Goal: Task Accomplishment & Management: Manage account settings

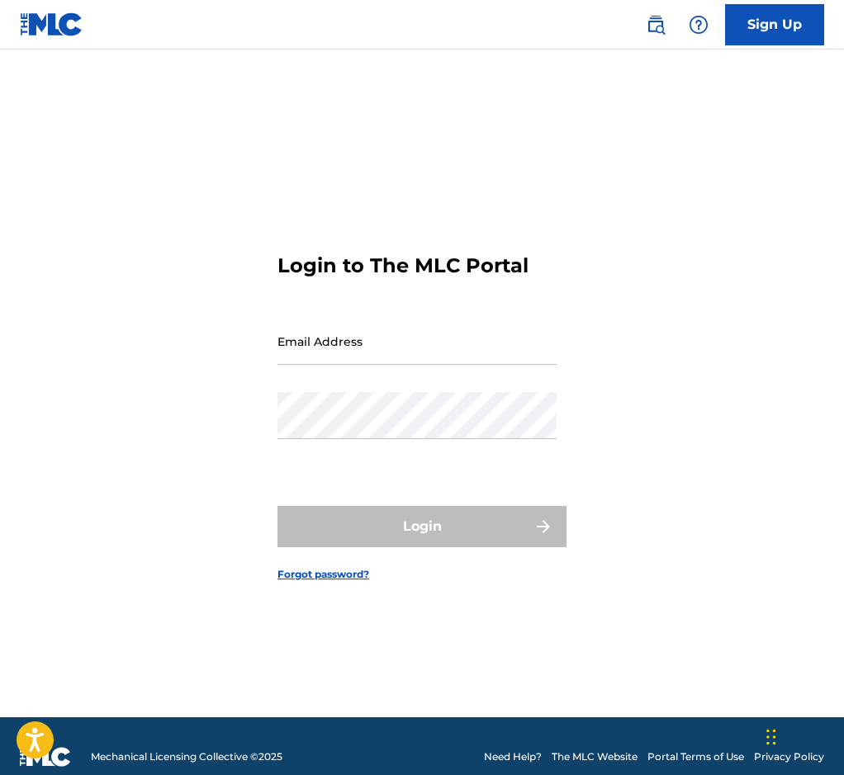
click at [467, 360] on input "Email Address" at bounding box center [416, 341] width 279 height 47
paste input "will@sunpopmusic.com"
type input "will@sunpopmusic.com"
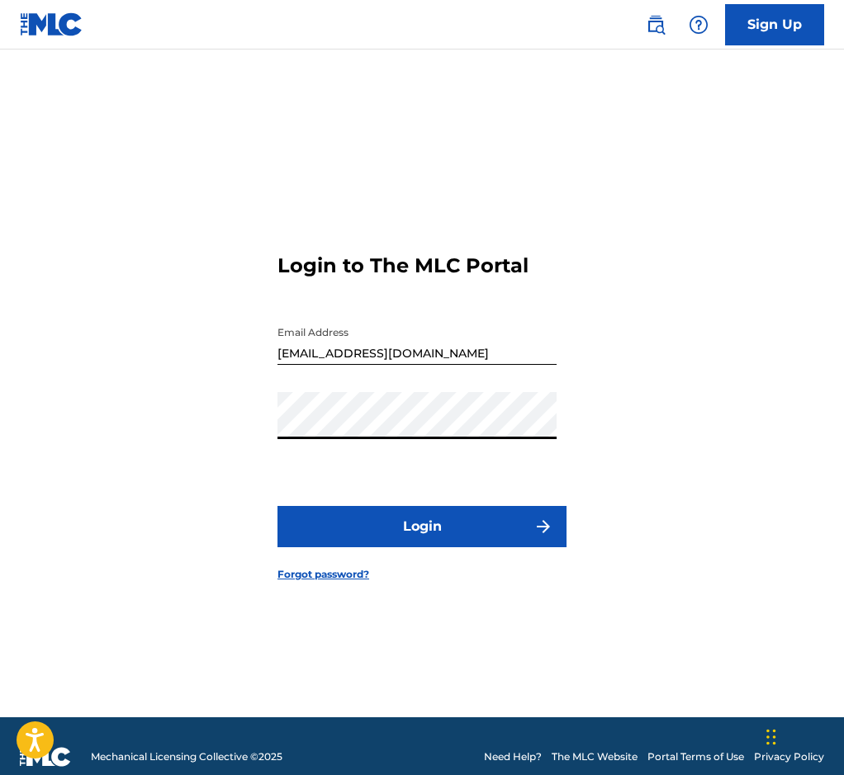
click at [330, 548] on button "Login" at bounding box center [421, 526] width 289 height 41
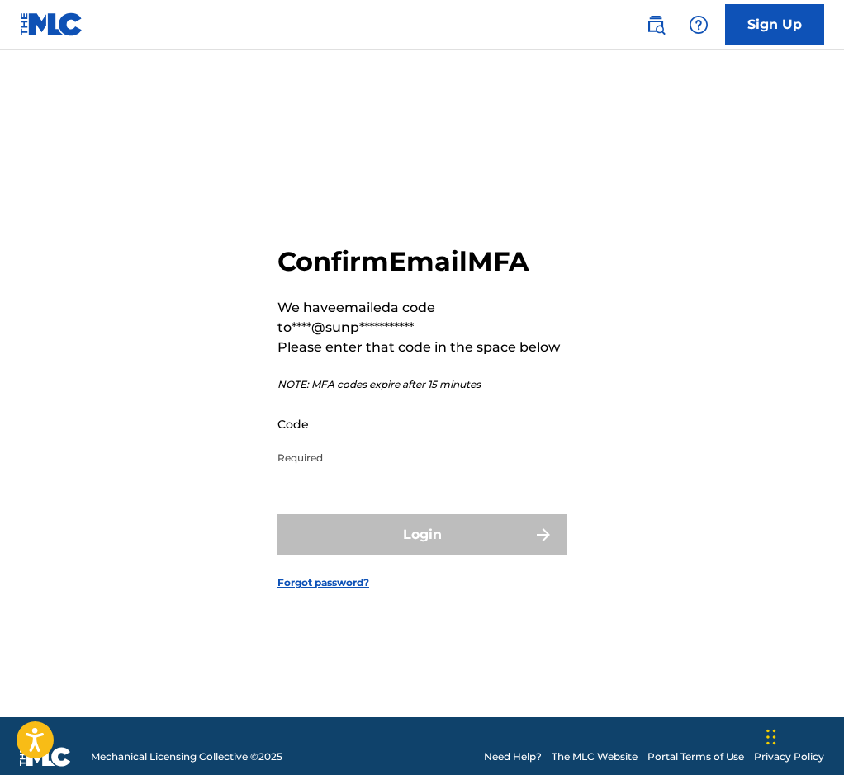
click at [407, 448] on input "Code" at bounding box center [416, 424] width 279 height 47
paste input "813559"
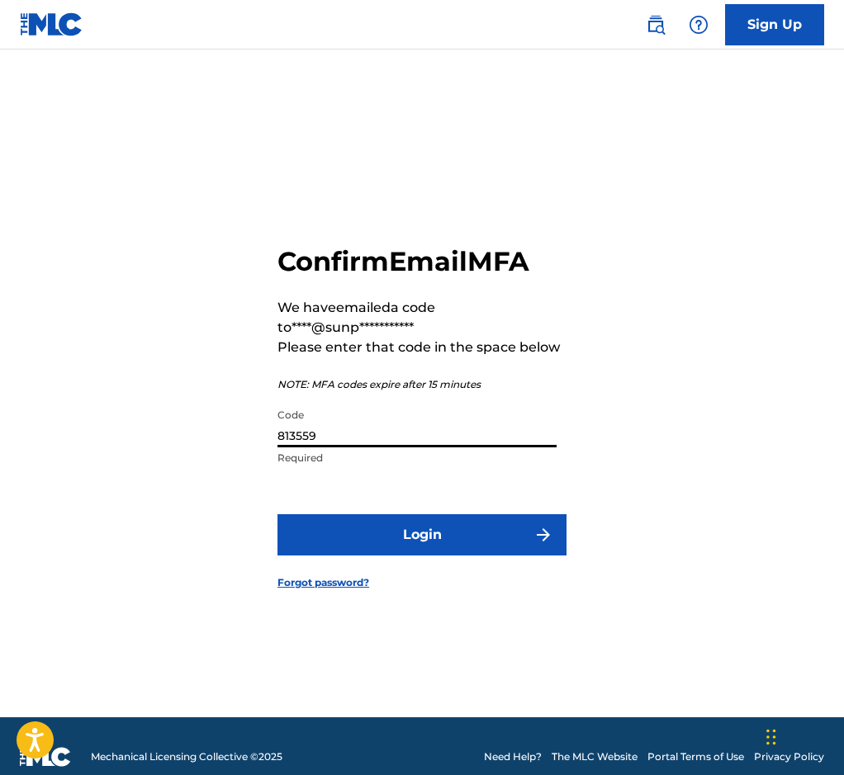
type input "813559"
click at [366, 551] on button "Login" at bounding box center [421, 534] width 289 height 41
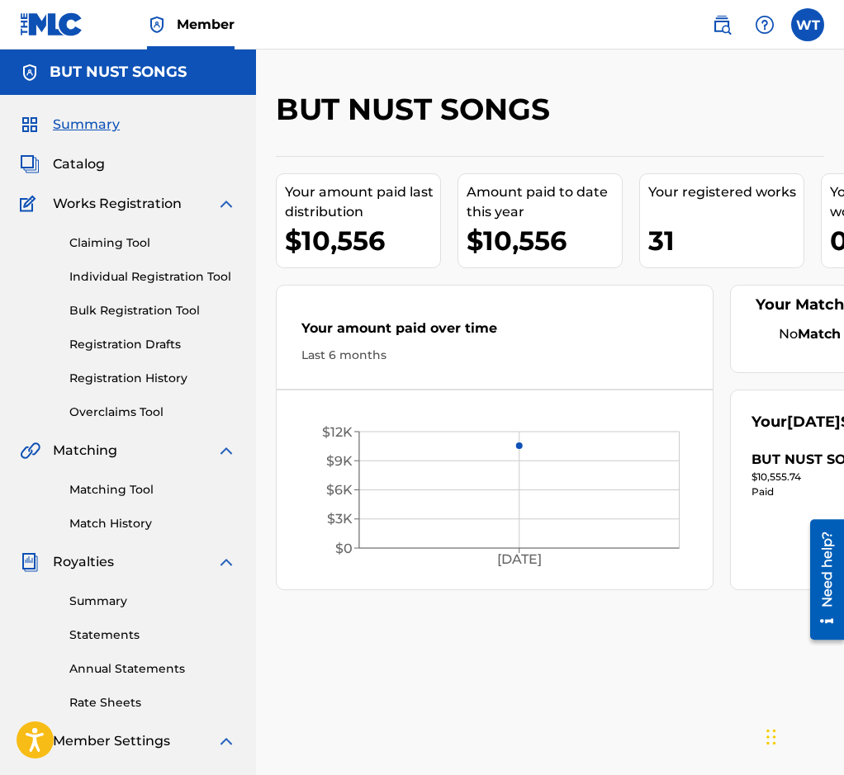
click at [101, 126] on span "Summary" at bounding box center [86, 125] width 67 height 20
click at [90, 170] on span "Catalog" at bounding box center [79, 164] width 52 height 20
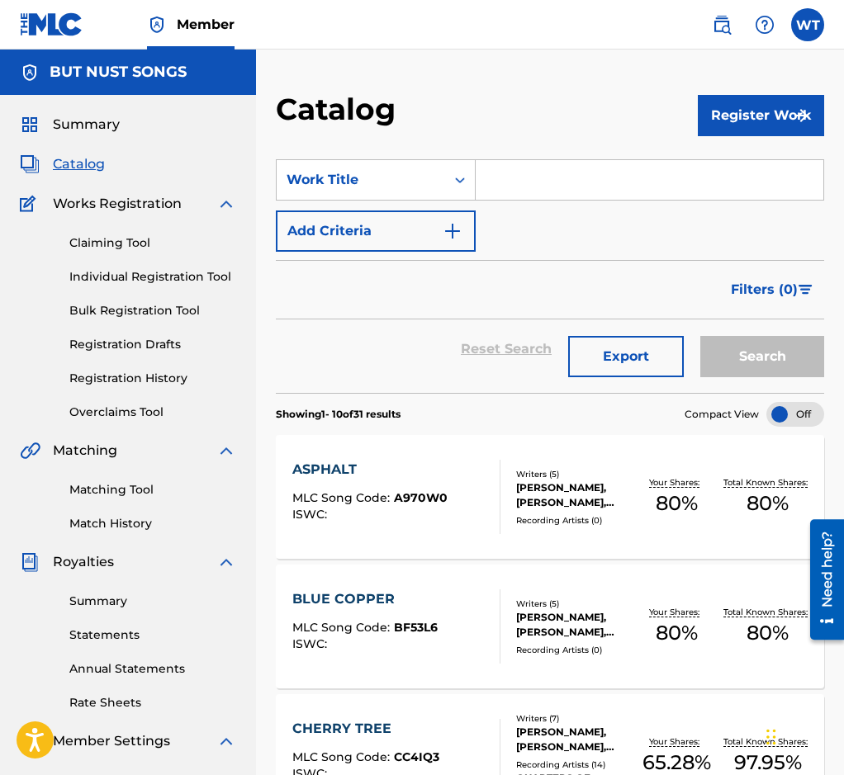
click at [103, 76] on h5 "BUT NUST SONGS" at bounding box center [118, 72] width 137 height 19
click at [203, 23] on span "Member" at bounding box center [206, 24] width 58 height 19
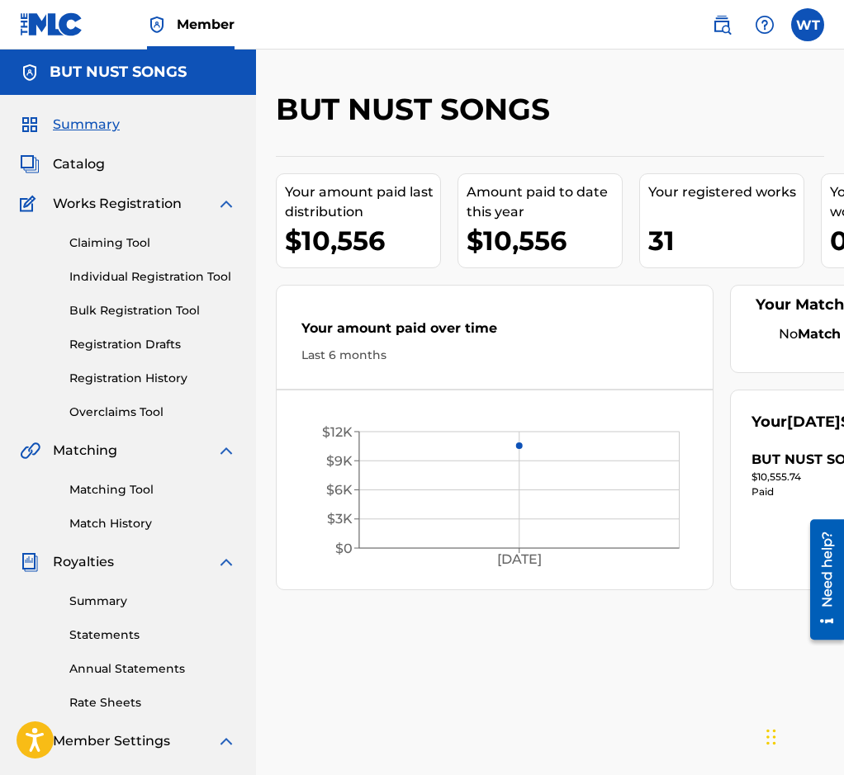
click at [86, 164] on span "Catalog" at bounding box center [79, 164] width 52 height 20
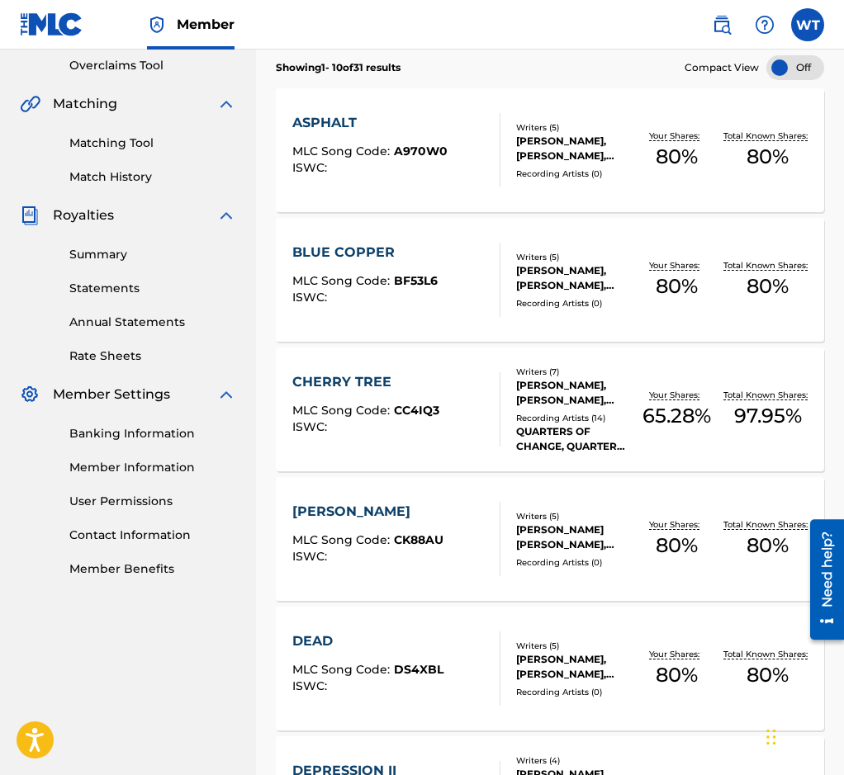
scroll to position [350, 0]
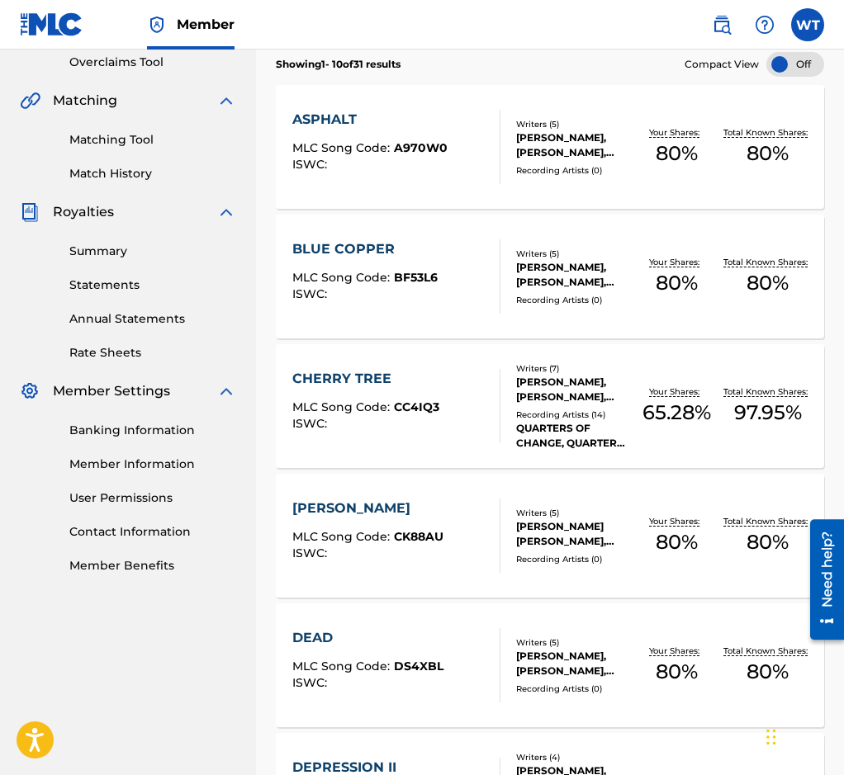
click at [163, 273] on div "Summary Statements Annual Statements Rate Sheets" at bounding box center [128, 292] width 216 height 140
click at [108, 262] on div "Summary Statements Annual Statements Rate Sheets" at bounding box center [128, 292] width 216 height 140
click at [108, 254] on link "Summary" at bounding box center [152, 251] width 167 height 17
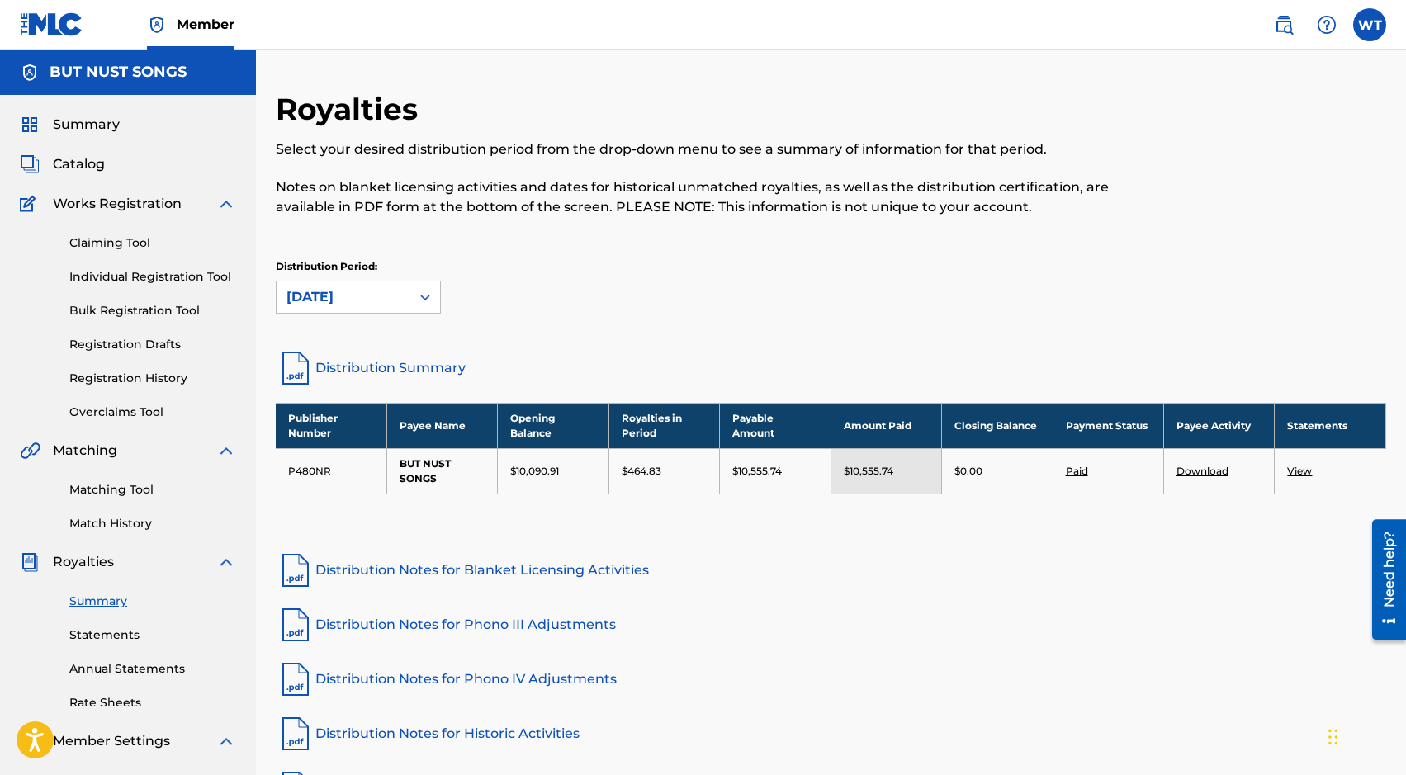
click at [88, 131] on span "Summary" at bounding box center [86, 125] width 67 height 20
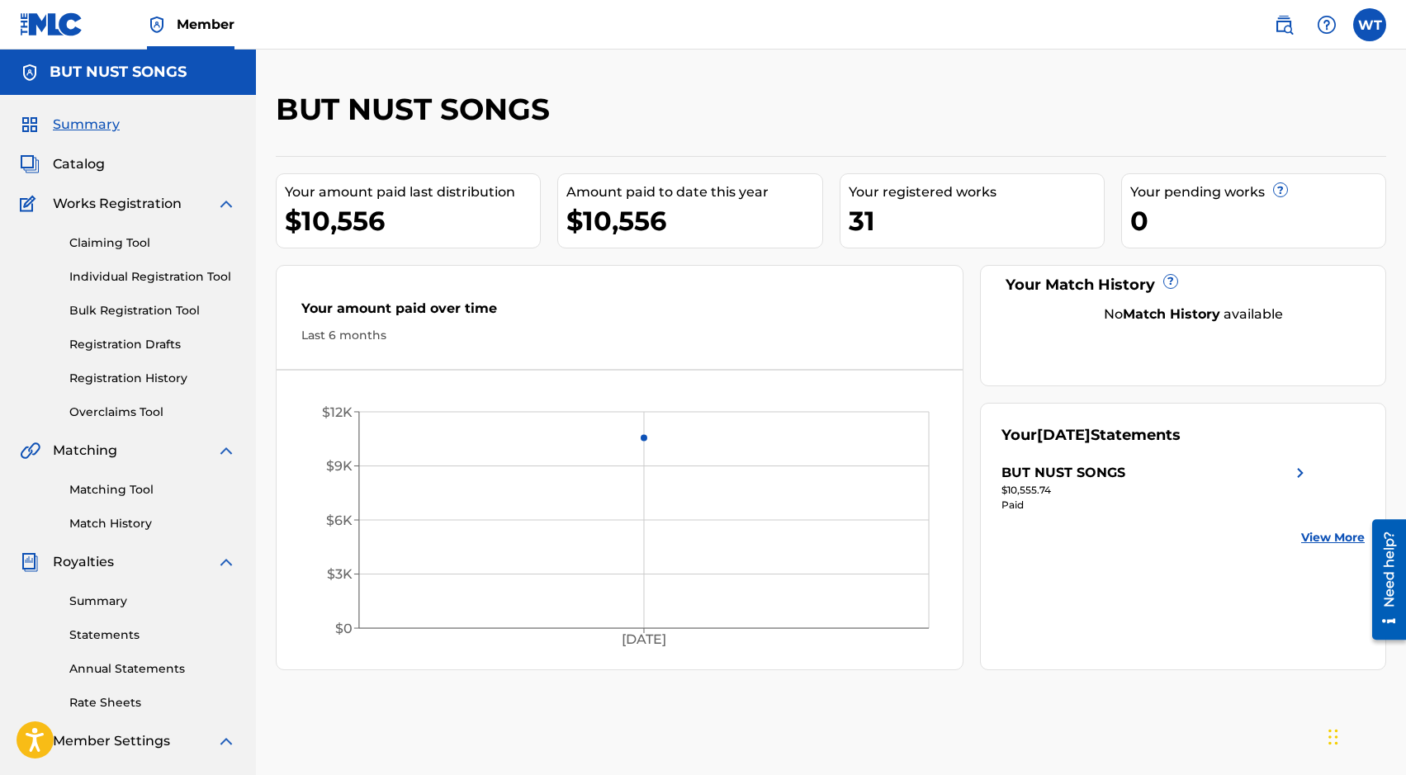
click at [60, 175] on div "Summary Catalog Works Registration Claiming Tool Individual Registration Tool B…" at bounding box center [128, 520] width 256 height 850
click at [64, 159] on span "Catalog" at bounding box center [79, 164] width 52 height 20
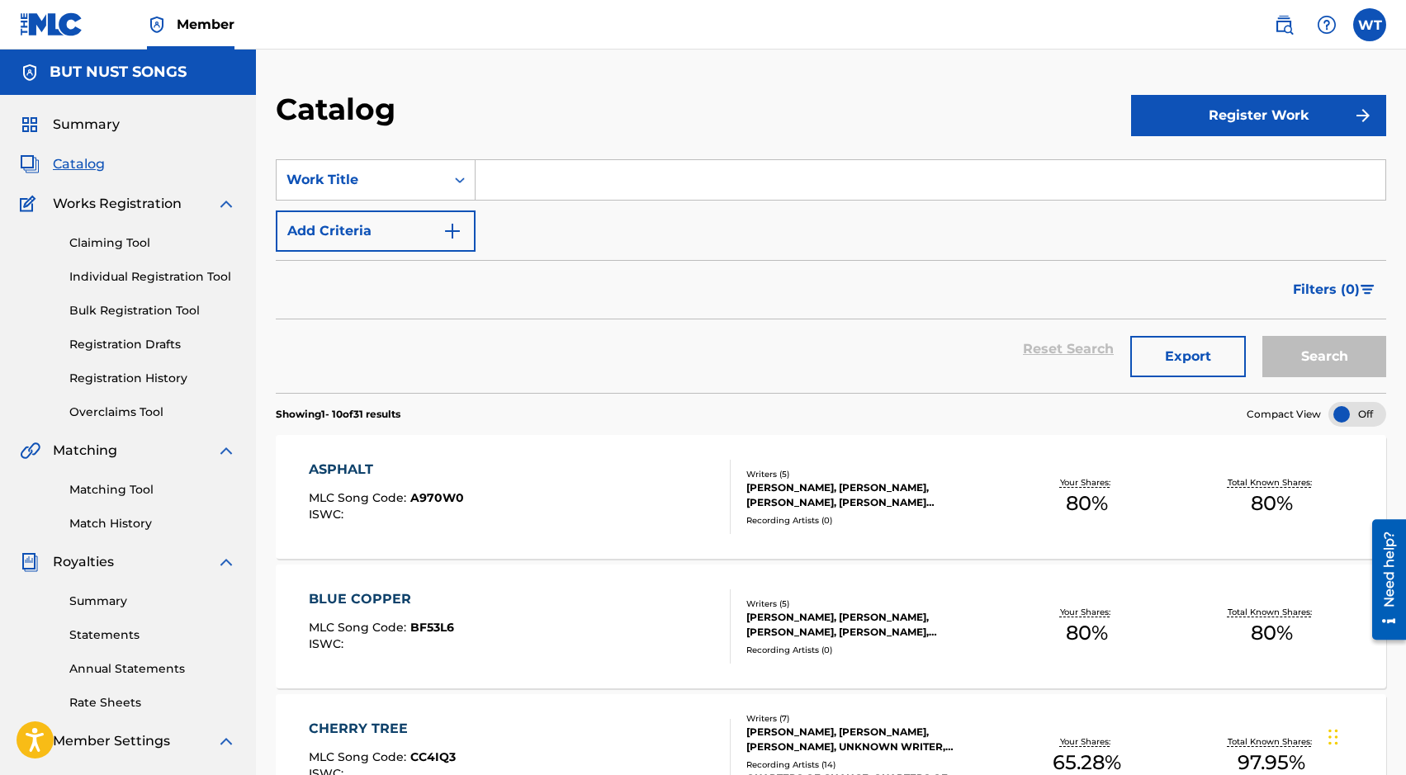
click at [134, 70] on h5 "BUT NUST SONGS" at bounding box center [118, 72] width 137 height 19
click at [100, 123] on span "Summary" at bounding box center [86, 125] width 67 height 20
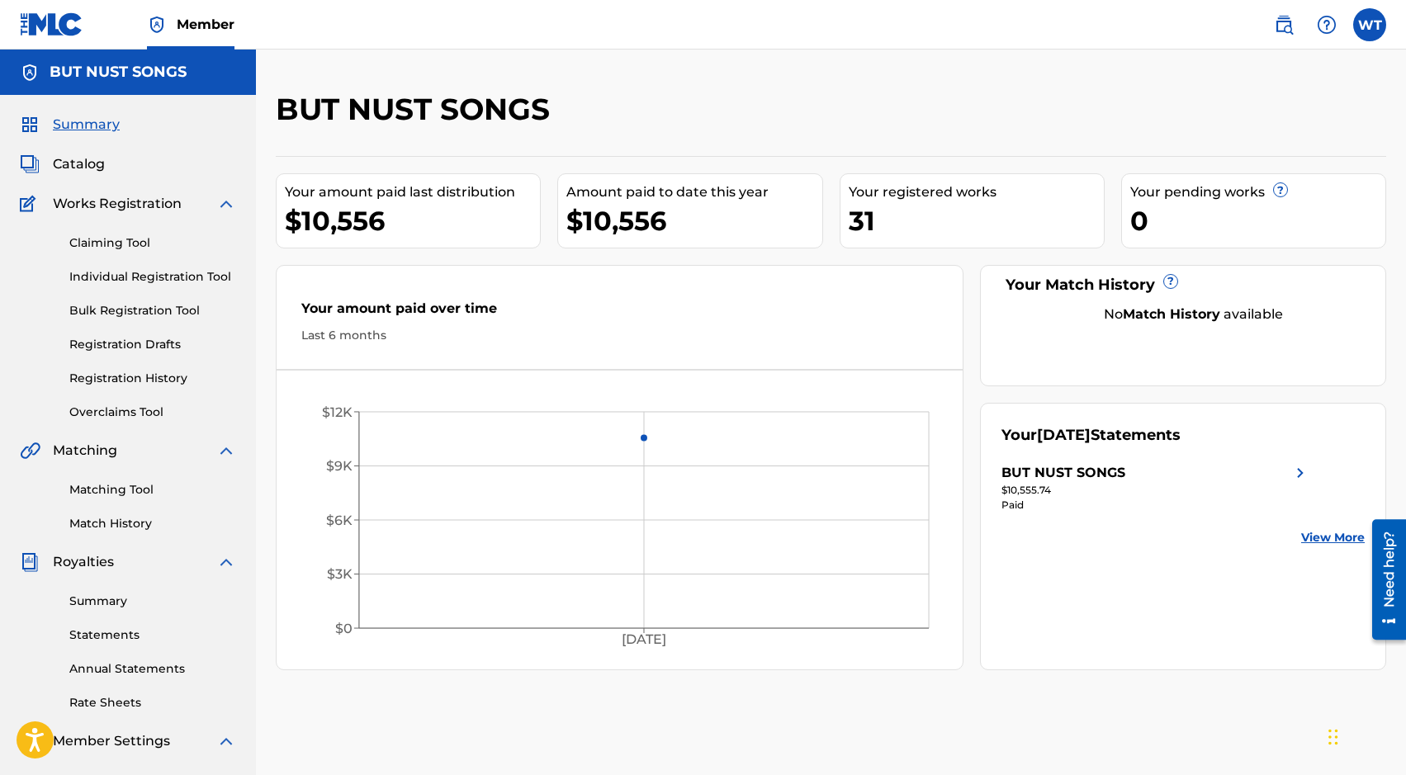
click at [96, 163] on span "Catalog" at bounding box center [79, 164] width 52 height 20
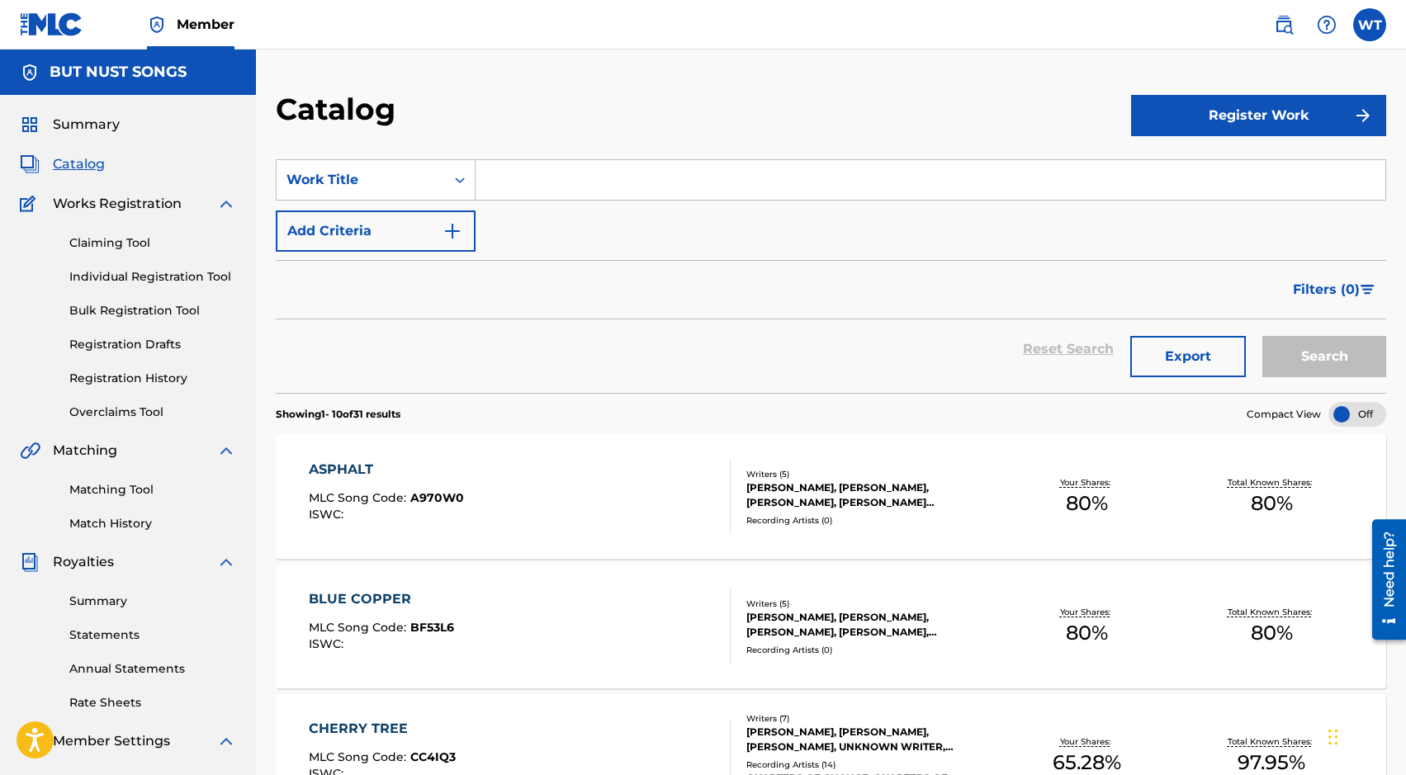
click at [204, 268] on div "Claiming Tool Individual Registration Tool Bulk Registration Tool Registration …" at bounding box center [128, 317] width 216 height 207
click at [199, 282] on link "Individual Registration Tool" at bounding box center [152, 276] width 167 height 17
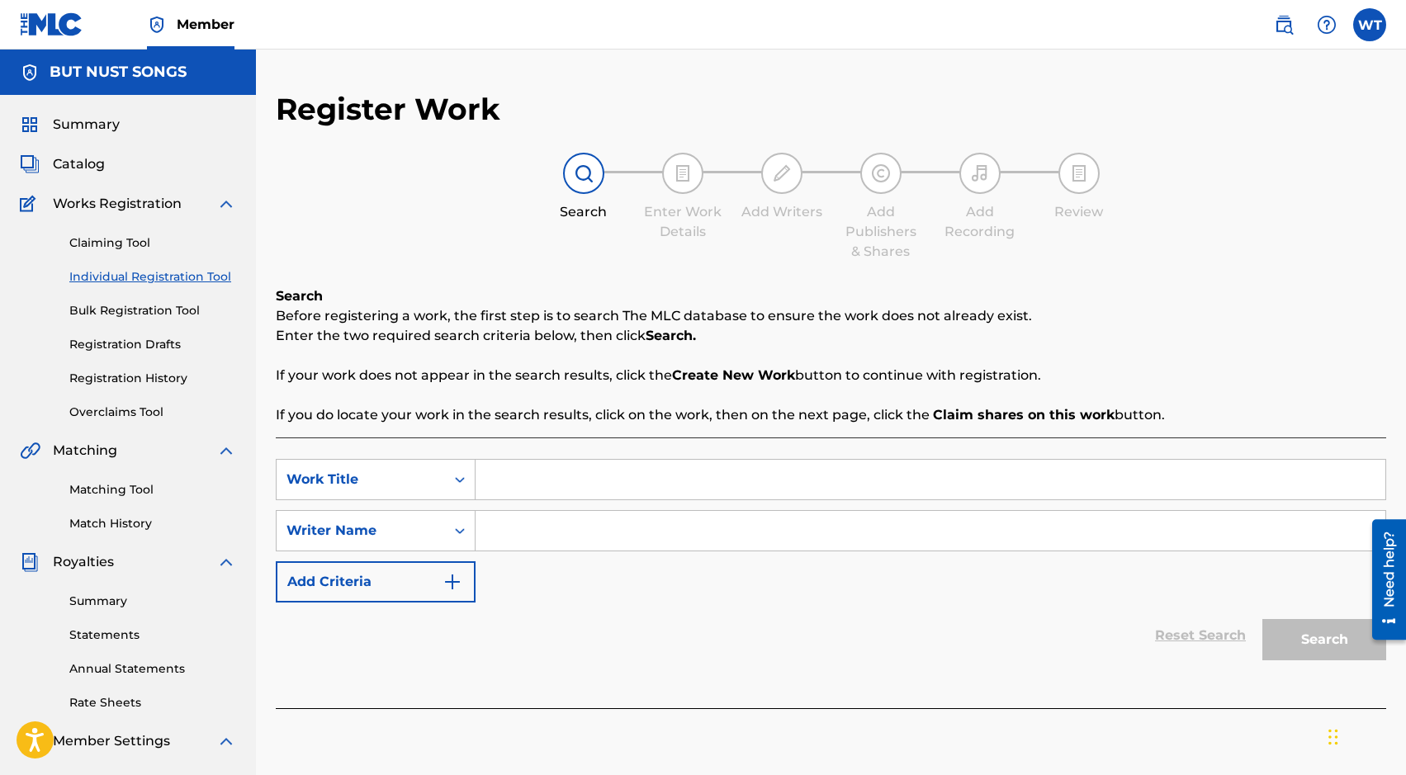
click at [843, 26] on label at bounding box center [1370, 24] width 33 height 33
click at [843, 25] on input "WT William Tenney will@sunpopmusic.com Notification Preferences Profile Log out" at bounding box center [1370, 25] width 0 height 0
click at [843, 235] on p "Log out" at bounding box center [1210, 233] width 39 height 15
click at [843, 25] on input "WT William Tenney will@sunpopmusic.com Notification Preferences Profile Log out" at bounding box center [1370, 25] width 0 height 0
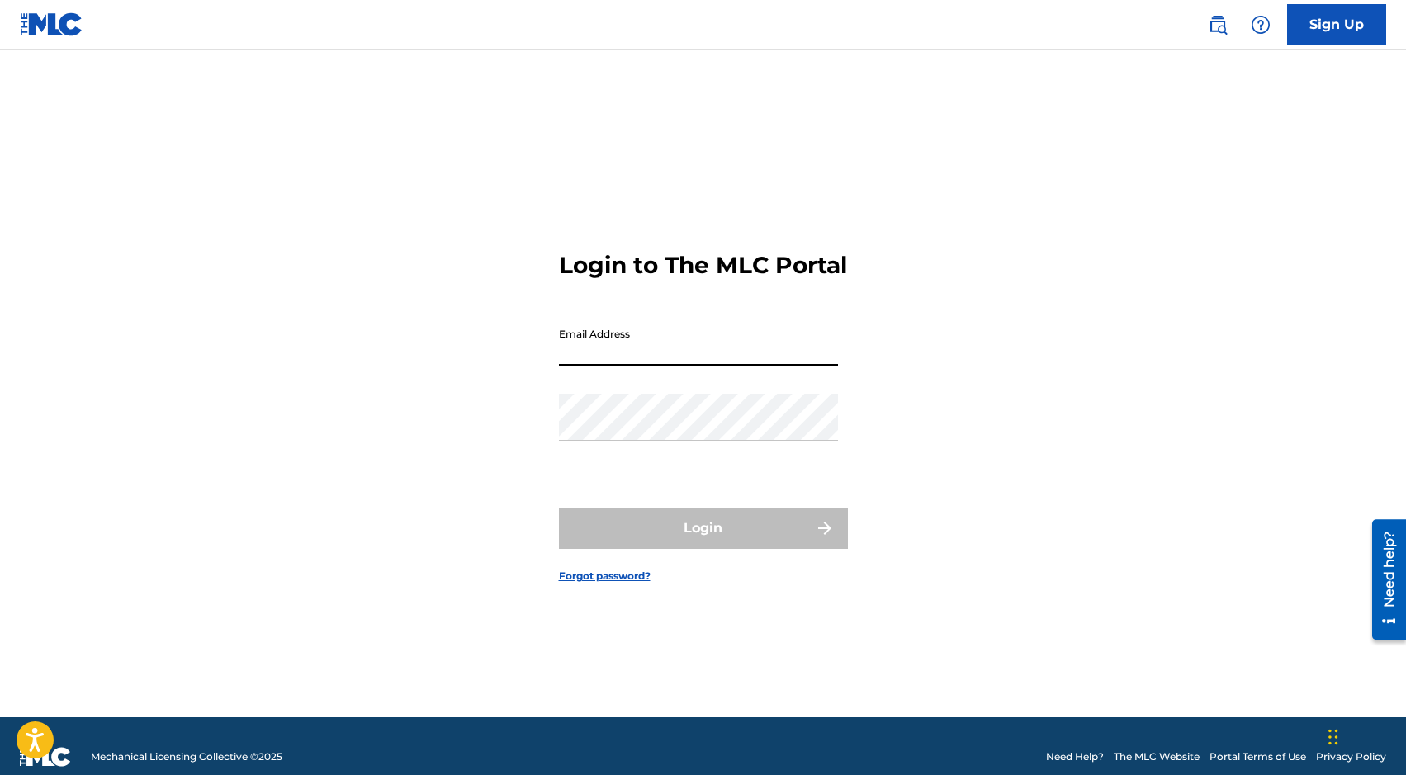
click at [676, 338] on input "Email Address" at bounding box center [698, 343] width 279 height 47
type input "hannan@sunpopmusic.com"
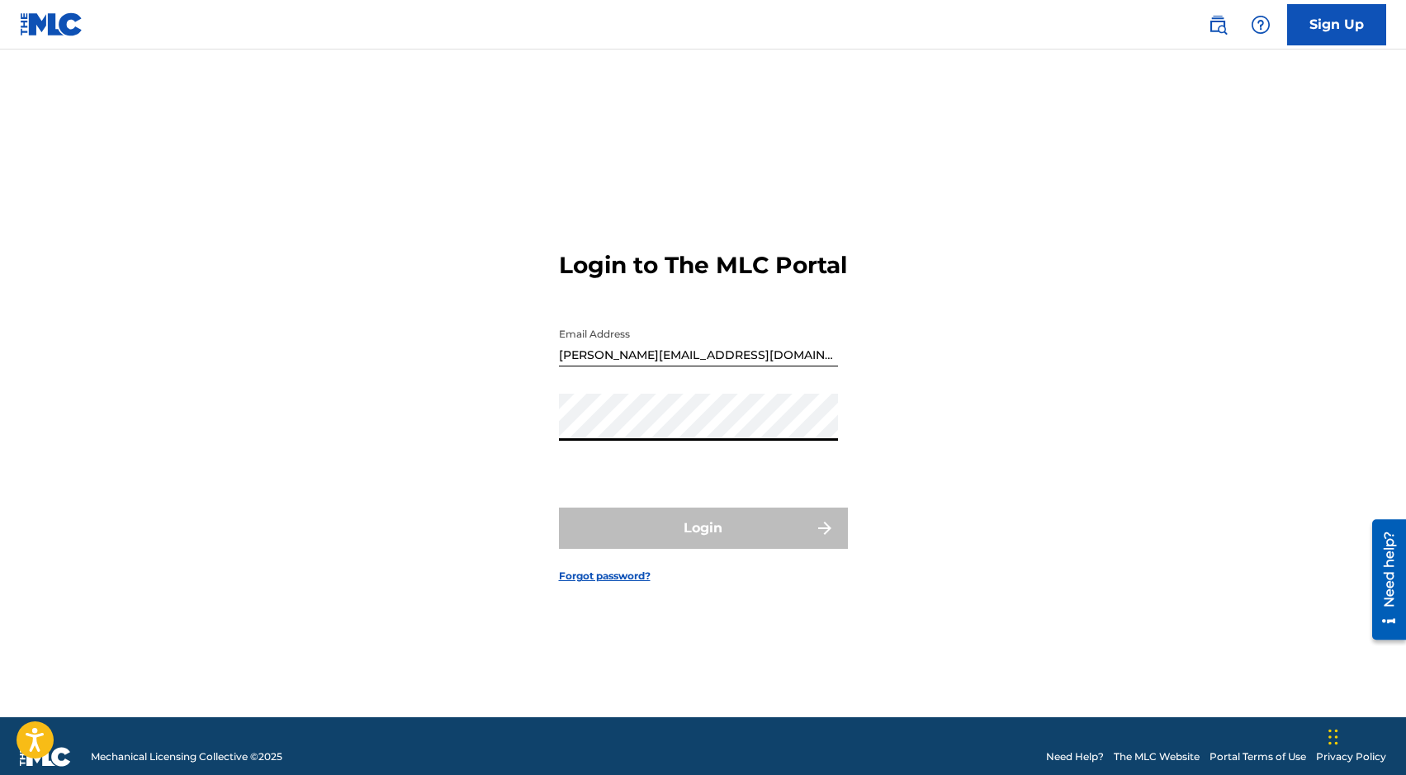
click at [843, 130] on div "Login to The MLC Portal Email Address hannan@sunpopmusic.com Password Login For…" at bounding box center [704, 404] width 1156 height 627
click at [843, 26] on link "Sign Up" at bounding box center [1336, 24] width 99 height 41
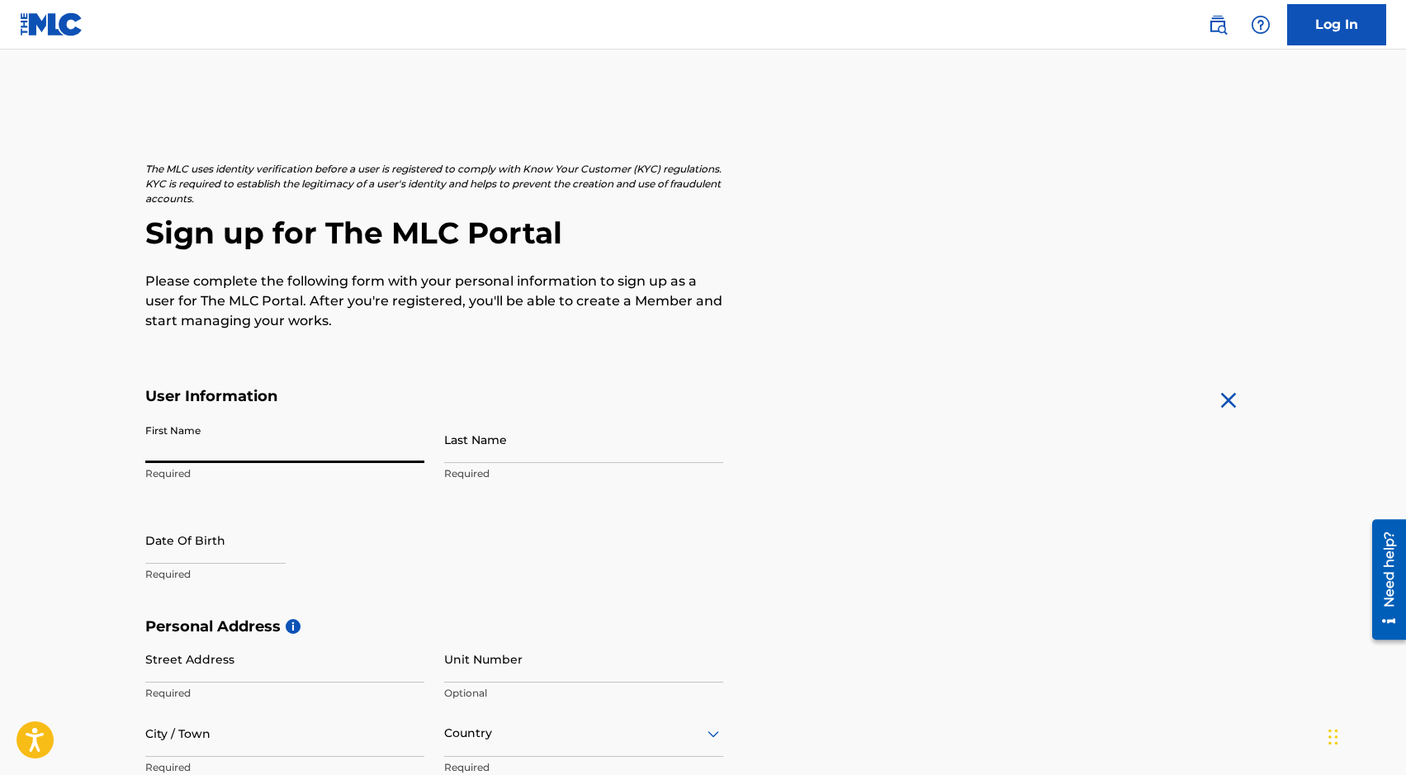
click at [307, 458] on input "First Name" at bounding box center [284, 439] width 279 height 47
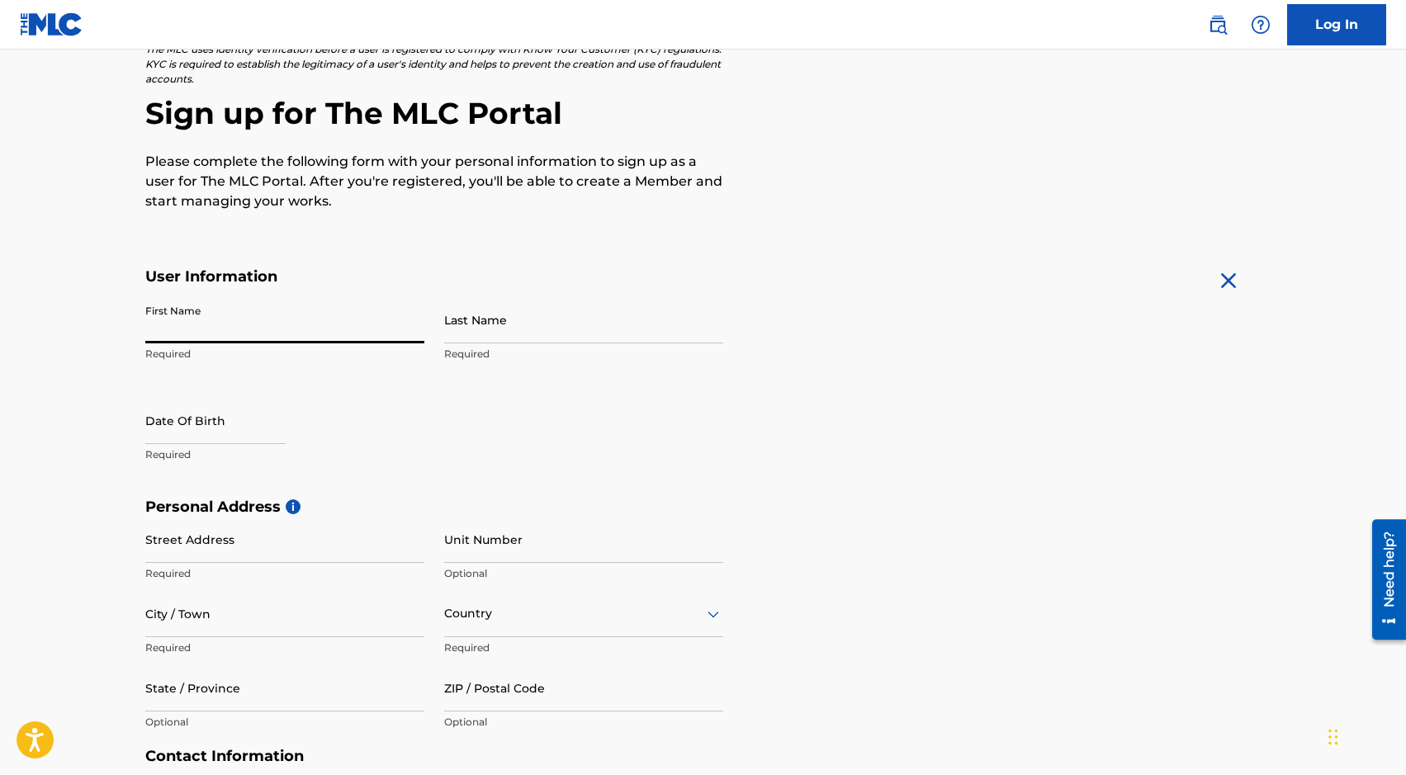
scroll to position [122, 0]
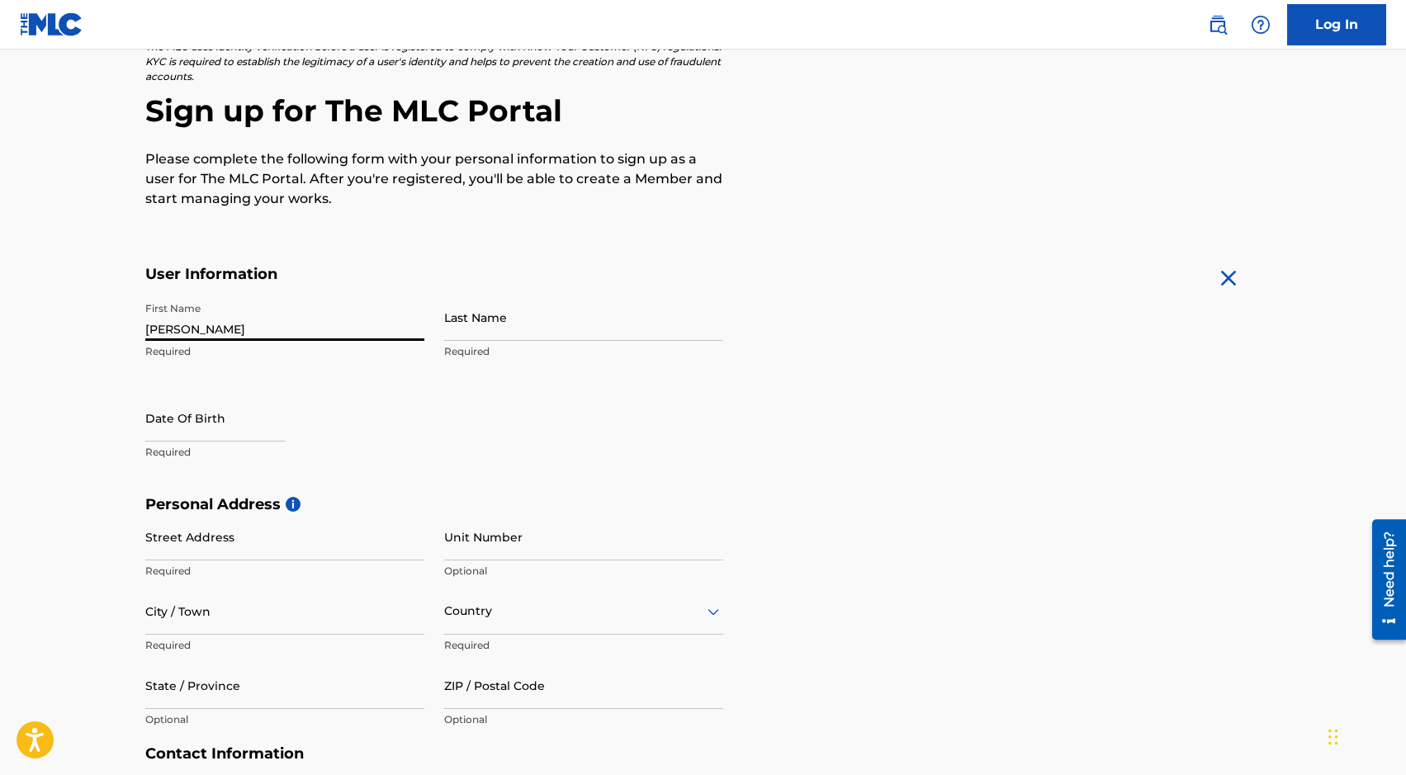
type input "Hannan"
click at [504, 312] on input "Last Name" at bounding box center [583, 317] width 279 height 47
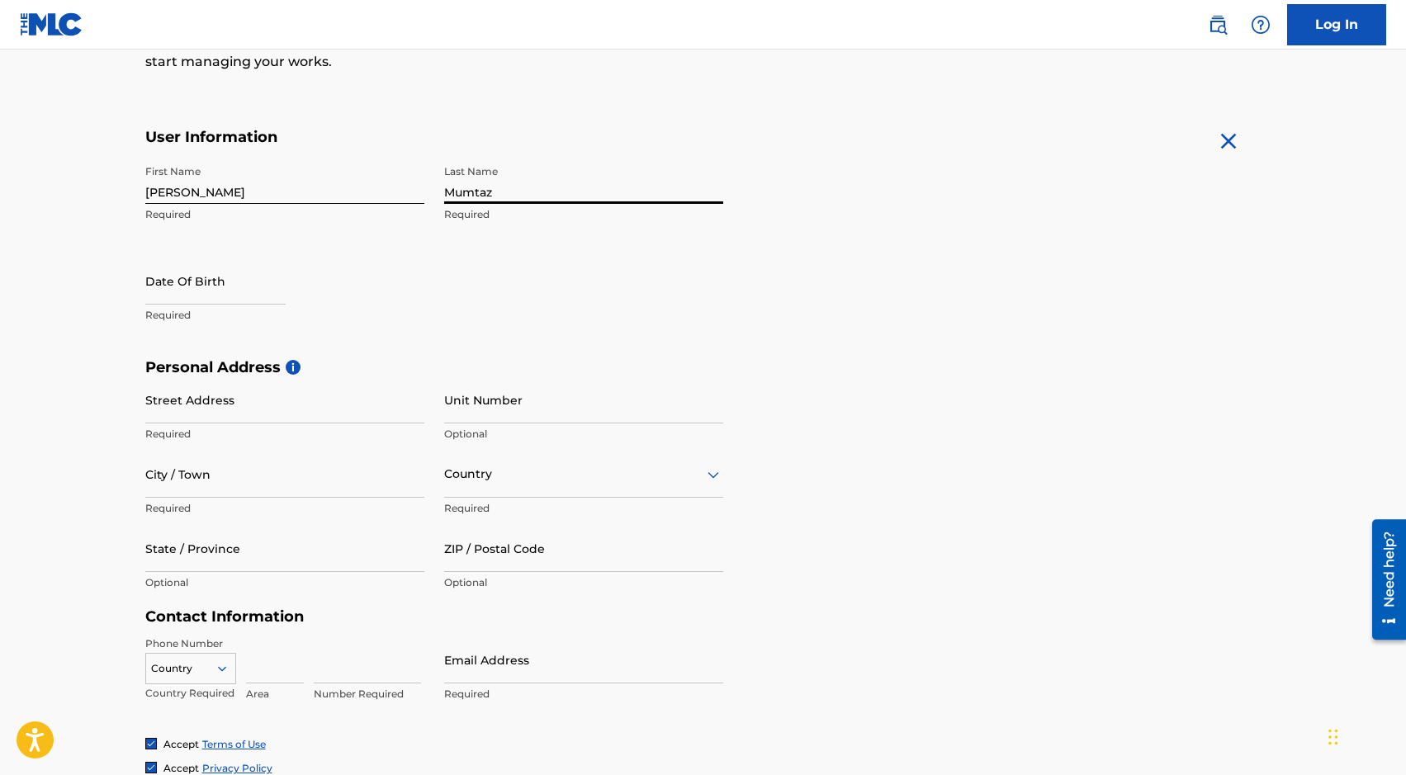
type input "Mumtaz"
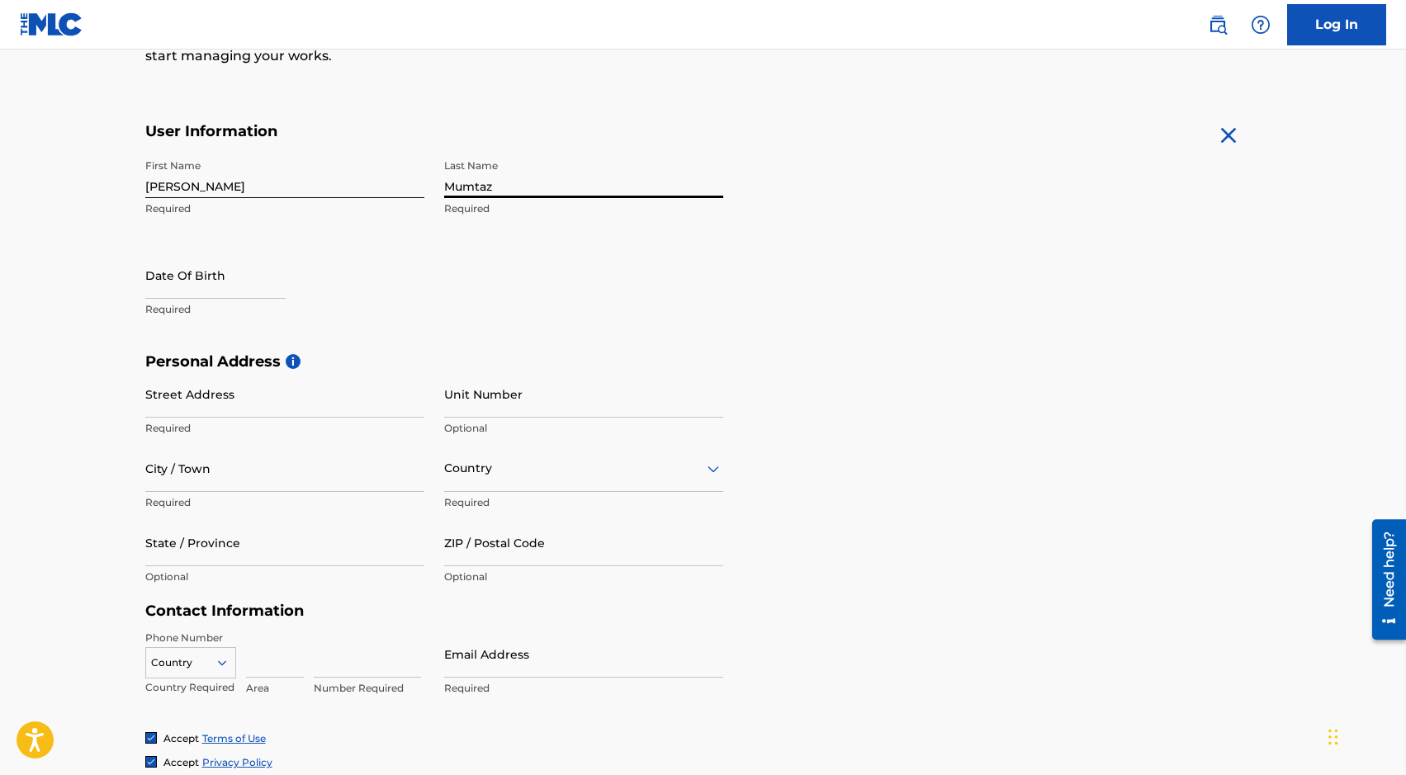
click at [214, 296] on input "text" at bounding box center [215, 275] width 140 height 47
select select "7"
select select "2025"
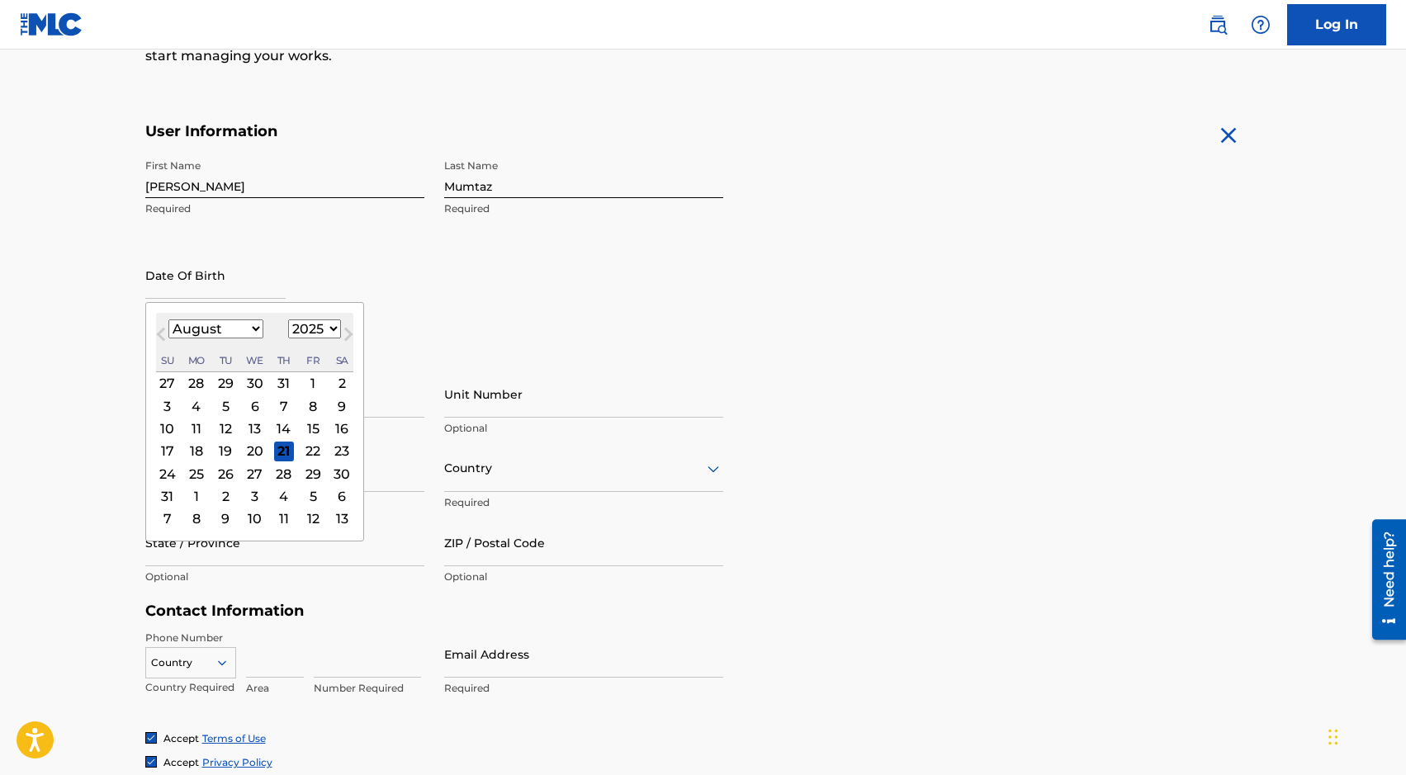
scroll to position [266, 0]
click at [230, 328] on select "January February March April May June July August September October November De…" at bounding box center [215, 328] width 95 height 19
select select "9"
click at [168, 319] on select "January February March April May June July August September October November De…" at bounding box center [215, 328] width 95 height 19
click at [339, 422] on div "18" at bounding box center [342, 428] width 20 height 20
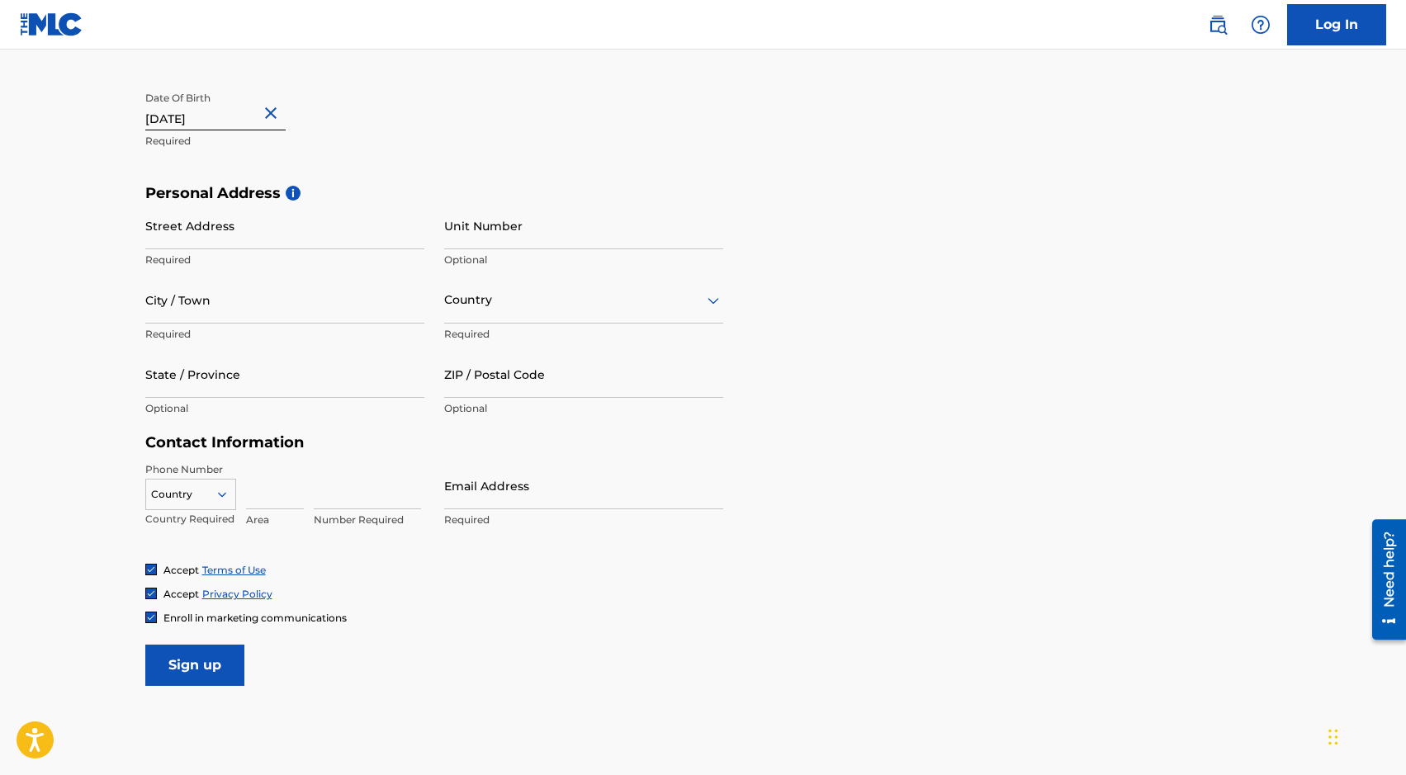
scroll to position [455, 0]
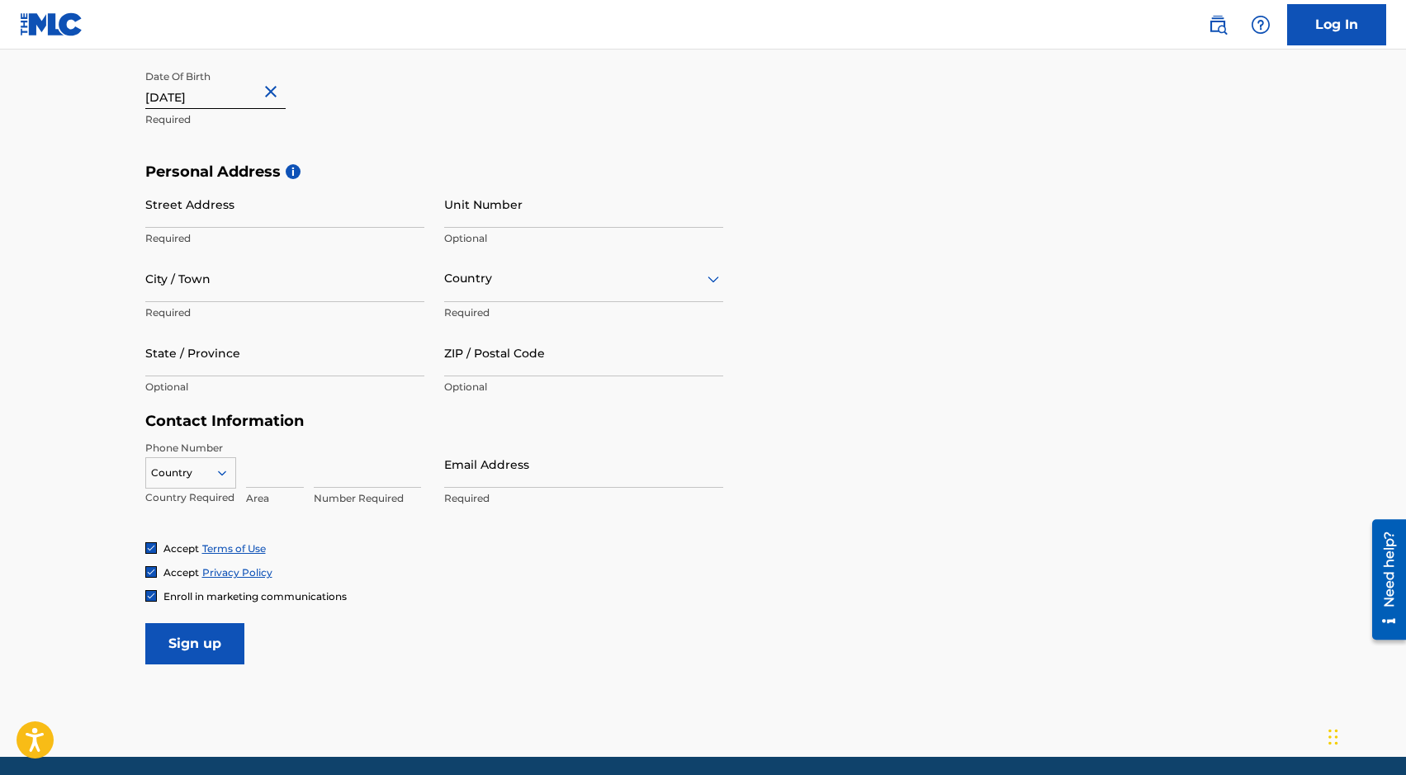
type input "October 18 2003"
click at [366, 154] on div "First Name Hannan Required Last Name Mumtaz Required Date Of Birth October 18 2…" at bounding box center [434, 62] width 578 height 202
click at [298, 220] on input "Street Address" at bounding box center [284, 204] width 279 height 47
type input "122 W 26th St"
type input "New York"
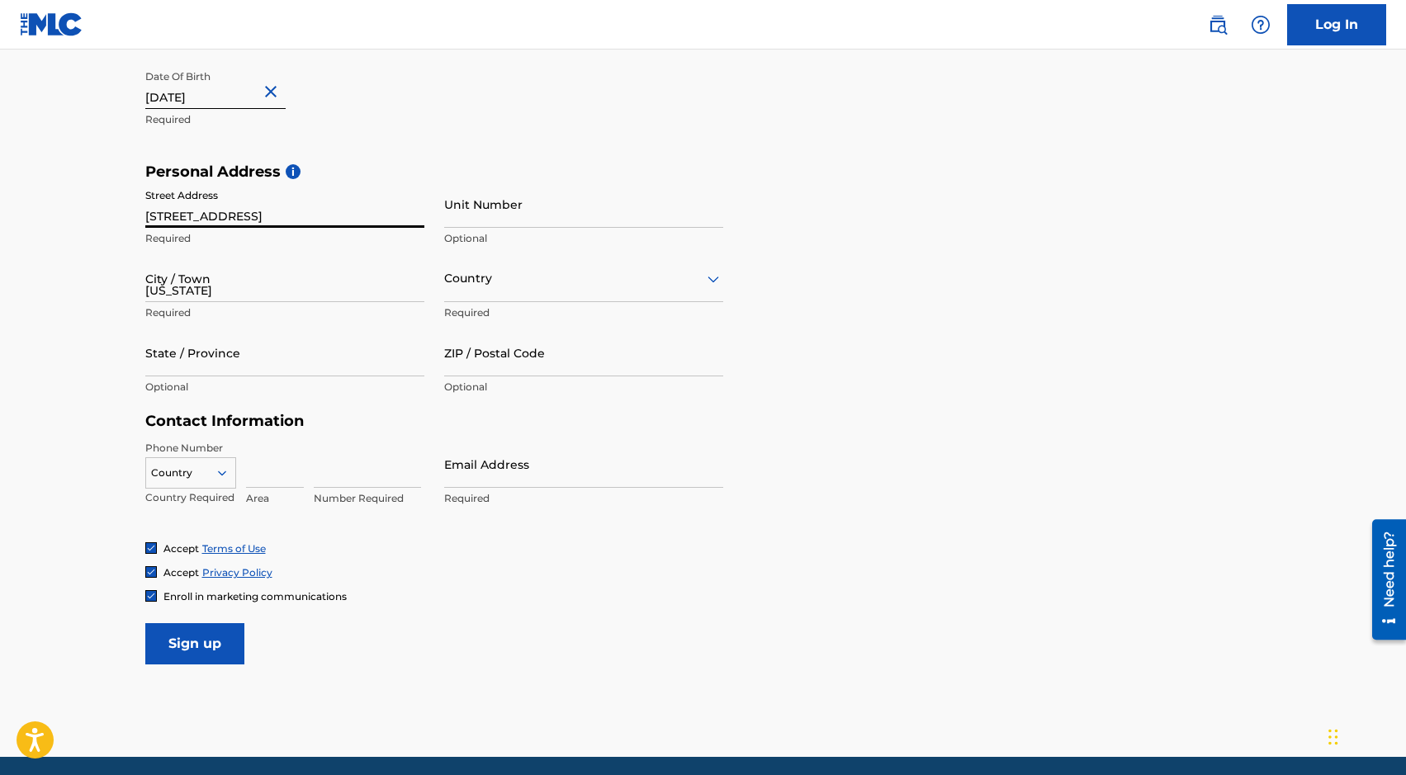
type input "United States"
type input "New York"
type input "10001"
type input "347"
type input "9010035"
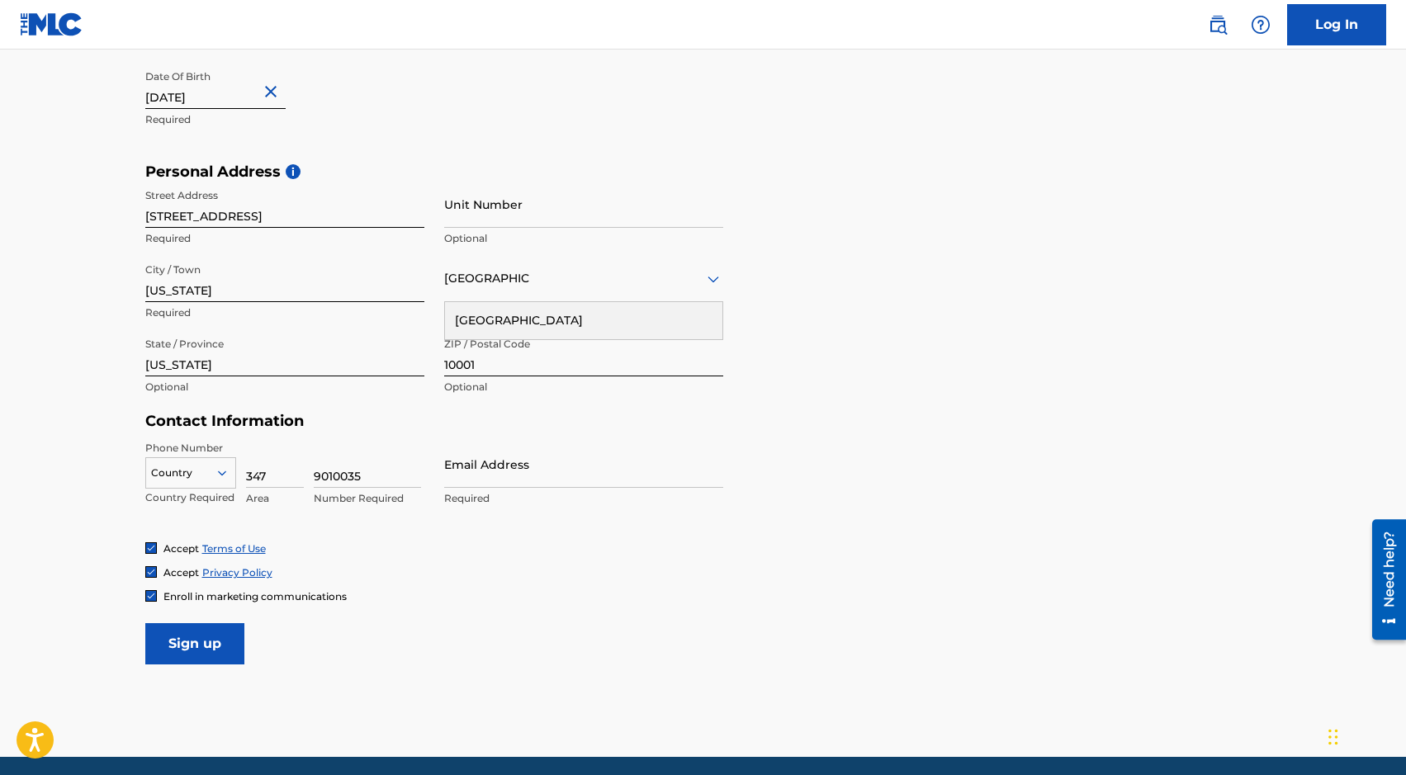
drag, startPoint x: 376, startPoint y: 472, endPoint x: 288, endPoint y: 462, distance: 88.1
click at [288, 462] on div "Country Country Required 347 Area 9010035 Number Required" at bounding box center [284, 478] width 279 height 74
drag, startPoint x: 263, startPoint y: 471, endPoint x: 233, endPoint y: 471, distance: 30.6
click at [233, 471] on div "Country Country Required 347 Area Value must contain only numbers" at bounding box center [284, 478] width 279 height 74
click at [477, 477] on input "Email Address" at bounding box center [583, 464] width 279 height 47
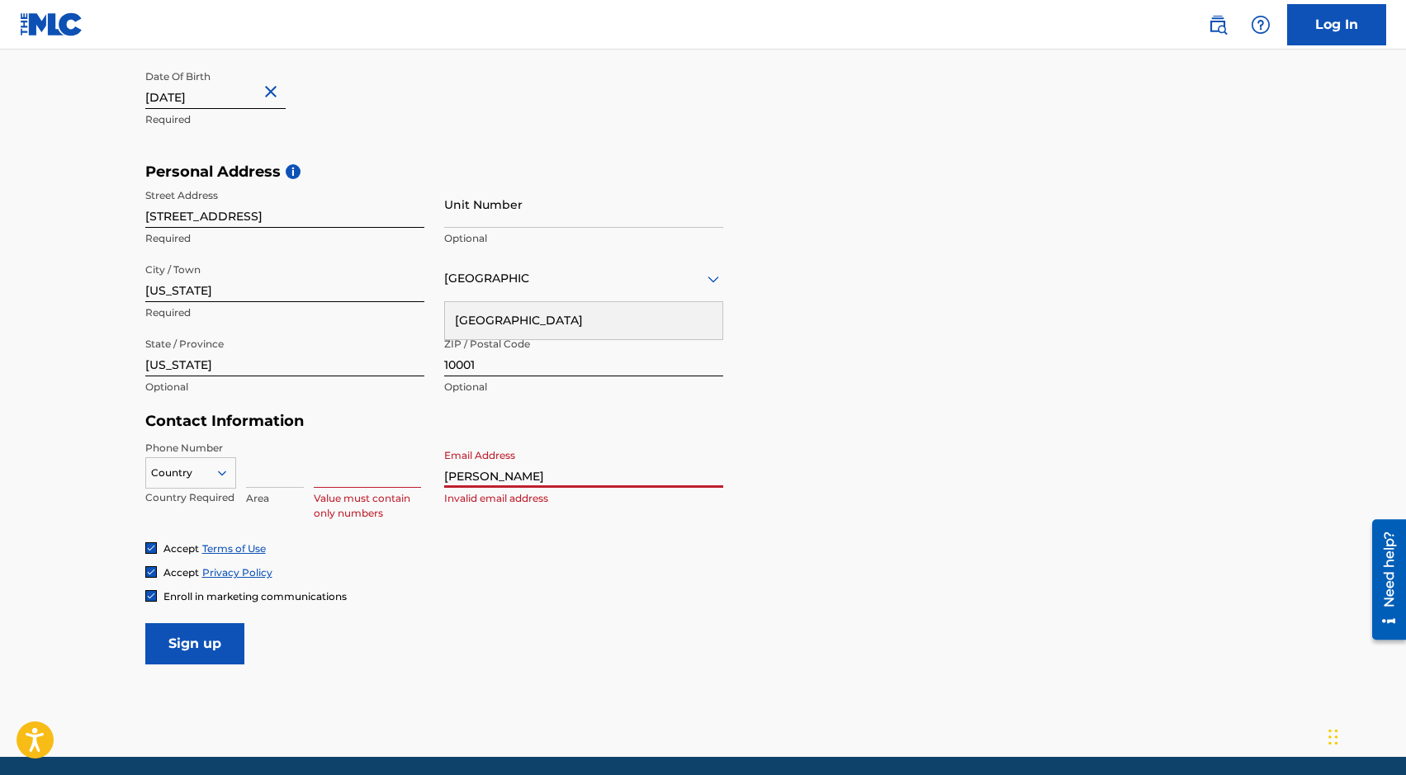
type input "hannan@sunpopmusic.com"
click at [154, 596] on img at bounding box center [151, 596] width 10 height 10
click at [189, 652] on input "Sign up" at bounding box center [194, 644] width 99 height 41
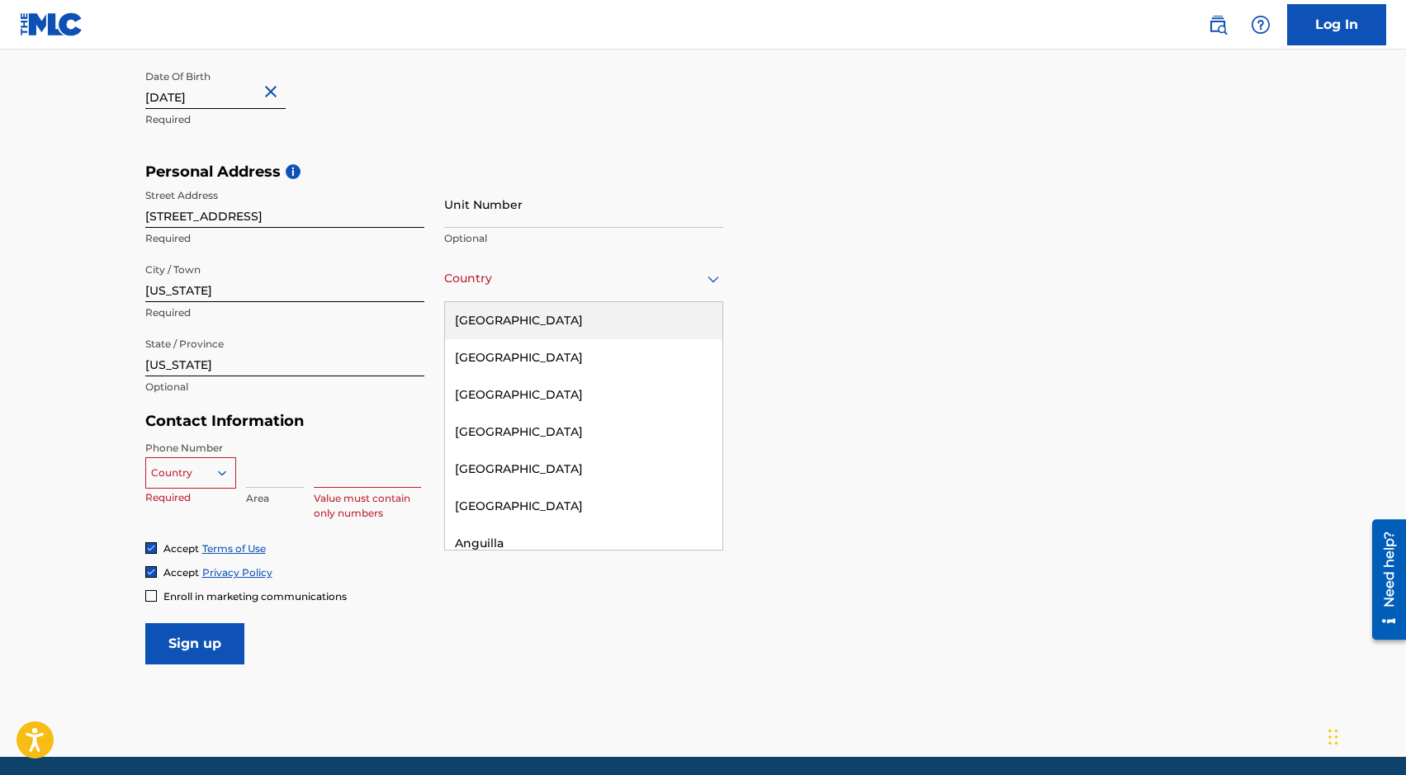
click at [597, 284] on div at bounding box center [583, 278] width 279 height 21
type input "United States"
type input "347"
type input "9010035"
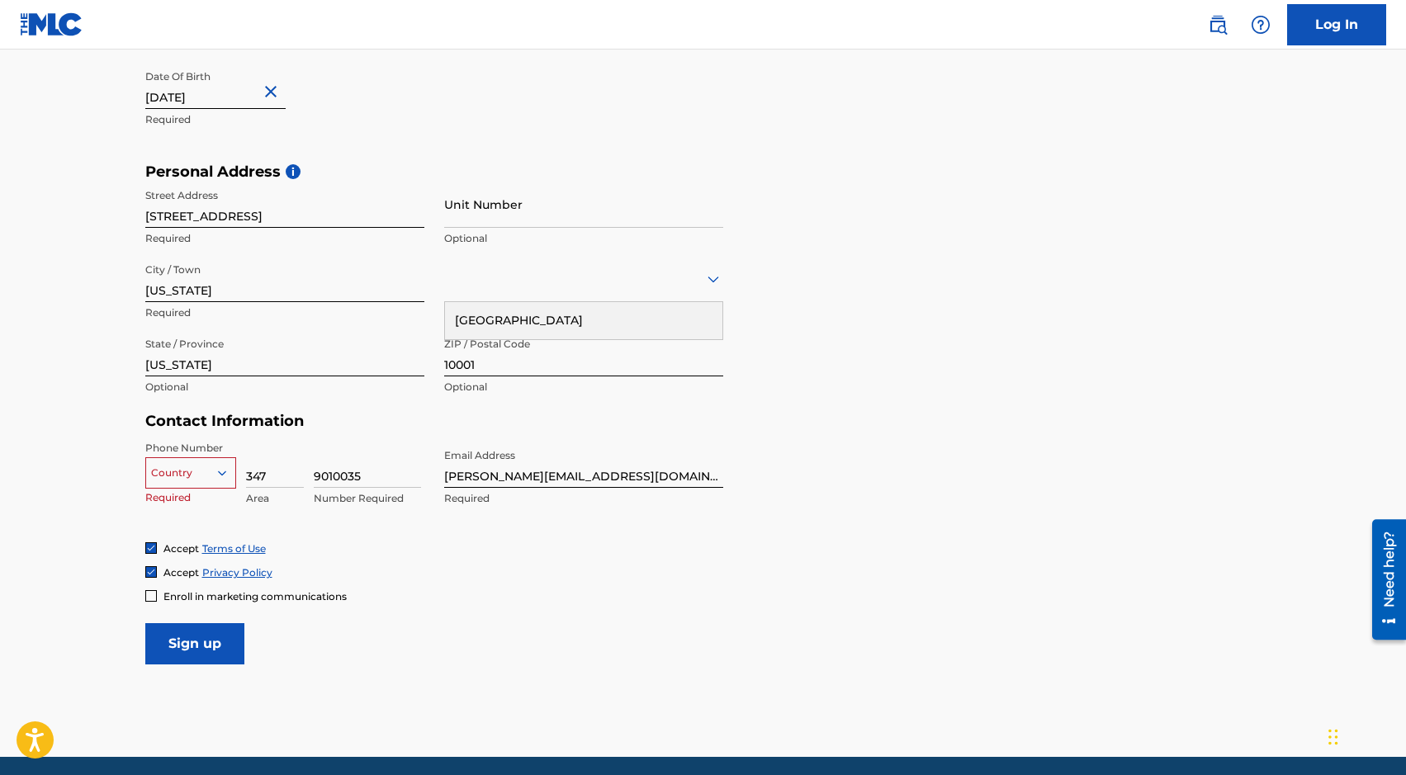
click at [352, 467] on input "9010035" at bounding box center [367, 464] width 107 height 47
click at [412, 477] on input "9010035" at bounding box center [367, 464] width 107 height 47
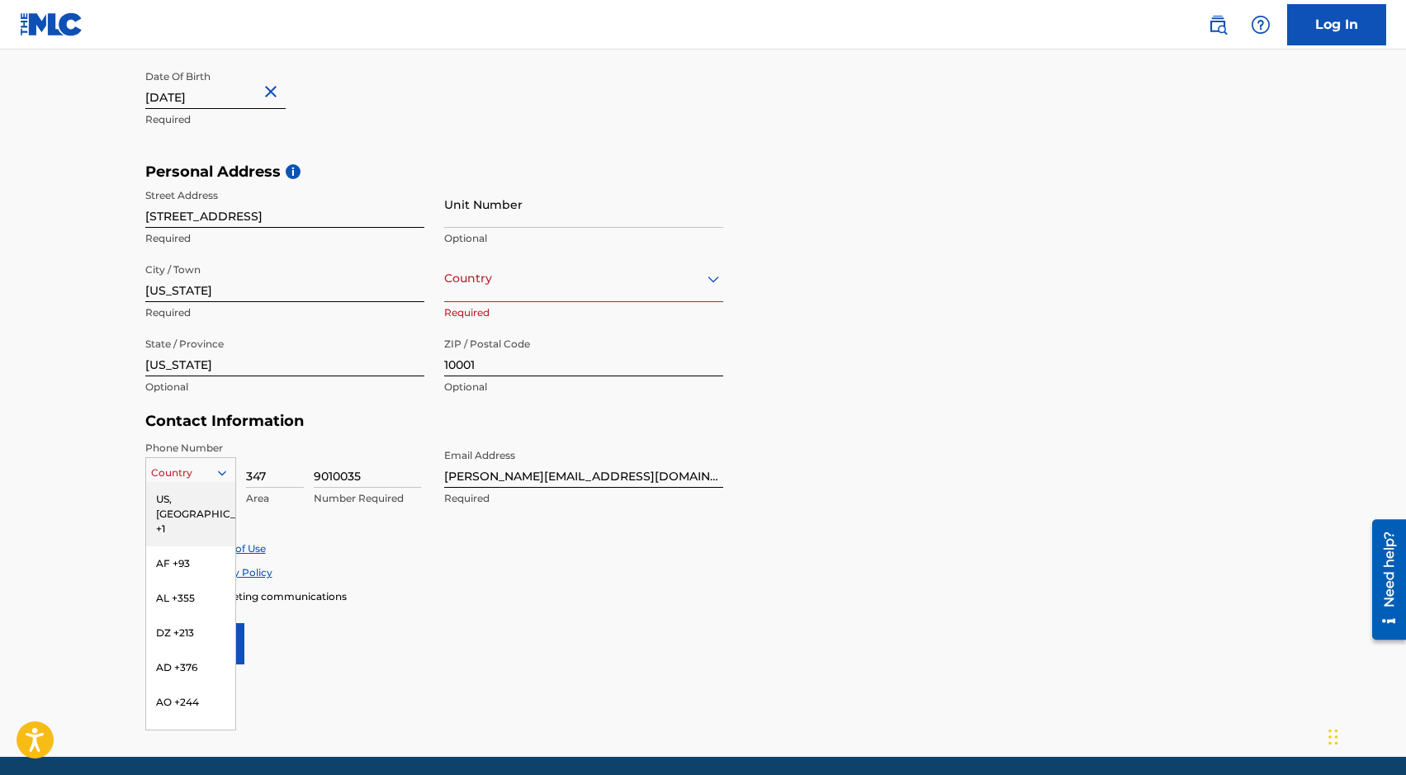
click at [183, 467] on div at bounding box center [190, 473] width 89 height 18
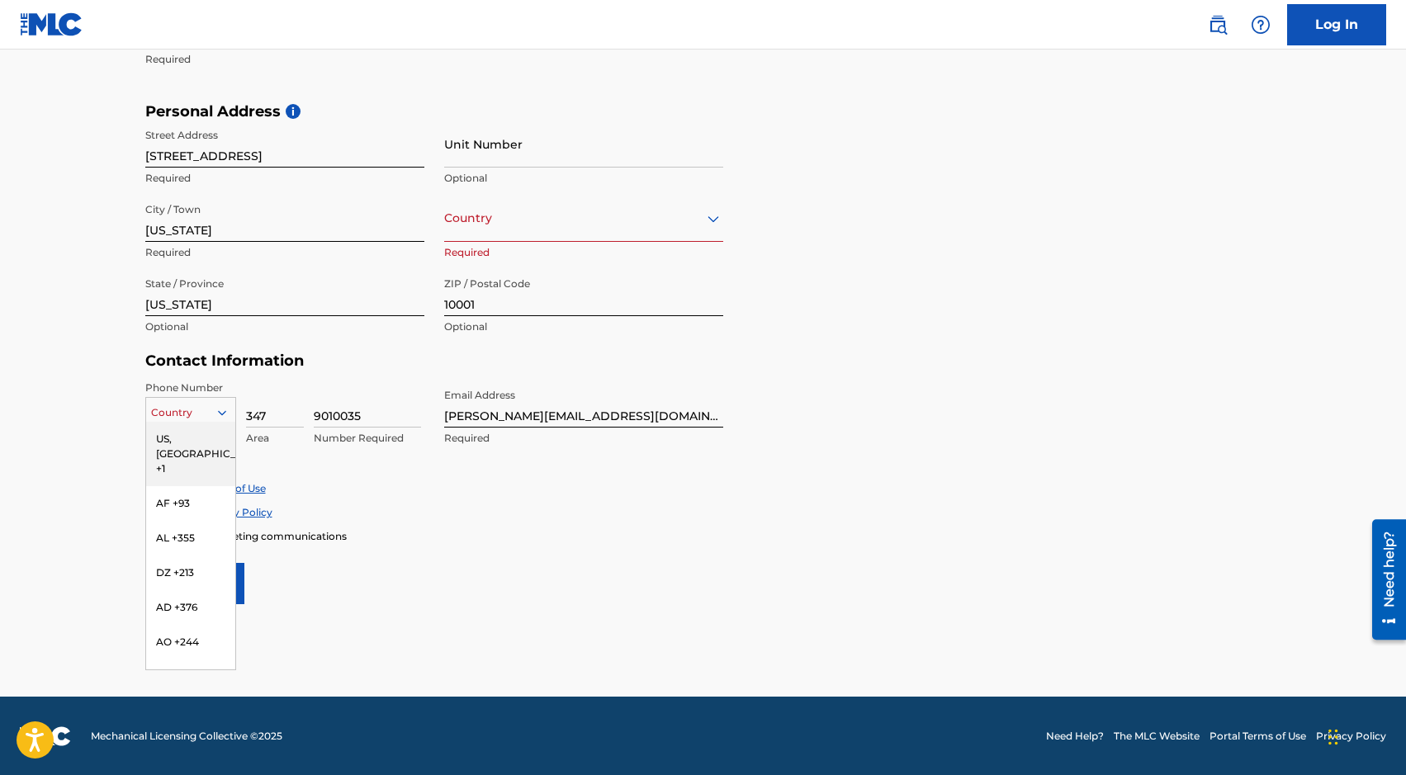
click at [167, 428] on div "US, CA +1" at bounding box center [190, 454] width 89 height 64
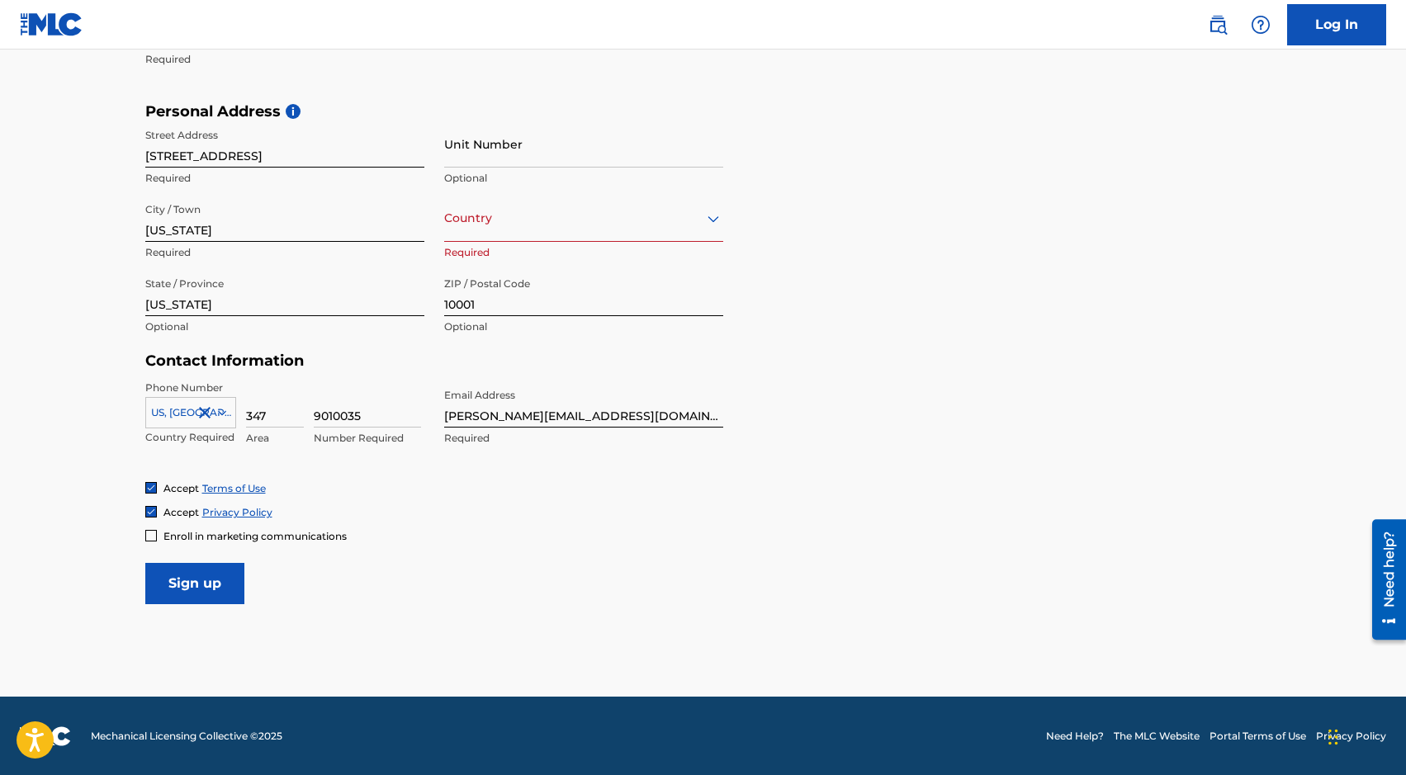
drag, startPoint x: 271, startPoint y: 403, endPoint x: 280, endPoint y: 423, distance: 21.8
click at [280, 423] on input "347" at bounding box center [275, 404] width 58 height 47
type input "703"
click at [372, 423] on input "9010035" at bounding box center [367, 404] width 107 height 47
click at [374, 420] on input "9010035" at bounding box center [367, 404] width 107 height 47
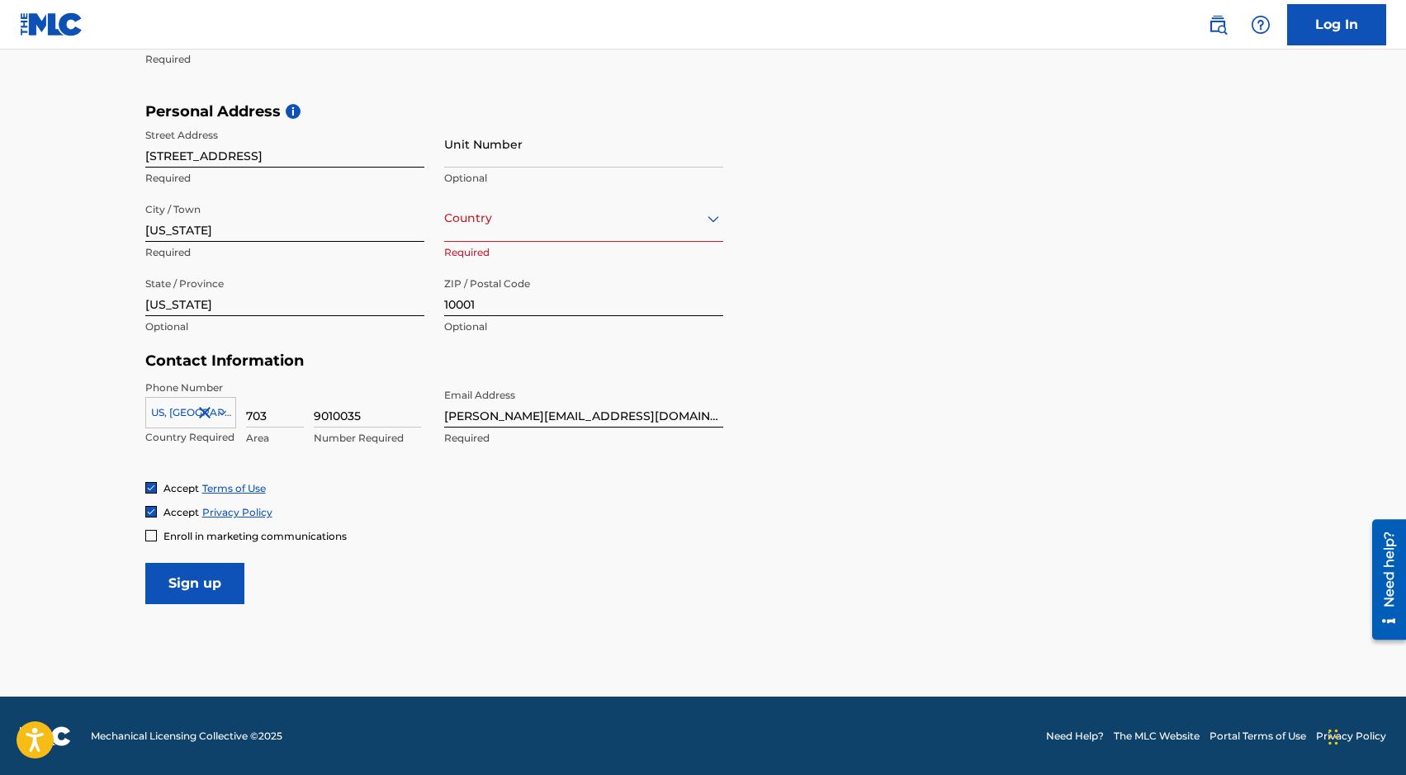
type input "6354579"
click at [541, 208] on div at bounding box center [583, 218] width 279 height 21
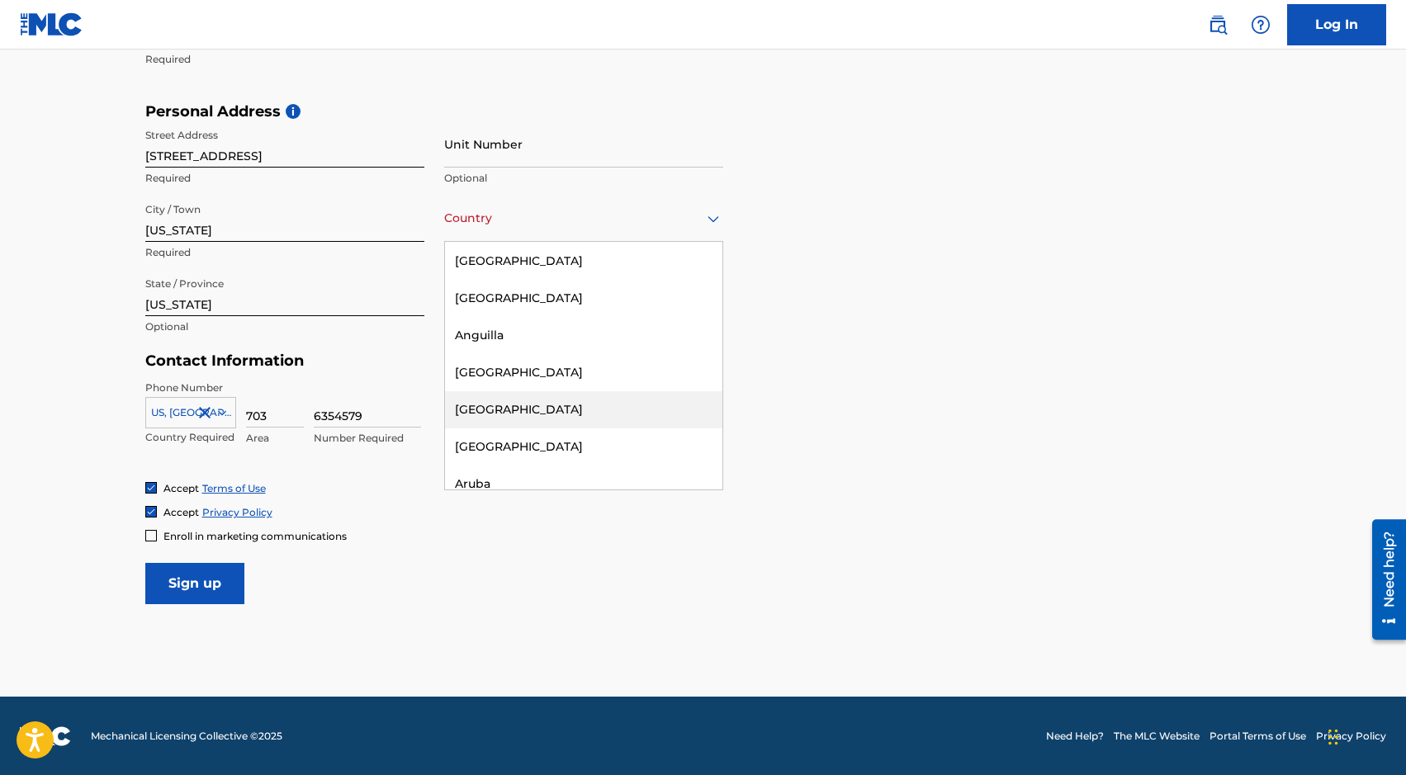
scroll to position [0, 0]
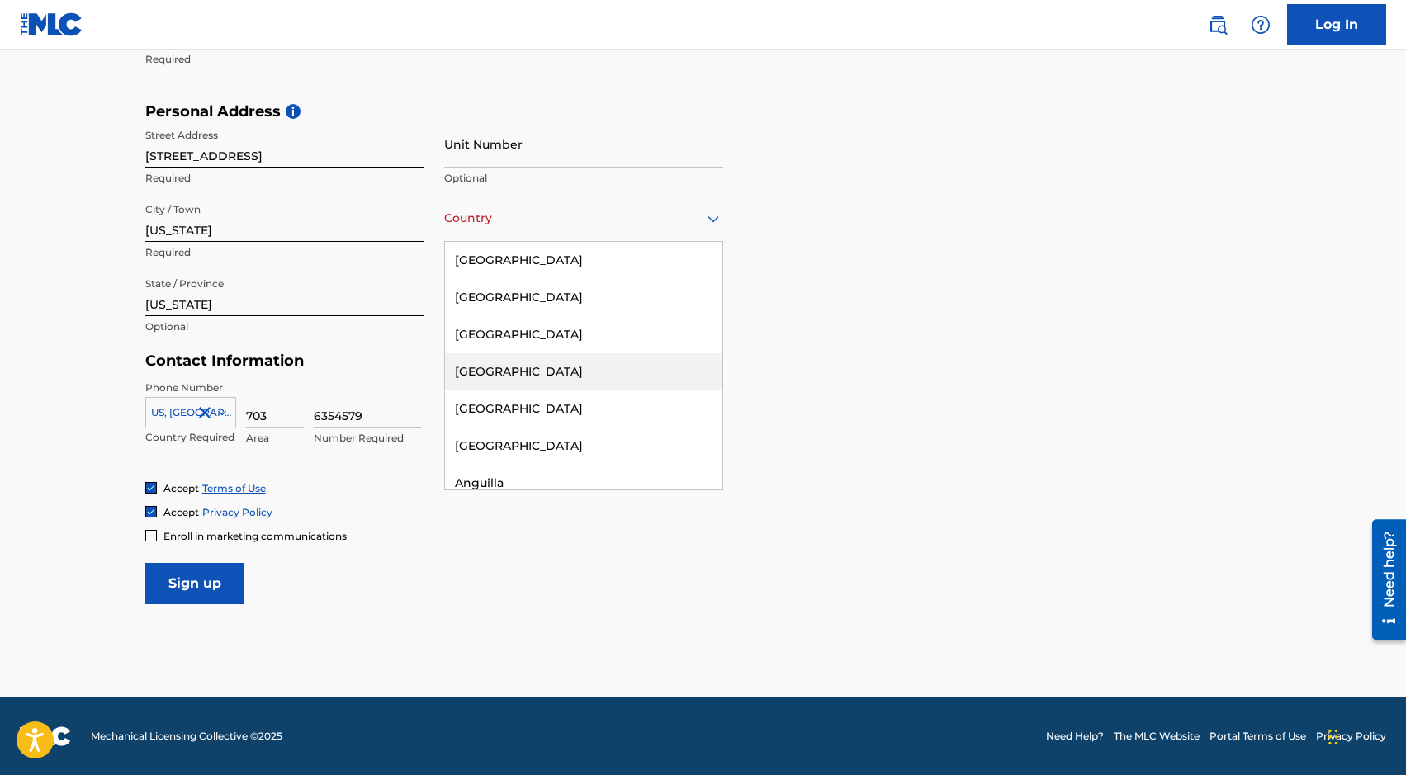
click at [809, 316] on div "Personal Address i Street Address 122 W 26th St Required Unit Number Optional C…" at bounding box center [703, 227] width 1117 height 250
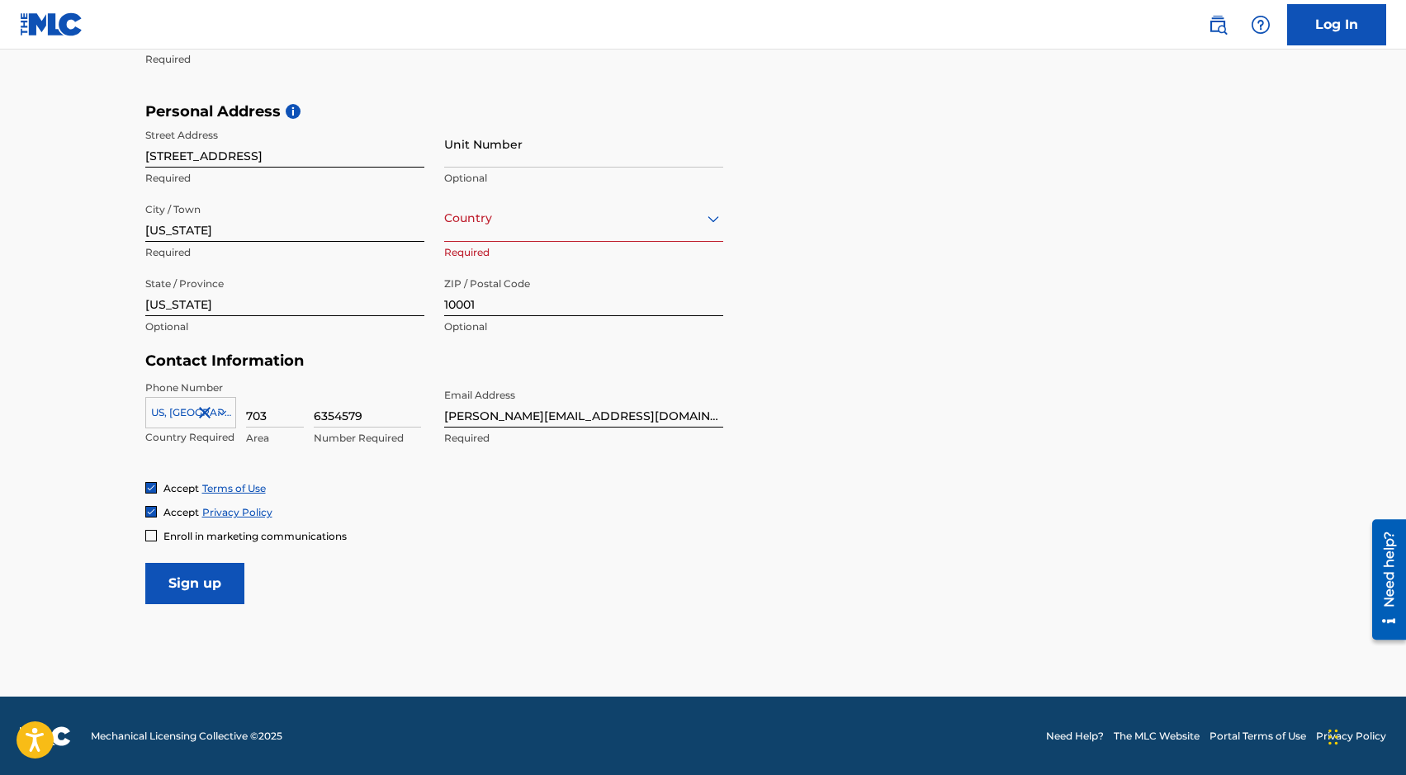
click at [588, 213] on div at bounding box center [583, 218] width 279 height 21
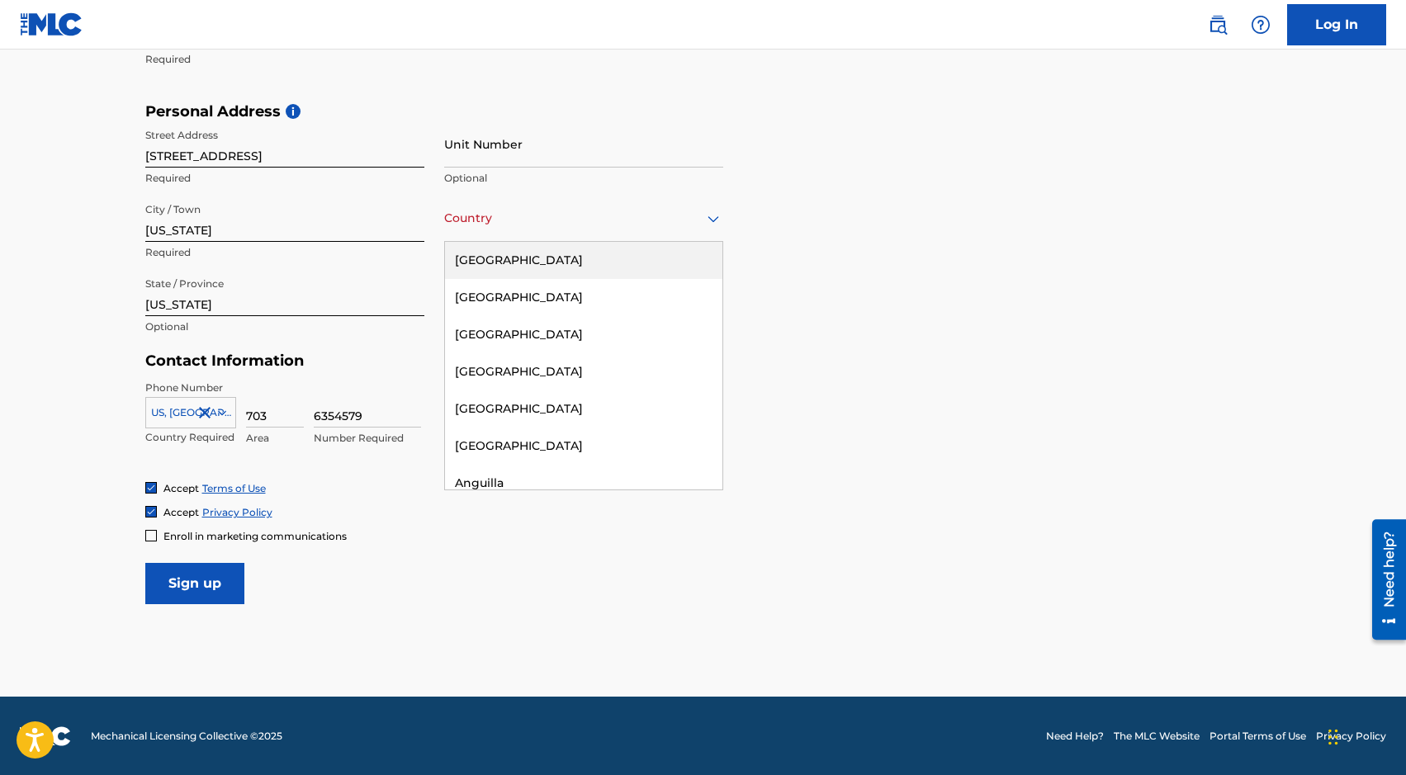
click at [649, 258] on div "United States" at bounding box center [583, 260] width 277 height 37
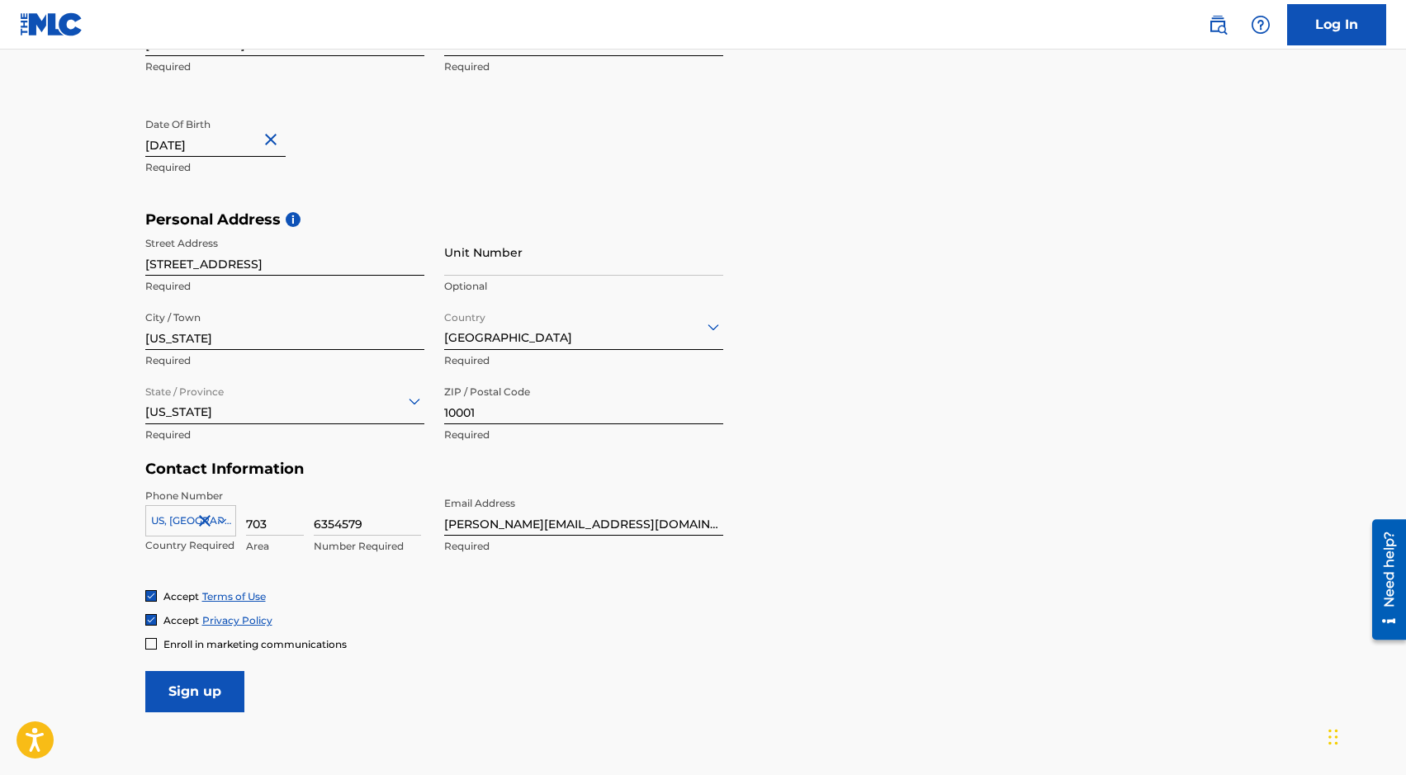
scroll to position [515, 0]
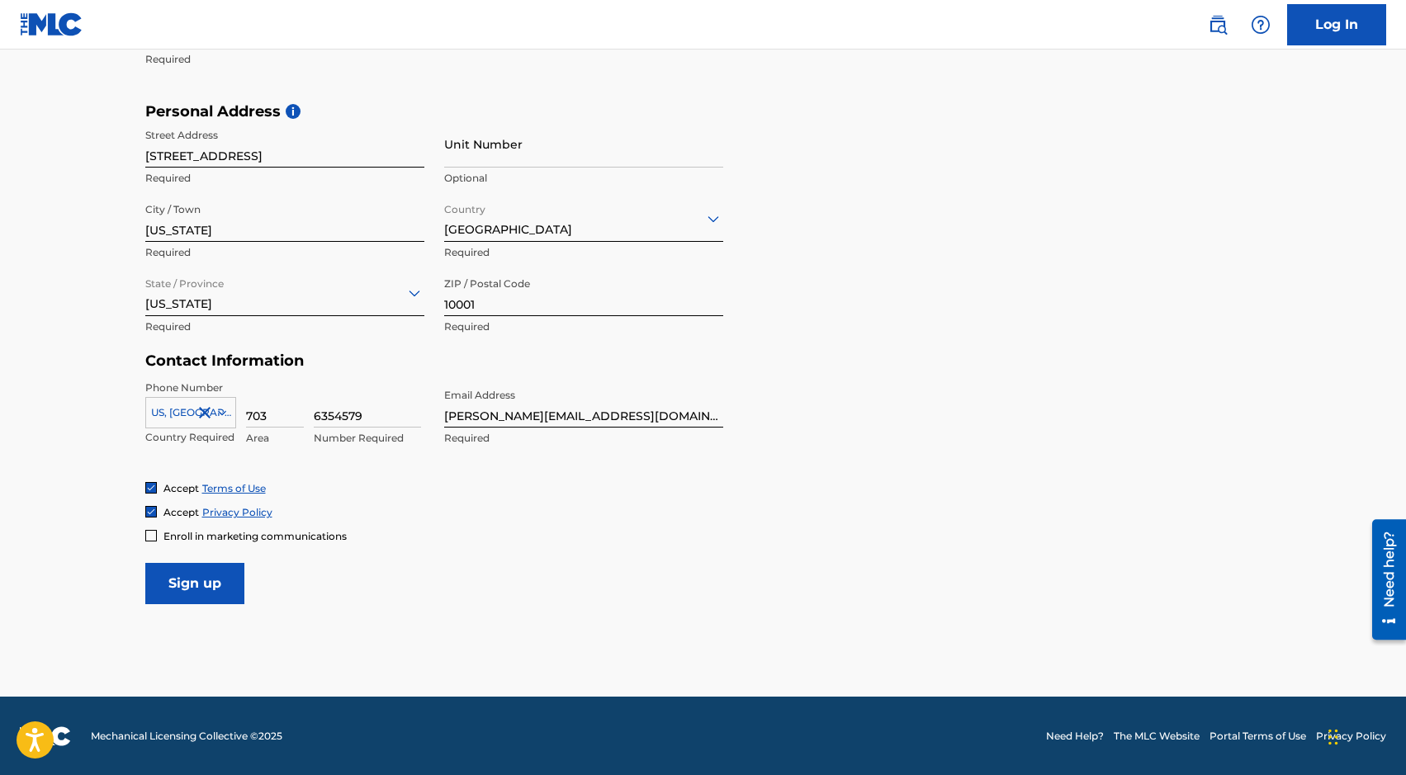
click at [226, 577] on input "Sign up" at bounding box center [194, 583] width 99 height 41
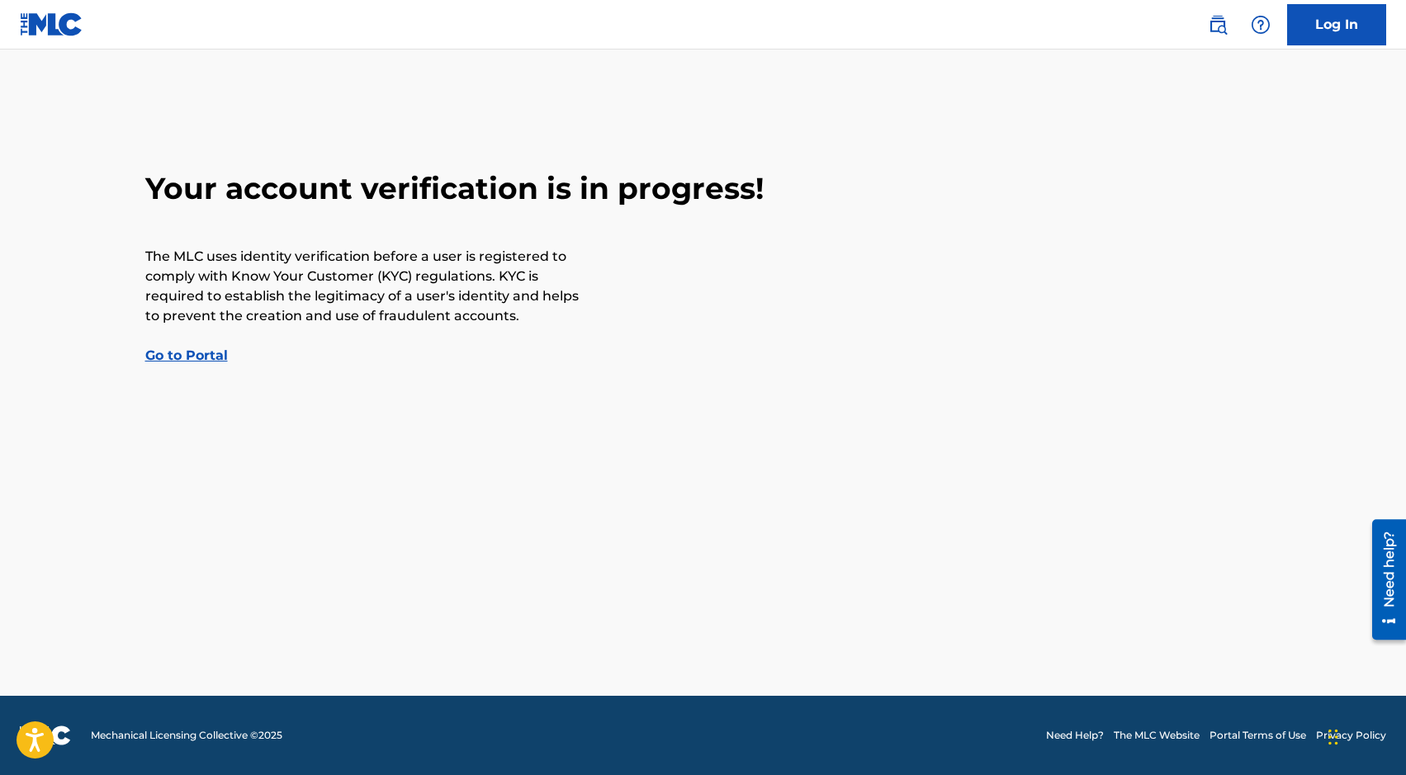
click at [172, 360] on link "Go to Portal" at bounding box center [186, 356] width 83 height 16
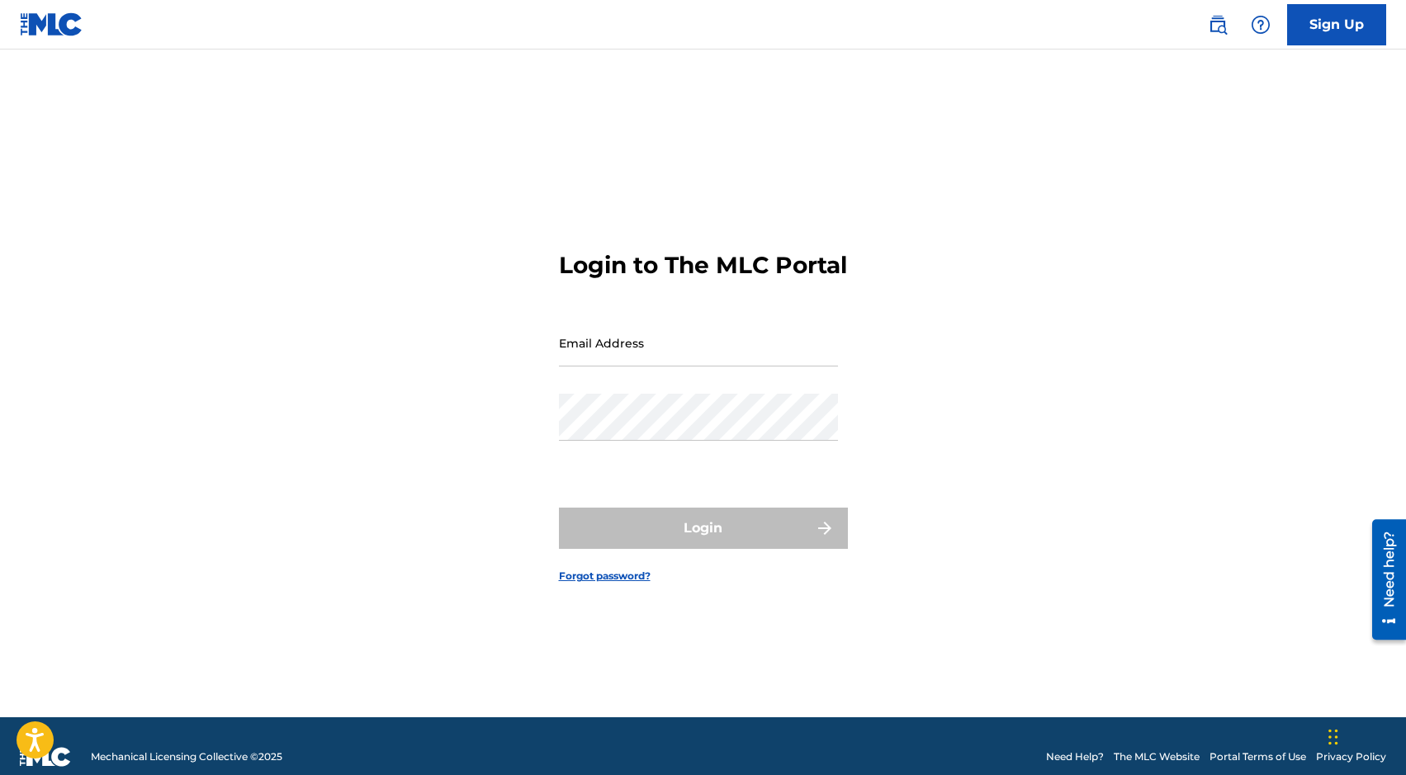
click at [756, 346] on input "Email Address" at bounding box center [698, 343] width 279 height 47
click at [843, 345] on div "Login to The MLC Portal Email Address Password Login Forgot password?" at bounding box center [704, 404] width 1156 height 627
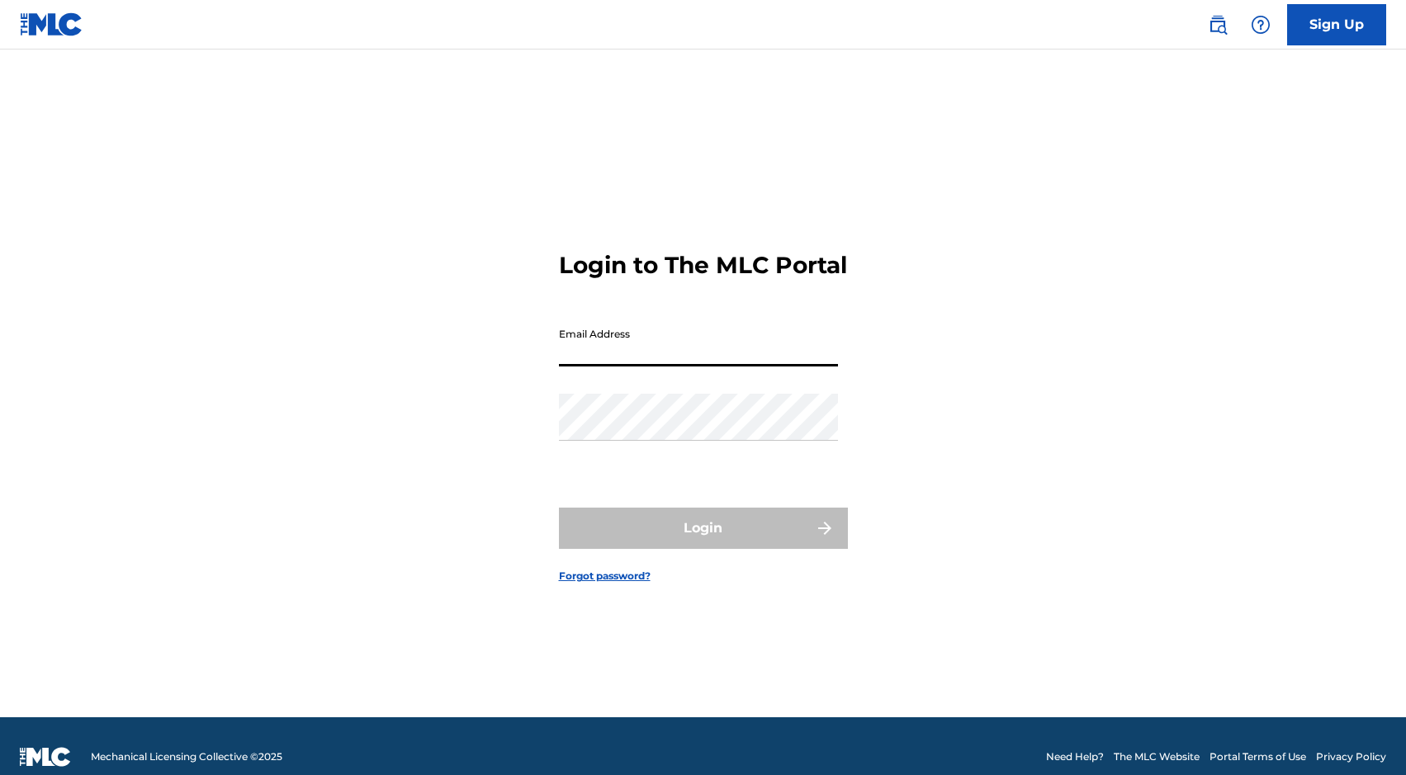
click at [708, 363] on input "Email Address" at bounding box center [698, 343] width 279 height 47
click at [1310, 22] on link "Sign Up" at bounding box center [1336, 24] width 99 height 41
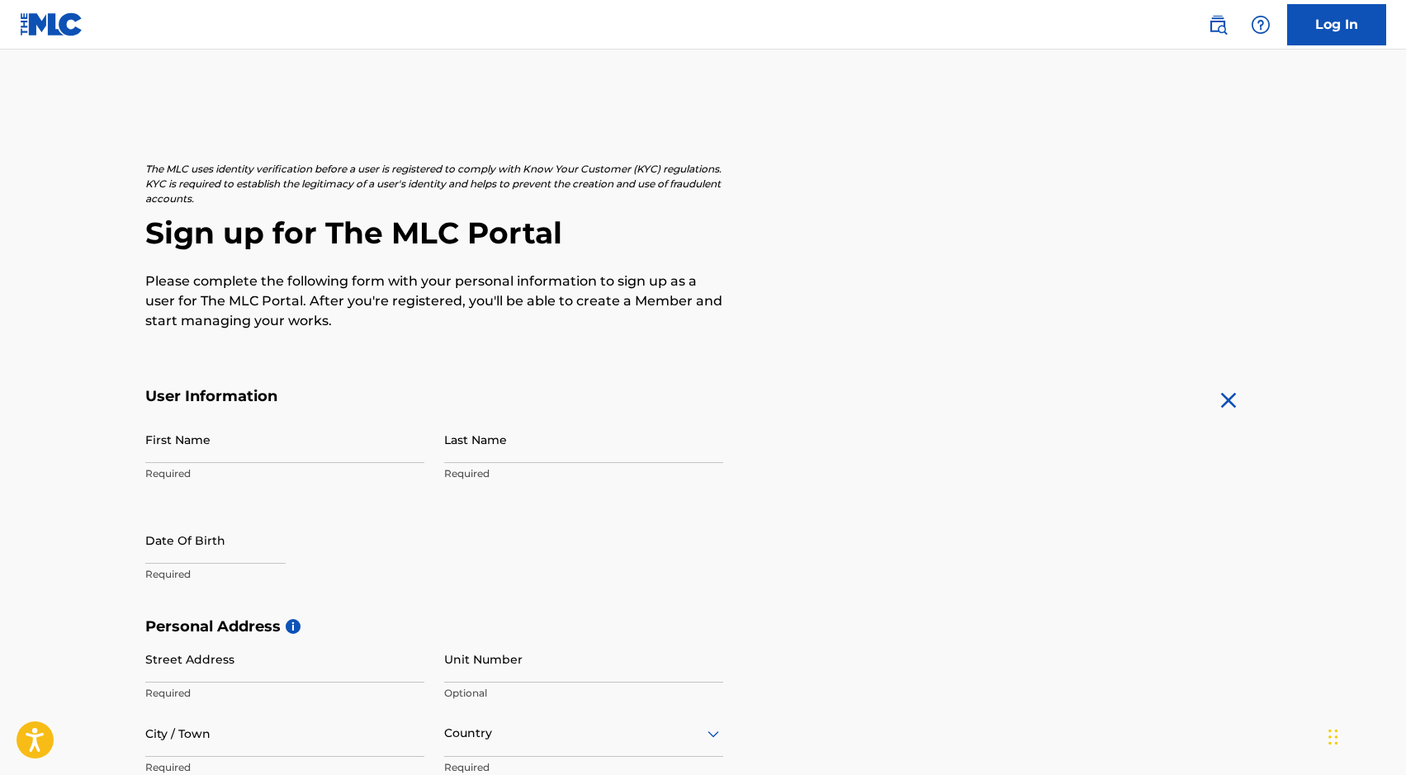
click at [332, 460] on input "First Name" at bounding box center [284, 439] width 279 height 47
type input "Hannan"
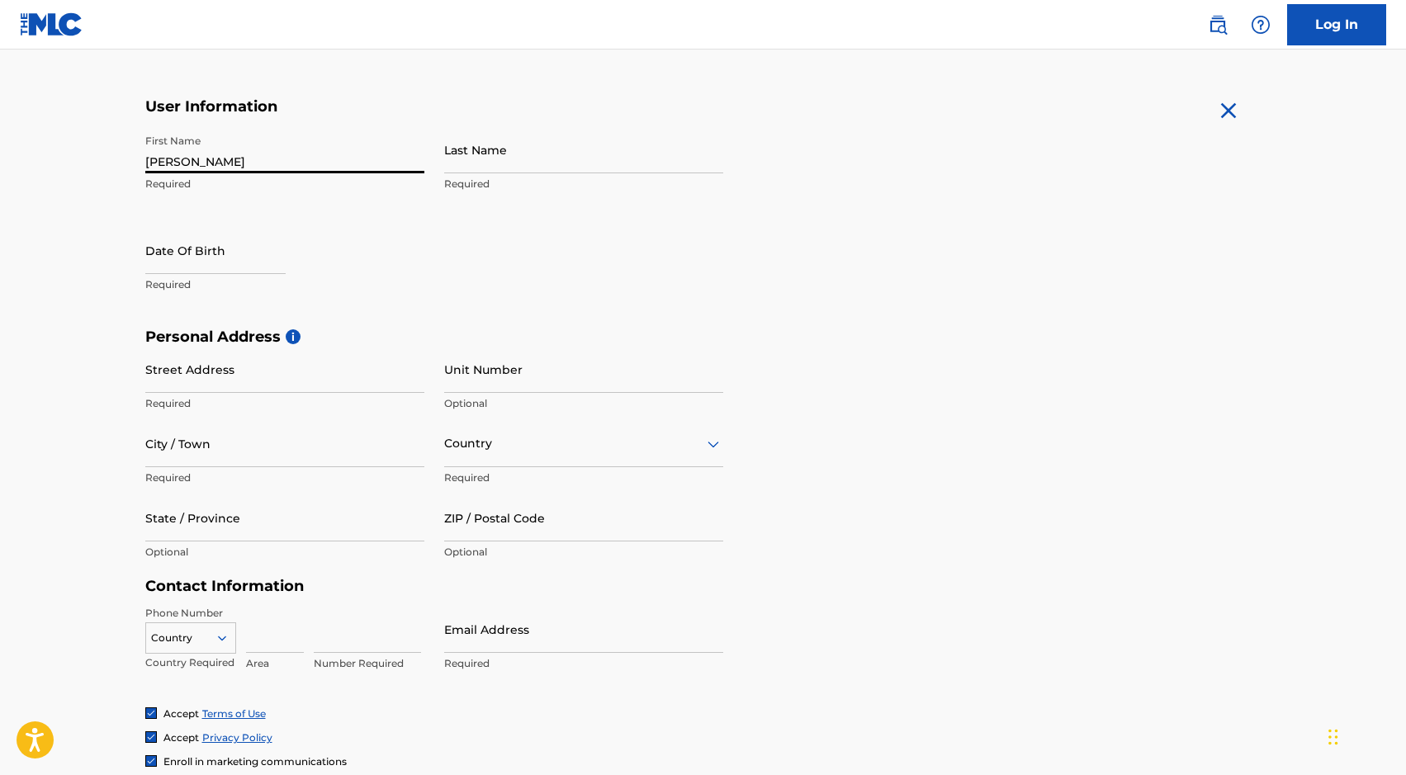
scroll to position [329, 0]
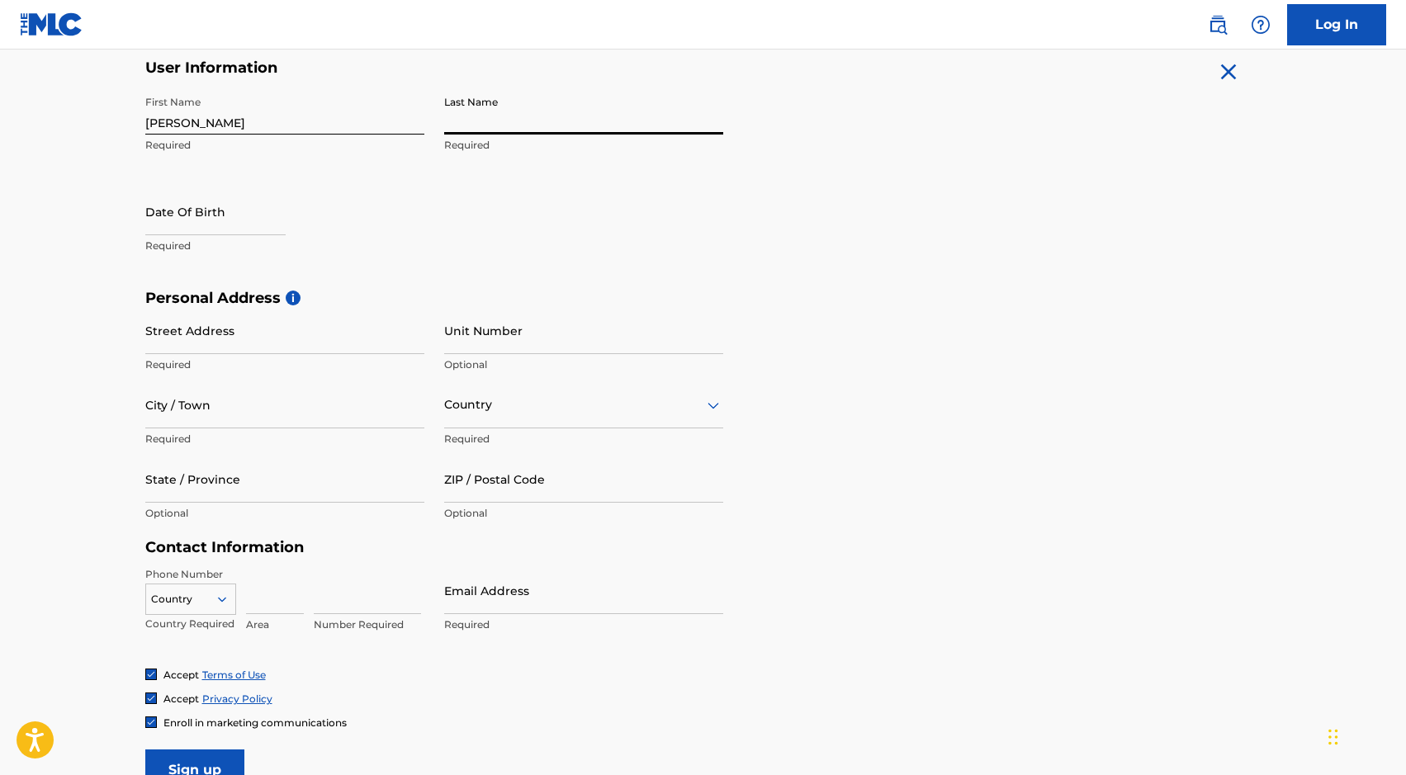
click at [504, 112] on input "Last Name" at bounding box center [583, 111] width 279 height 47
type input "Mumtaz"
click at [182, 224] on input "text" at bounding box center [215, 211] width 140 height 47
select select "7"
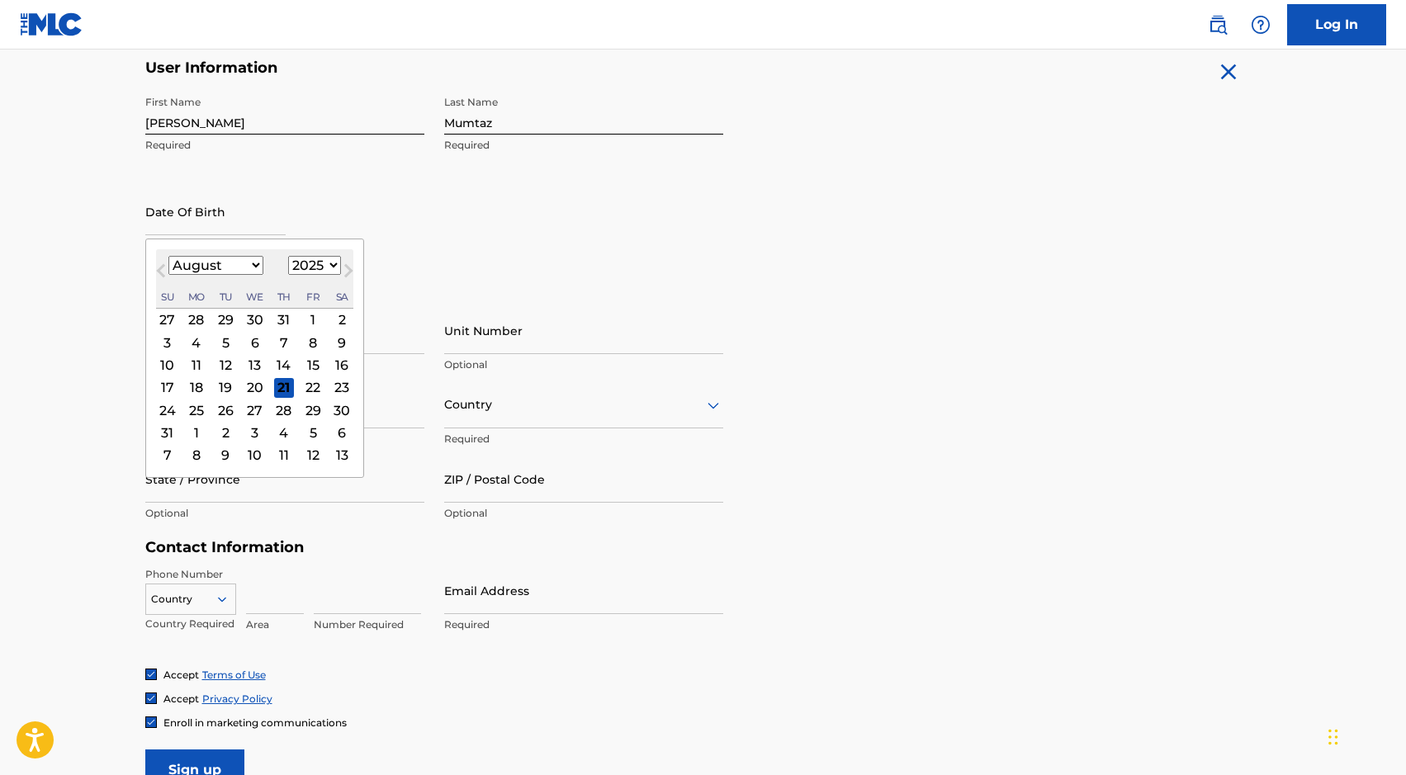
click at [322, 263] on select "1899 1900 1901 1902 1903 1904 1905 1906 1907 1908 1909 1910 1911 1912 1913 1914…" at bounding box center [314, 265] width 53 height 19
select select "2000"
click at [288, 256] on select "1899 1900 1901 1902 1903 1904 1905 1906 1907 1908 1909 1910 1911 1912 1913 1914…" at bounding box center [314, 265] width 53 height 19
click at [244, 263] on select "January February March April May June July August September October November De…" at bounding box center [215, 265] width 95 height 19
select select "4"
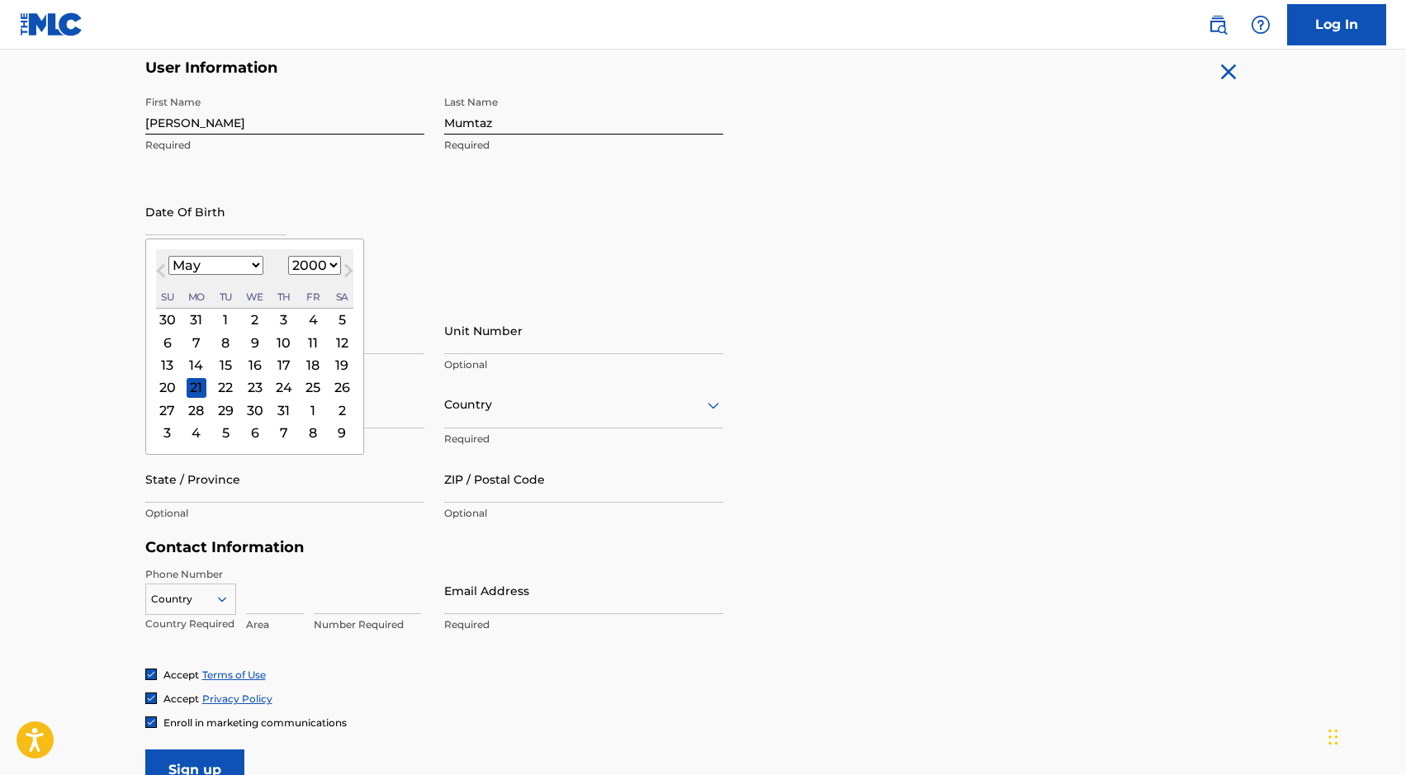
click at [168, 256] on select "January February March April May June July August September October November De…" at bounding box center [215, 265] width 95 height 19
click at [192, 318] on div "1" at bounding box center [196, 320] width 20 height 20
type input "May 1 2000"
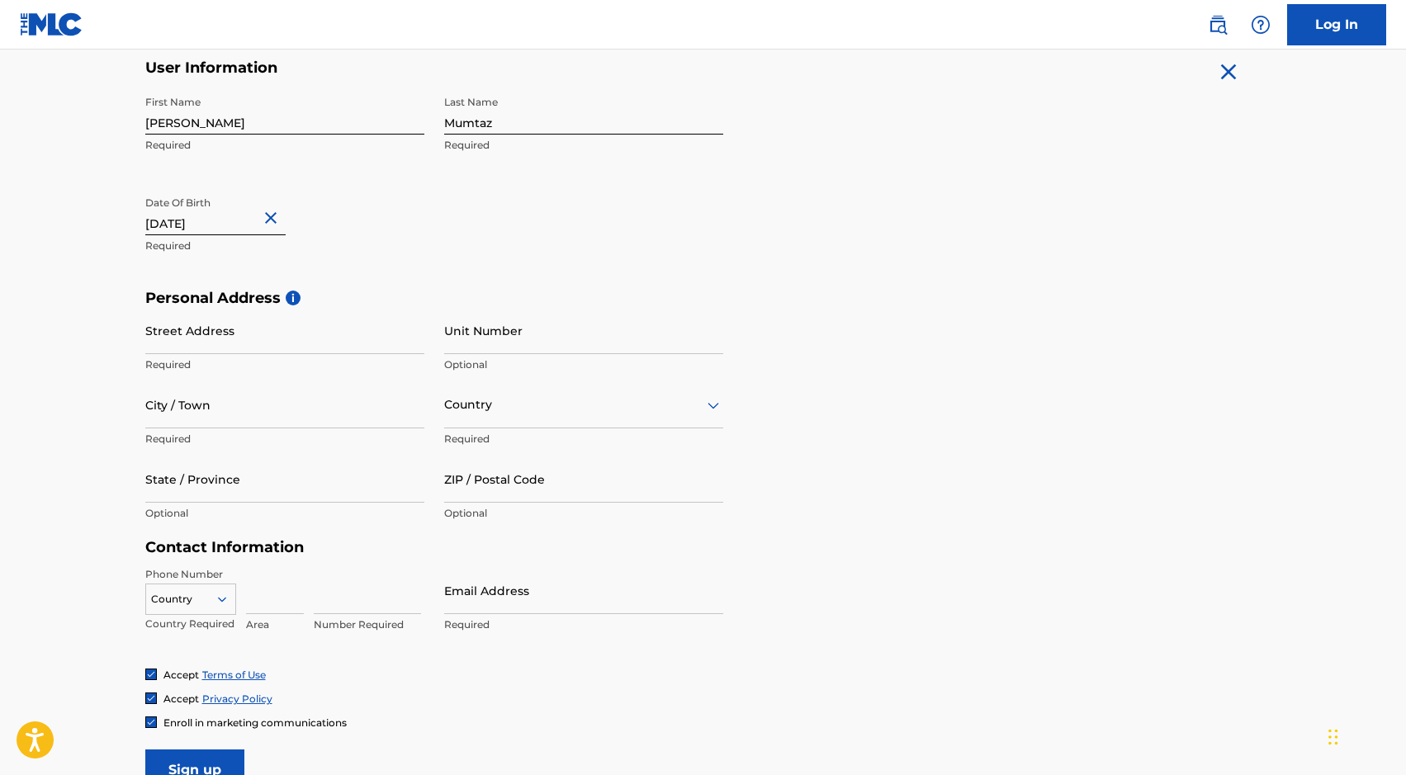
select select "4"
select select "2000"
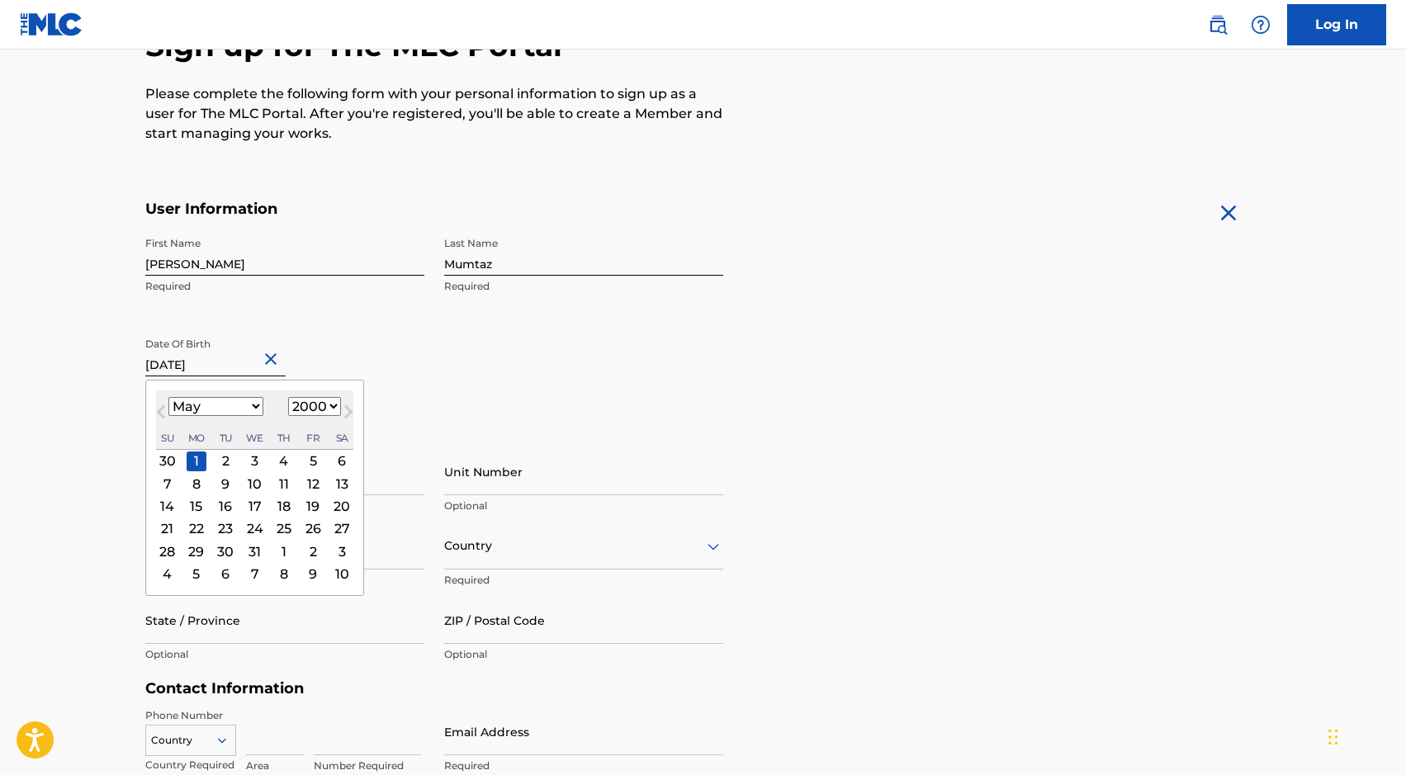
scroll to position [33, 0]
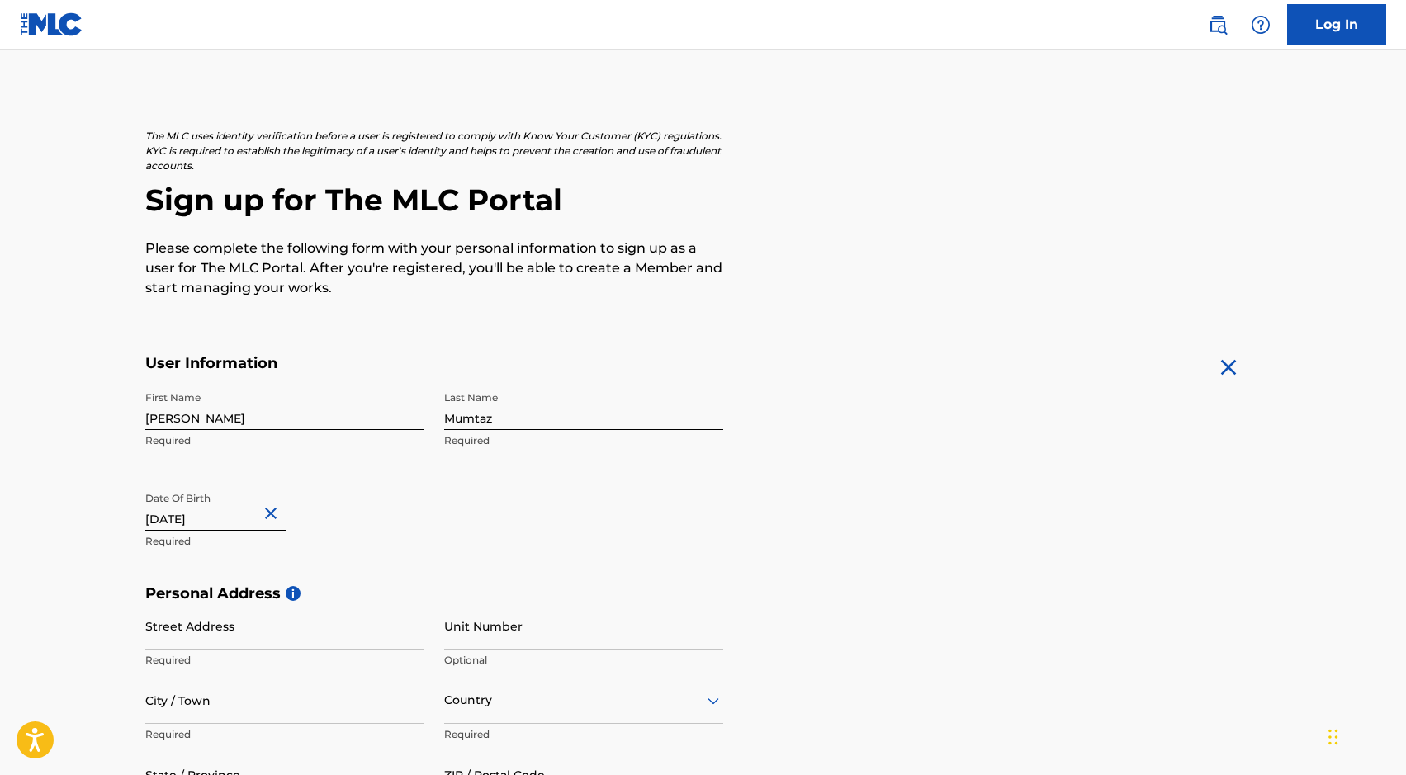
click at [766, 244] on div "The MLC uses identity verification before a user is registered to comply with K…" at bounding box center [703, 213] width 1117 height 169
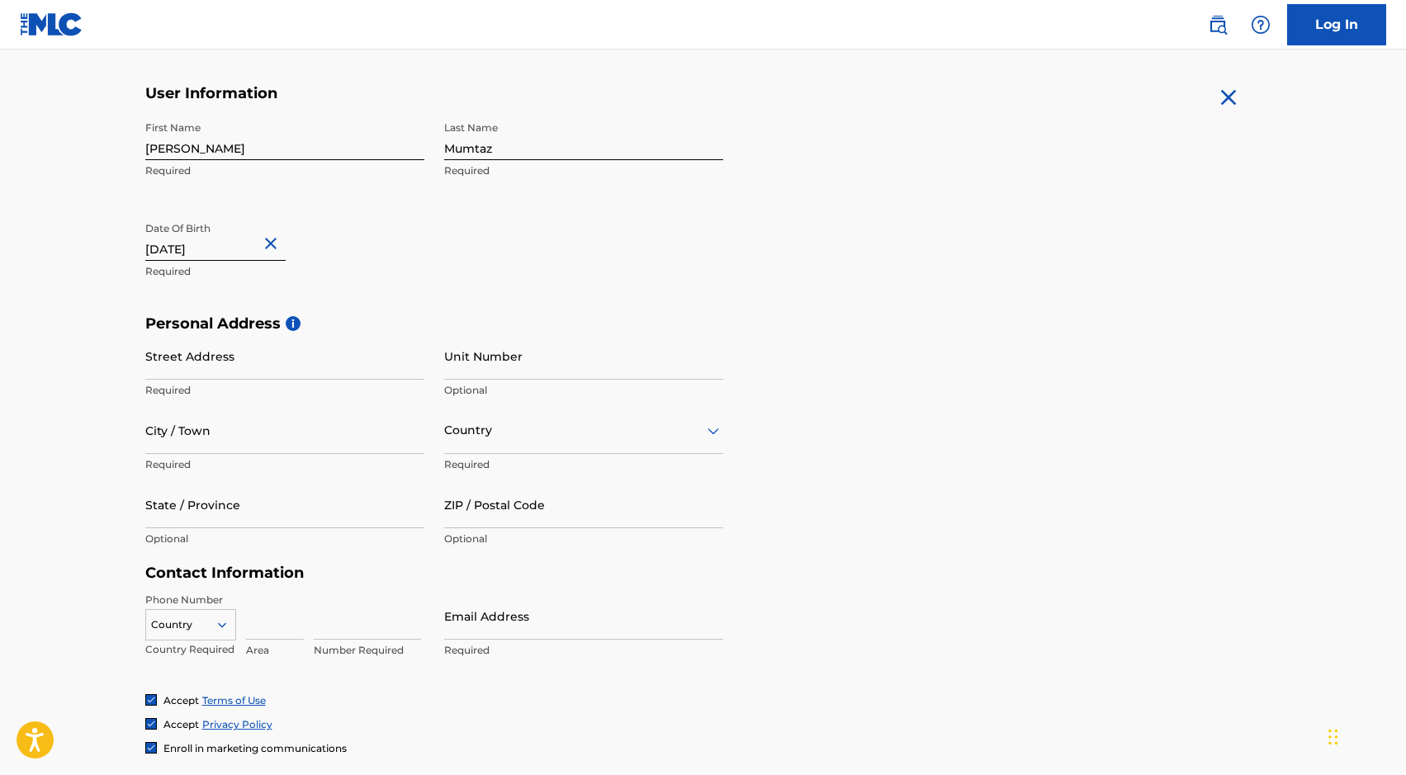
scroll to position [305, 0]
drag, startPoint x: 198, startPoint y: 144, endPoint x: 98, endPoint y: 143, distance: 99.9
click at [98, 143] on main "The MLC uses identity verification before a user is registered to comply with K…" at bounding box center [703, 326] width 1406 height 1163
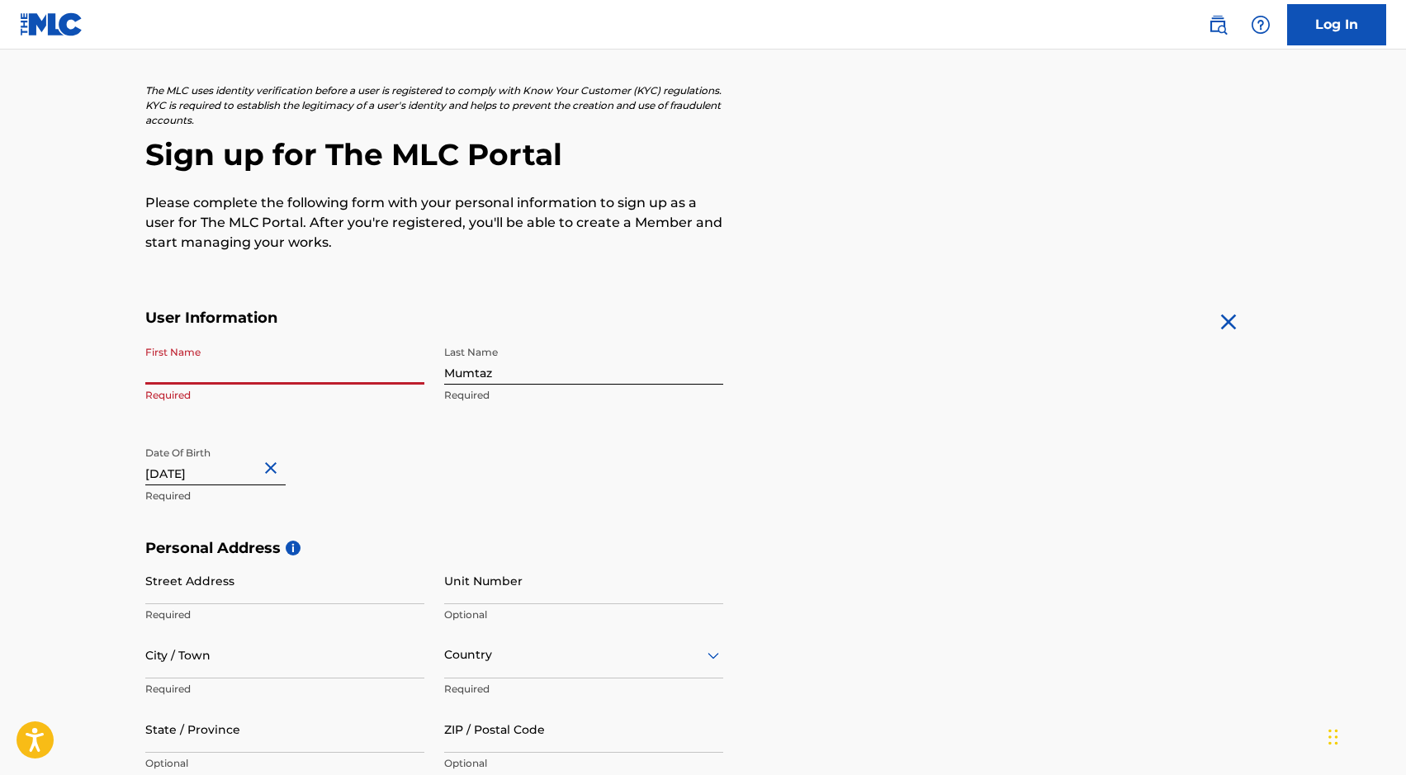
scroll to position [0, 0]
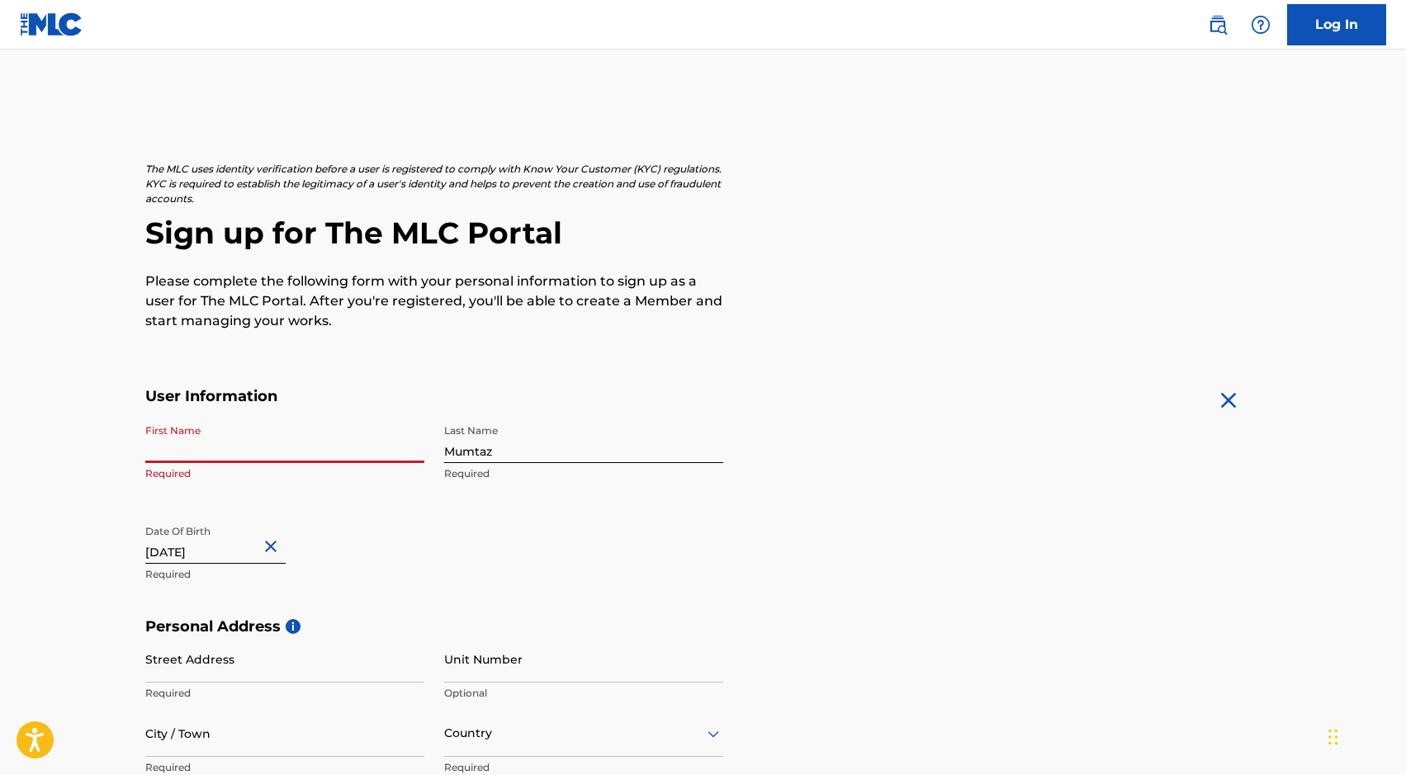
click at [230, 453] on input "First Name" at bounding box center [284, 439] width 279 height 47
paste input "Christian James Cicilia"
drag, startPoint x: 282, startPoint y: 443, endPoint x: 212, endPoint y: 444, distance: 69.4
click at [212, 444] on input "Christian James Cicilia" at bounding box center [284, 439] width 279 height 47
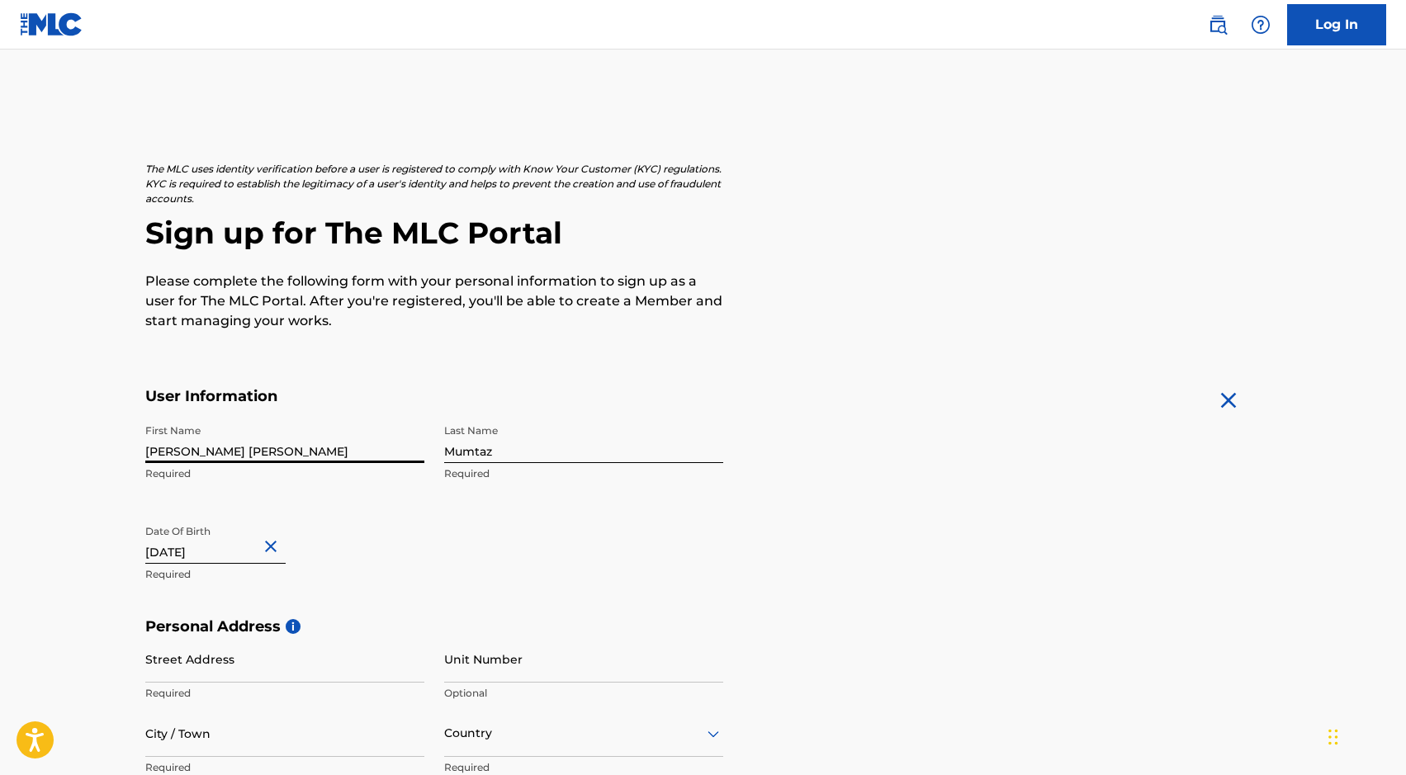
drag, startPoint x: 275, startPoint y: 448, endPoint x: 242, endPoint y: 448, distance: 33.0
click at [242, 448] on input "Christian James Cicilia" at bounding box center [284, 439] width 279 height 47
type input "Christian James Cicilia"
drag, startPoint x: 510, startPoint y: 444, endPoint x: 422, endPoint y: 443, distance: 88.4
click at [422, 443] on div "First Name Christian James Cicilia Required Last Name Mumtaz Required Date Of B…" at bounding box center [434, 517] width 578 height 202
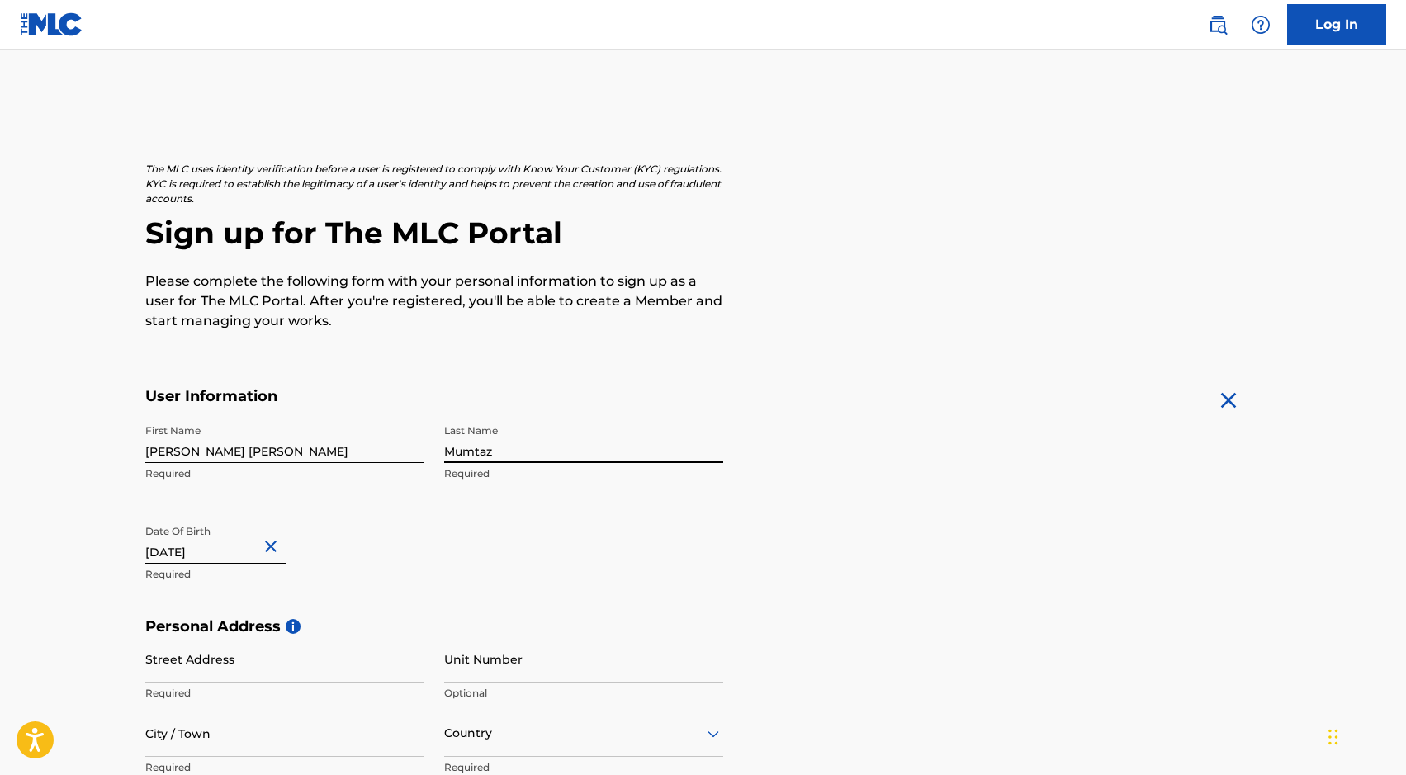
paste input "Cicilia"
type input "Cicilia"
drag, startPoint x: 241, startPoint y: 454, endPoint x: 202, endPoint y: 453, distance: 38.8
click at [202, 453] on input "Christian James Cicilia" at bounding box center [284, 439] width 279 height 47
type input "Christian Cicilia"
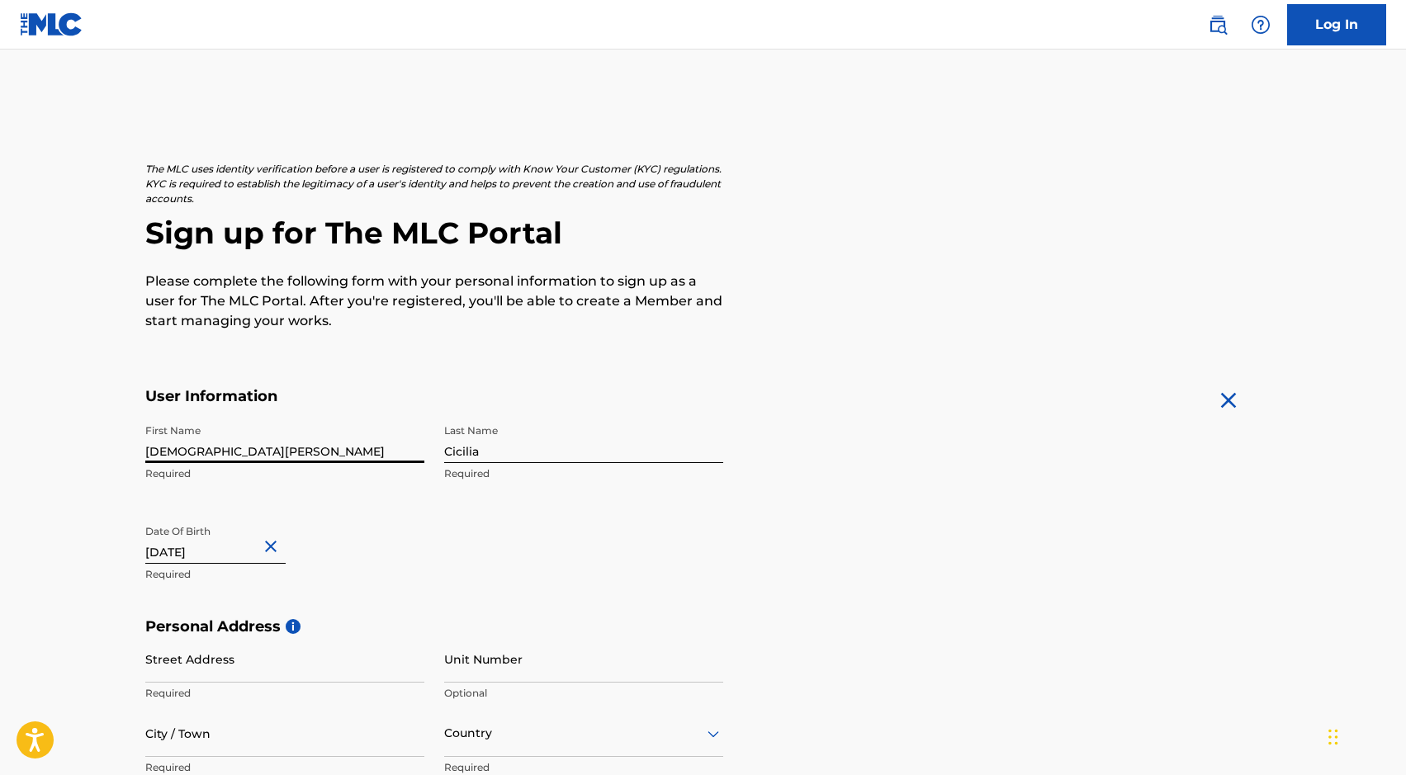
click at [212, 554] on input "May 1 2000" at bounding box center [215, 540] width 140 height 47
select select "4"
select select "2000"
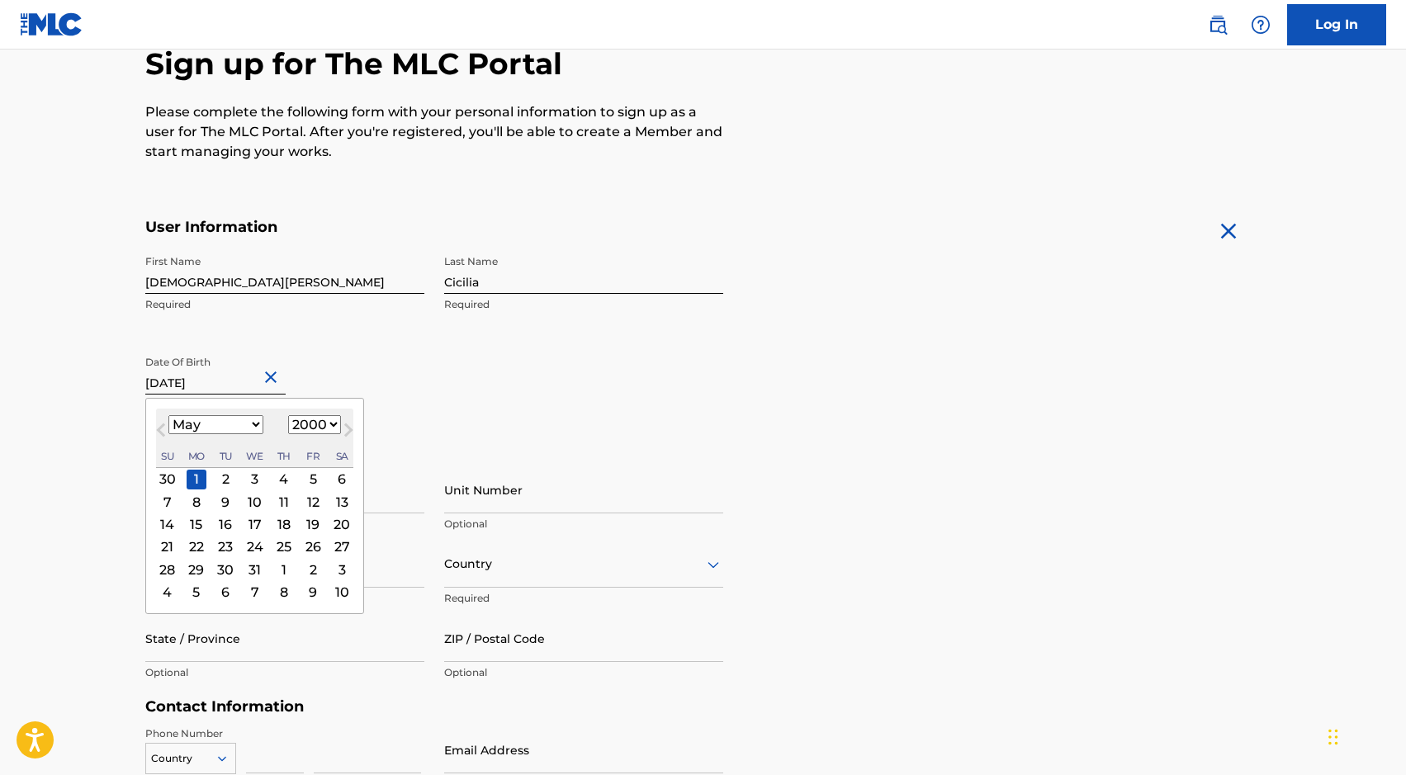
scroll to position [174, 0]
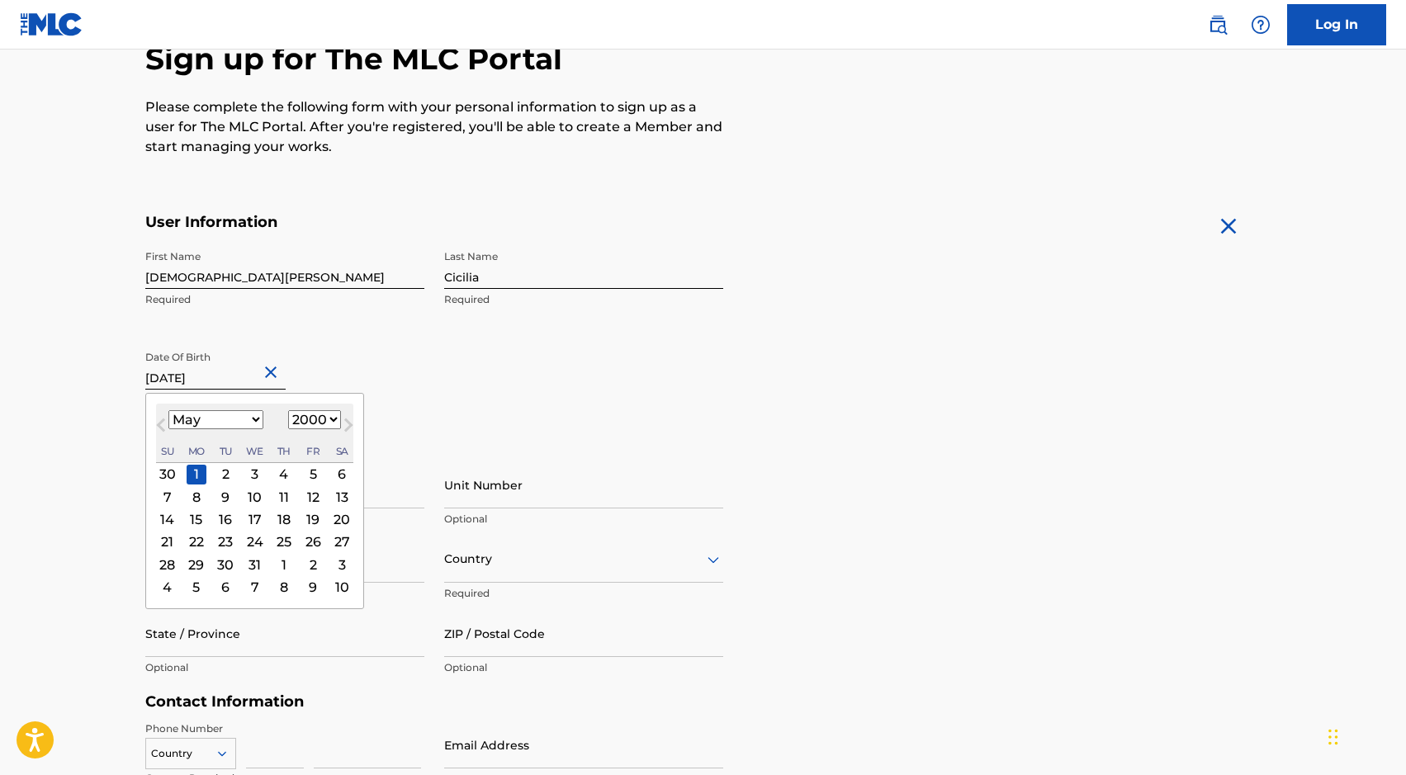
click at [218, 429] on select "January February March April May June July August September October November De…" at bounding box center [215, 419] width 95 height 19
select select "11"
click at [168, 410] on select "January February March April May June July August September October November De…" at bounding box center [215, 419] width 95 height 19
click at [250, 564] on div "27" at bounding box center [254, 565] width 20 height 20
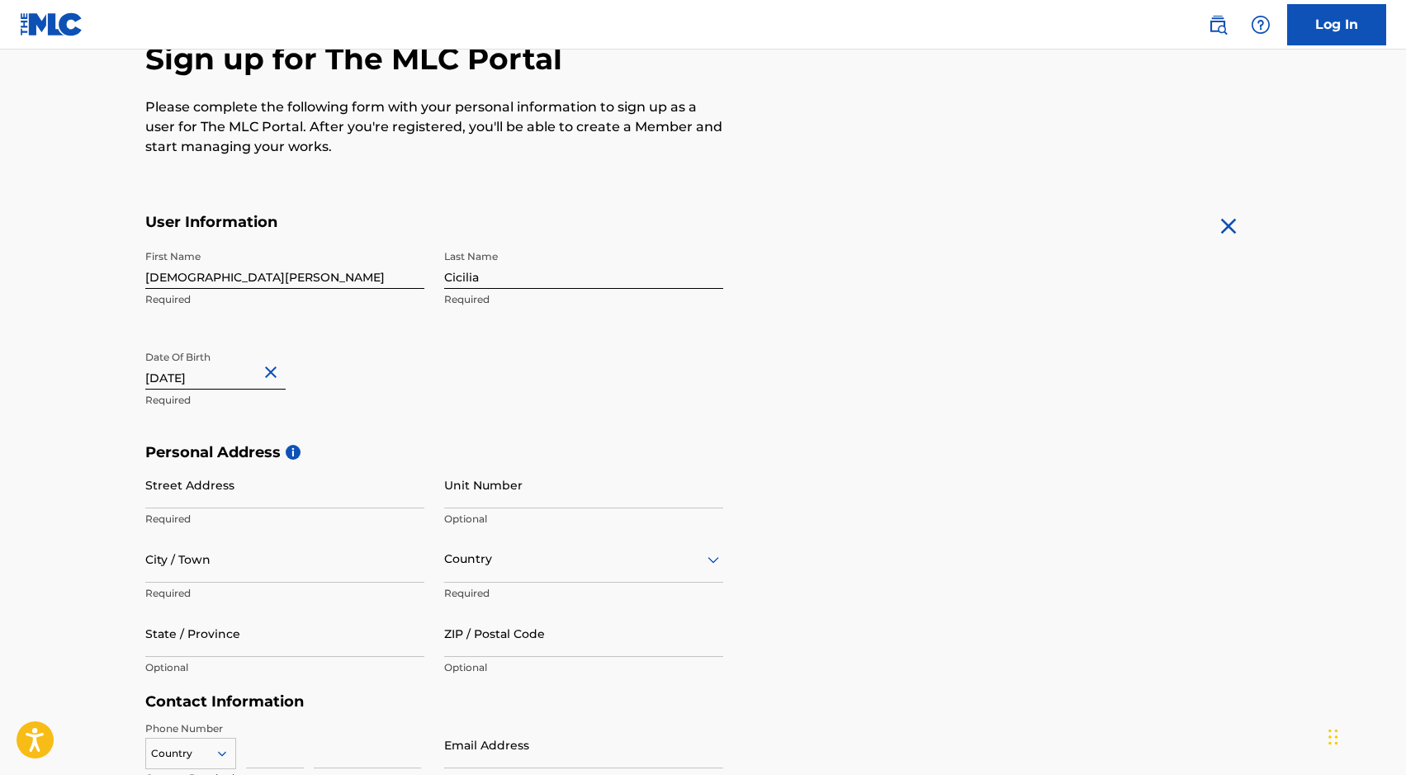
type input "December 27 2001"
click at [312, 377] on div "Date Of Birth December 27 2001 Required" at bounding box center [284, 380] width 279 height 74
click at [367, 391] on div "Date Of Birth December 27 2001 Required" at bounding box center [284, 380] width 279 height 74
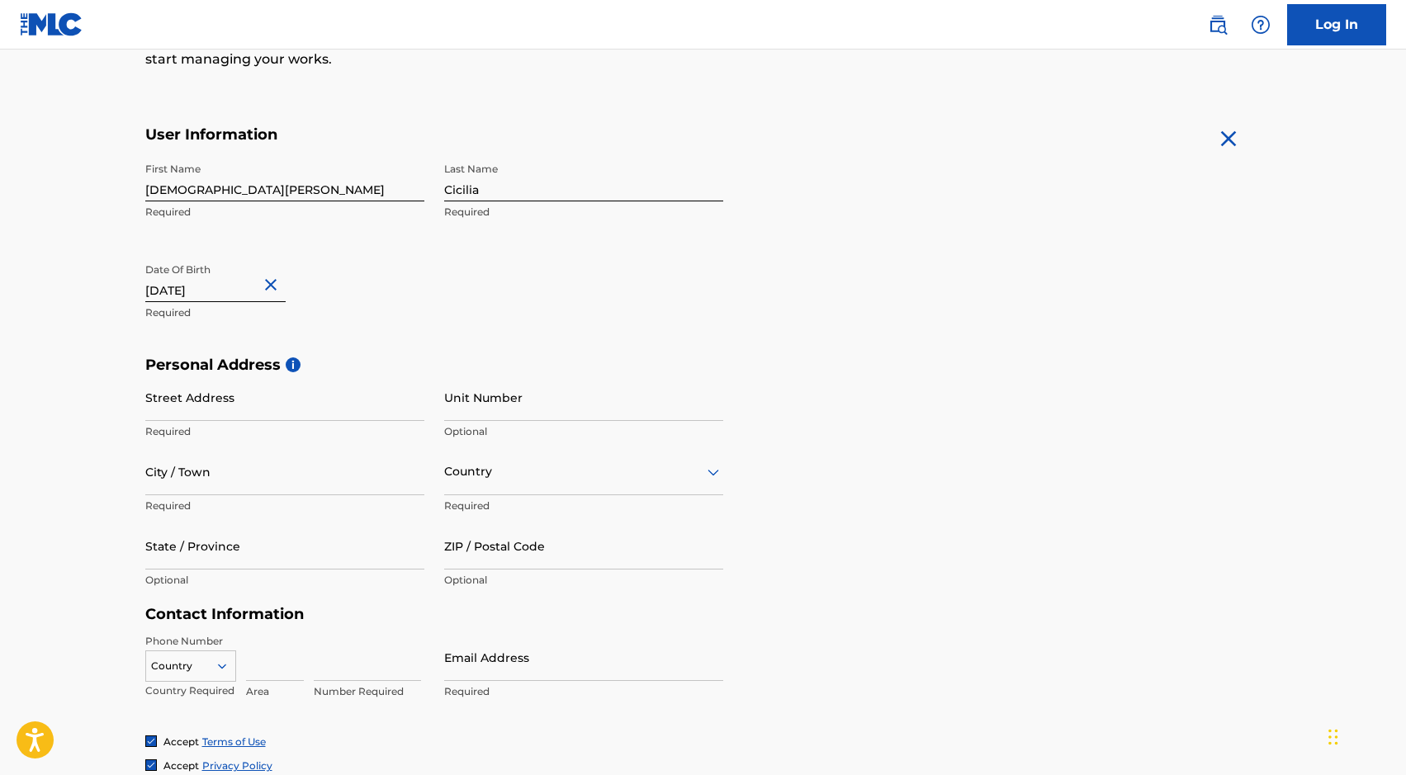
scroll to position [265, 0]
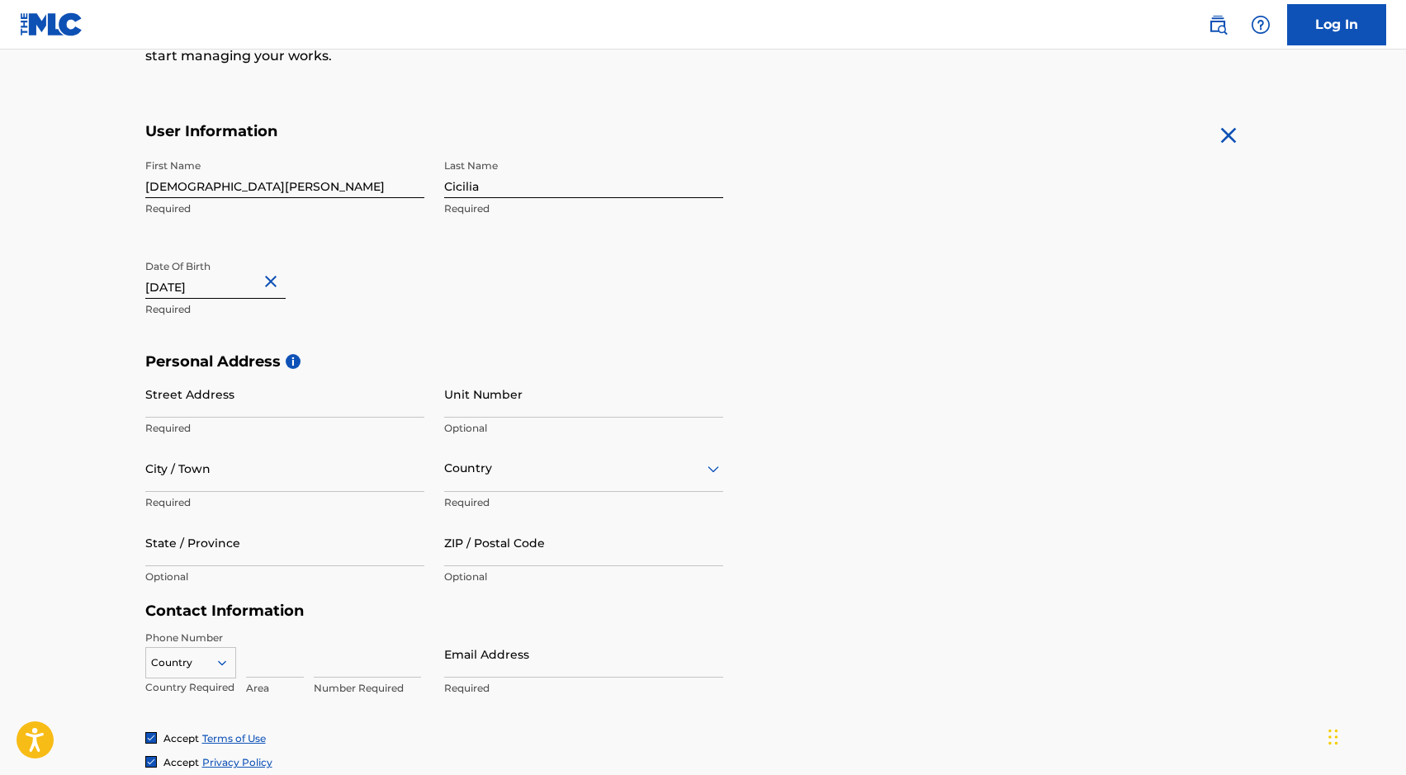
click at [310, 396] on input "Street Address" at bounding box center [284, 394] width 279 height 47
drag, startPoint x: 245, startPoint y: 180, endPoint x: 201, endPoint y: 183, distance: 44.7
click at [201, 183] on input "Christian Cicilia" at bounding box center [284, 174] width 279 height 47
type input "[DEMOGRAPHIC_DATA]"
click at [266, 396] on input "Street Address" at bounding box center [284, 394] width 279 height 47
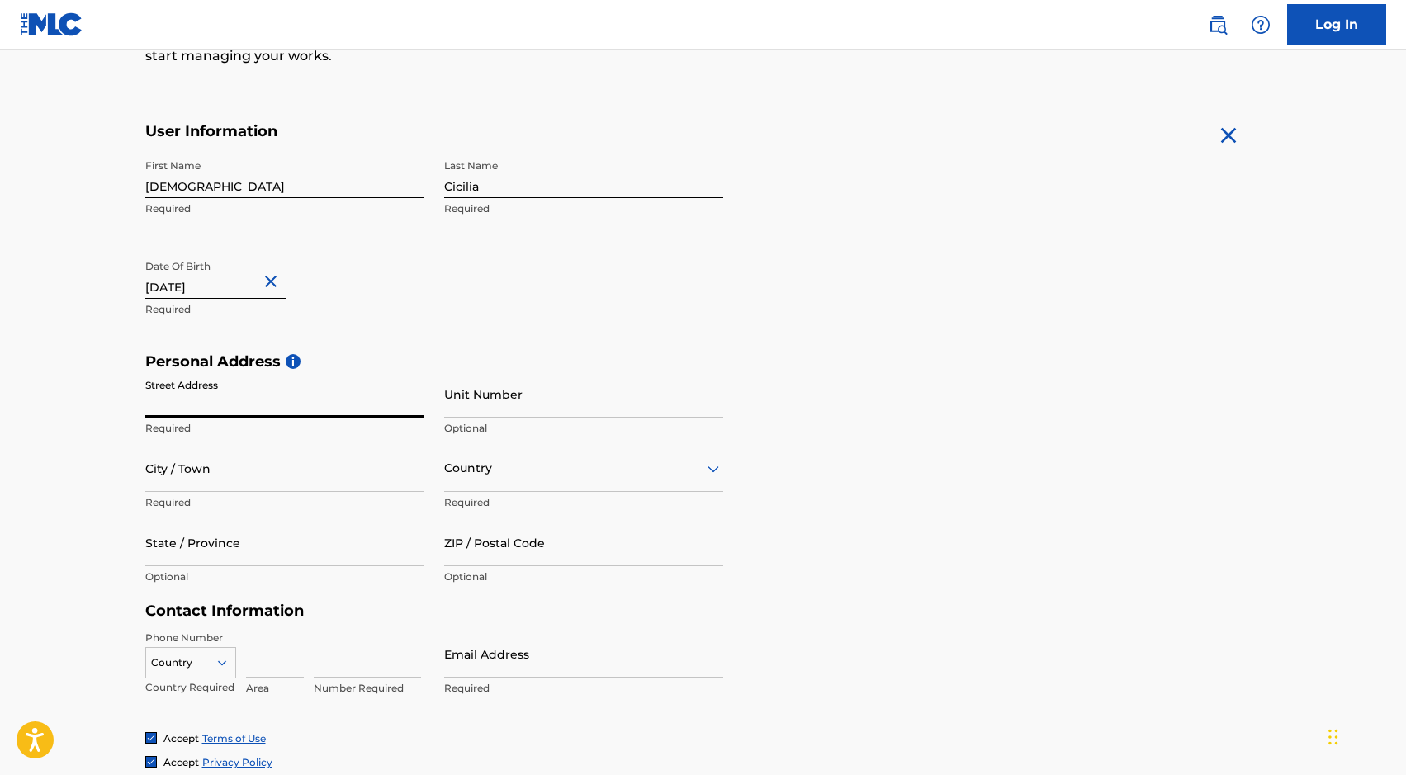
paste input "8996 Megan Ave, Canoga Park, CA 91304"
drag, startPoint x: 393, startPoint y: 409, endPoint x: 254, endPoint y: 411, distance: 138.8
click at [254, 411] on input "8996 Megan Ave, Canoga Park, CA 91304" at bounding box center [284, 394] width 279 height 47
click at [305, 406] on input "8996 Megan Ave, Canoga Park, CA 91304" at bounding box center [284, 394] width 279 height 47
drag, startPoint x: 321, startPoint y: 406, endPoint x: 250, endPoint y: 410, distance: 71.1
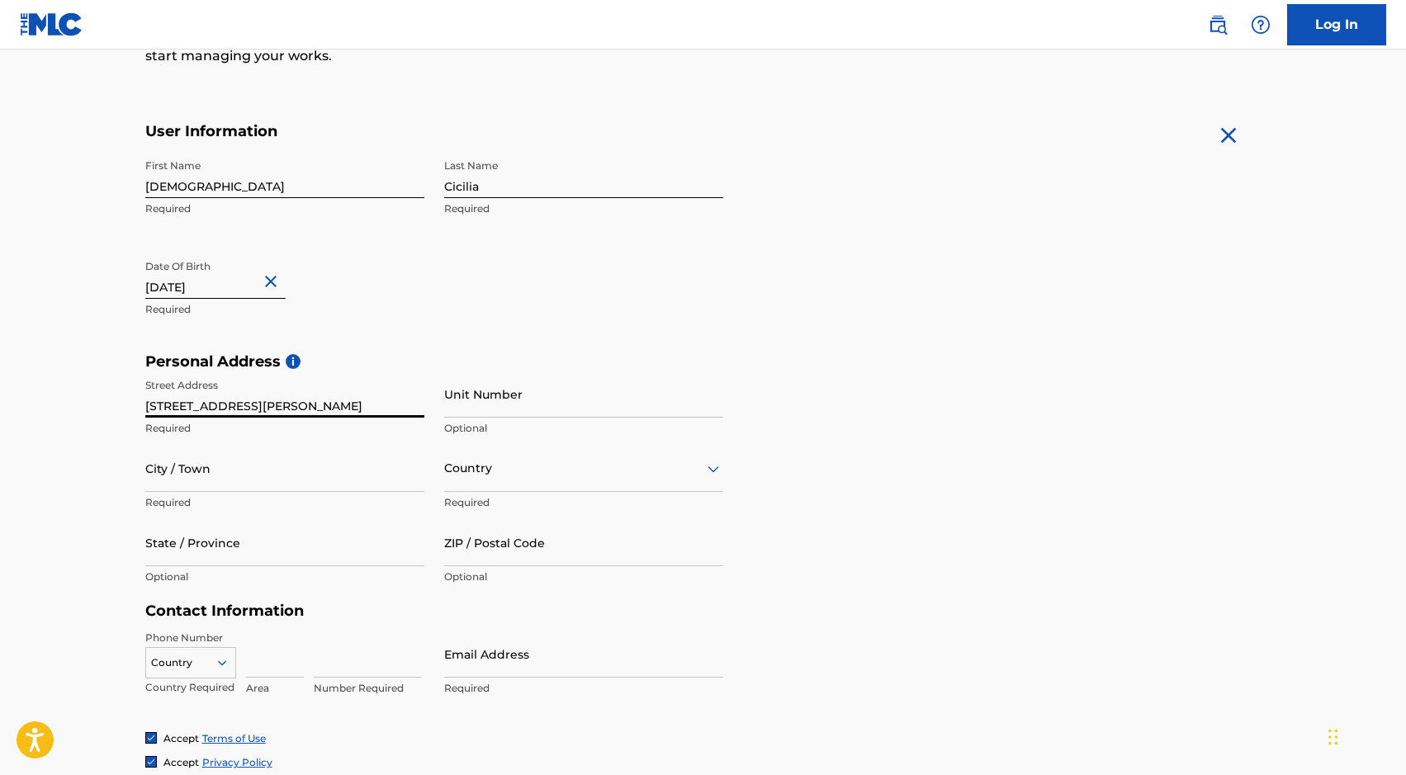
click at [250, 410] on input "8996 Megan Ave, Canoga Park, CA 91304" at bounding box center [284, 394] width 279 height 47
type input "8996 Megan Ave, Canoga Park, CA 91304"
click at [256, 469] on input "City / Town" at bounding box center [284, 468] width 279 height 47
paste input "Canoga Park"
type input "Canoga Park"
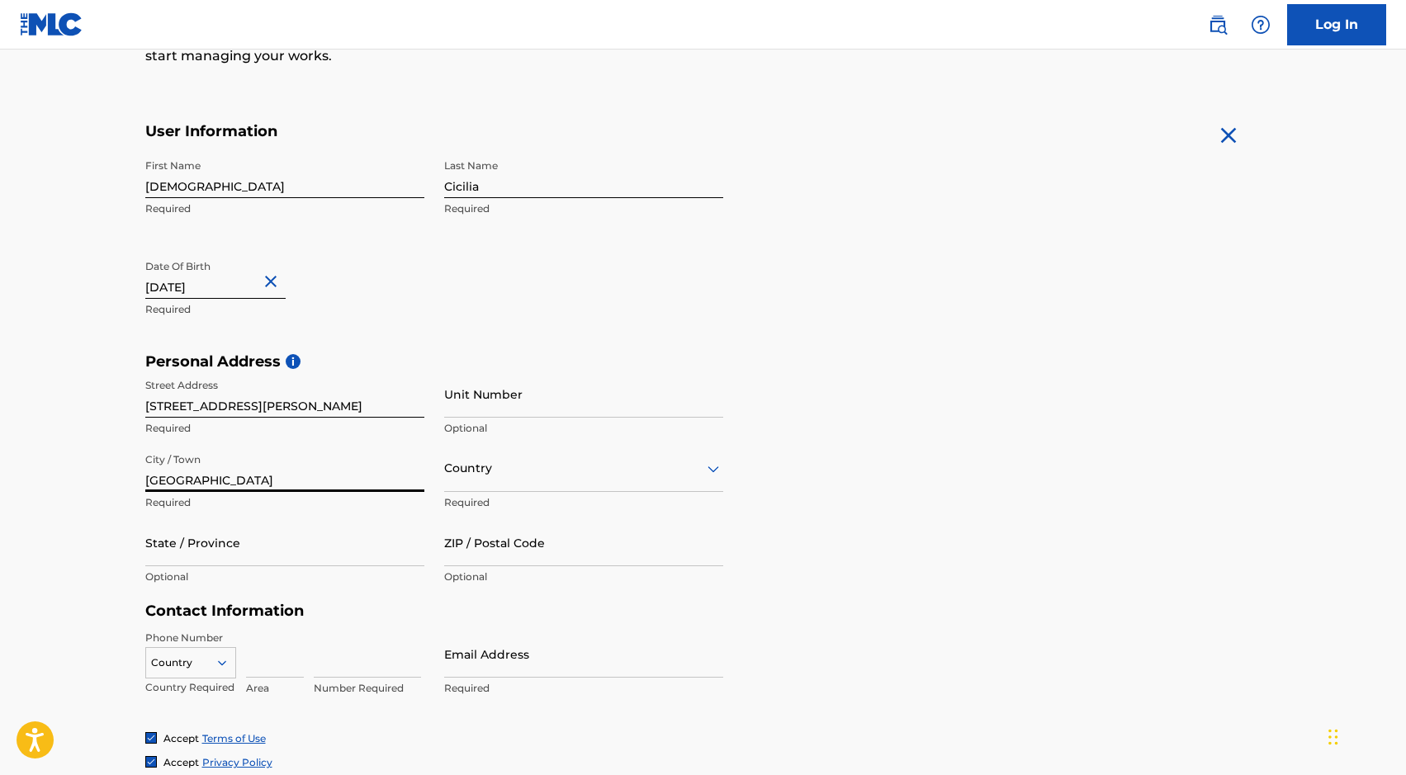
click at [509, 482] on div "Country" at bounding box center [583, 468] width 279 height 47
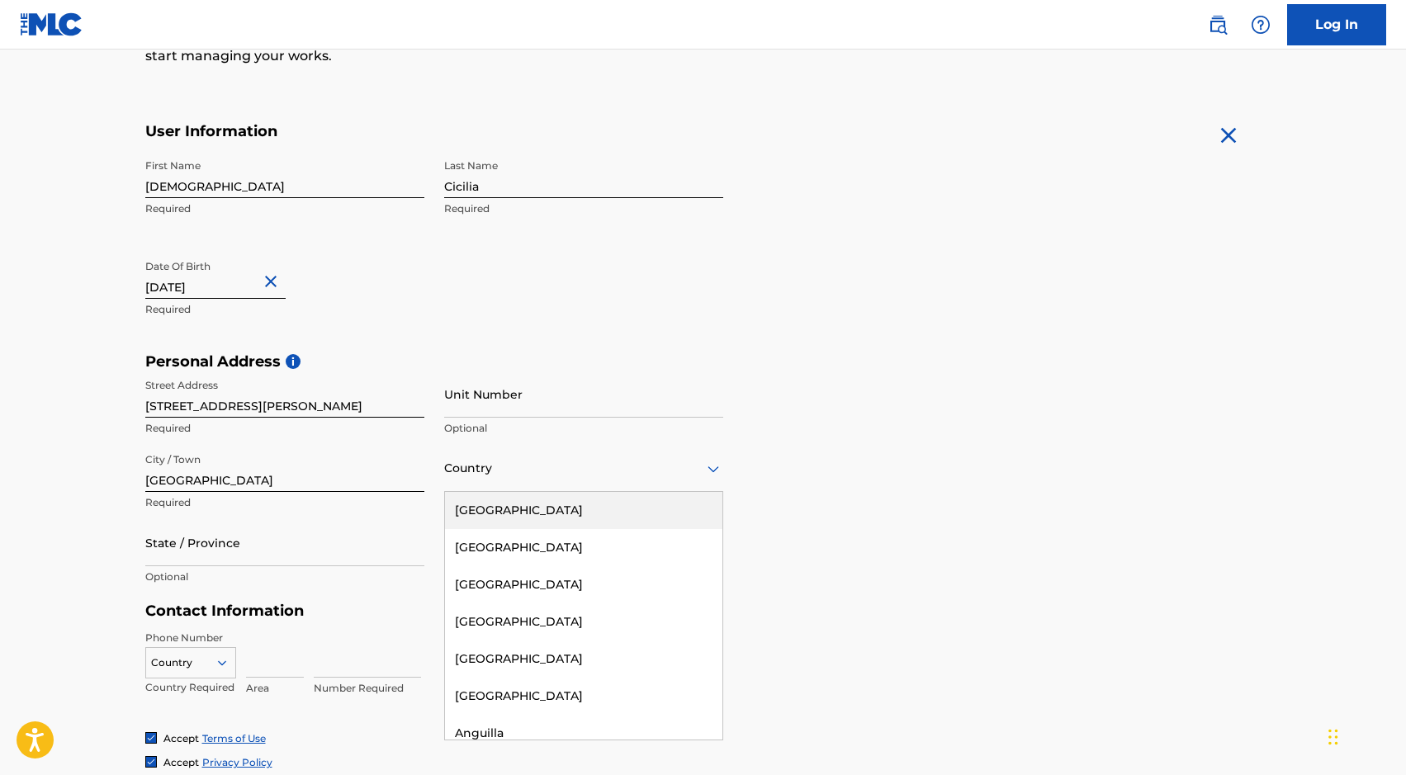
click at [673, 496] on div "United States" at bounding box center [583, 510] width 277 height 37
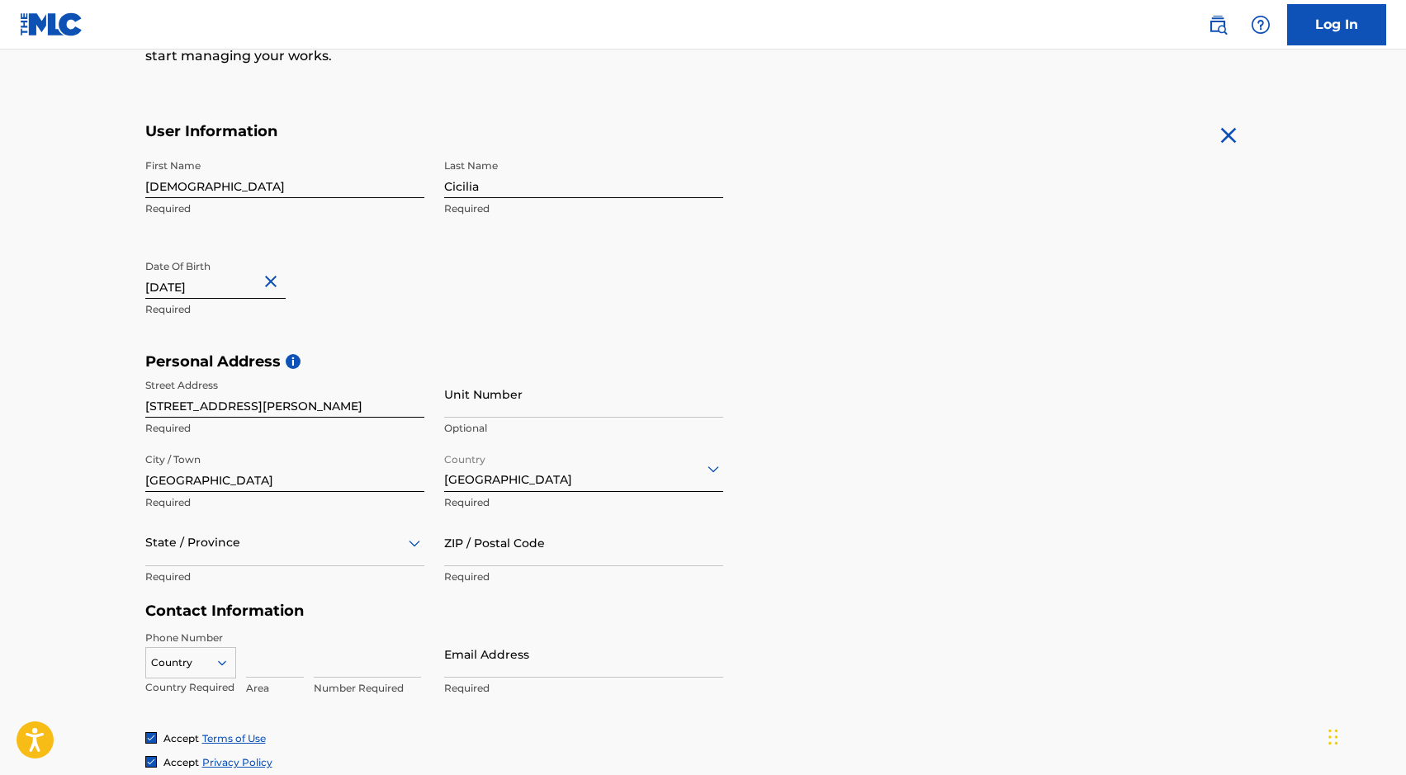
click at [237, 555] on div "State / Province" at bounding box center [284, 542] width 279 height 47
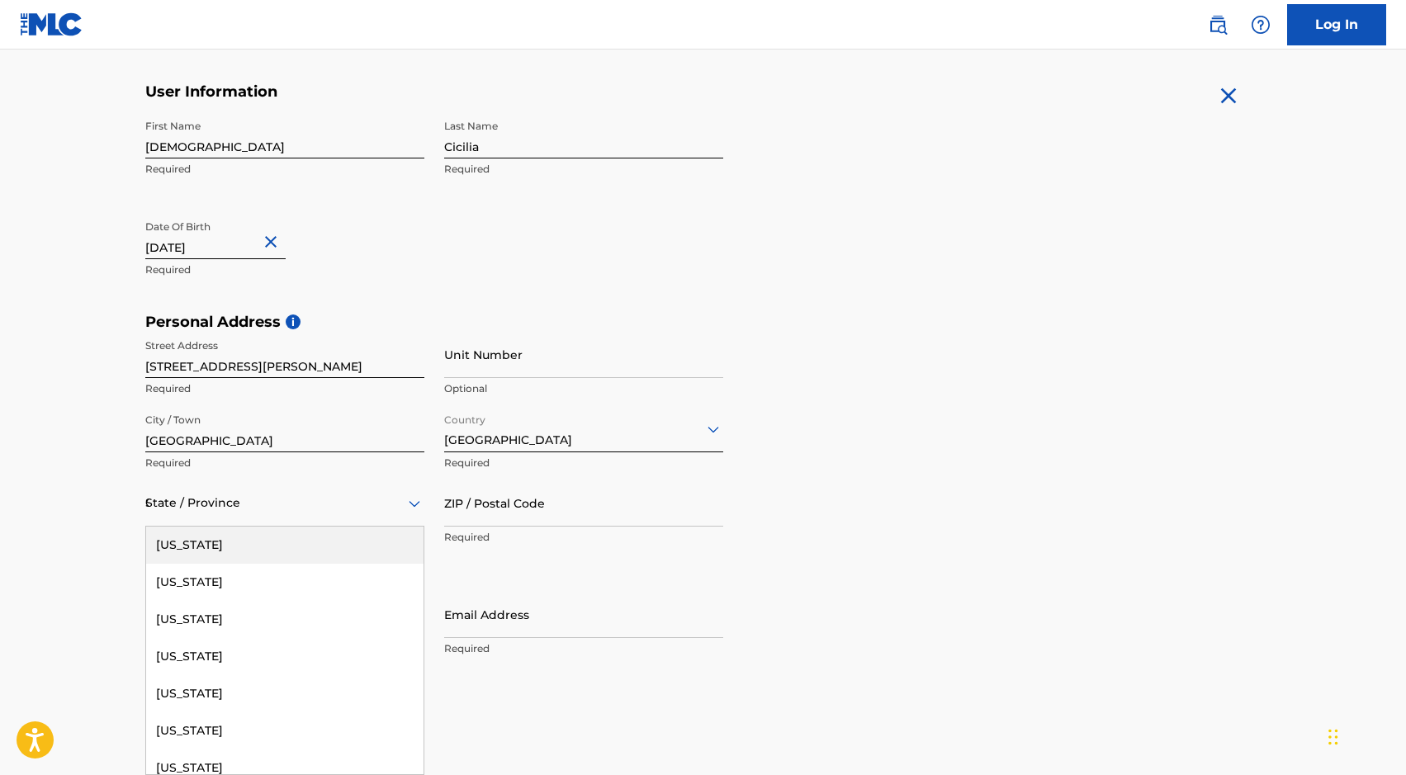
type input "CA"
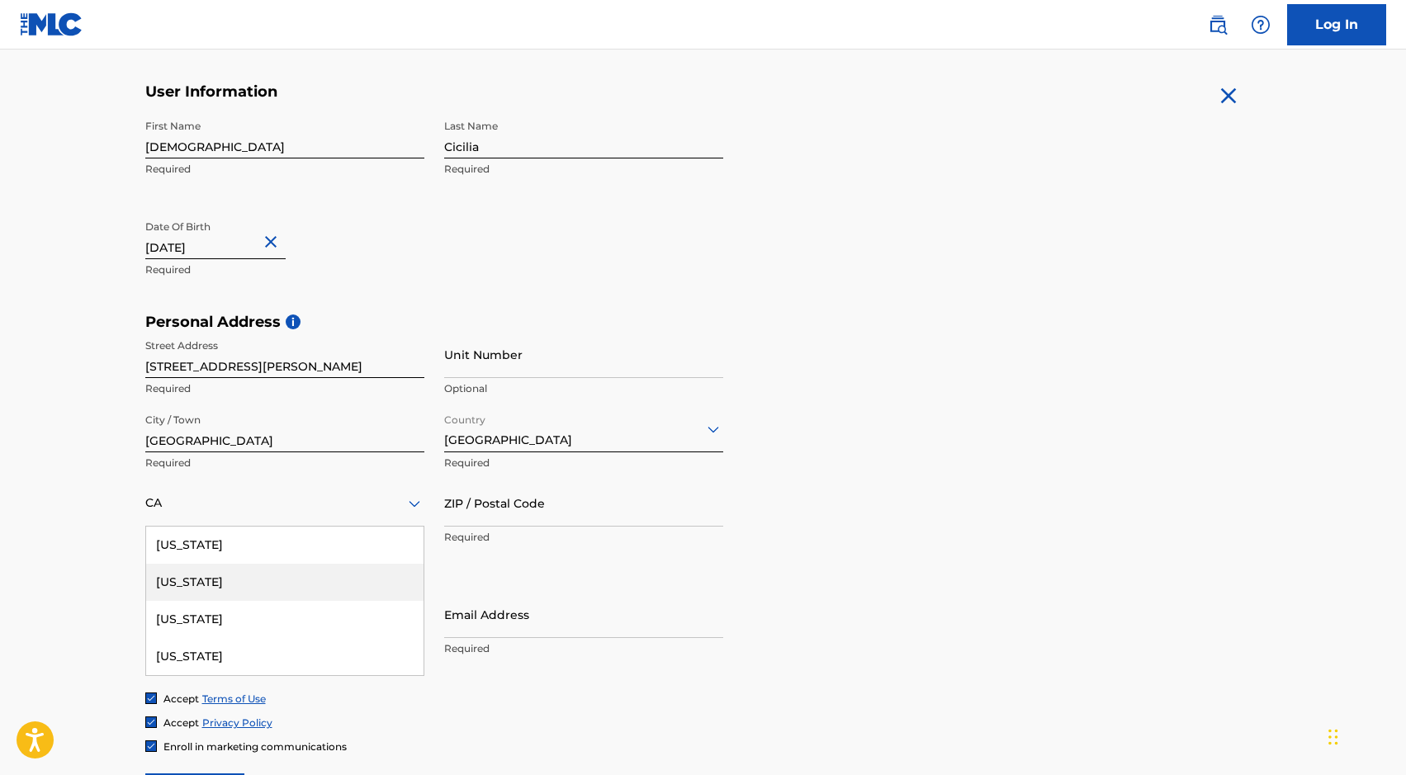
click at [229, 596] on div "California" at bounding box center [284, 582] width 277 height 37
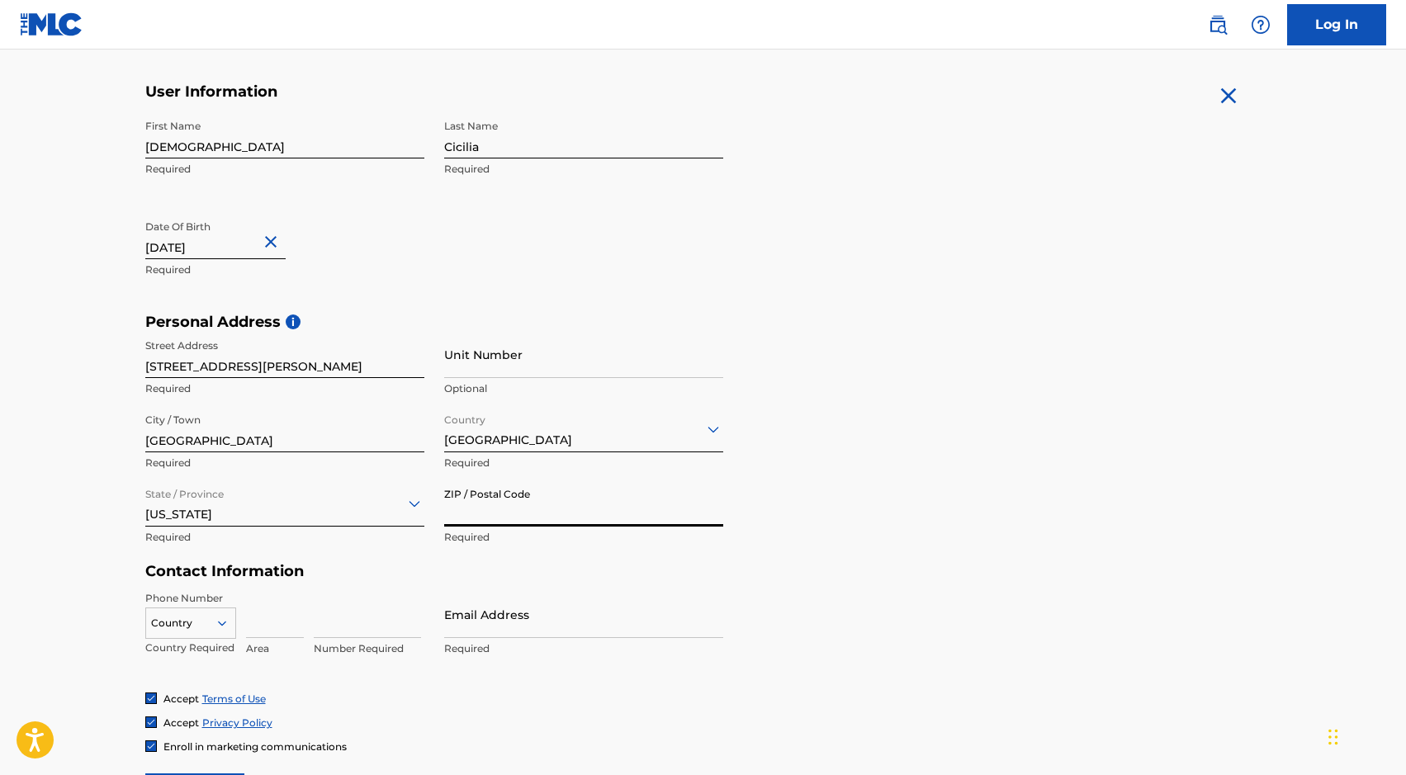
click at [557, 498] on input "ZIP / Postal Code" at bounding box center [583, 503] width 279 height 47
type input "91304"
drag, startPoint x: 381, startPoint y: 370, endPoint x: 242, endPoint y: 372, distance: 138.7
click at [242, 372] on input "8996 Megan Ave, Canoga Park, CA 91304" at bounding box center [284, 354] width 279 height 47
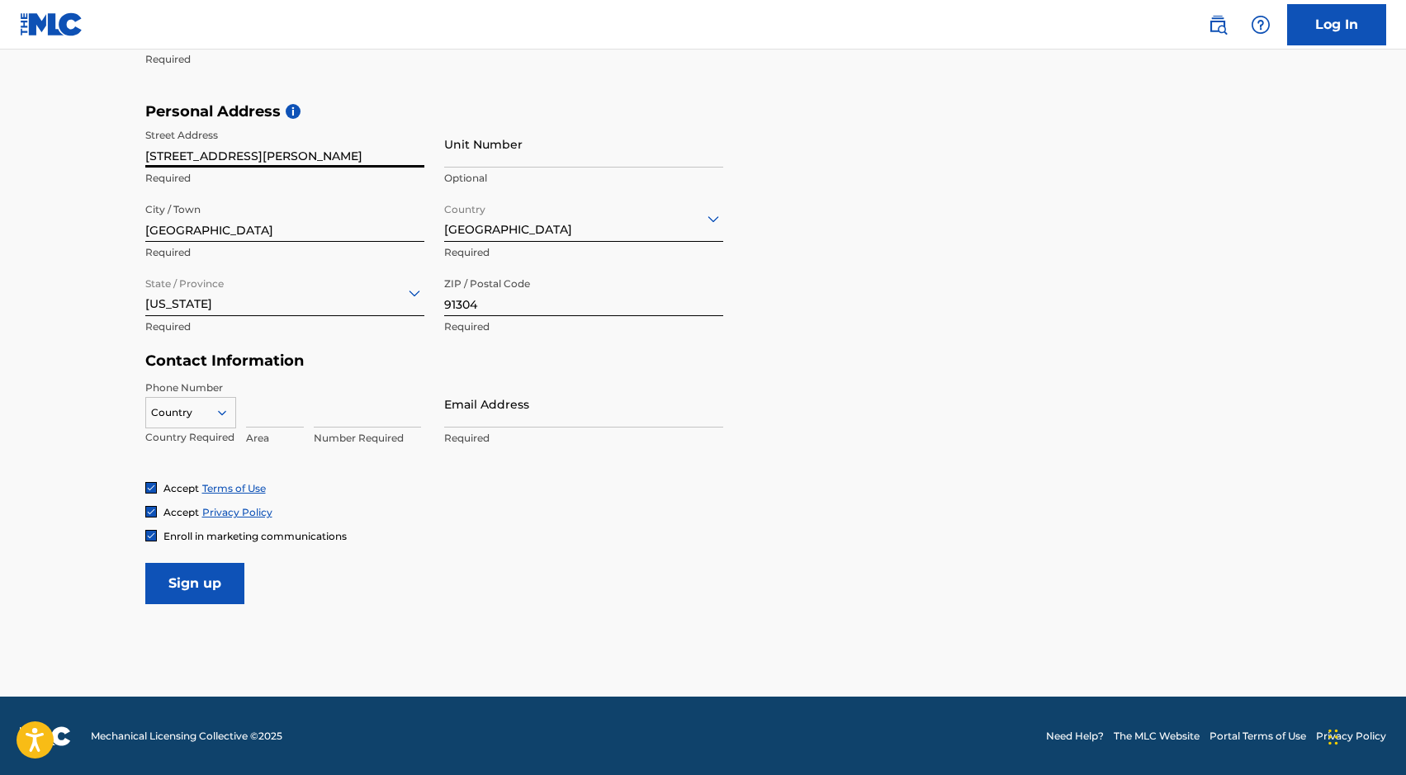
type input "8996 Megan Ave"
click at [263, 413] on input at bounding box center [275, 404] width 58 height 47
type input "516"
click at [336, 408] on input at bounding box center [367, 404] width 107 height 47
type input "4929563"
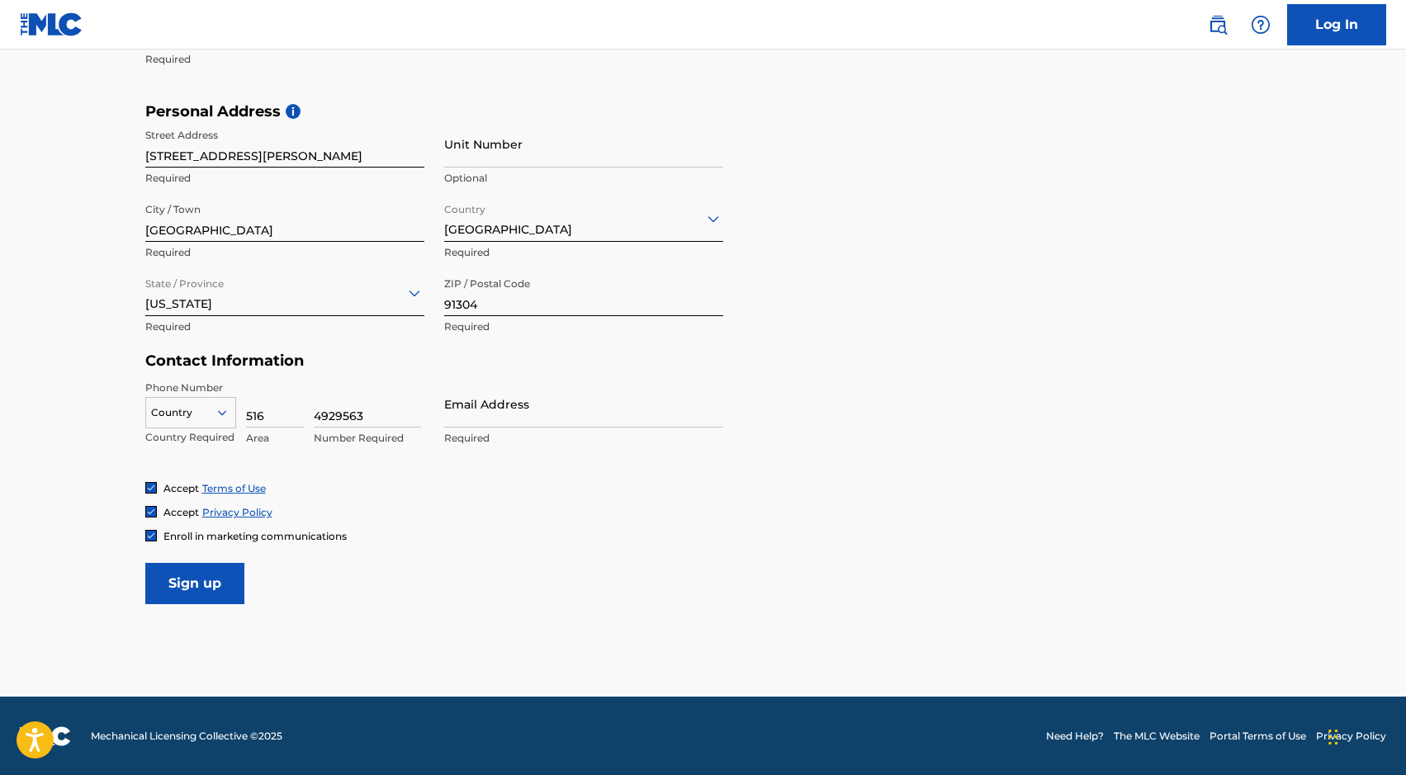
click at [495, 406] on input "Email Address" at bounding box center [583, 404] width 279 height 47
click at [154, 539] on img at bounding box center [151, 536] width 10 height 10
click at [179, 574] on input "Sign up" at bounding box center [194, 583] width 99 height 41
click at [438, 542] on div "Enroll in marketing communications" at bounding box center [703, 536] width 1117 height 14
click at [202, 407] on div at bounding box center [190, 413] width 89 height 18
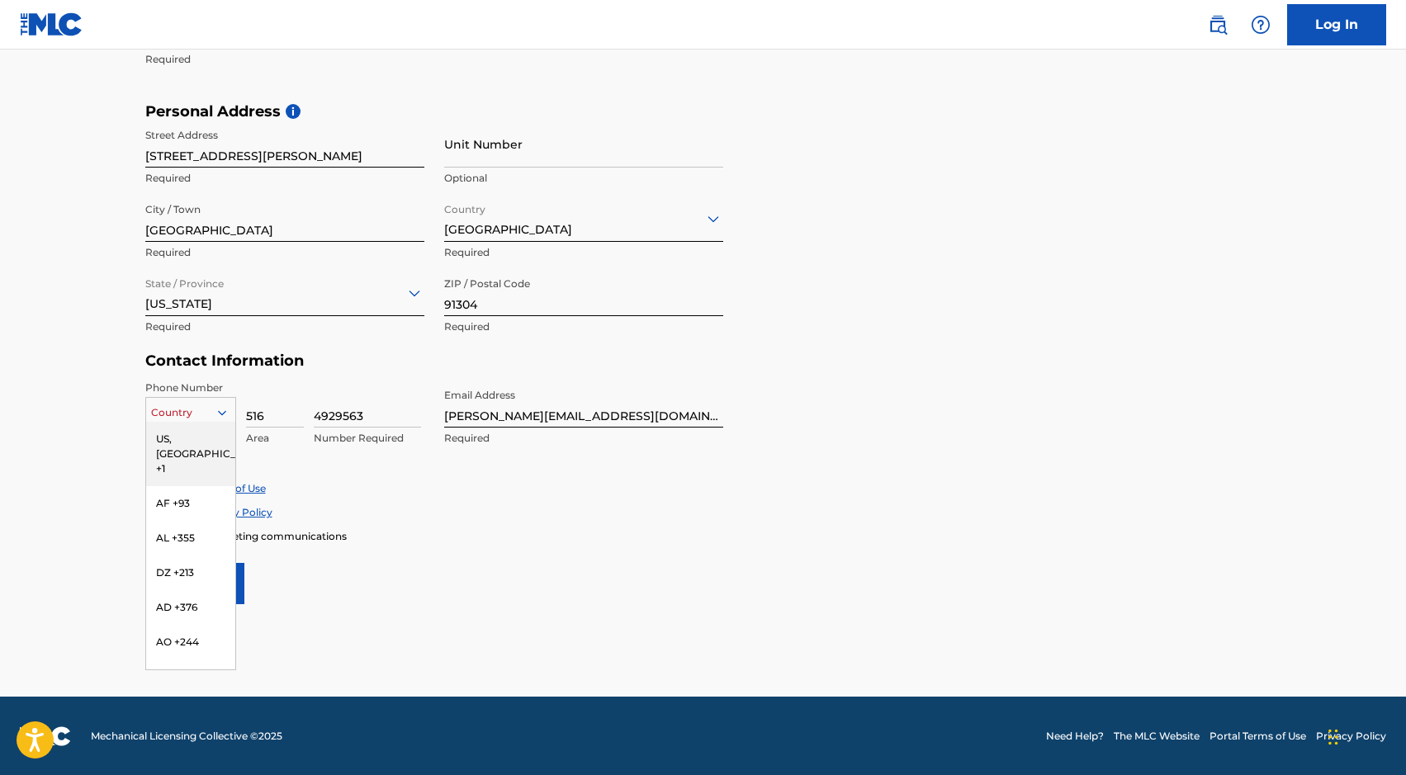
click at [146, 430] on div "US, CA +1" at bounding box center [190, 454] width 89 height 64
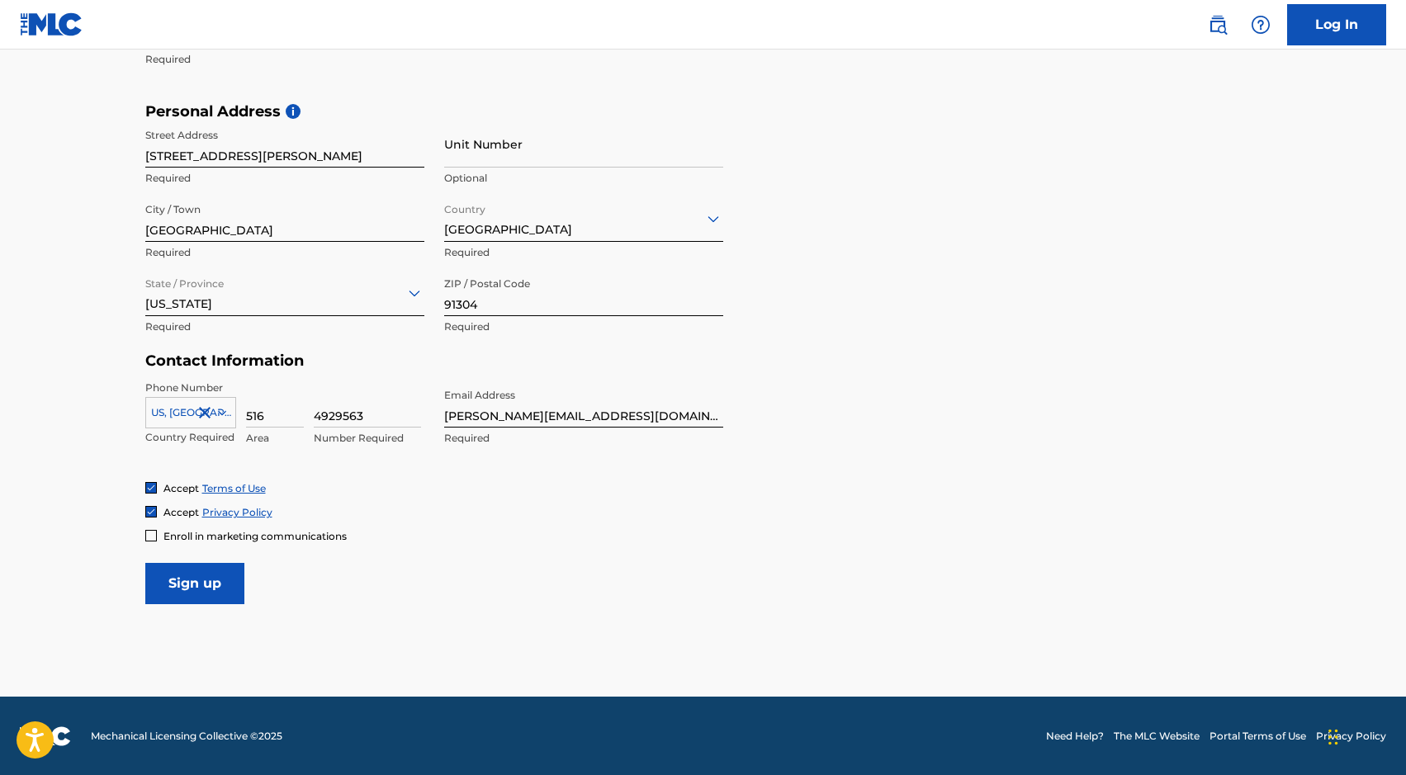
click at [210, 589] on input "Sign up" at bounding box center [194, 583] width 99 height 41
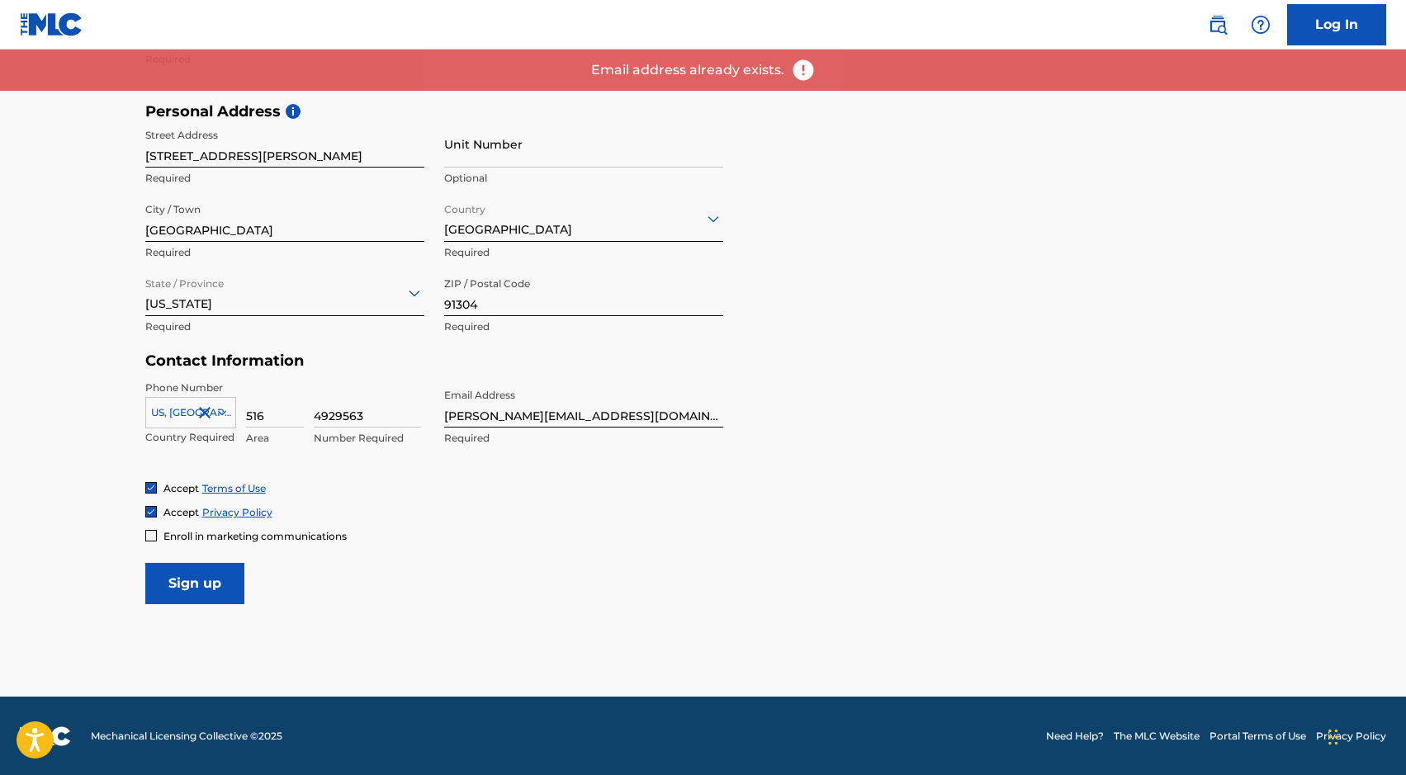
click at [802, 75] on img at bounding box center [803, 70] width 25 height 25
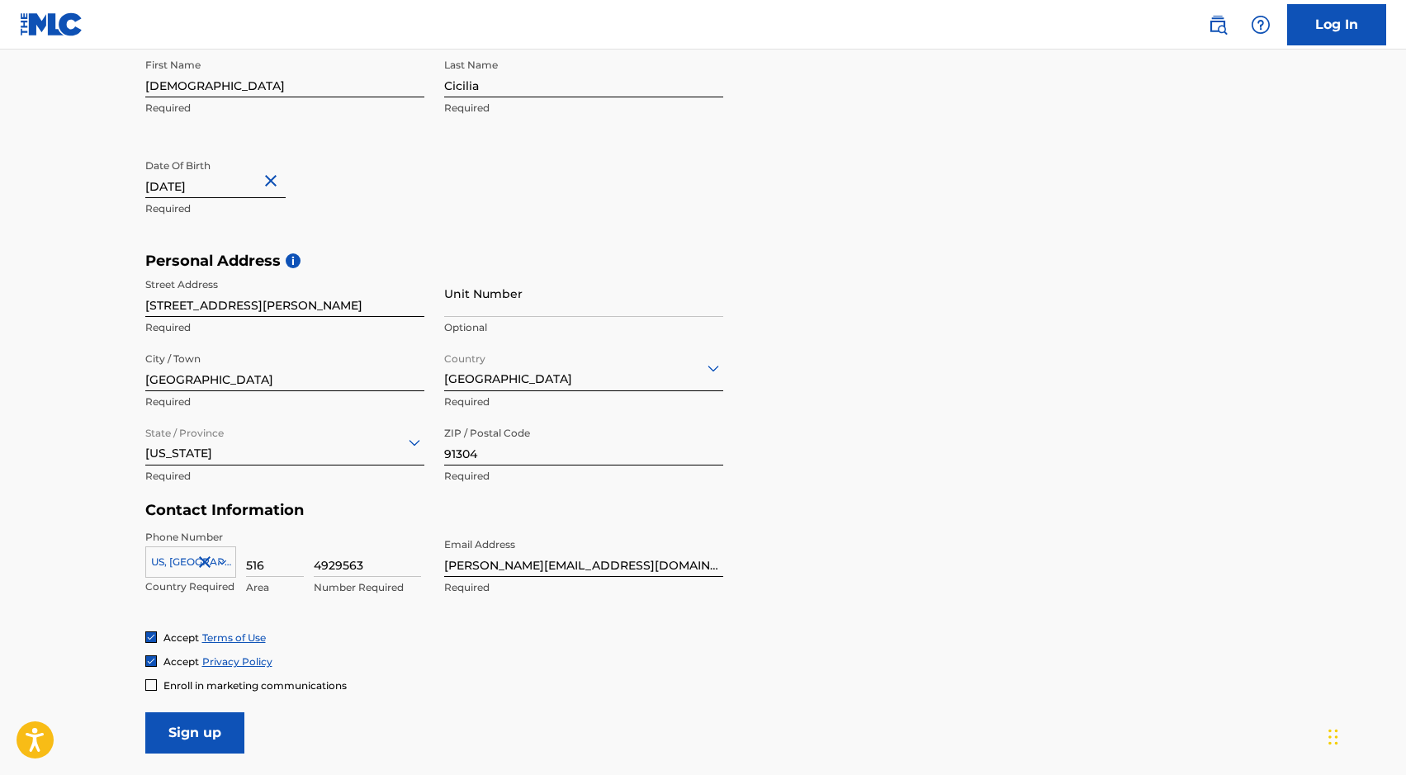
scroll to position [368, 0]
click at [512, 572] on input "hannan@sunpopmusic.com" at bounding box center [583, 551] width 279 height 47
click at [594, 565] on input "hannan@sunpopmusic.com" at bounding box center [583, 551] width 279 height 47
click at [611, 567] on input "hannan@sunpopmusic.com" at bounding box center [583, 551] width 279 height 47
click at [467, 563] on input "hannan@sunpopmusic.com" at bounding box center [583, 551] width 279 height 47
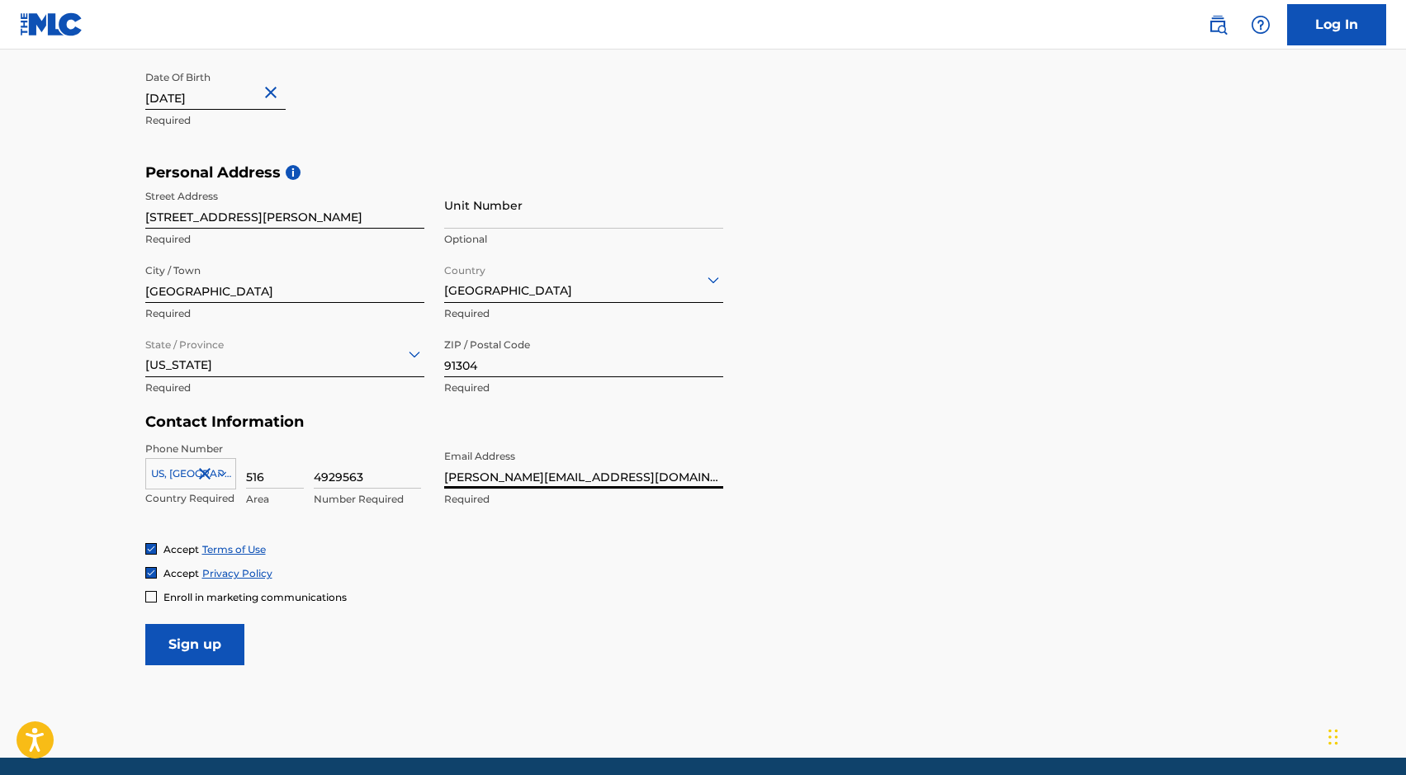
scroll to position [458, 0]
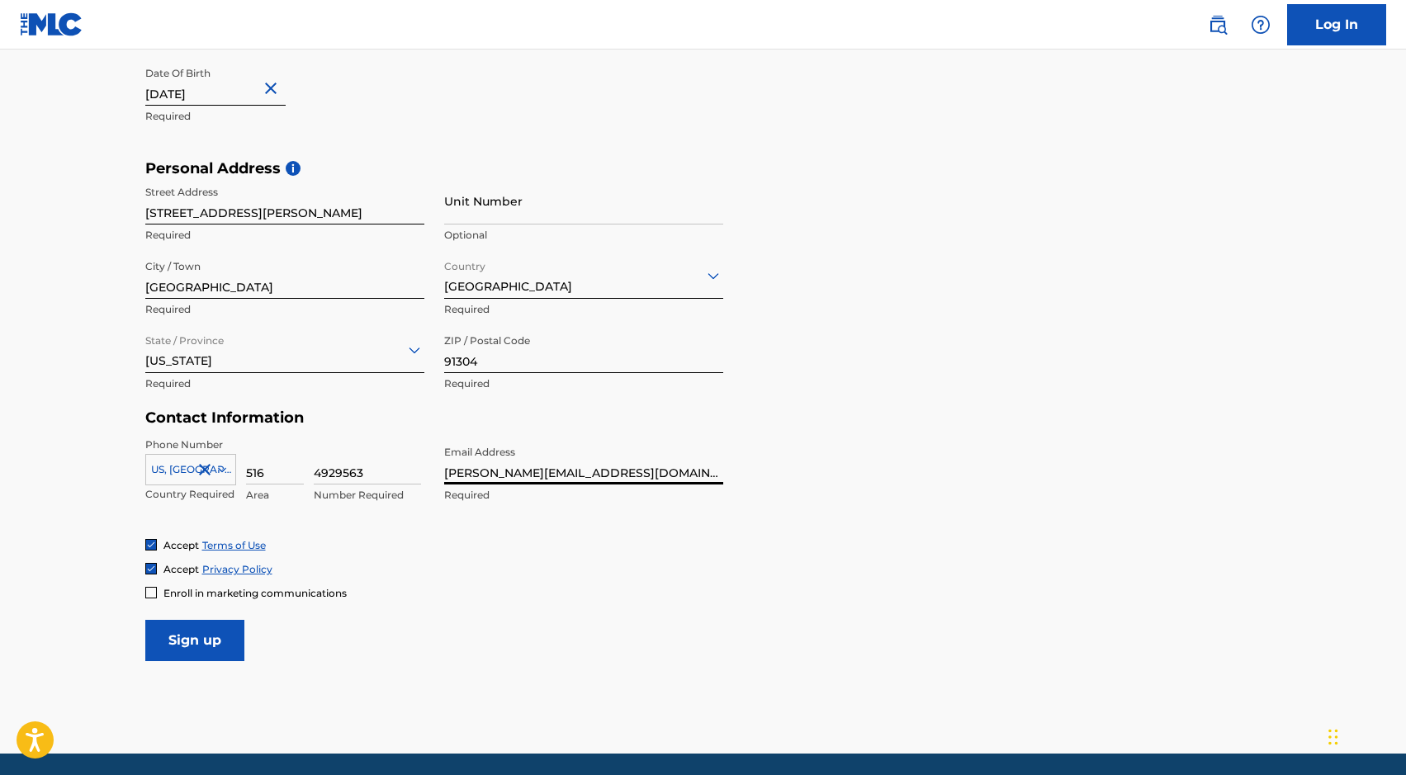
click at [160, 631] on input "Sign up" at bounding box center [194, 640] width 99 height 41
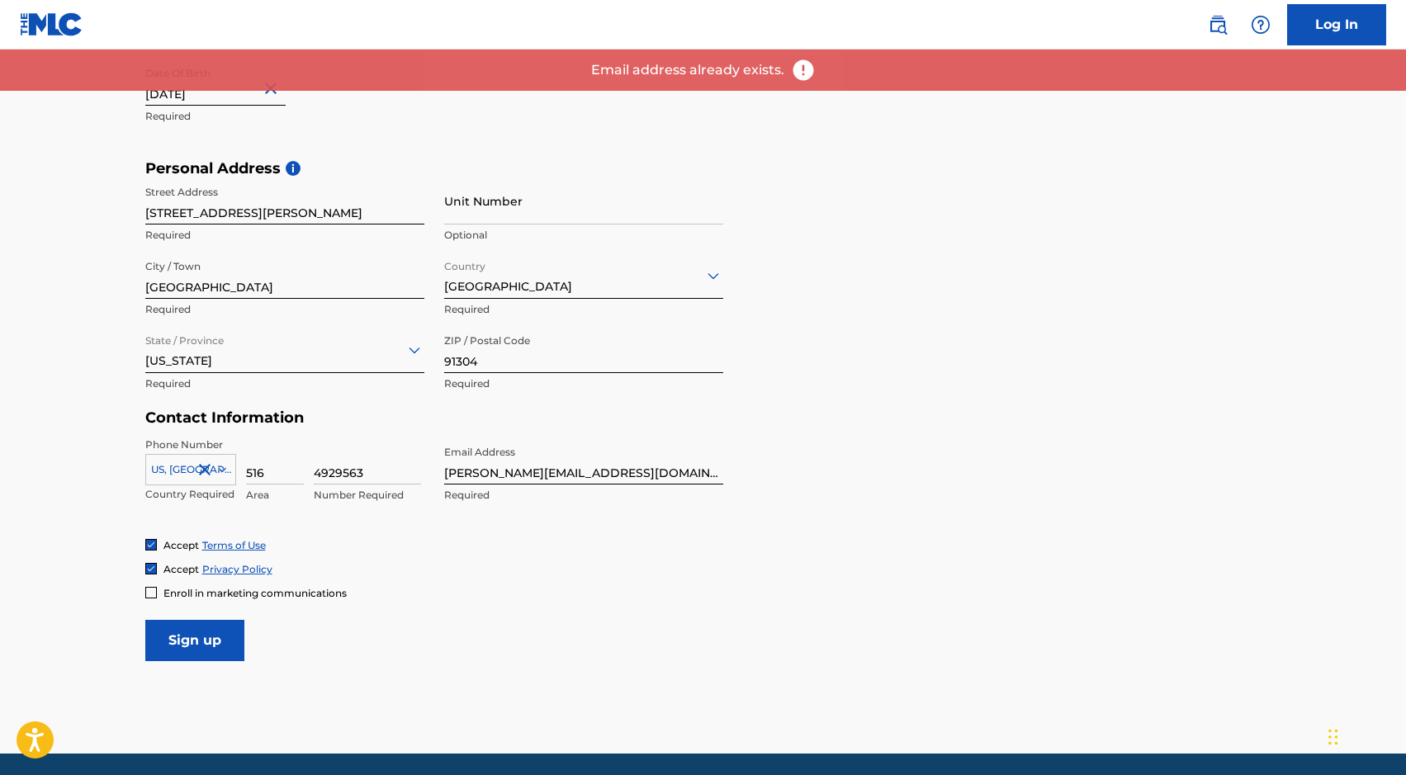
click at [799, 73] on img at bounding box center [803, 70] width 25 height 25
click at [800, 70] on img at bounding box center [803, 70] width 25 height 25
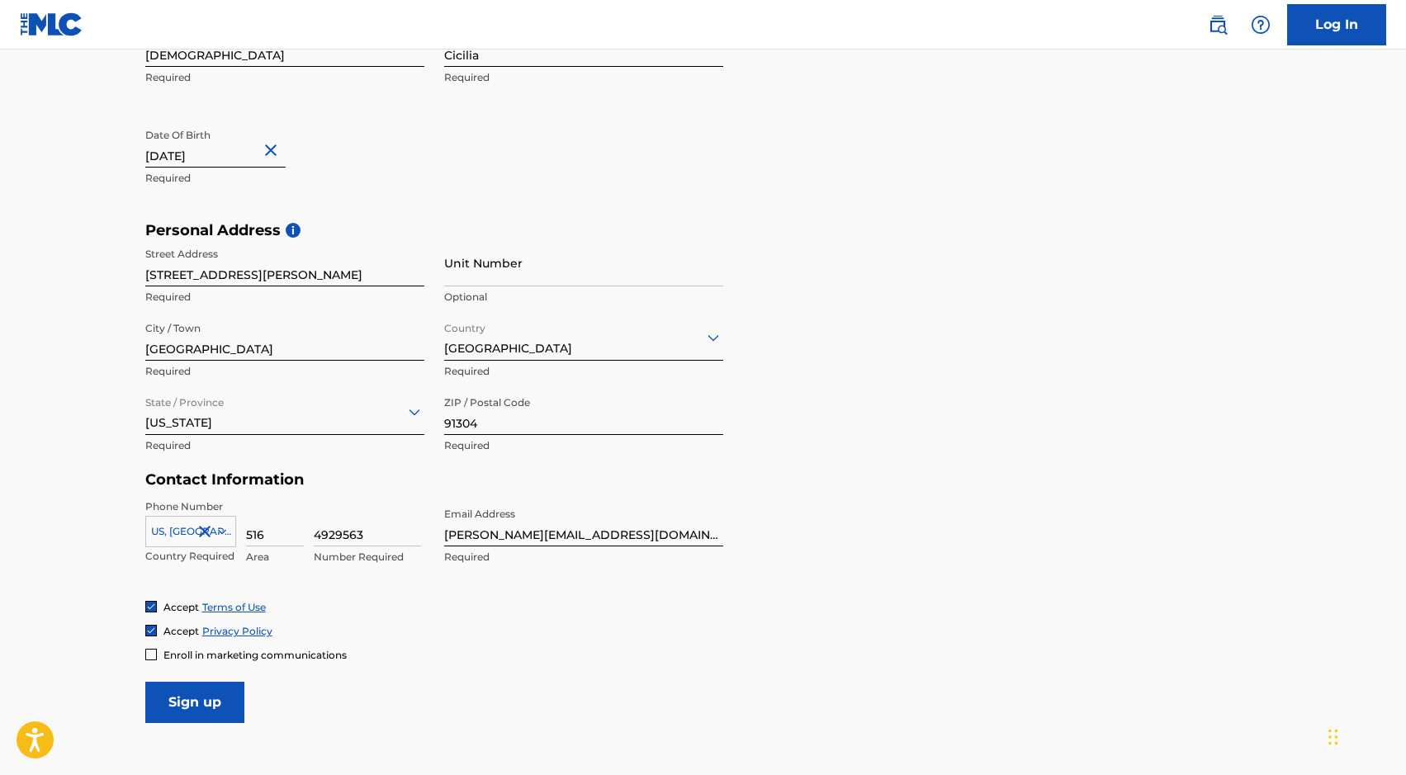
scroll to position [397, 0]
drag, startPoint x: 657, startPoint y: 539, endPoint x: 429, endPoint y: 539, distance: 228.8
click at [429, 539] on div "Phone Number US, CA +1 Country Required 516 Area 4929563 Number Required Email …" at bounding box center [434, 549] width 578 height 101
paste input "poptropicaslutz@gmail"
type input "[EMAIL_ADDRESS][DOMAIN_NAME]"
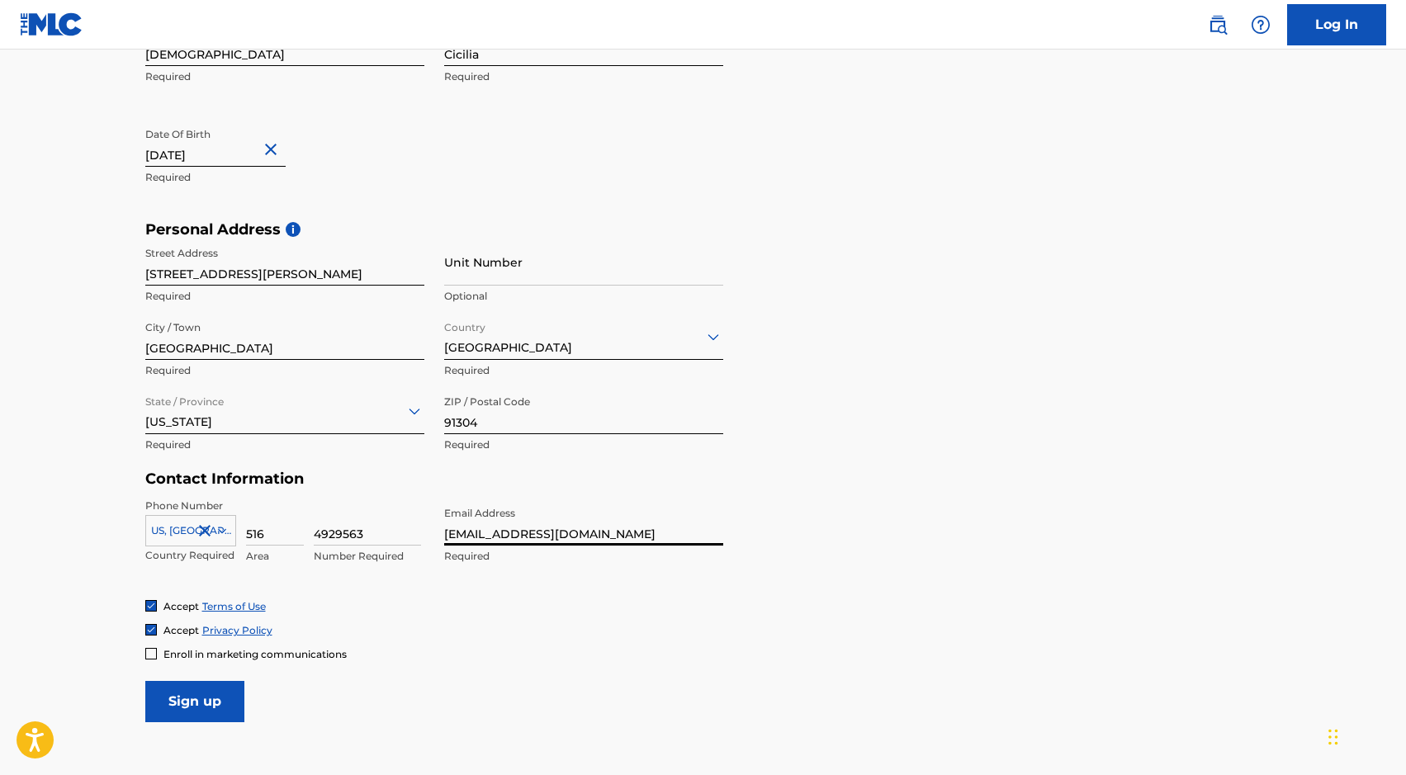
click at [200, 699] on input "Sign up" at bounding box center [194, 701] width 99 height 41
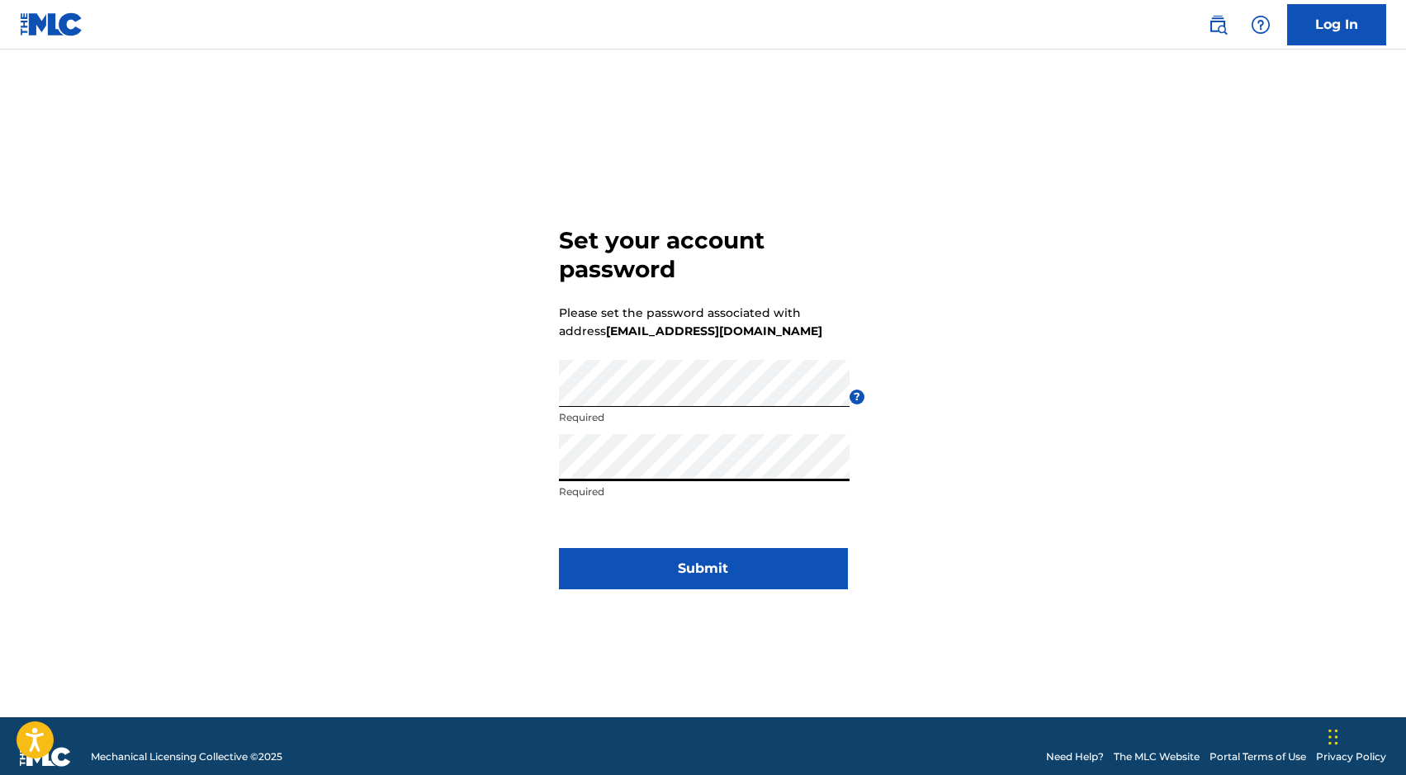
click at [903, 447] on div "Set your account password Please set the password associated with address [EMAI…" at bounding box center [704, 404] width 1156 height 627
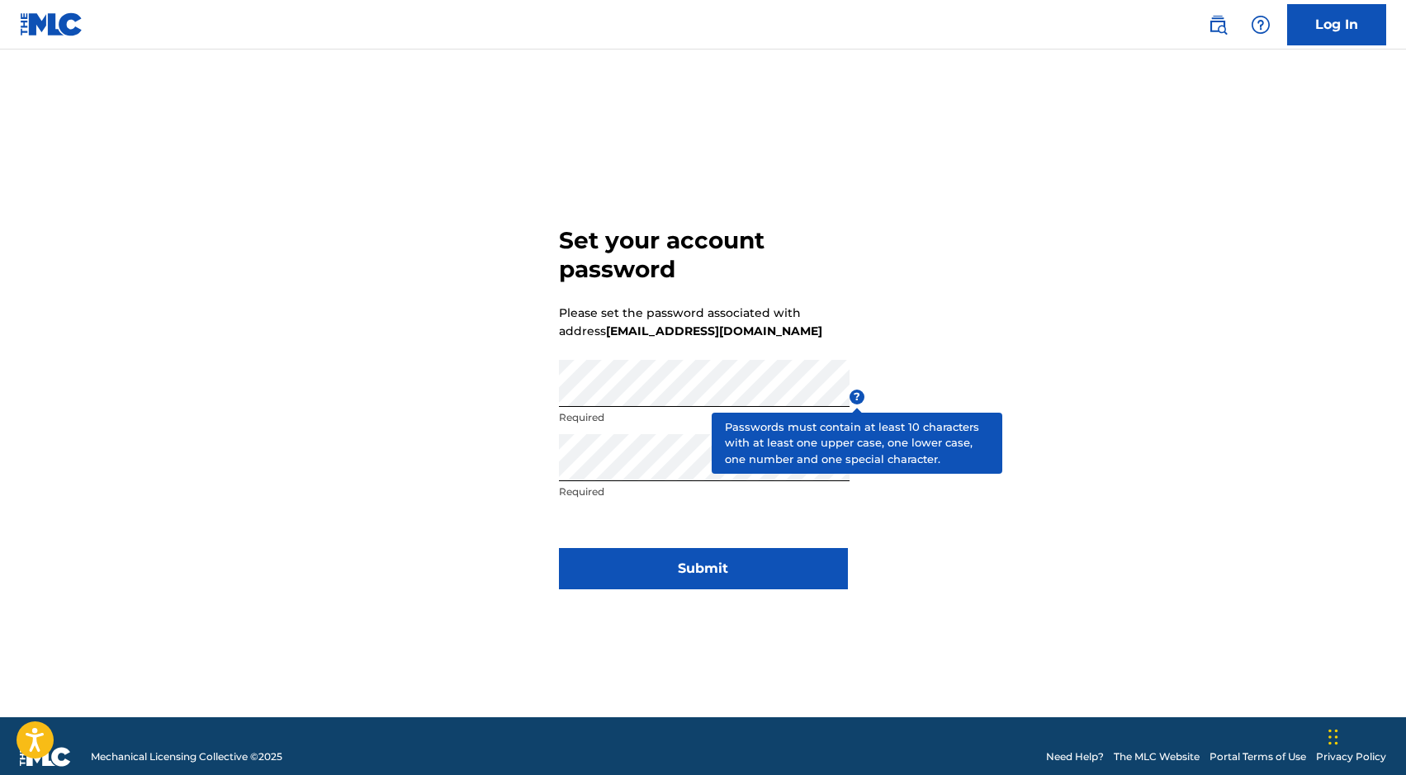
click at [853, 399] on span "?" at bounding box center [857, 397] width 15 height 15
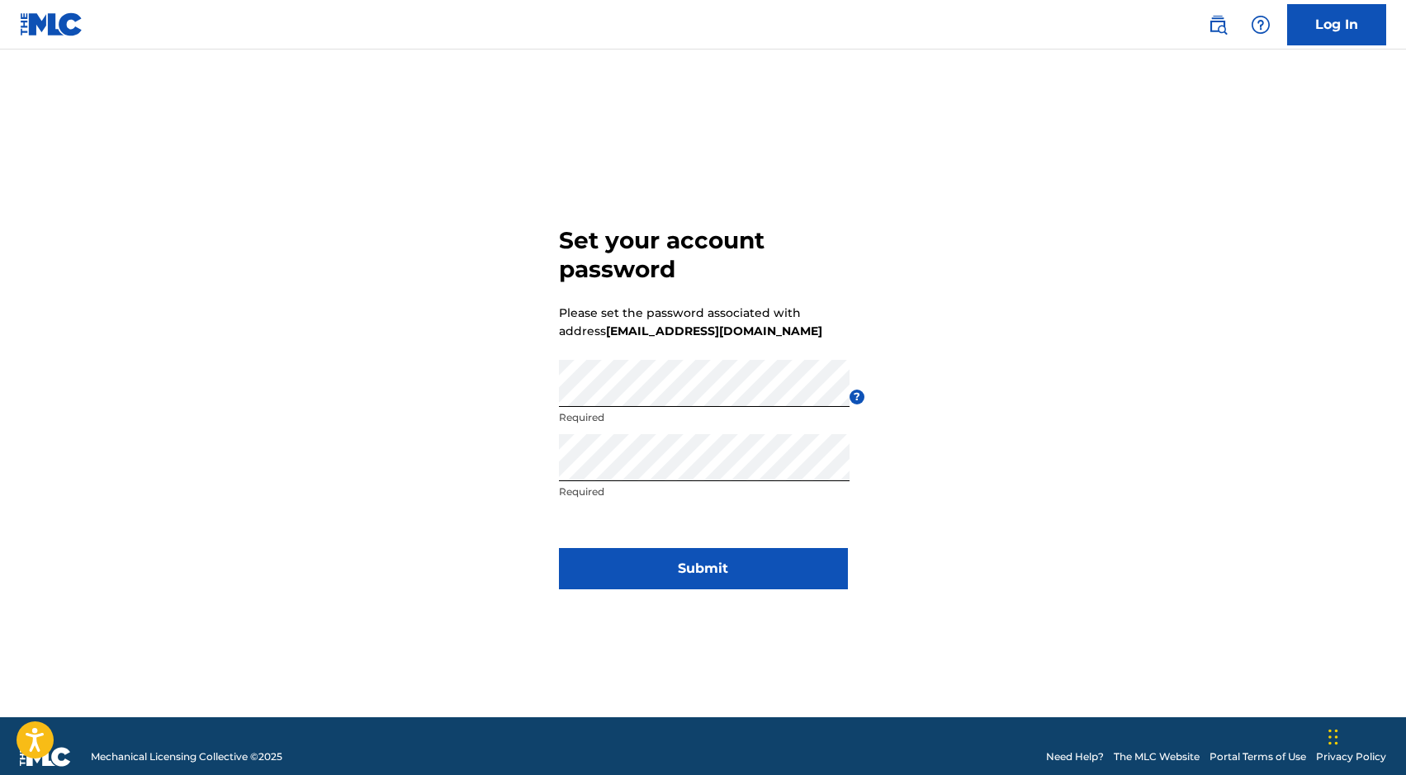
click at [742, 580] on button "Submit" at bounding box center [703, 568] width 289 height 41
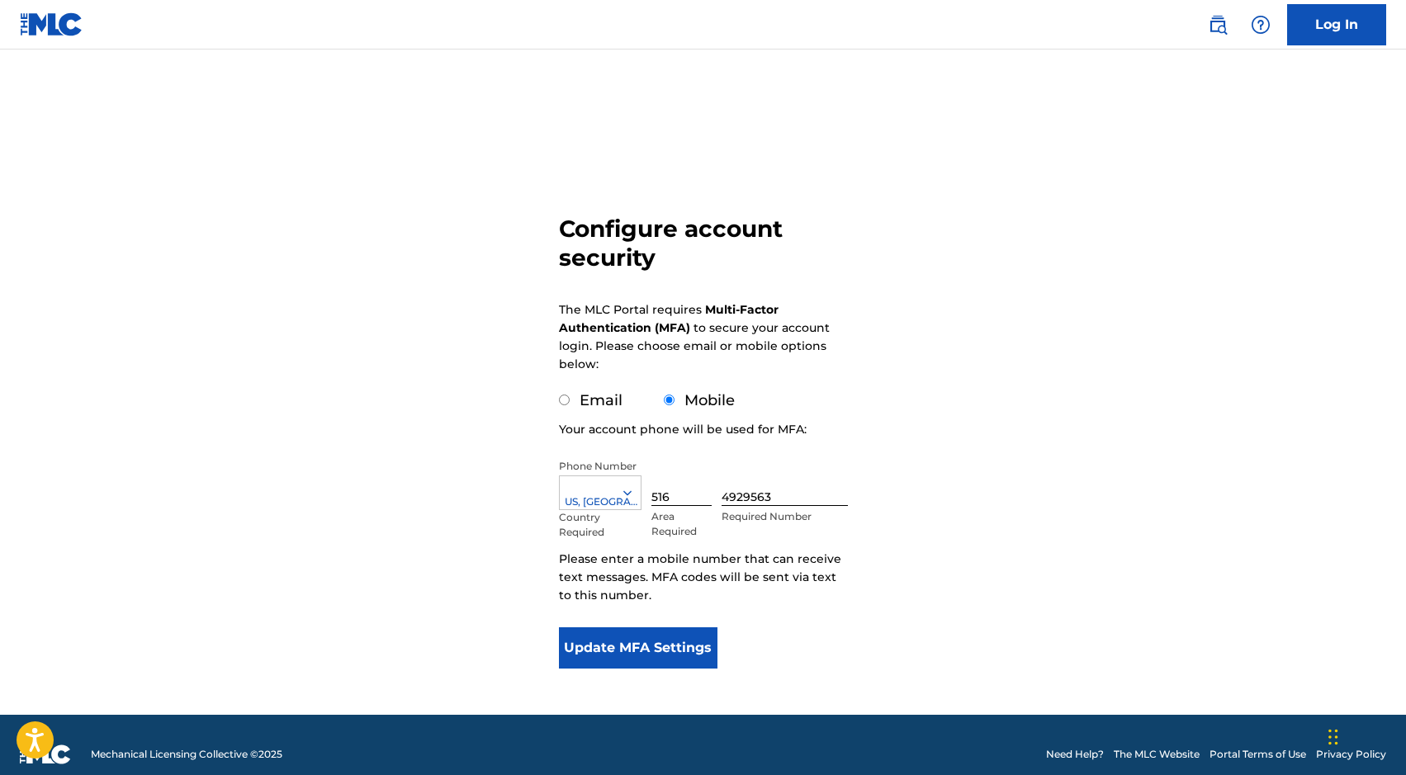
click at [576, 399] on div "Email" at bounding box center [591, 401] width 64 height 22
click at [562, 401] on input "Email" at bounding box center [564, 400] width 11 height 11
radio input "true"
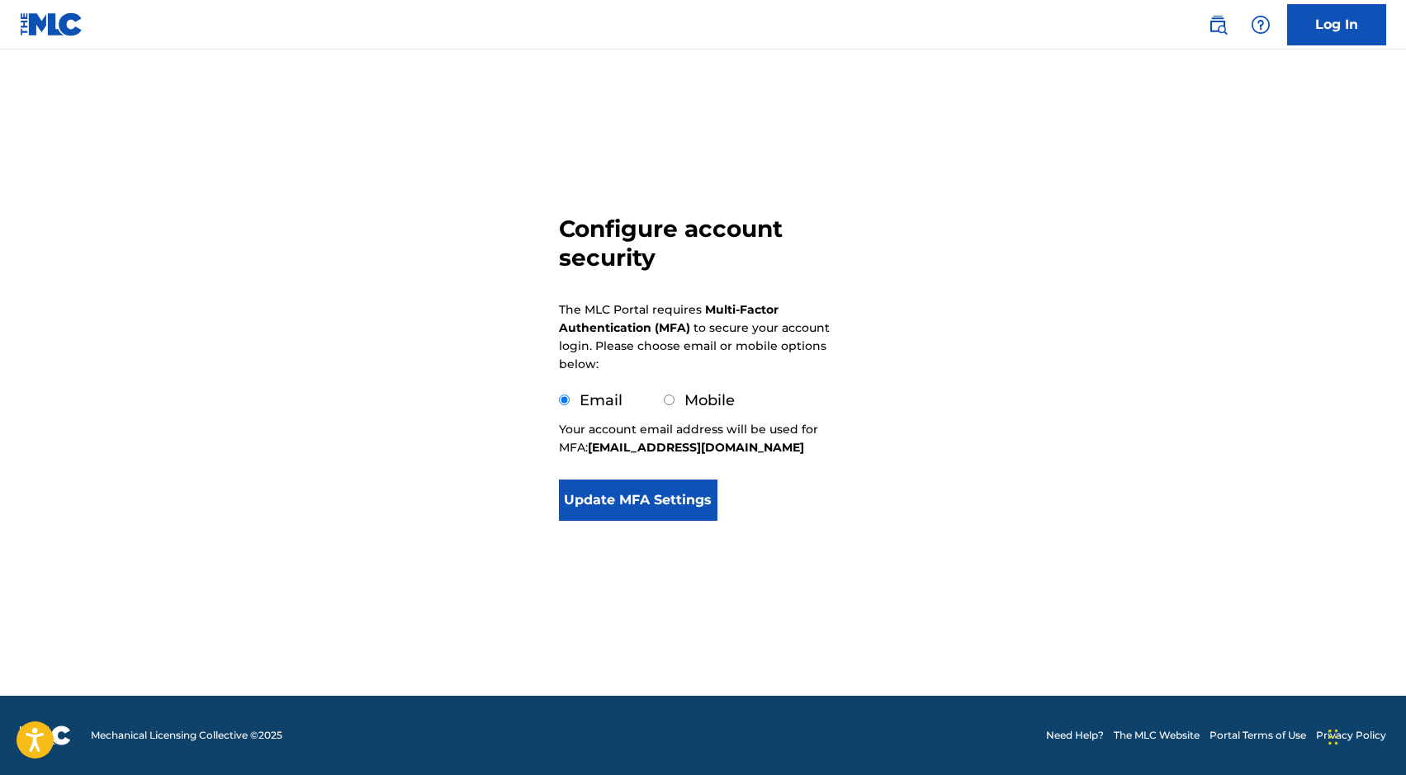
click at [627, 501] on button "Update MFA Settings" at bounding box center [638, 500] width 159 height 41
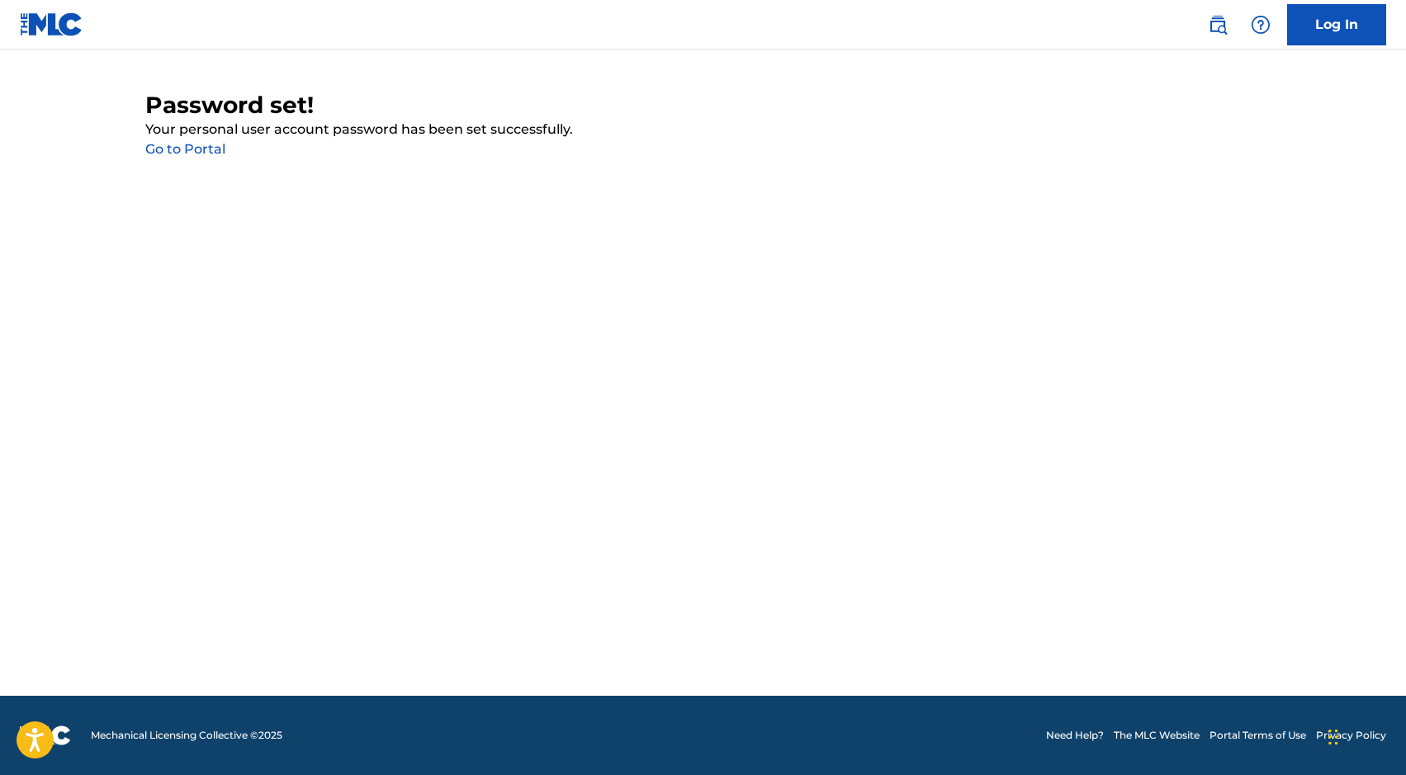
click at [194, 146] on link "Go to Portal" at bounding box center [185, 149] width 80 height 16
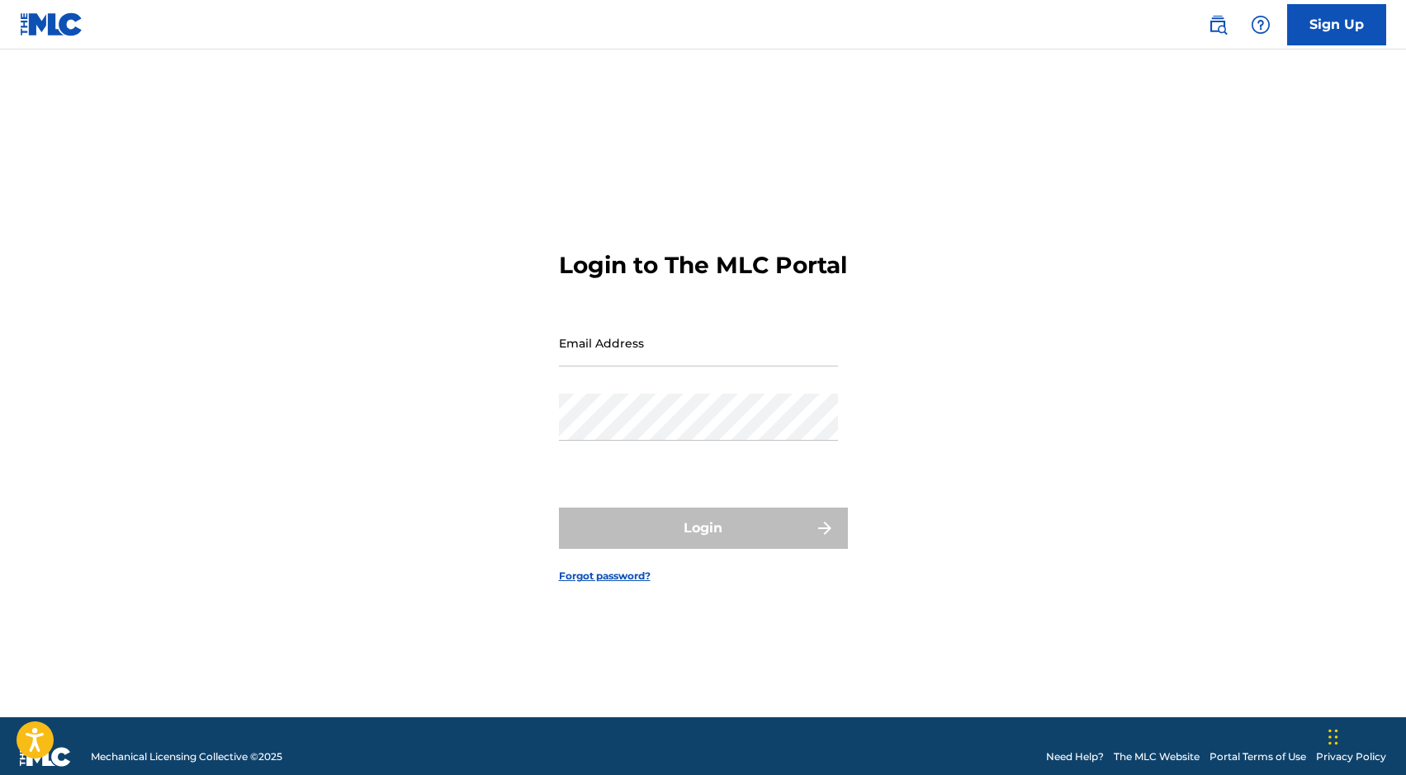
click at [667, 367] on input "Email Address" at bounding box center [698, 343] width 279 height 47
type input "[EMAIL_ADDRESS][DOMAIN_NAME]"
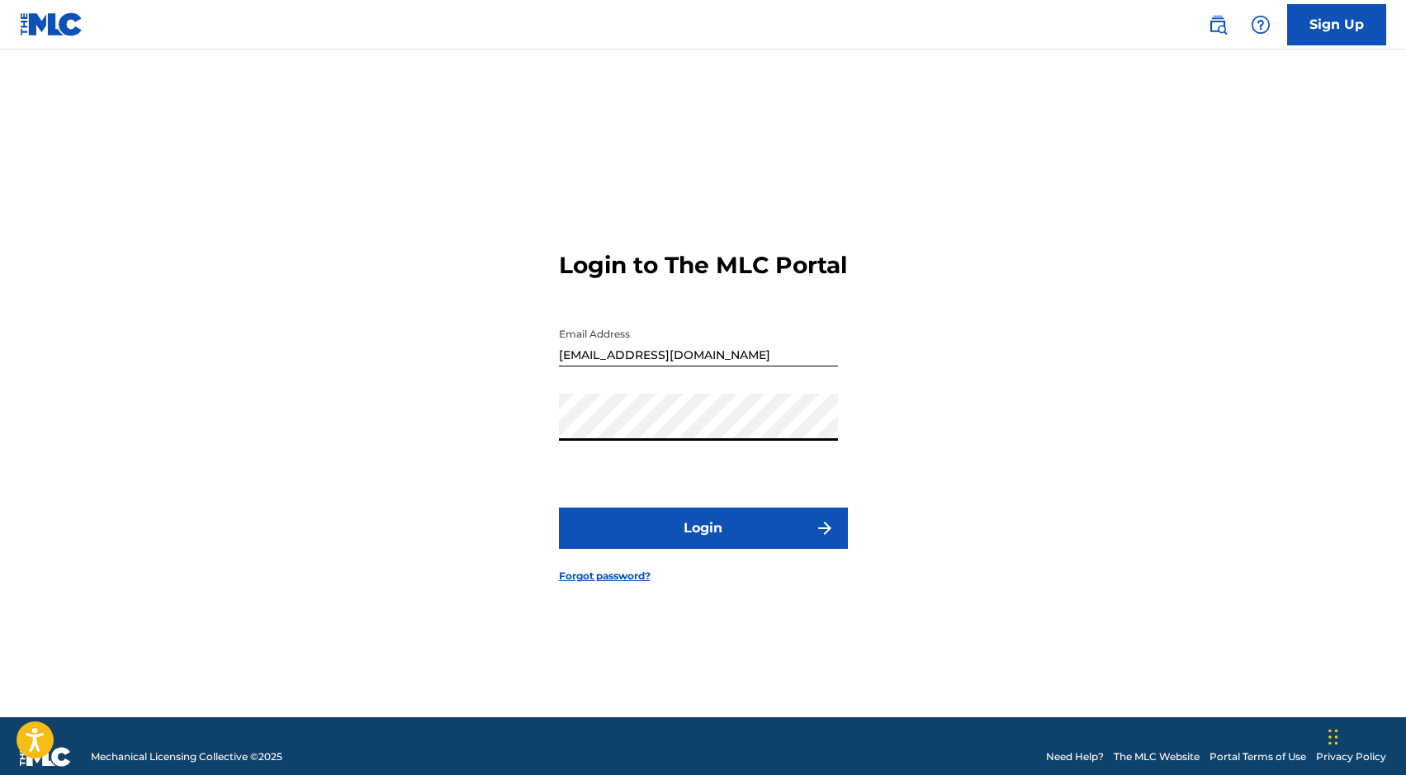
click at [721, 537] on button "Login" at bounding box center [703, 528] width 289 height 41
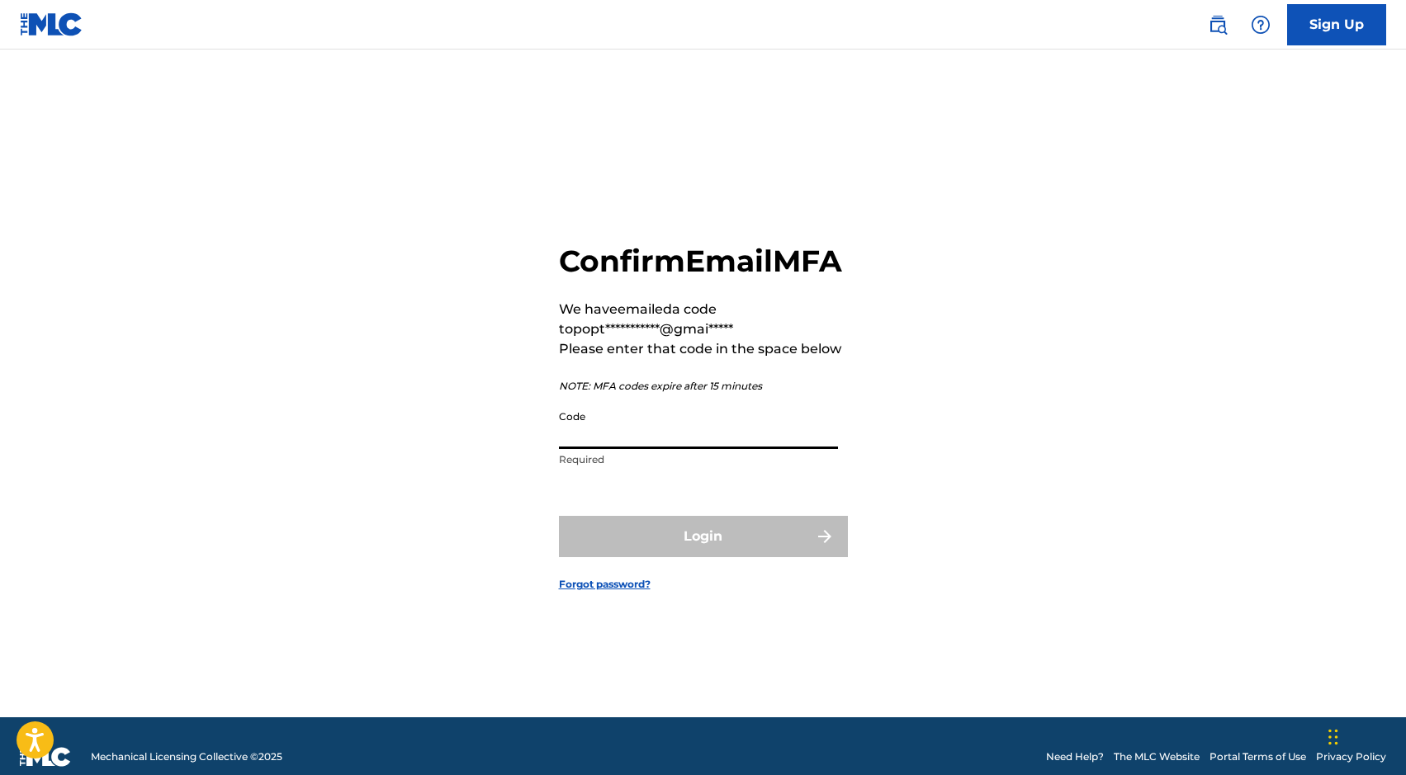
click at [607, 449] on input "Code" at bounding box center [698, 425] width 279 height 47
paste input "019558"
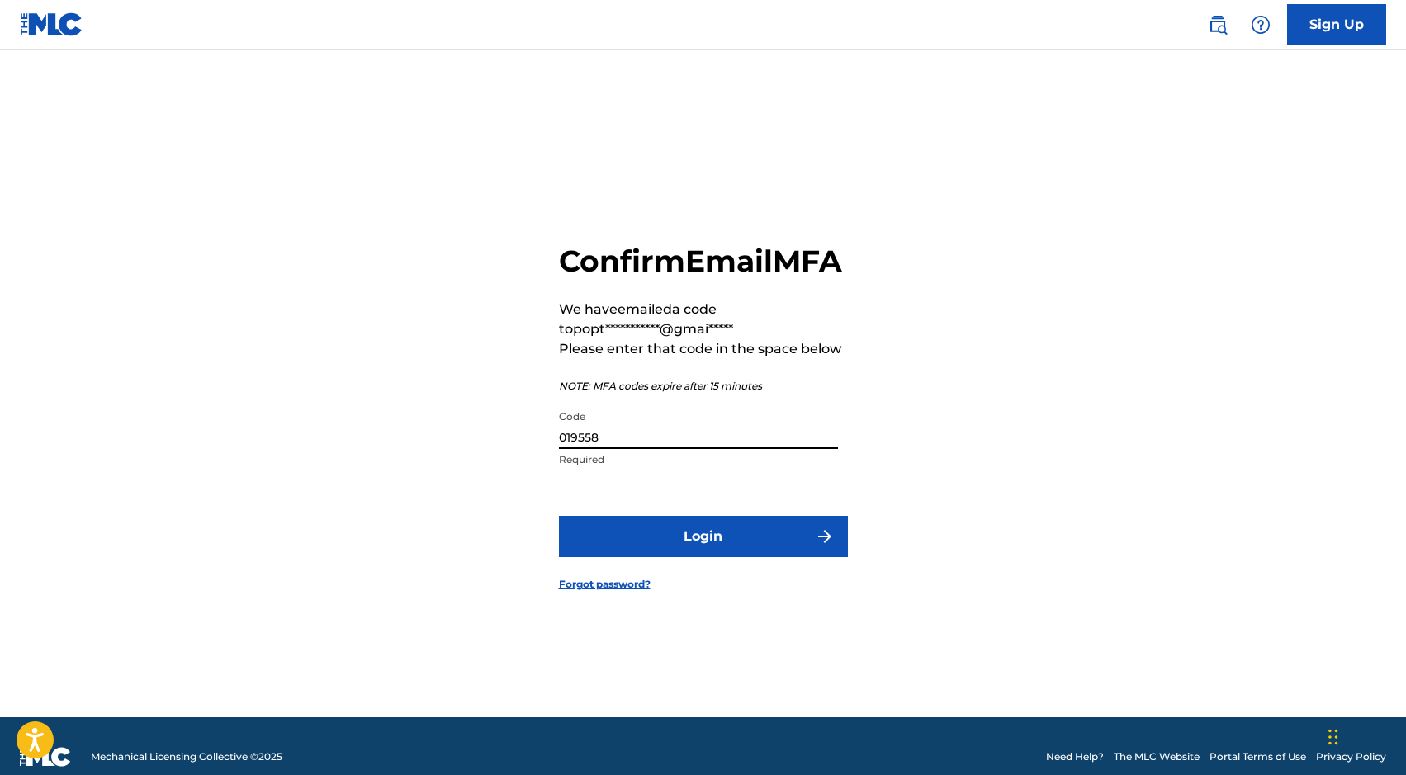
type input "019558"
click at [652, 546] on button "Login" at bounding box center [703, 536] width 289 height 41
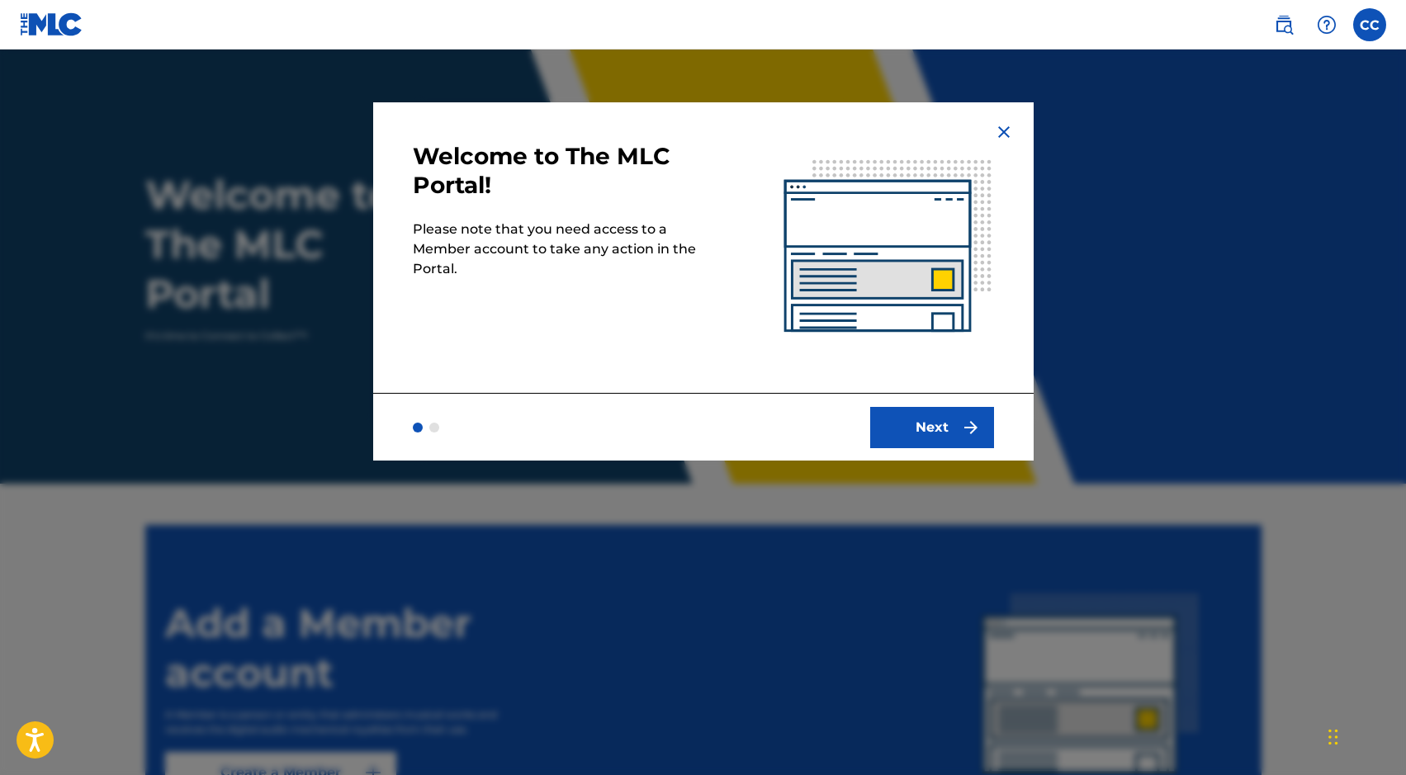
click at [948, 418] on button "Next" at bounding box center [932, 427] width 124 height 41
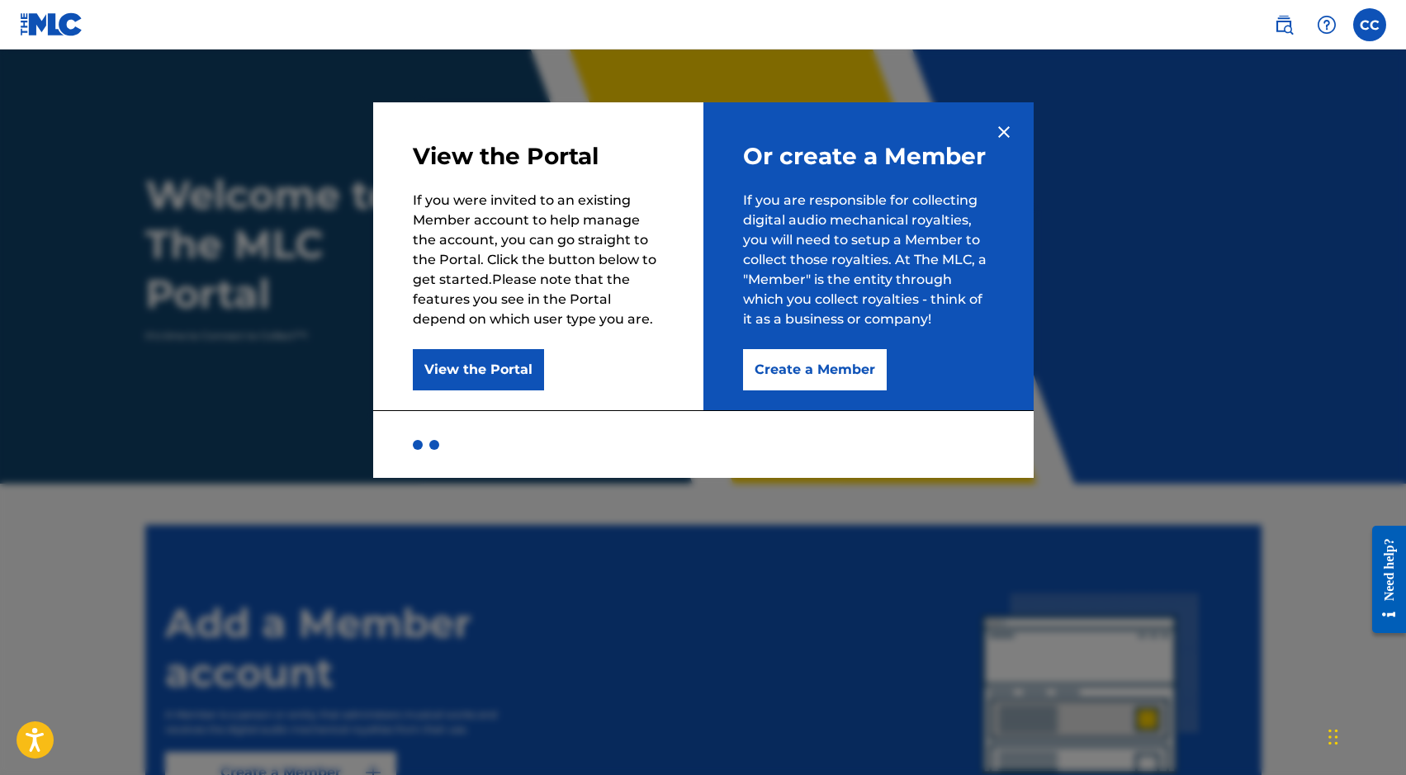
click at [1011, 129] on img at bounding box center [1004, 132] width 20 height 20
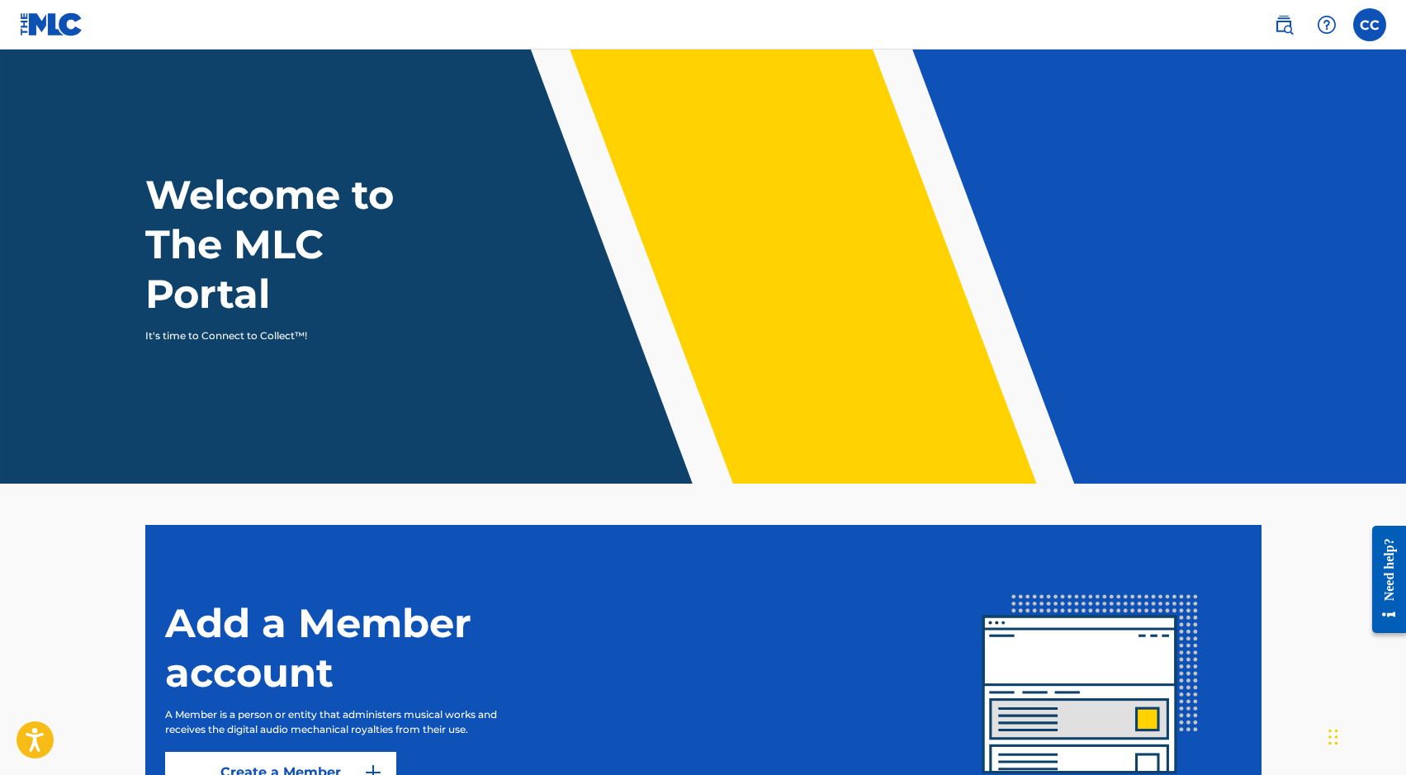
click at [1363, 27] on label at bounding box center [1370, 24] width 33 height 33
click at [1370, 25] on input "CC Christian Cicilia poptropicaslutz@gmail.com Profile Log out" at bounding box center [1370, 25] width 0 height 0
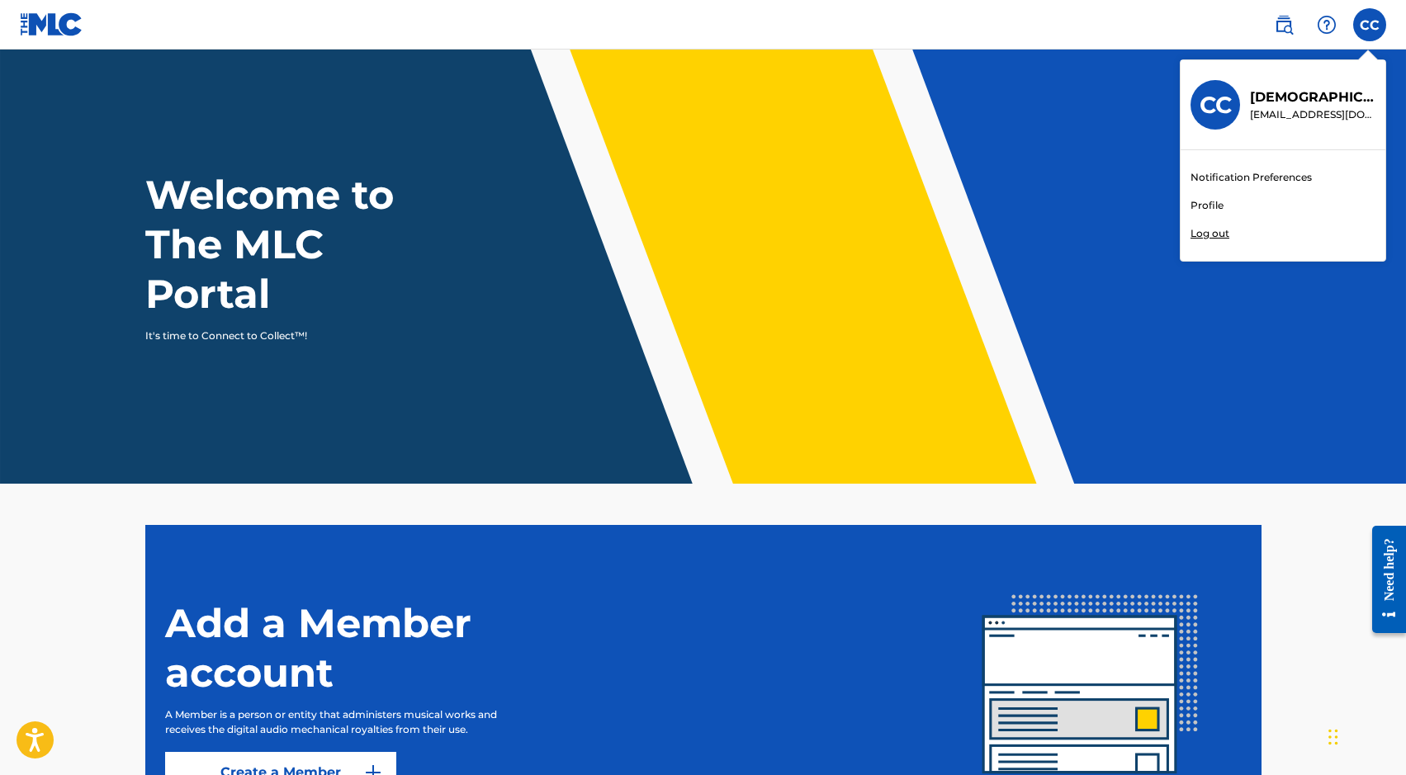
click at [40, 12] on img at bounding box center [52, 24] width 64 height 24
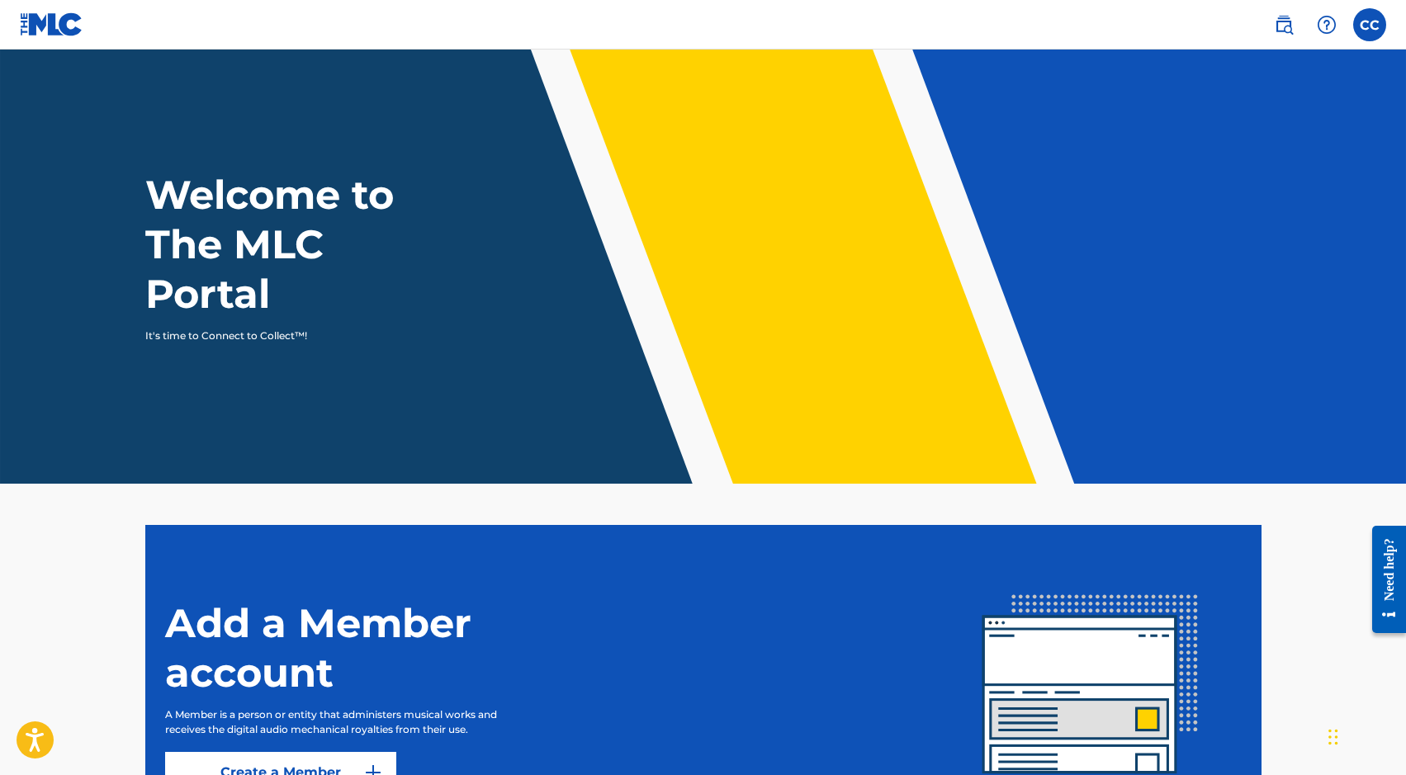
click at [1272, 31] on link at bounding box center [1284, 24] width 33 height 33
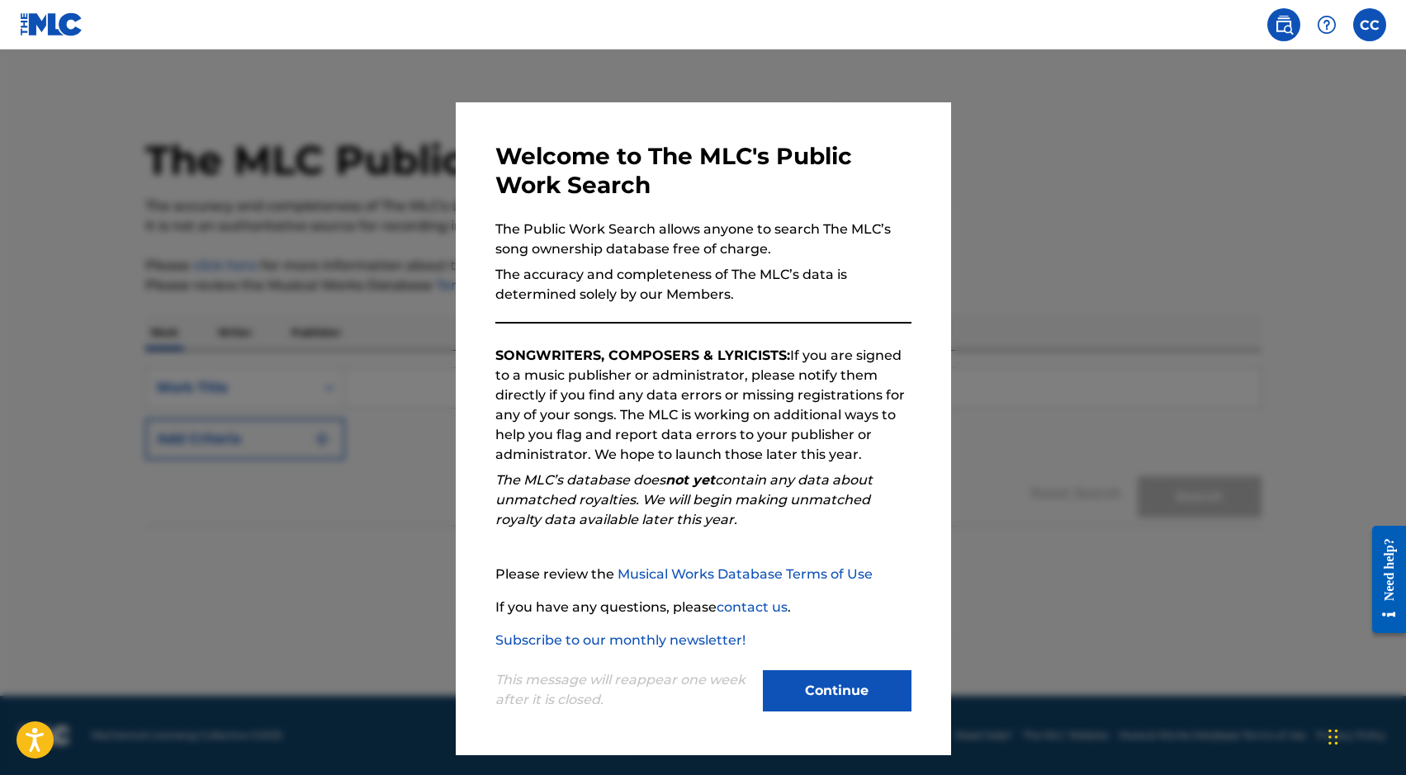
click at [842, 695] on button "Continue" at bounding box center [837, 691] width 149 height 41
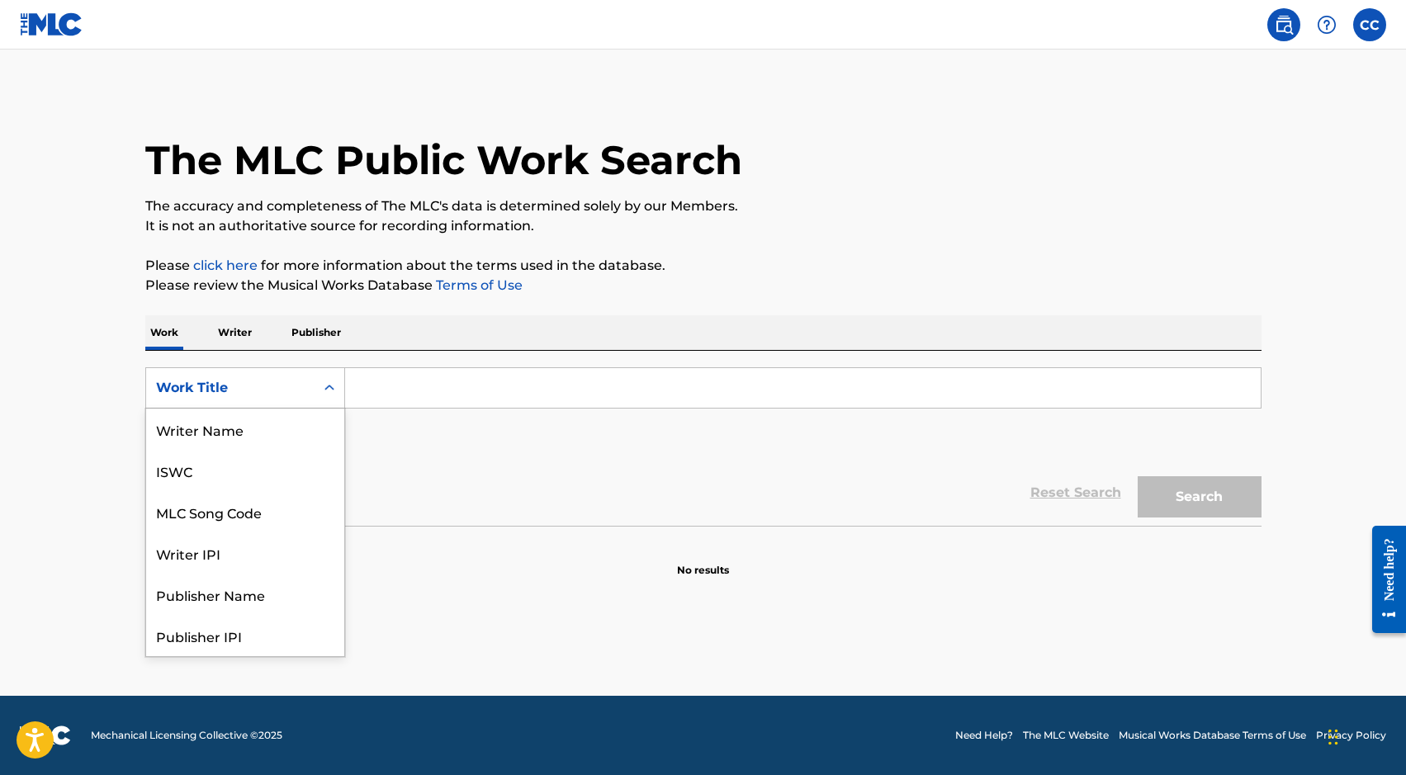
scroll to position [83, 0]
click at [298, 390] on div "Work Title" at bounding box center [230, 388] width 149 height 20
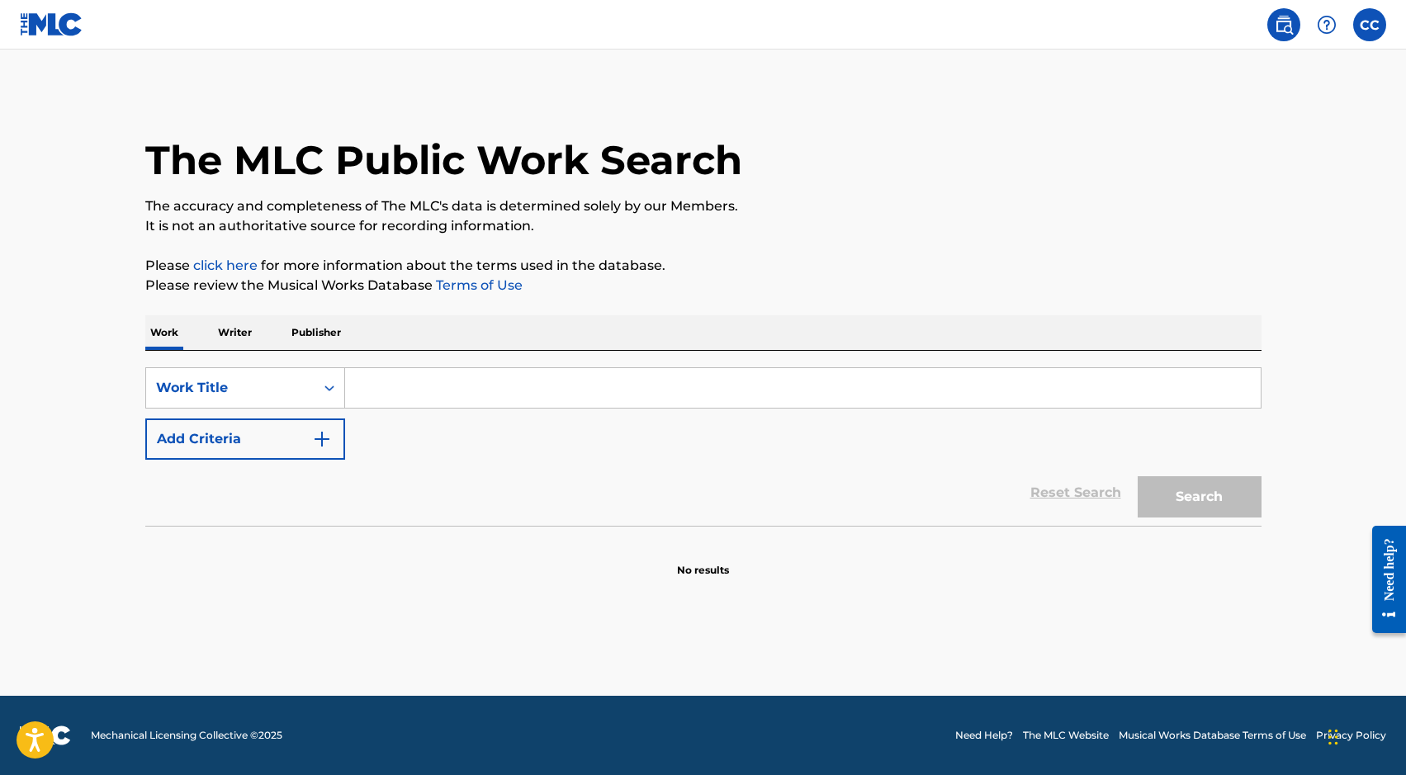
click at [638, 317] on div "Work Writer Publisher" at bounding box center [703, 332] width 1117 height 35
click at [320, 393] on div "Search Form" at bounding box center [330, 388] width 30 height 30
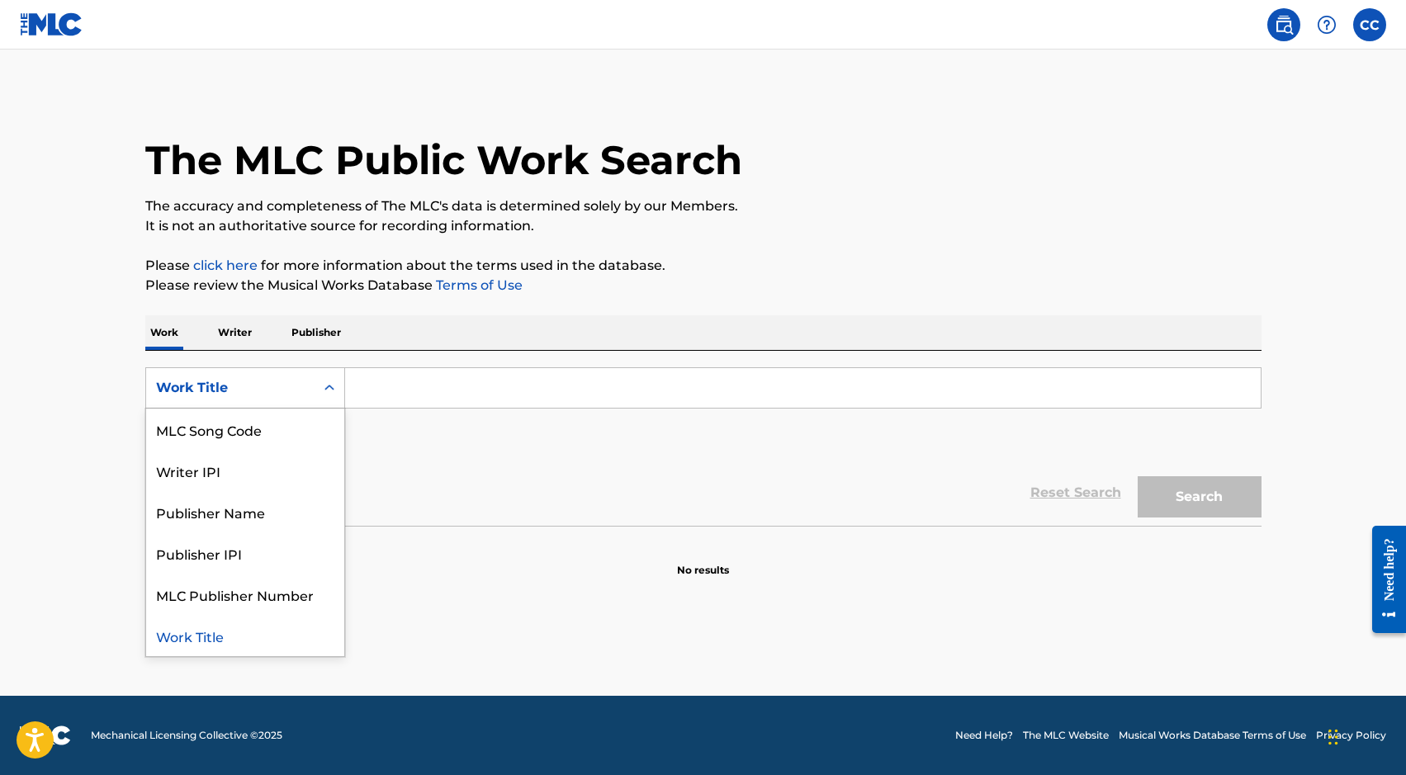
click at [320, 393] on div "Search Form" at bounding box center [330, 388] width 30 height 30
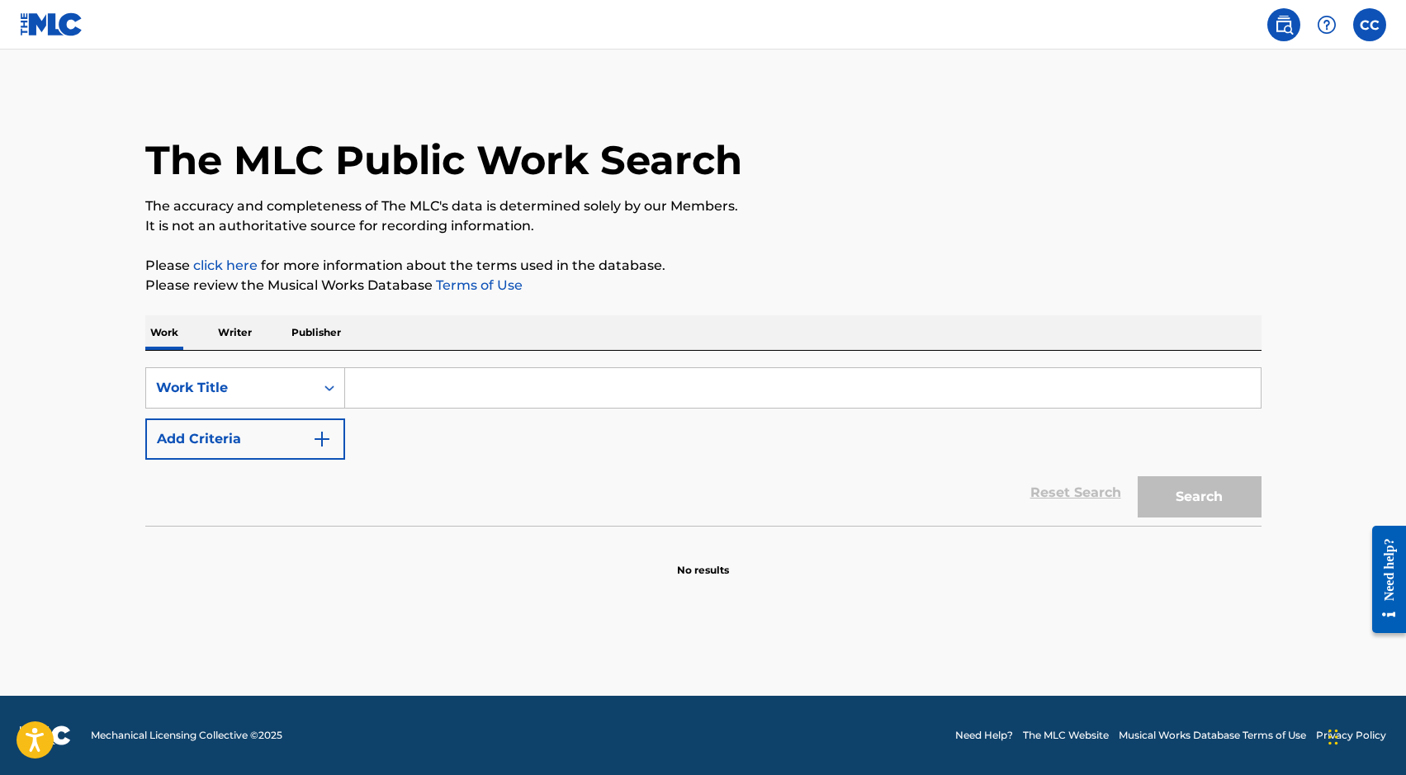
click at [280, 453] on button "Add Criteria" at bounding box center [245, 439] width 200 height 41
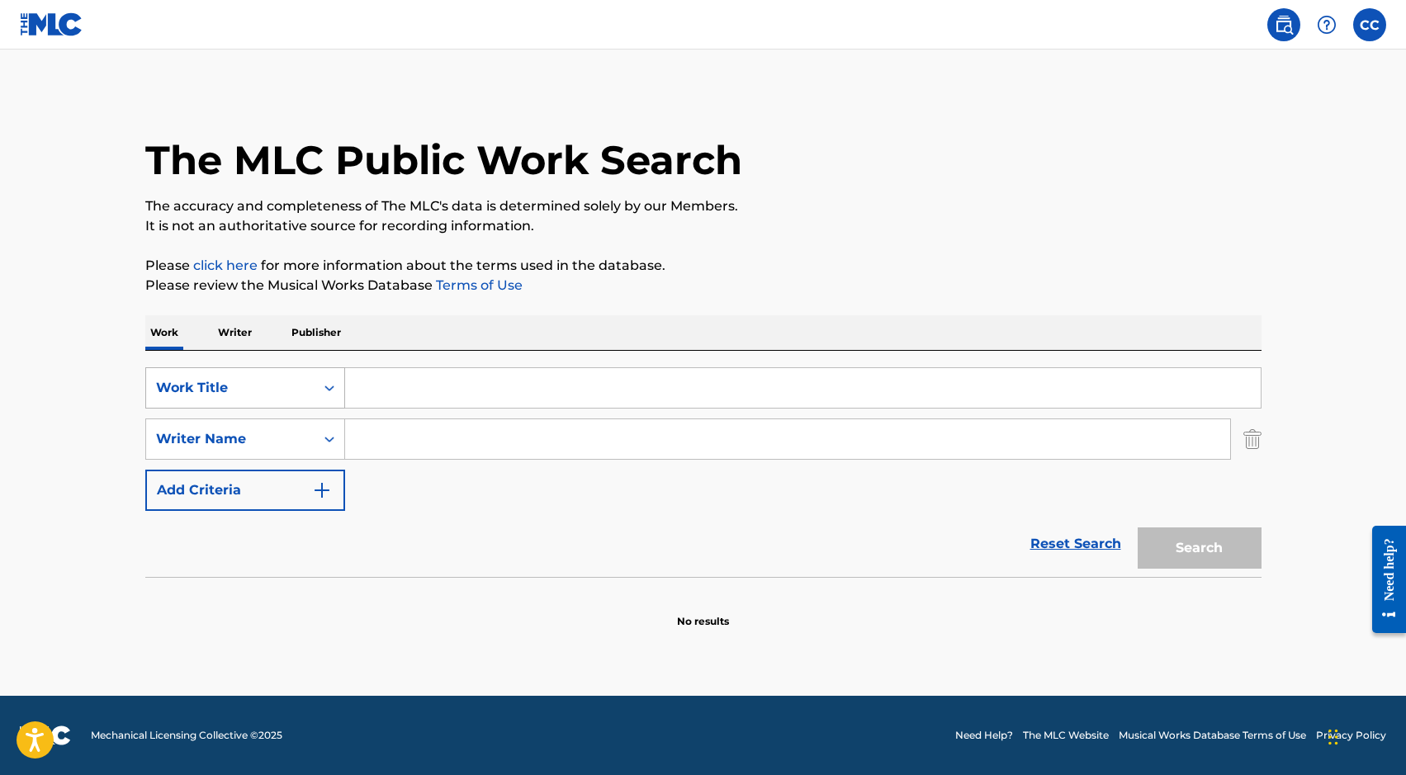
click at [315, 400] on div "Search Form" at bounding box center [330, 388] width 30 height 30
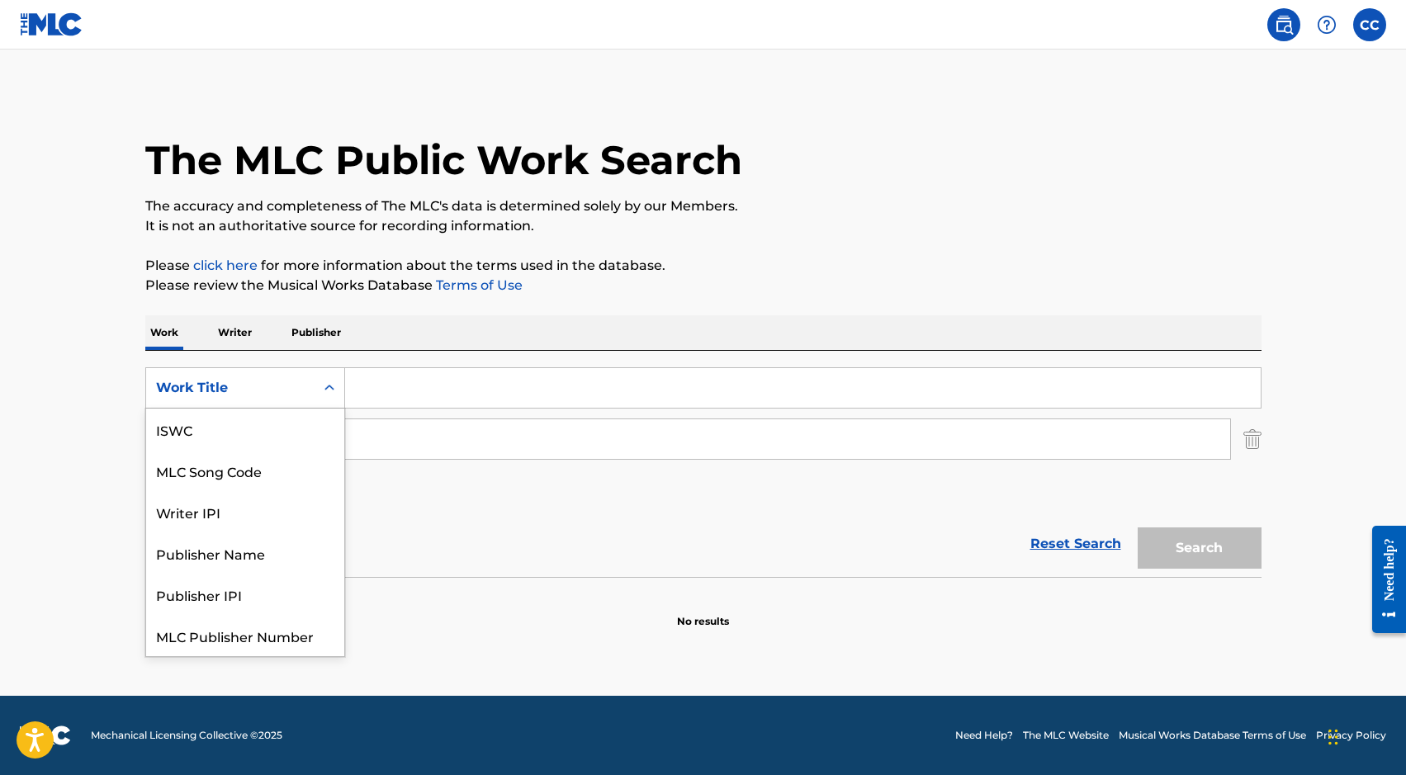
scroll to position [41, 0]
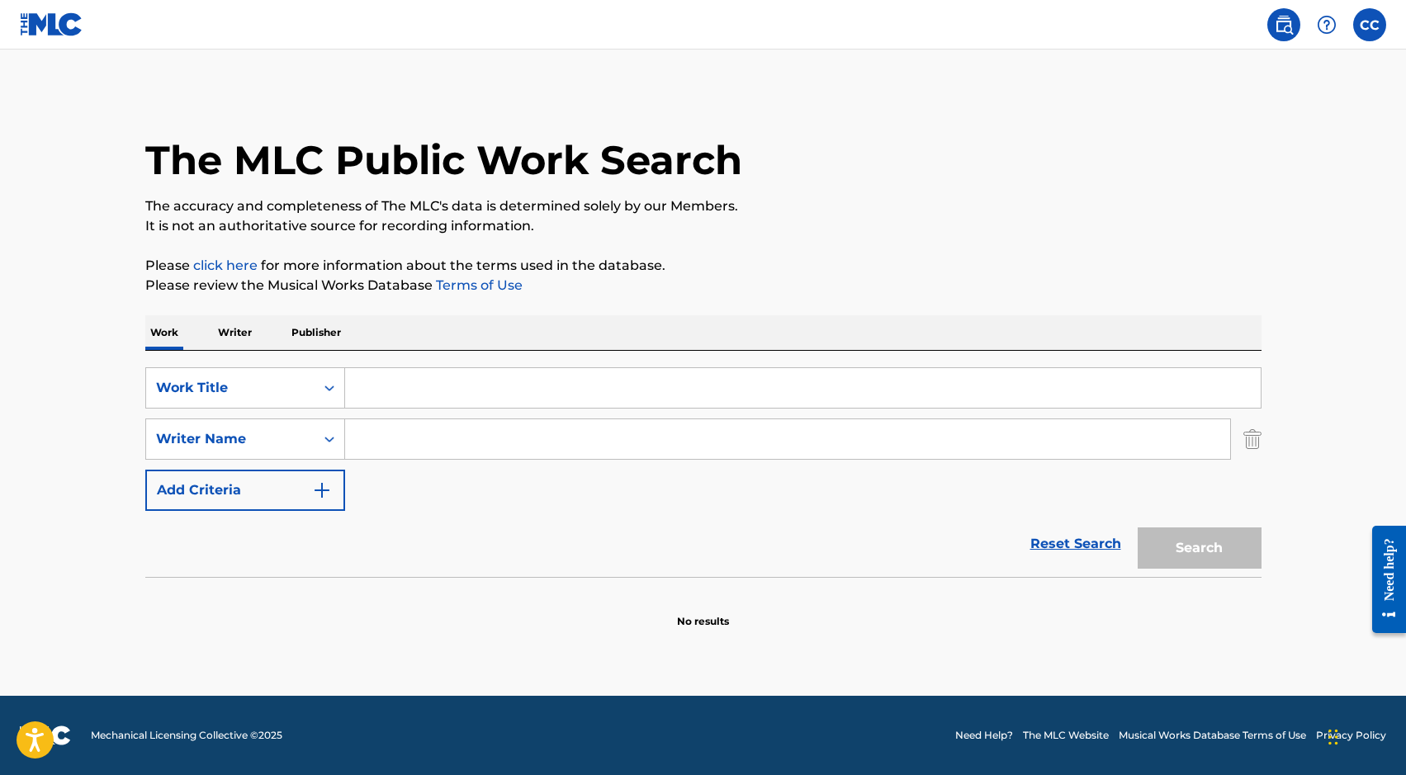
click at [395, 393] on input "Search Form" at bounding box center [803, 388] width 916 height 40
click at [218, 337] on p "Writer" at bounding box center [235, 332] width 44 height 35
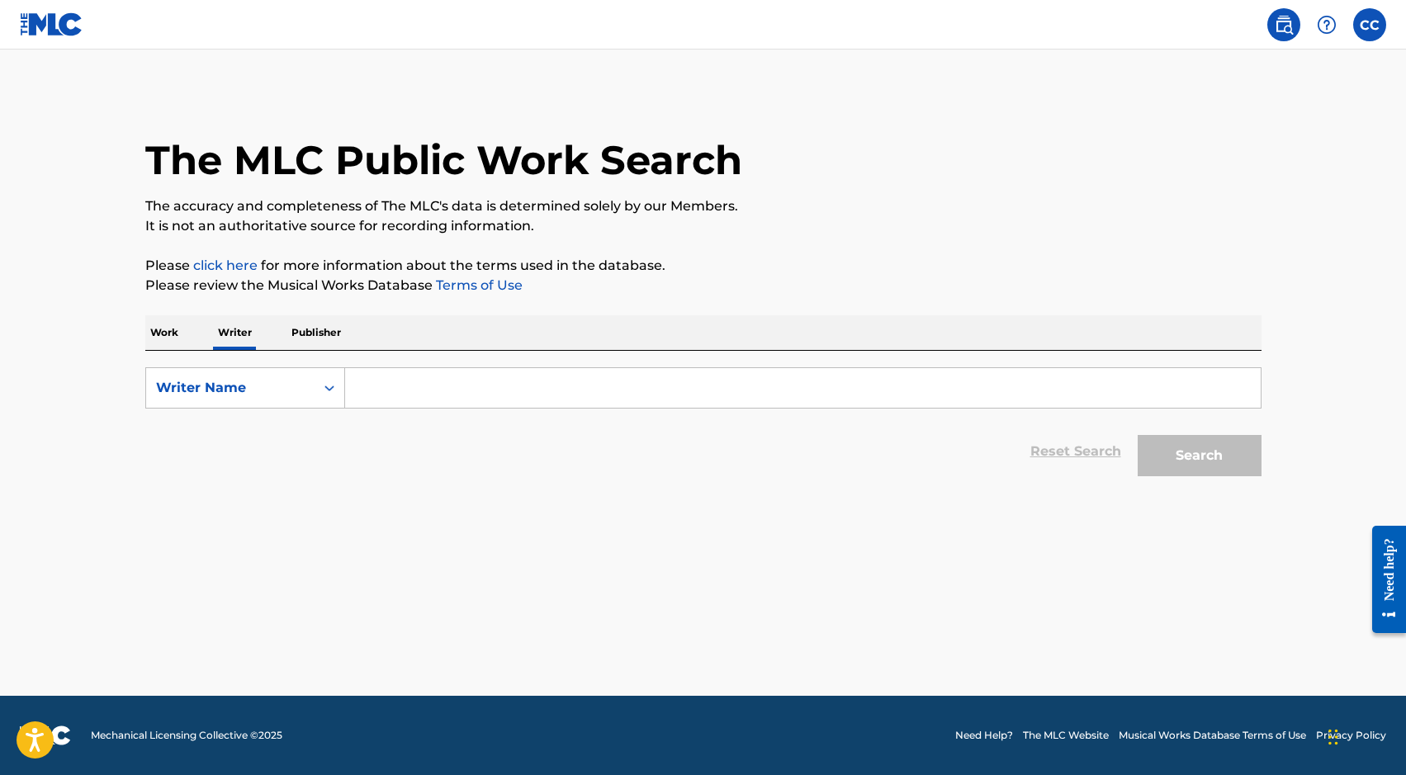
click at [158, 335] on p "Work" at bounding box center [164, 332] width 38 height 35
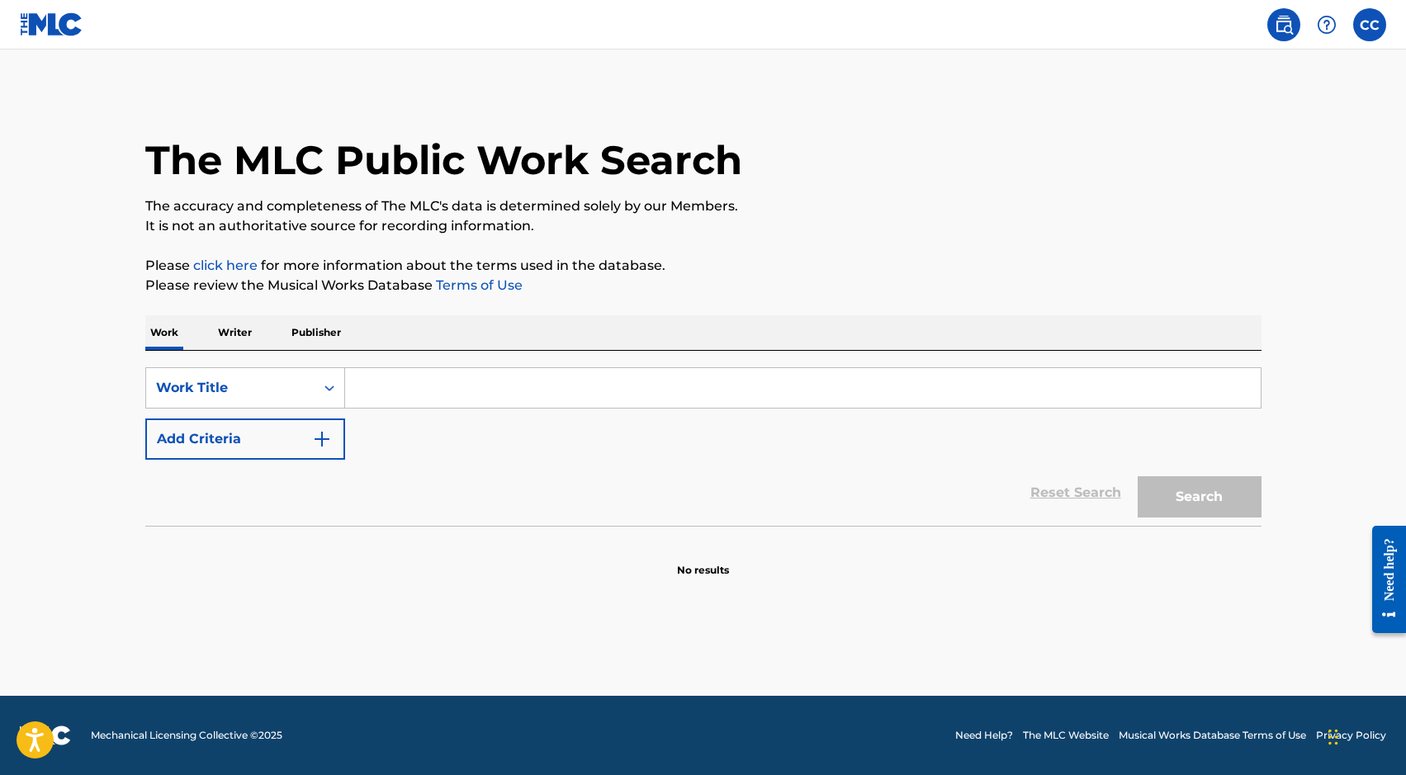
click at [399, 401] on input "Search Form" at bounding box center [803, 388] width 916 height 40
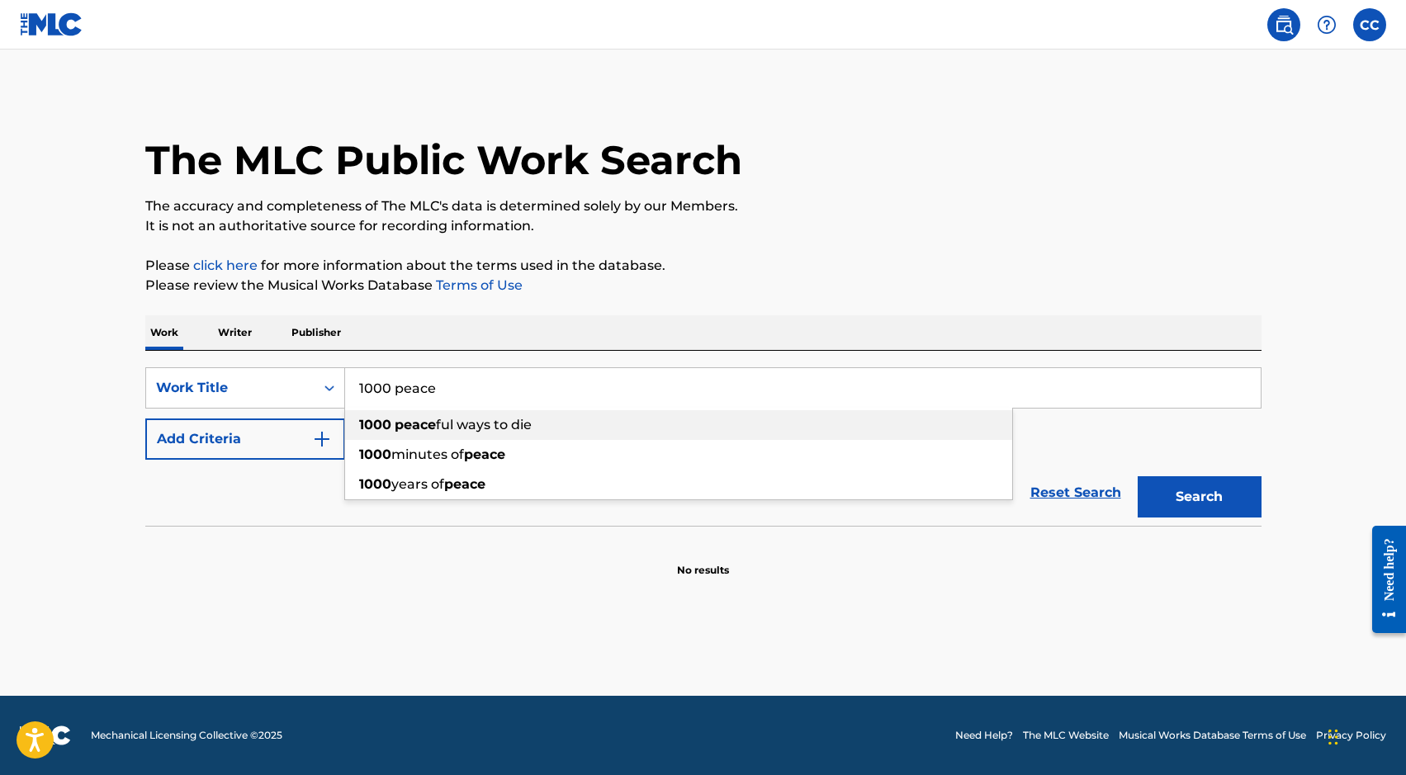
click at [486, 423] on span "ful ways to die" at bounding box center [484, 425] width 96 height 16
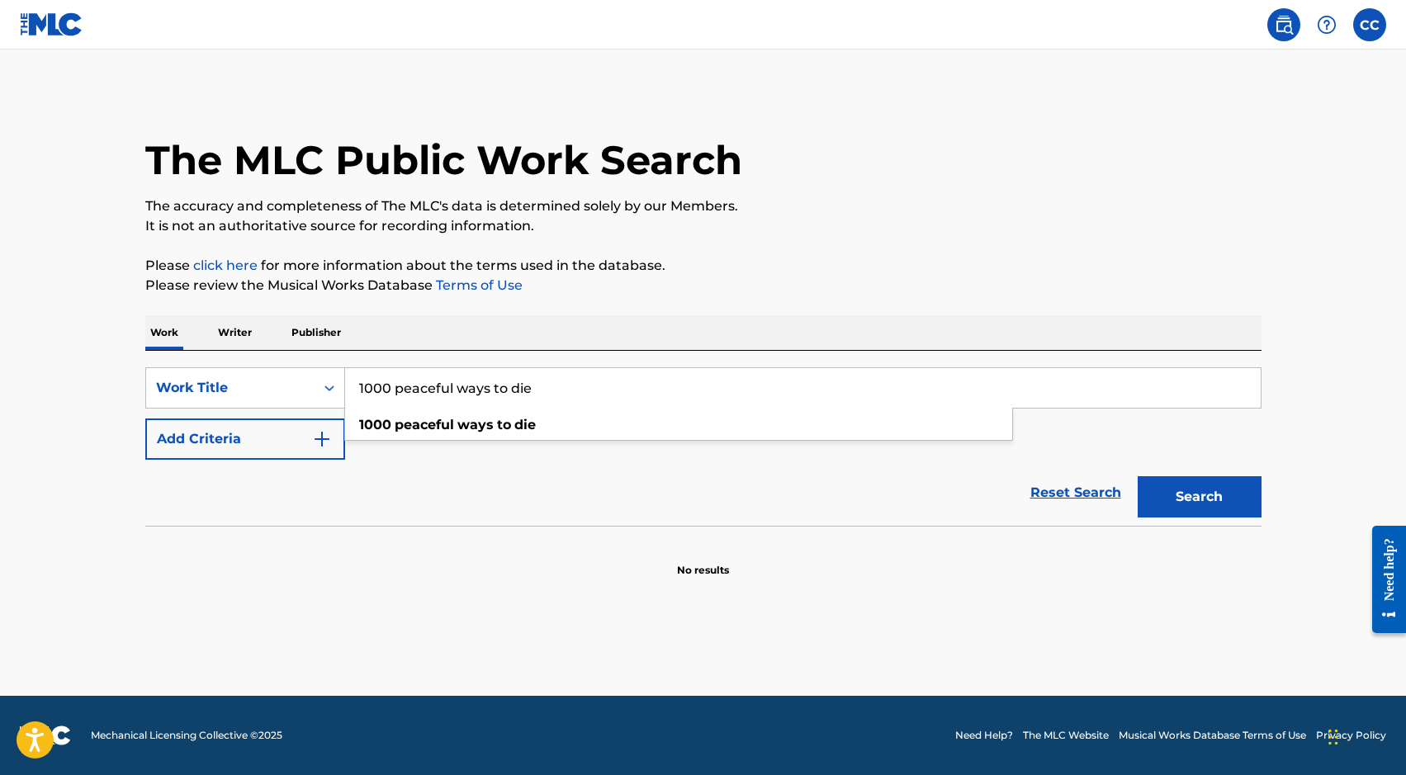
click at [491, 424] on strong "ways" at bounding box center [476, 425] width 36 height 16
click at [471, 396] on input "1000 peaceful ways to die" at bounding box center [803, 388] width 916 height 40
drag, startPoint x: 570, startPoint y: 385, endPoint x: 308, endPoint y: 369, distance: 262.3
click at [308, 369] on div "SearchWithCriteriaeab70c24-dc9b-4878-a465-6823a82df2e7 Work Title 1000 peaceful…" at bounding box center [703, 387] width 1117 height 41
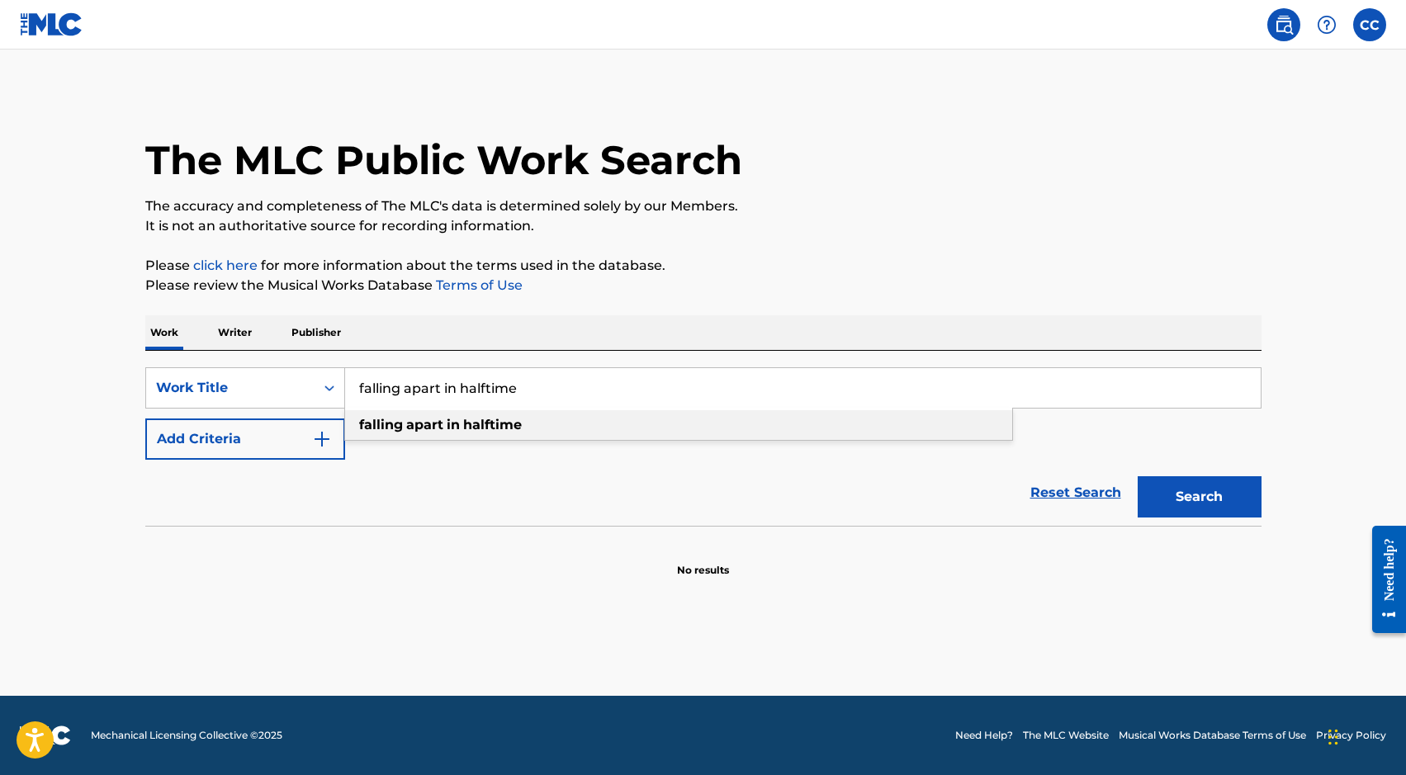
type input "falling apart in halftime"
click at [628, 418] on div "falling apart in halftime" at bounding box center [678, 425] width 667 height 30
click at [1199, 512] on button "Search" at bounding box center [1200, 497] width 124 height 41
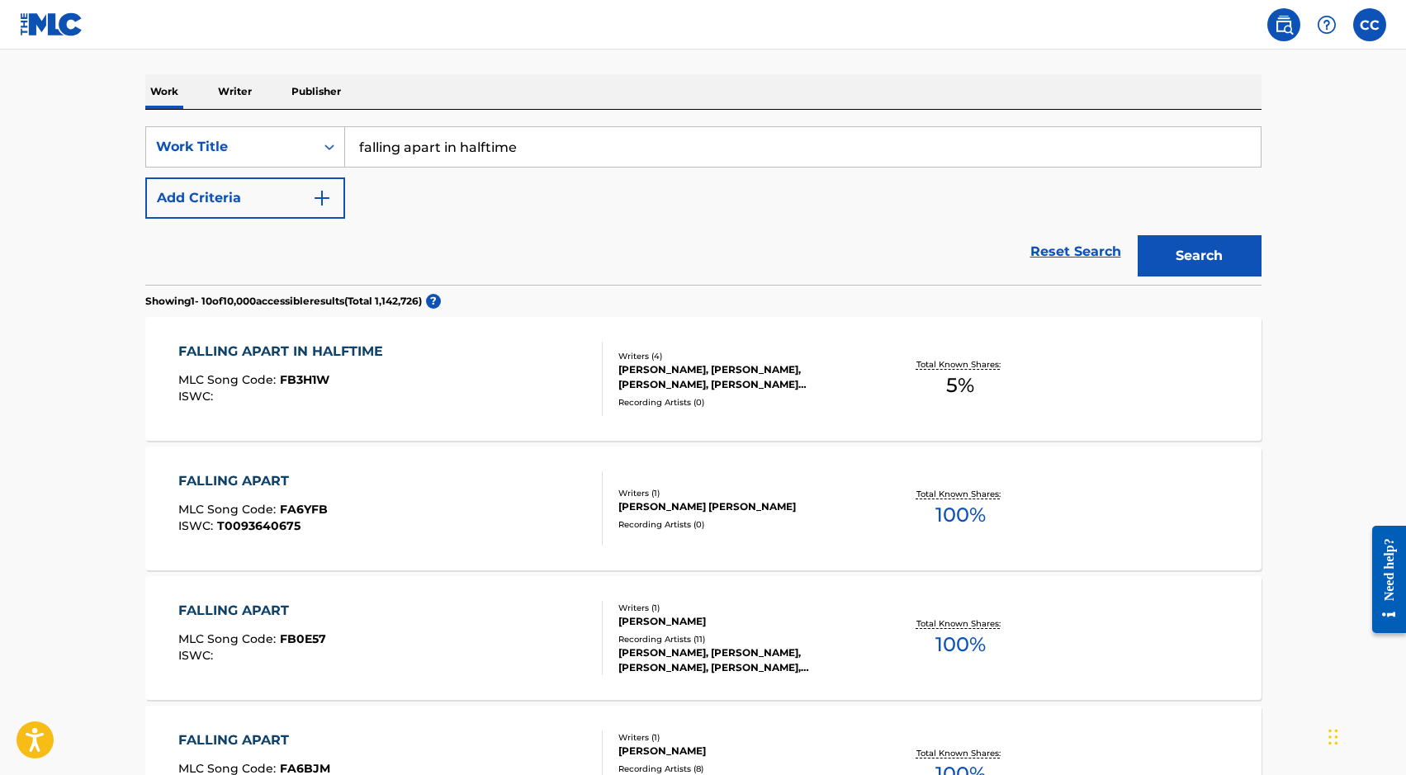
scroll to position [255, 0]
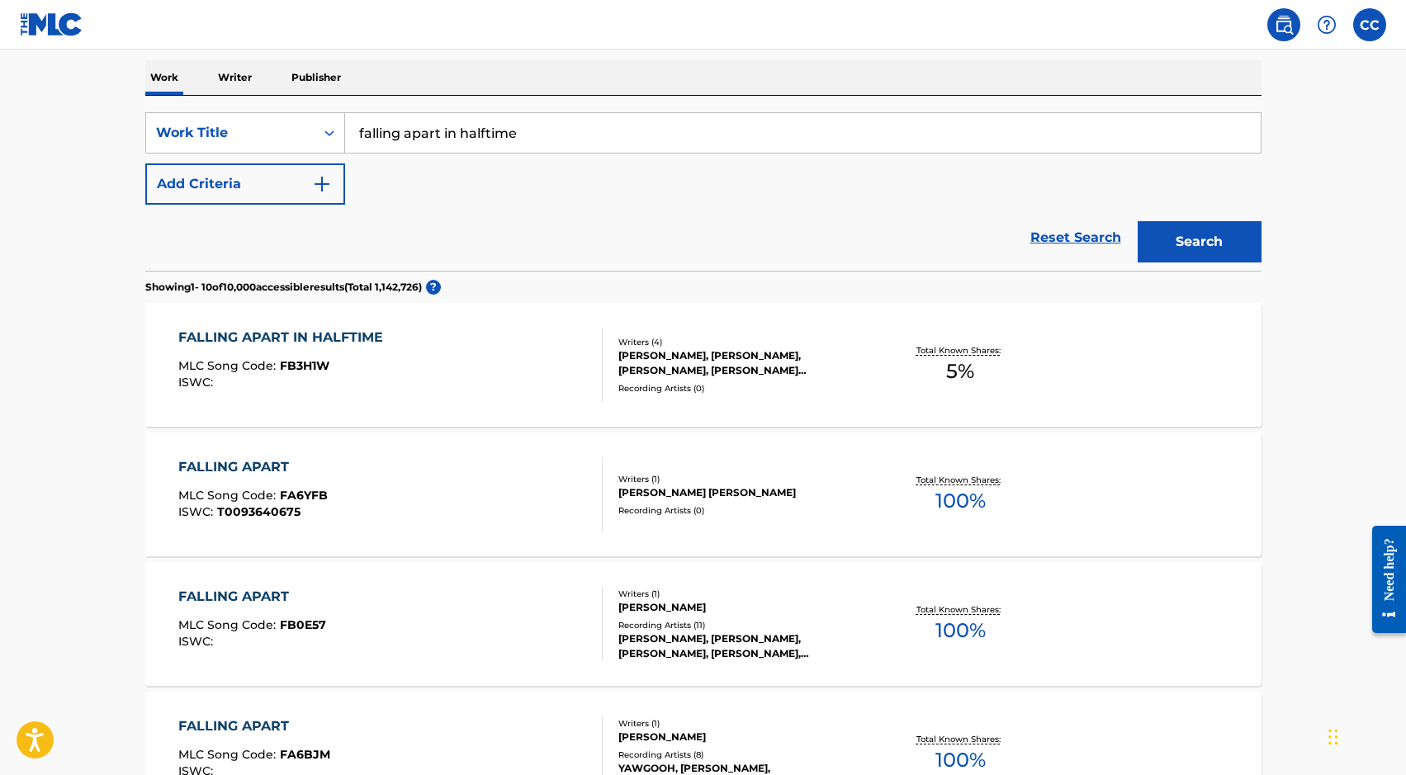
click at [301, 330] on div "FALLING APART IN HALFTIME" at bounding box center [284, 338] width 213 height 20
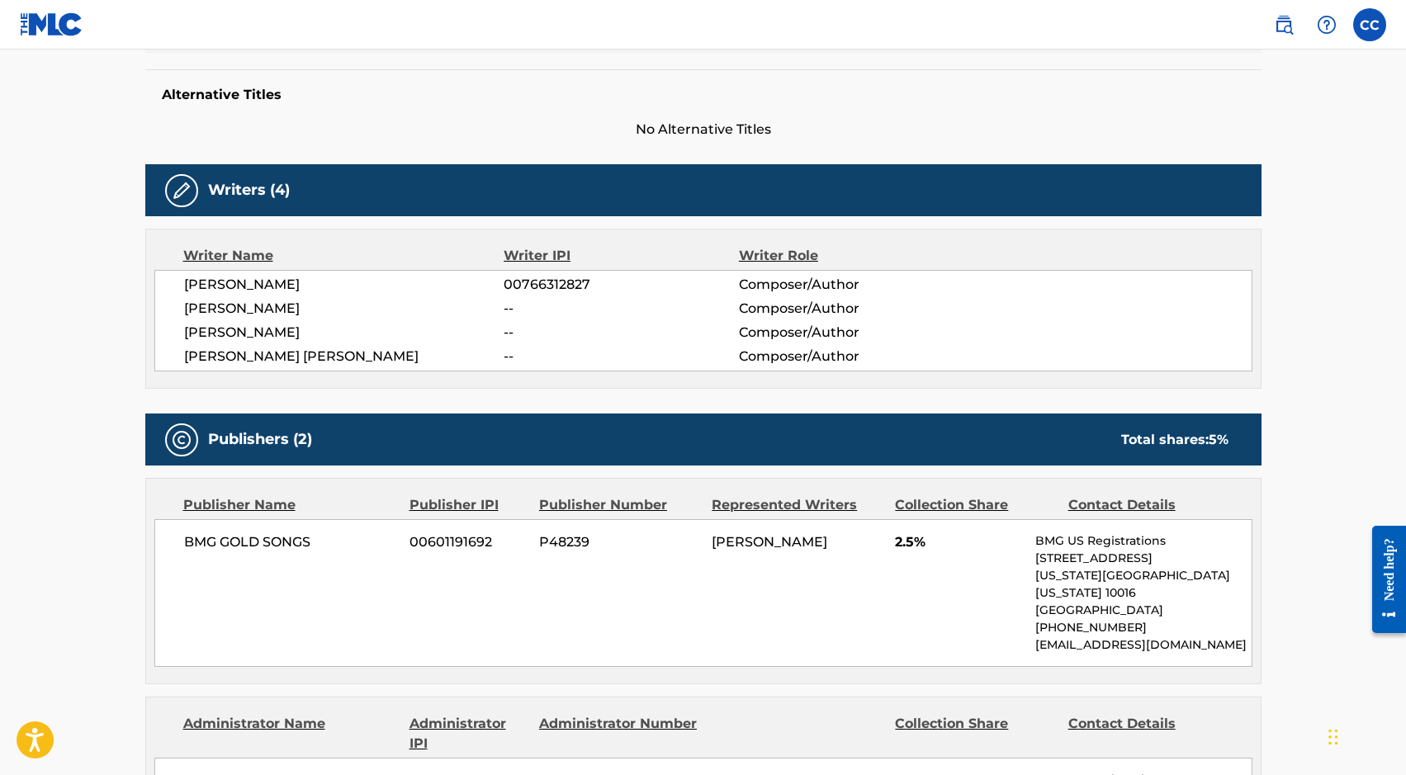
scroll to position [419, 0]
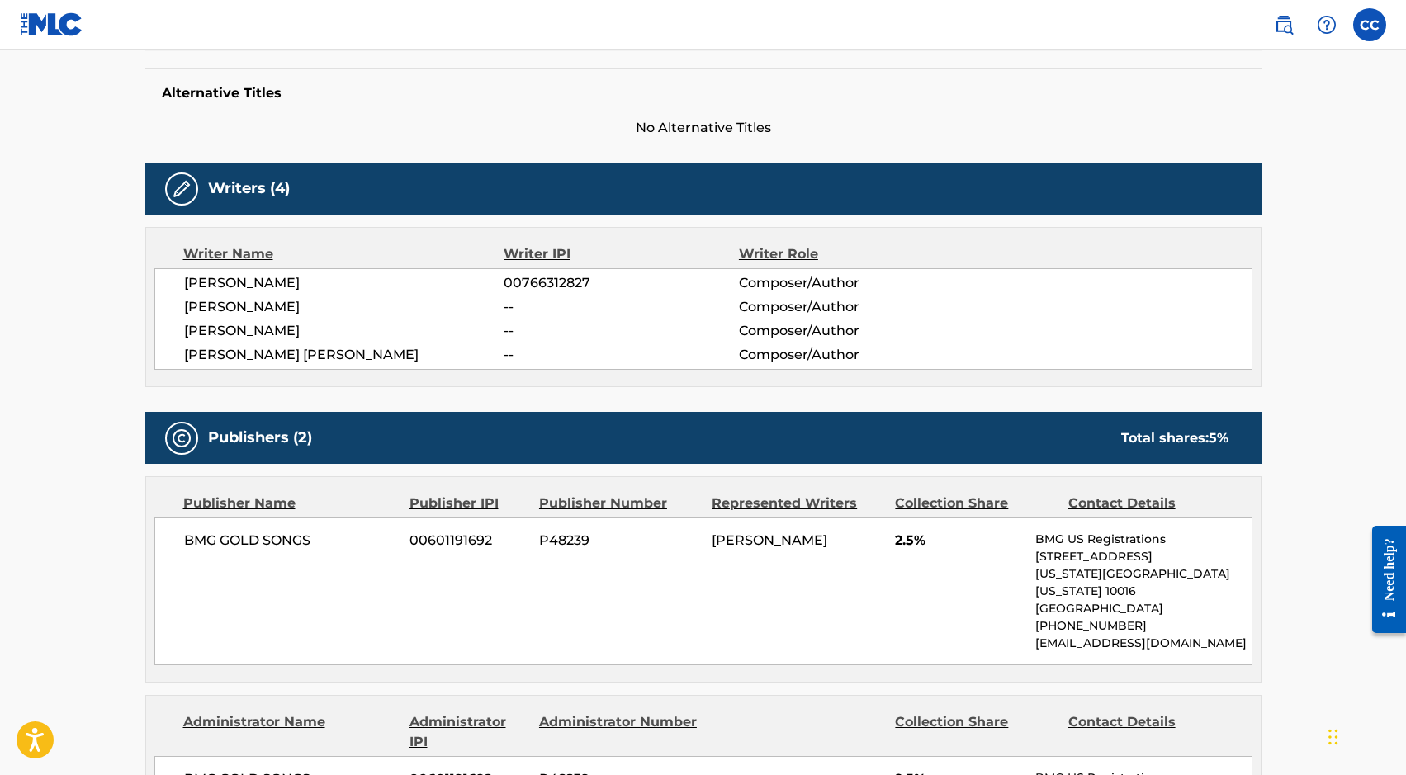
click at [514, 292] on span "00766312827" at bounding box center [621, 283] width 235 height 20
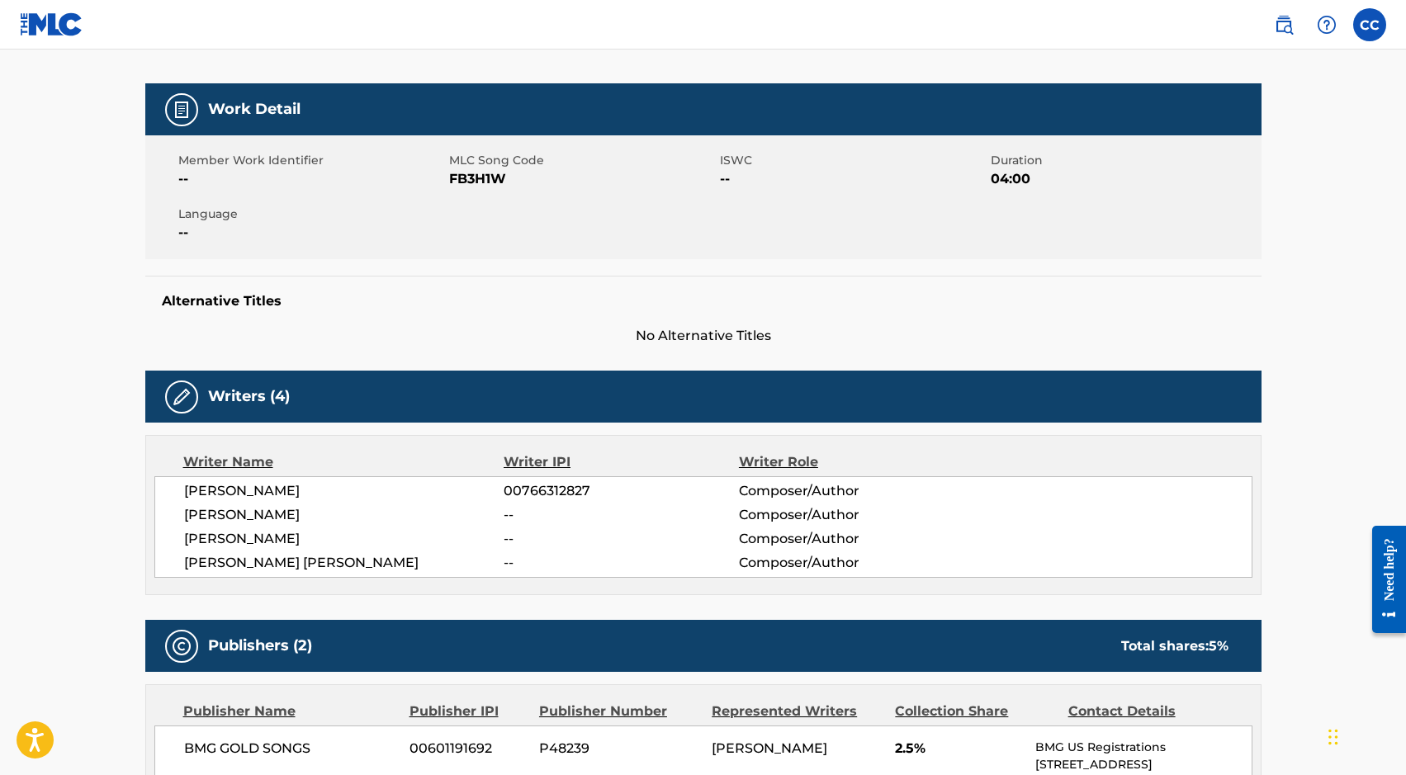
scroll to position [247, 0]
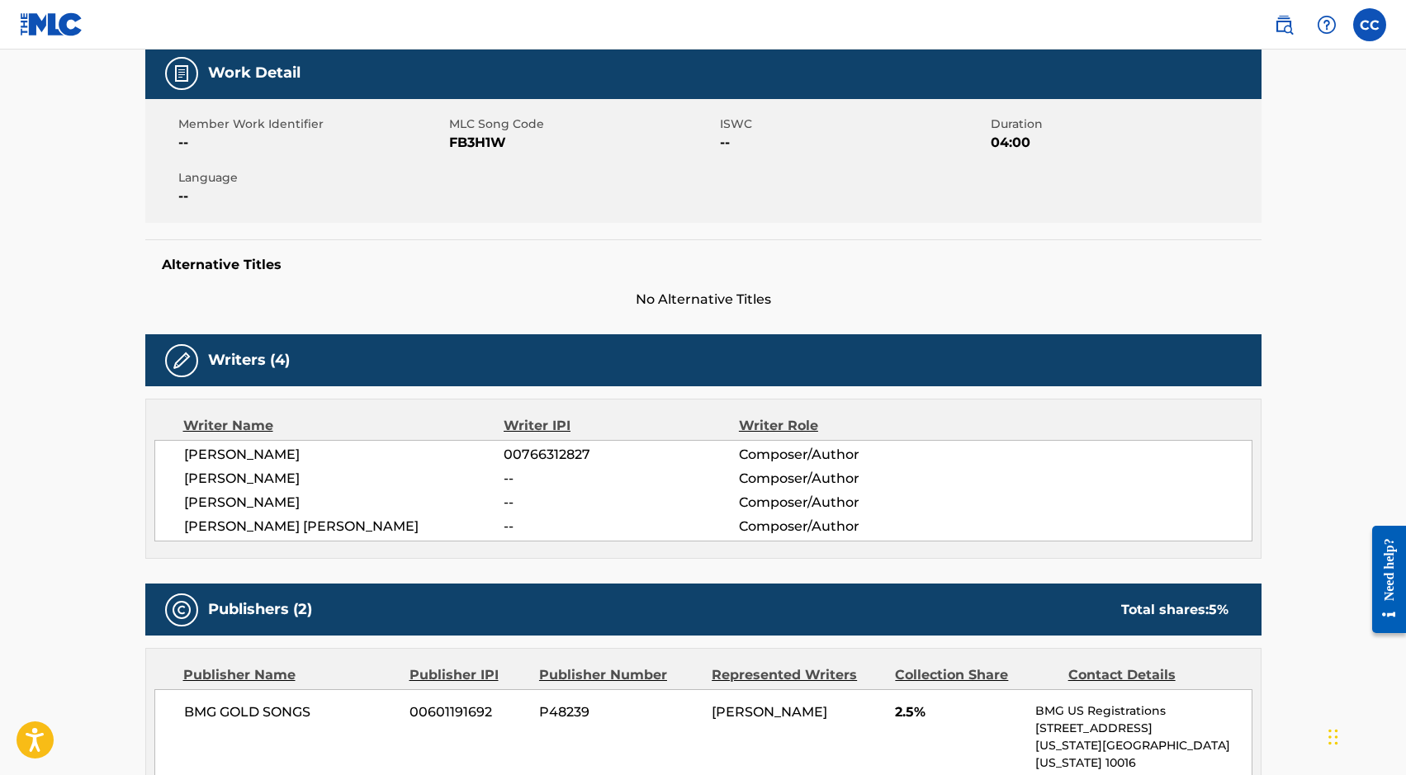
click at [236, 268] on h5 "Alternative Titles" at bounding box center [703, 265] width 1083 height 17
click at [517, 484] on span "--" at bounding box center [621, 479] width 235 height 20
click at [778, 444] on div "JOSEPH KHODANIAN 00766312827 Composer/Author NICHOLAS CRAWFORD -- Composer/Auth…" at bounding box center [703, 491] width 1098 height 102
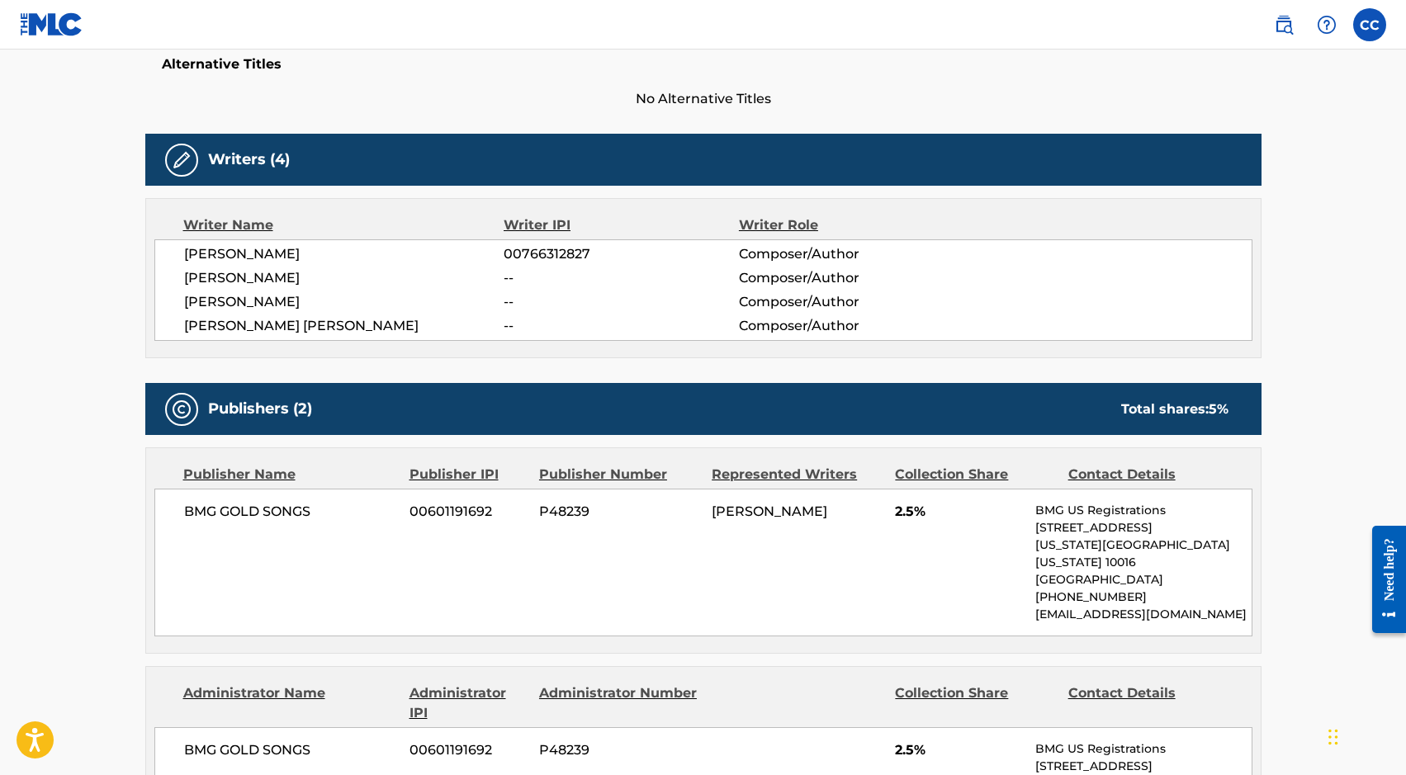
scroll to position [450, 0]
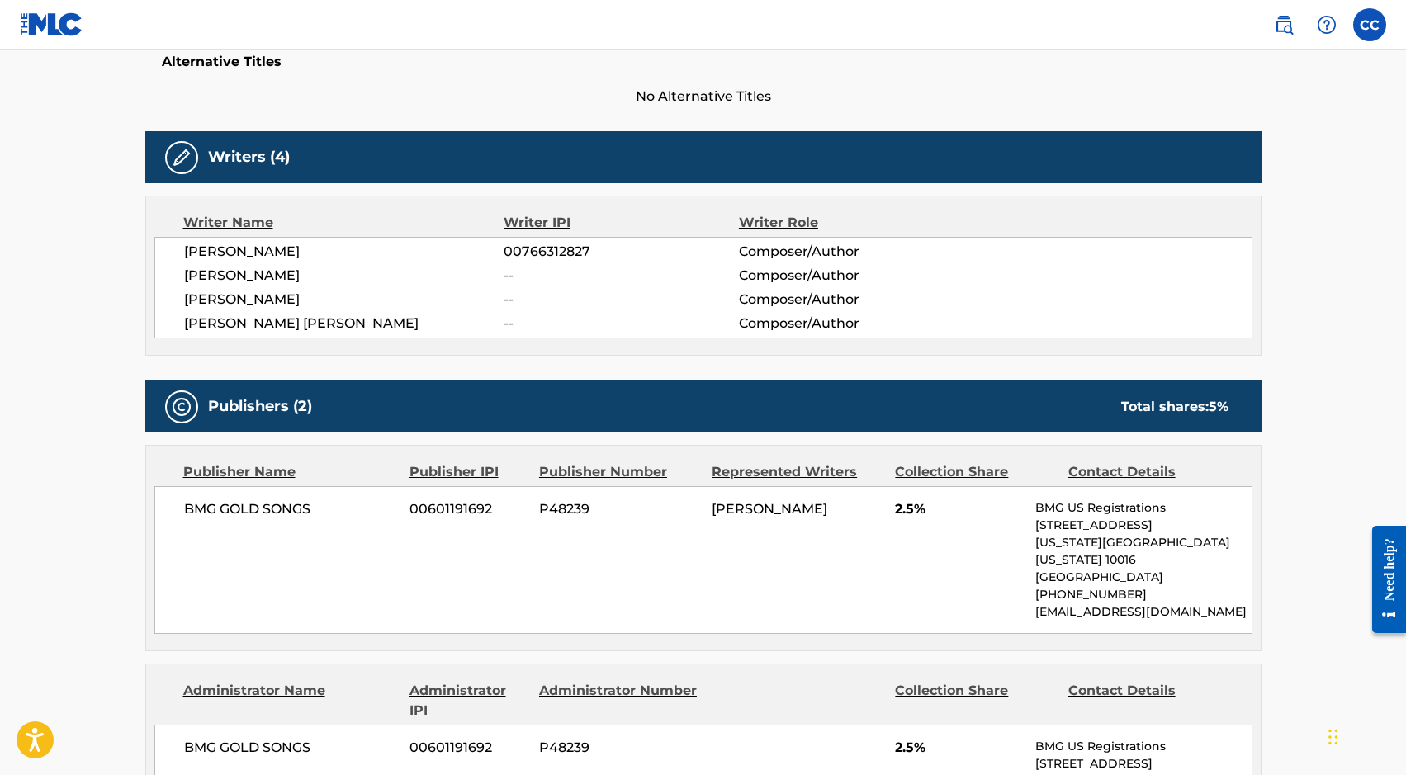
click at [183, 515] on div "BMG GOLD SONGS 00601191692 P48239 JOSEPH KHODANIAN 2.5% BMG US Registrations 1 …" at bounding box center [703, 560] width 1098 height 148
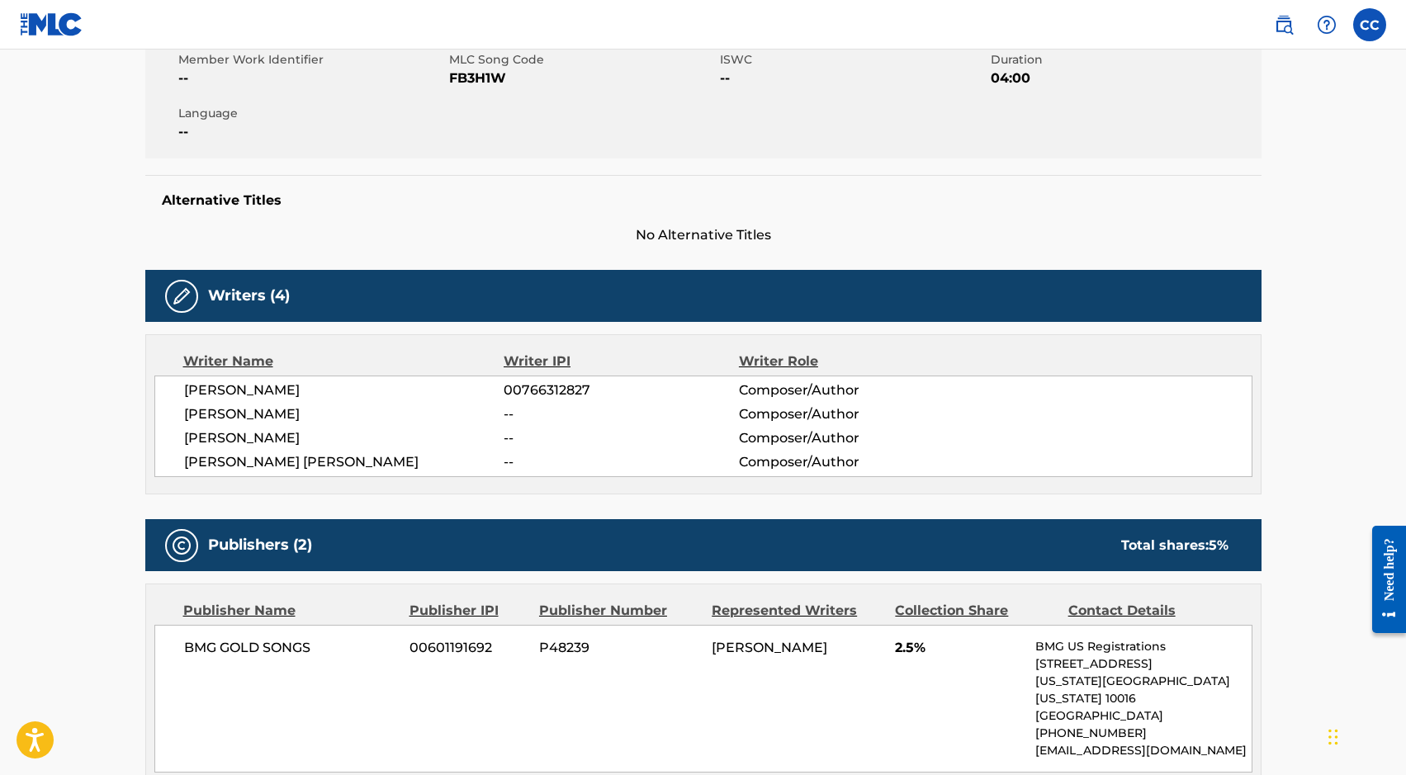
scroll to position [0, 0]
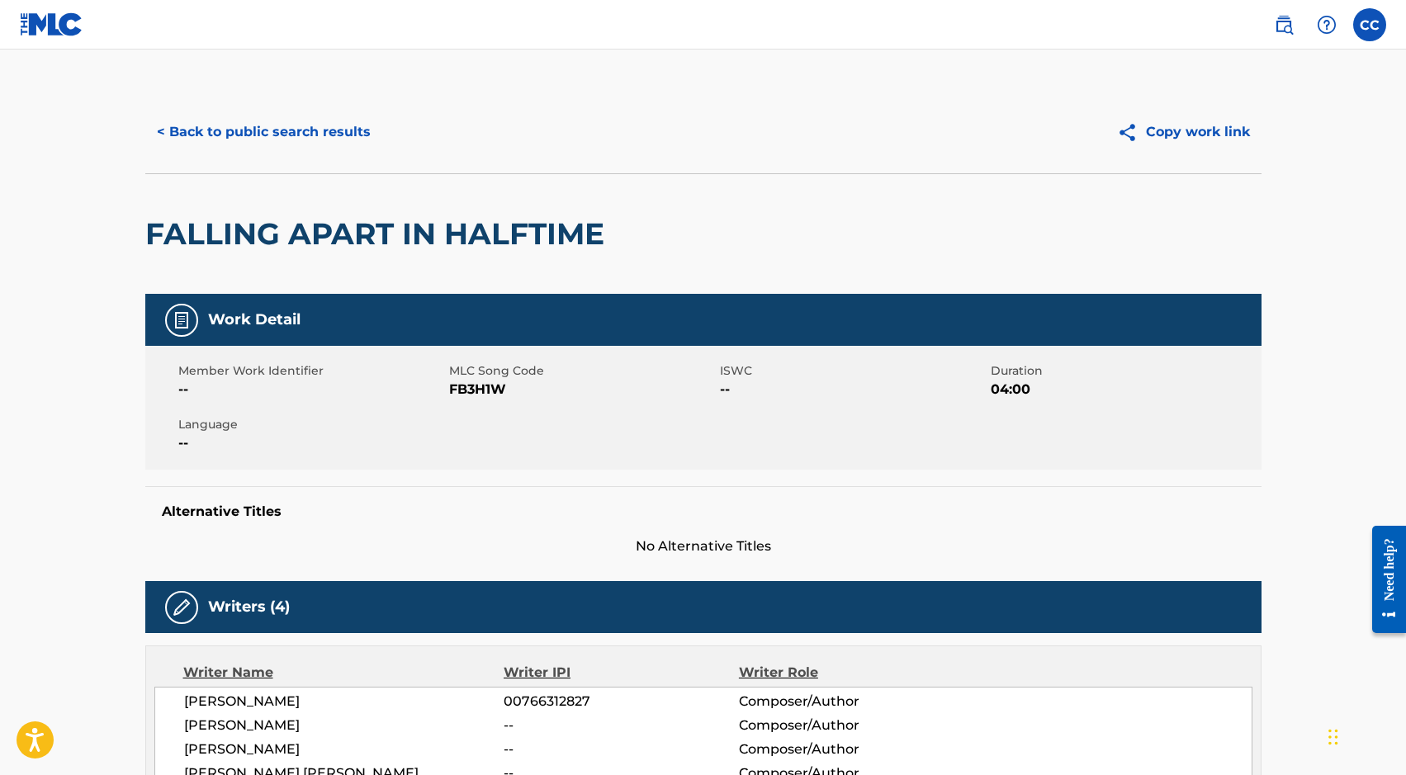
click at [489, 386] on span "FB3H1W" at bounding box center [582, 390] width 267 height 20
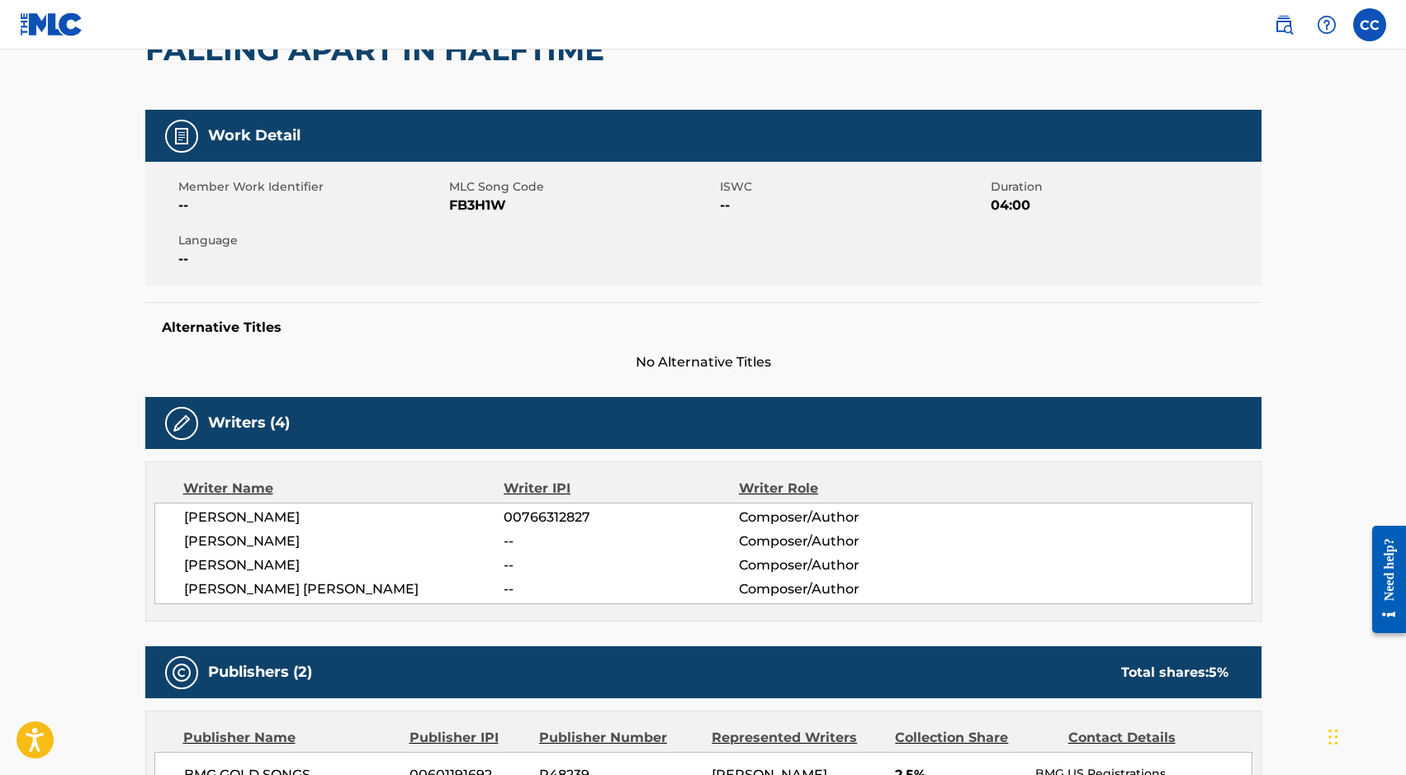
scroll to position [209, 0]
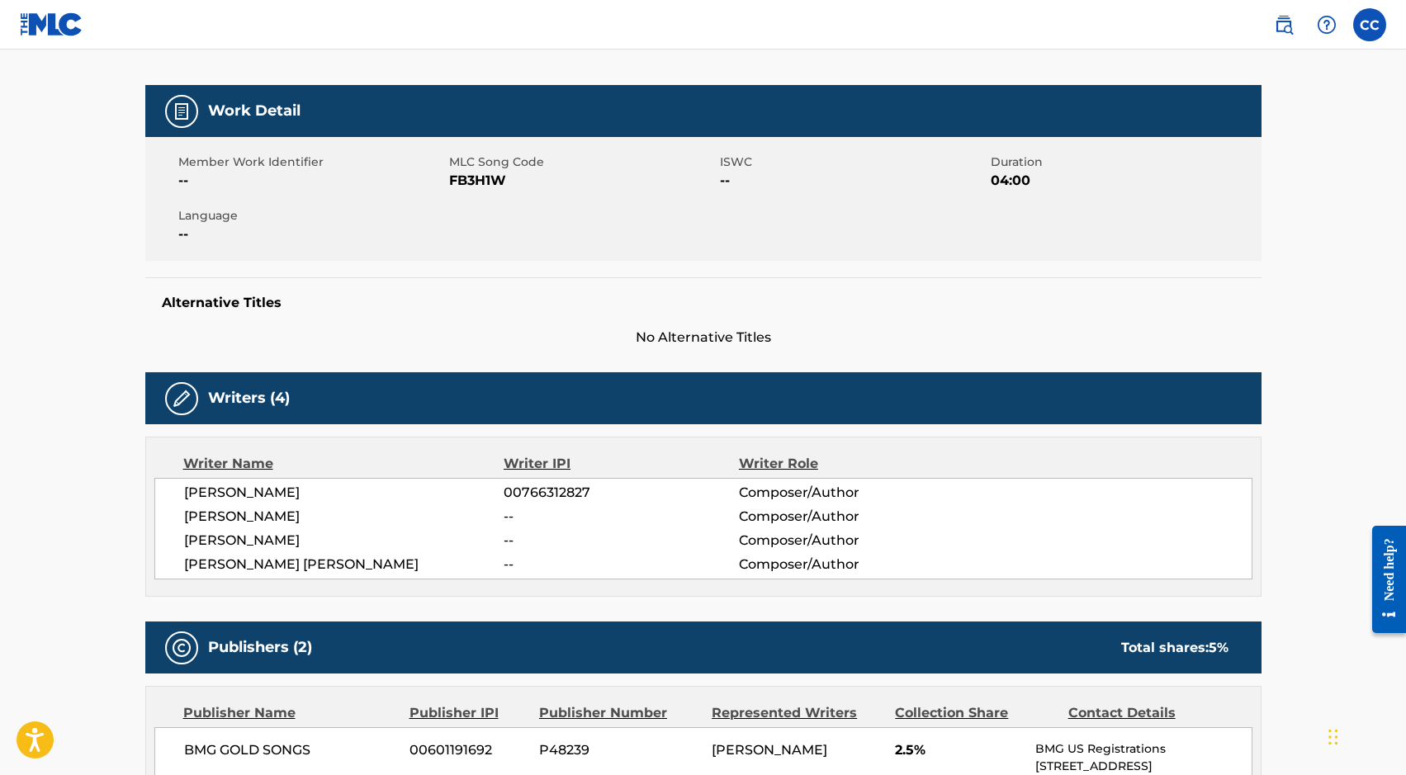
click at [508, 533] on span "--" at bounding box center [621, 541] width 235 height 20
click at [508, 519] on span "--" at bounding box center [621, 517] width 235 height 20
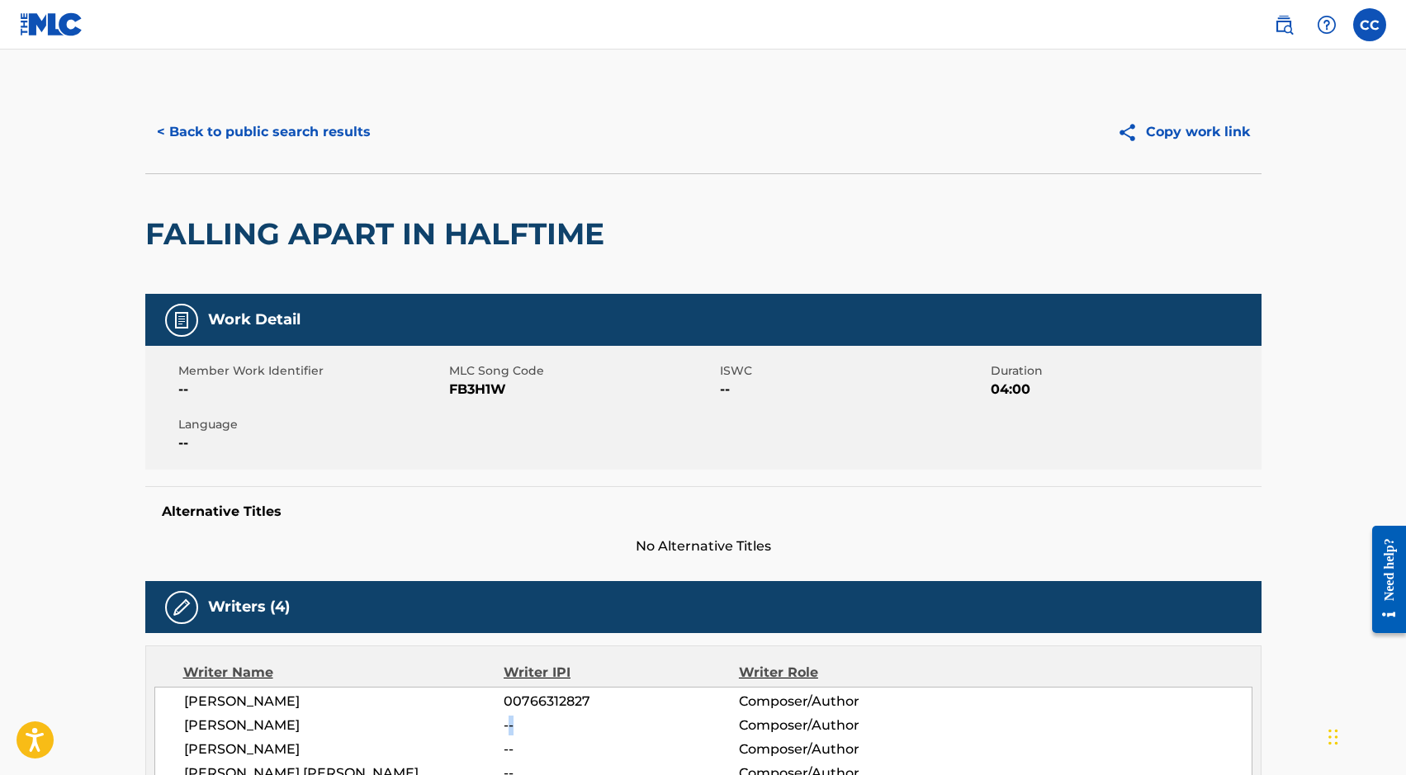
click at [264, 130] on button "< Back to public search results" at bounding box center [263, 131] width 237 height 41
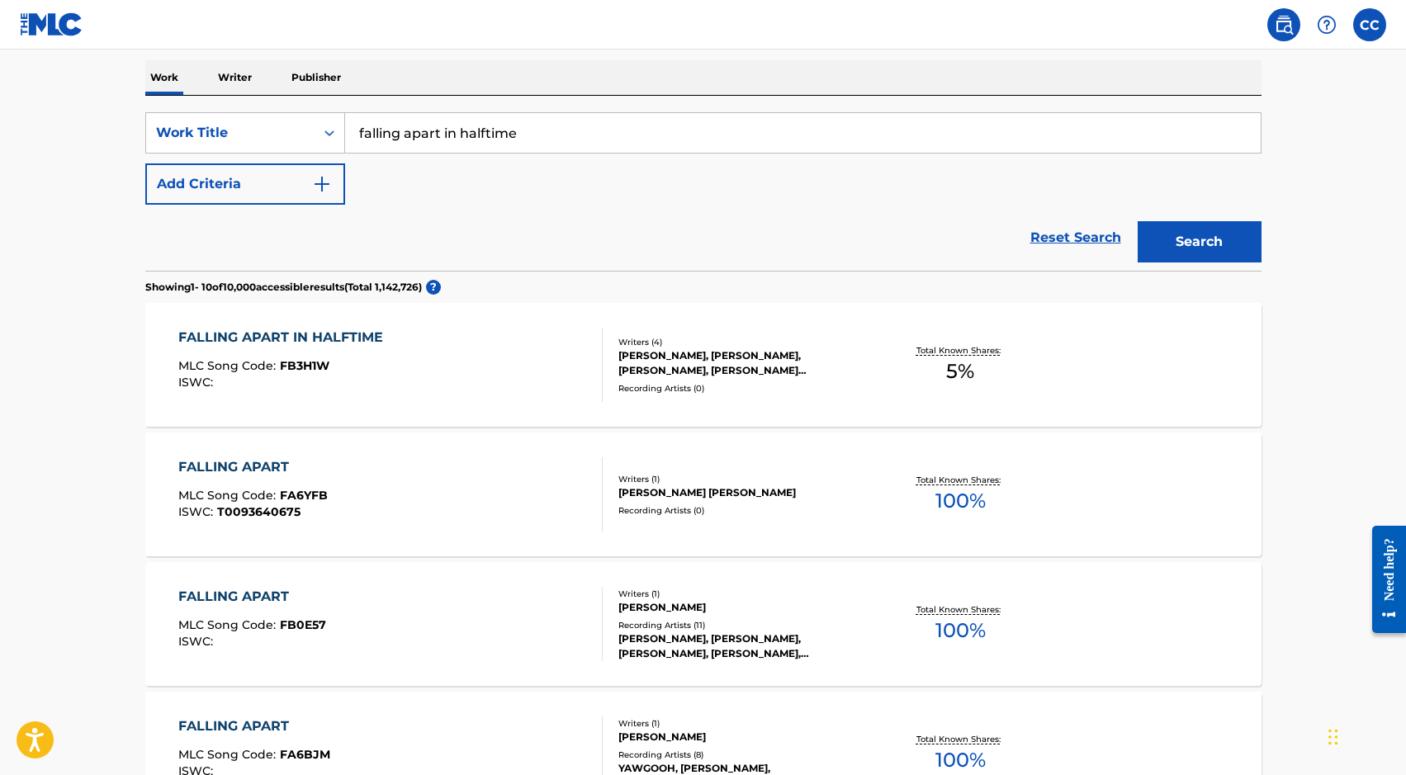
click at [37, 30] on img at bounding box center [52, 24] width 64 height 24
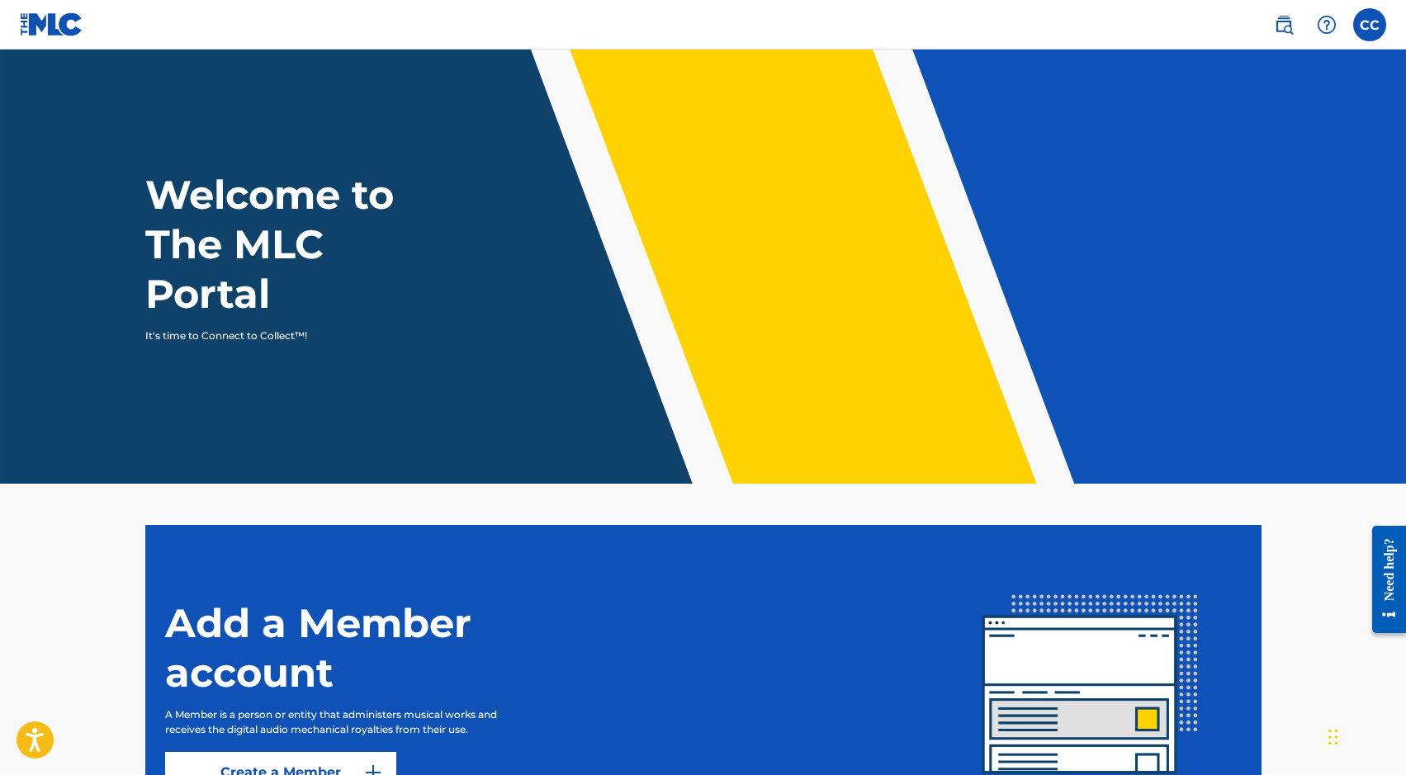
click at [1286, 39] on link at bounding box center [1284, 24] width 33 height 33
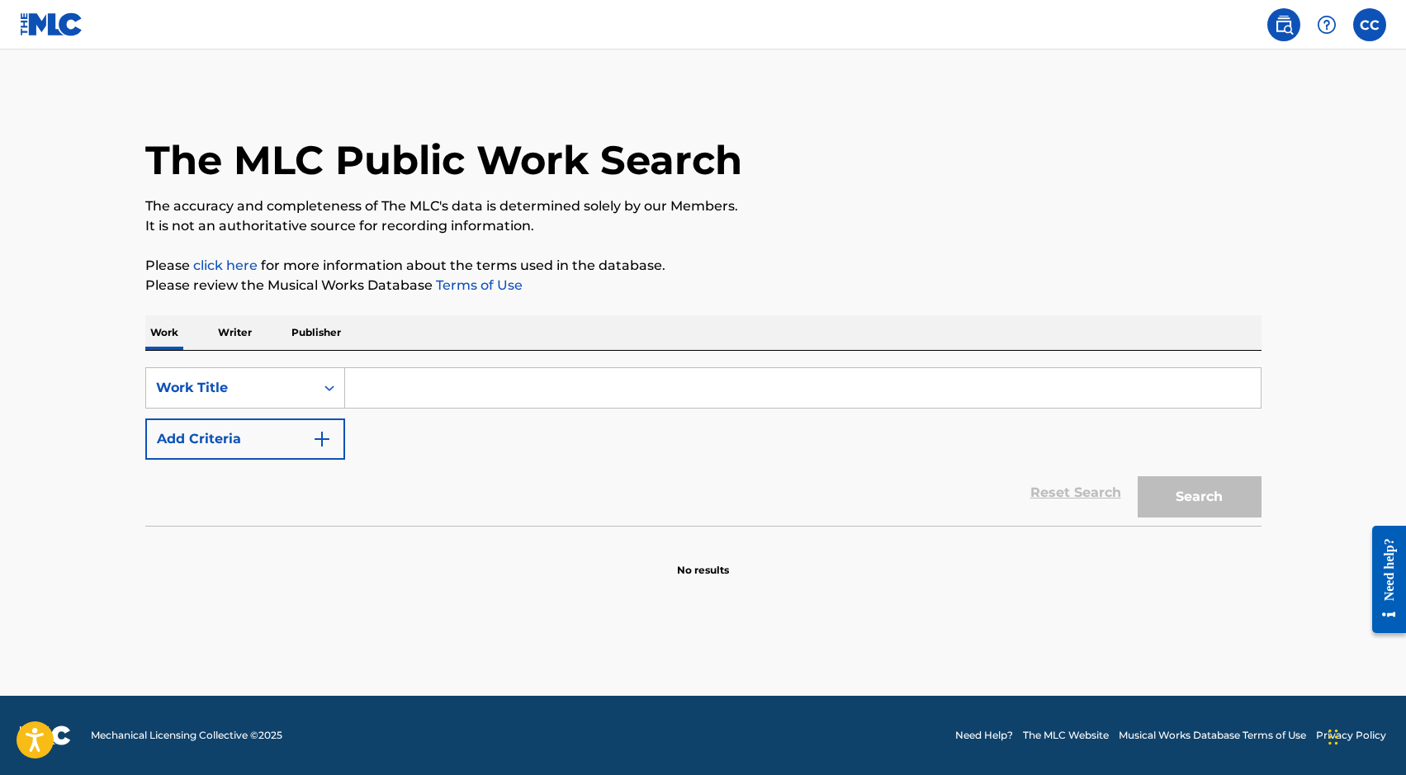
click at [1281, 36] on link at bounding box center [1284, 24] width 33 height 33
click at [1362, 21] on label at bounding box center [1370, 24] width 33 height 33
click at [1370, 25] on input "CC [DEMOGRAPHIC_DATA][PERSON_NAME] [EMAIL_ADDRESS][DOMAIN_NAME] Notification Pr…" at bounding box center [1370, 25] width 0 height 0
click at [1278, 102] on p "Christian Cicilia" at bounding box center [1313, 98] width 126 height 20
click at [1370, 25] on input "CC [DEMOGRAPHIC_DATA][PERSON_NAME] [EMAIL_ADDRESS][DOMAIN_NAME] Notification Pr…" at bounding box center [1370, 25] width 0 height 0
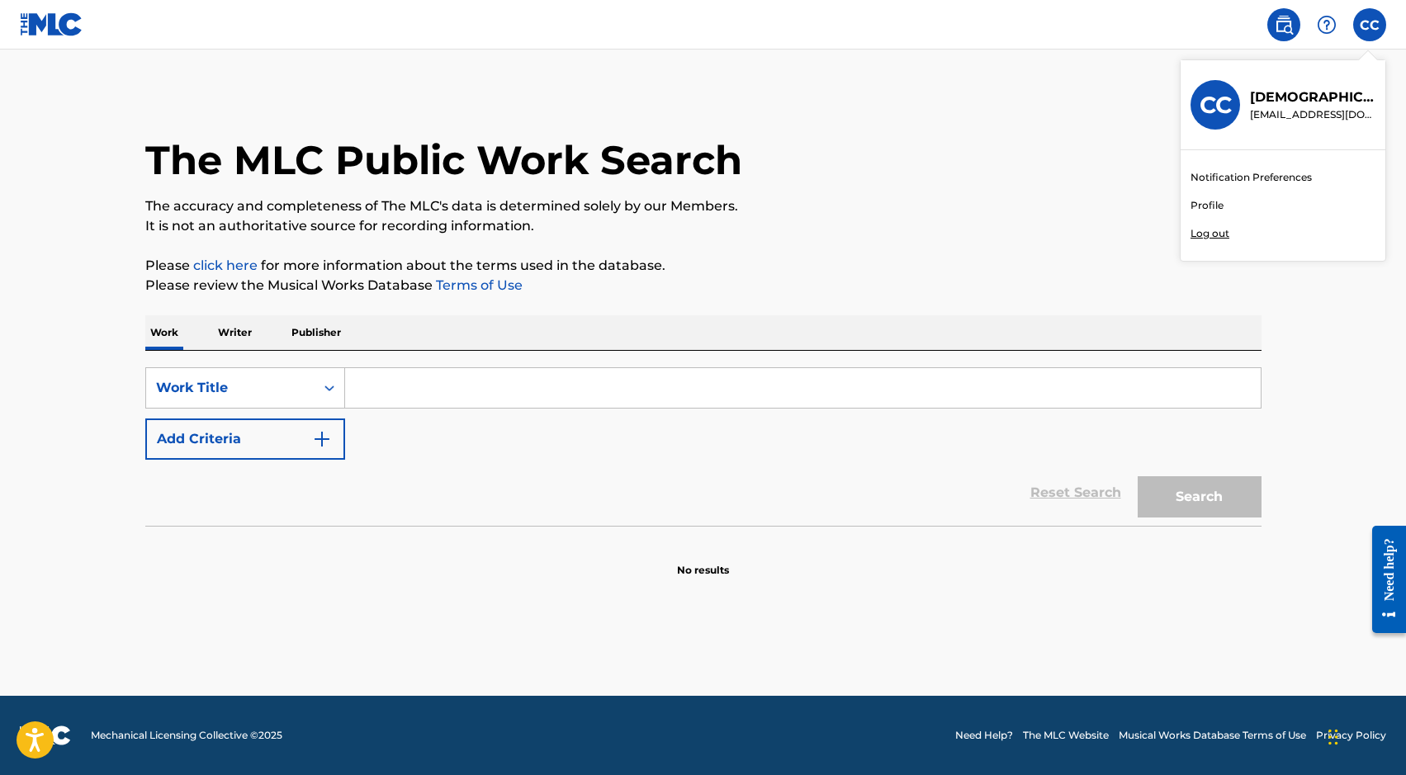
click at [1216, 206] on link "Profile" at bounding box center [1207, 205] width 33 height 15
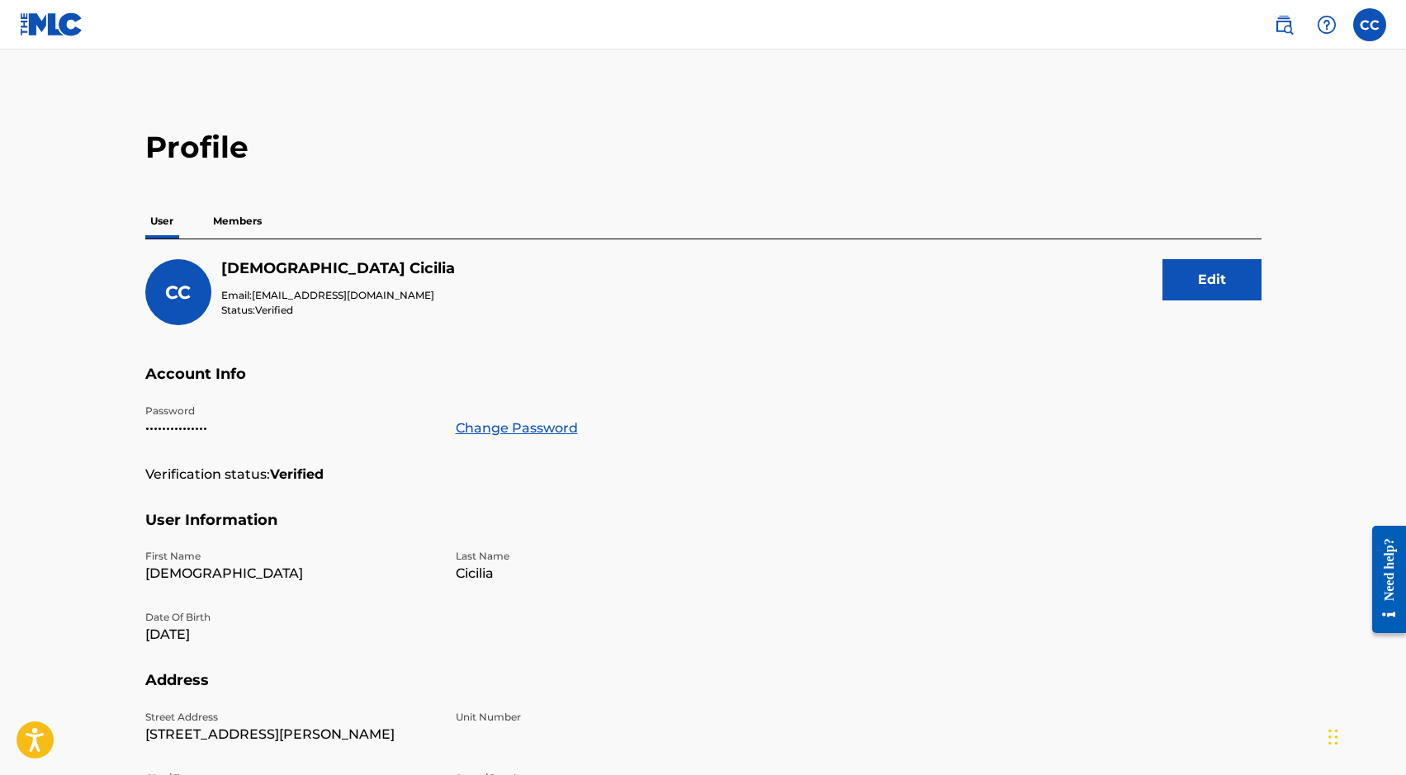
click at [1210, 286] on button "Edit" at bounding box center [1212, 279] width 99 height 41
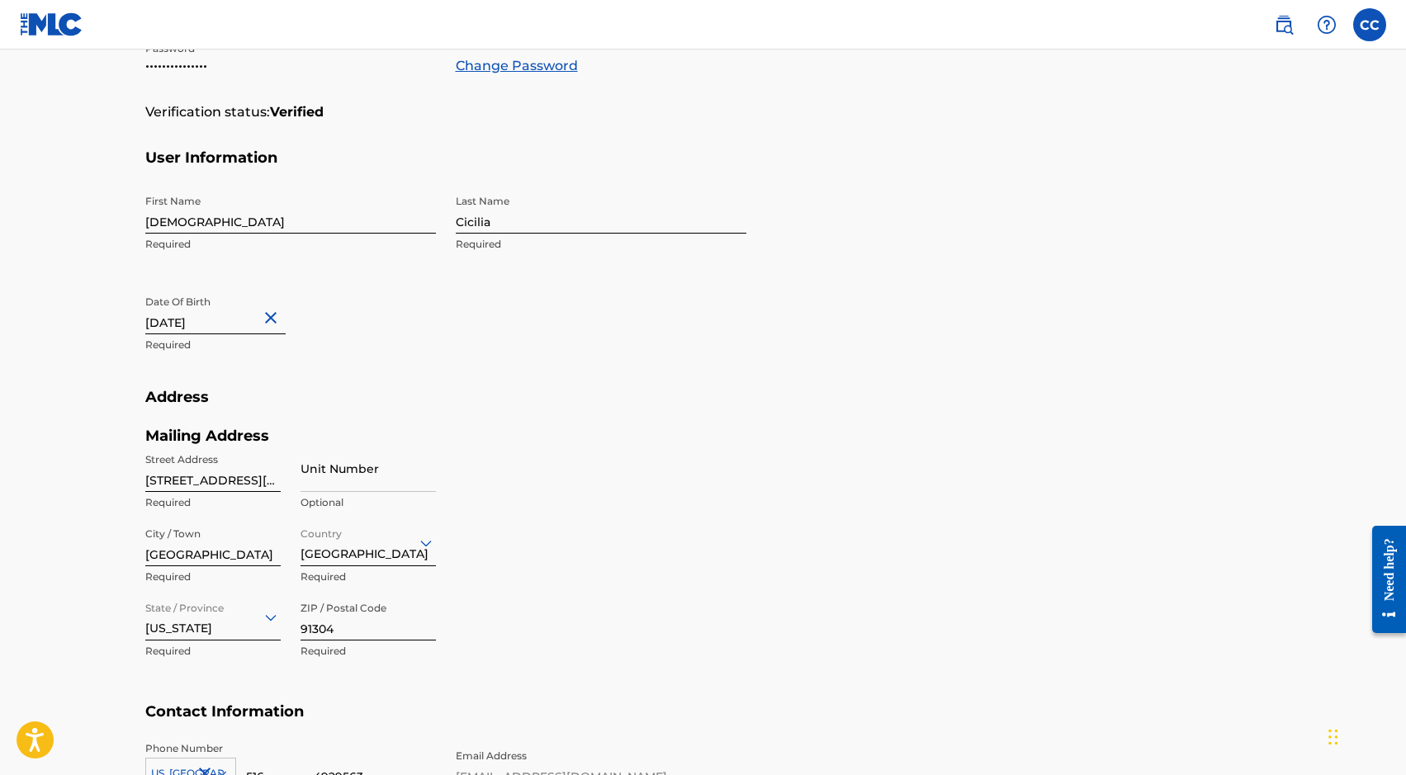
scroll to position [548, 0]
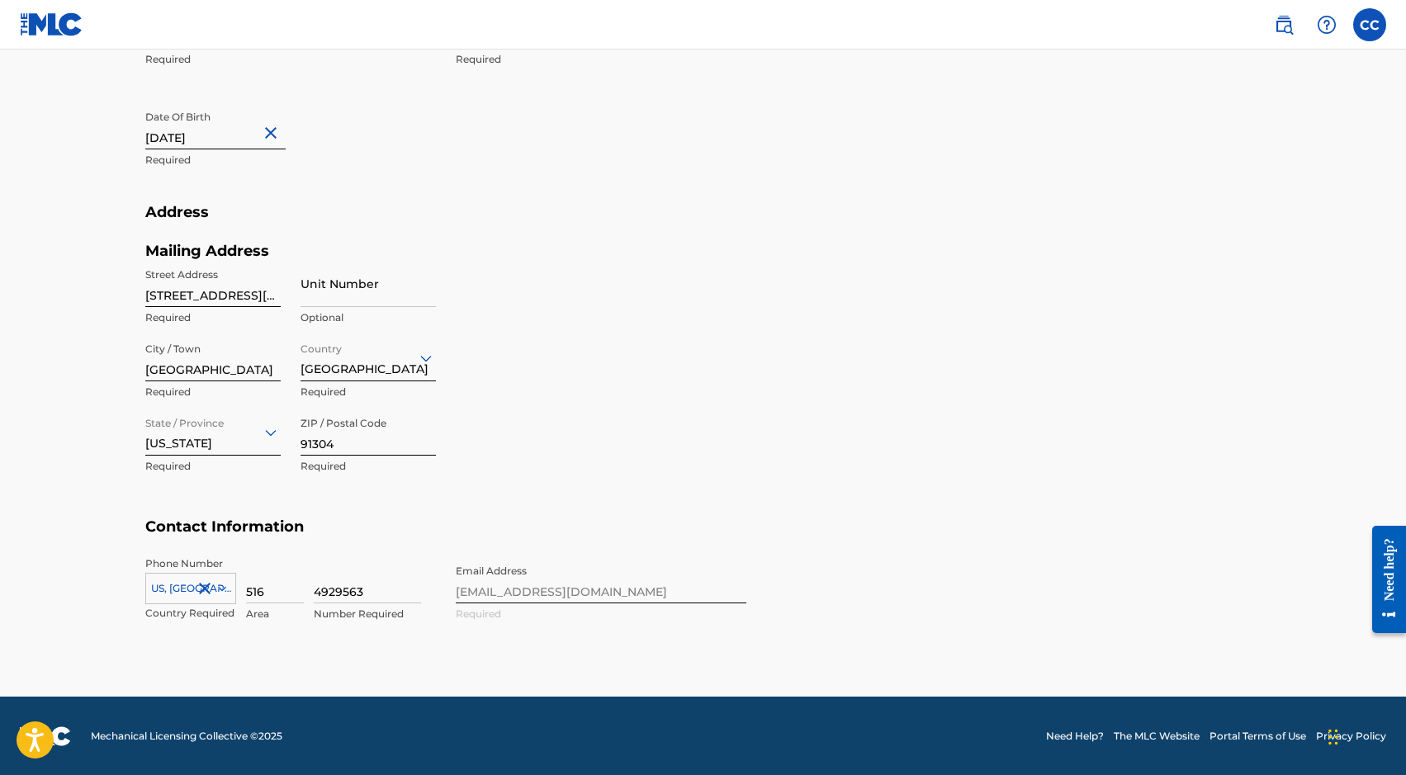
click at [576, 598] on div "Phone Number US, CA +1 Country Required 516 Area 4929563 Number Required Email …" at bounding box center [445, 607] width 601 height 101
click at [574, 587] on div "Phone Number US, CA +1 Country Required 516 Area 4929563 Number Required Email …" at bounding box center [445, 607] width 601 height 101
click at [641, 587] on div "Phone Number US, CA +1 Country Required 516 Area 4929563 Number Required Email …" at bounding box center [445, 607] width 601 height 101
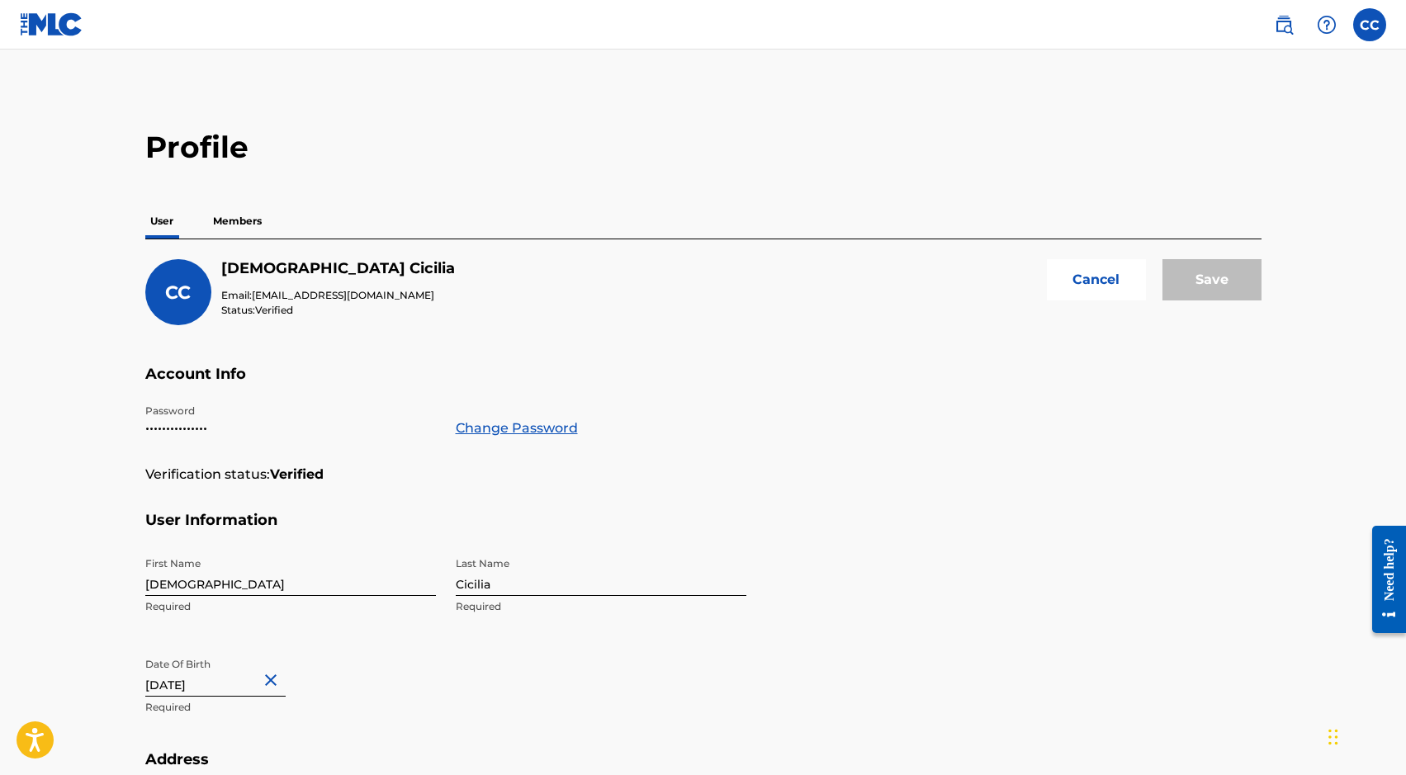
click at [1105, 277] on button "Cancel" at bounding box center [1096, 279] width 99 height 41
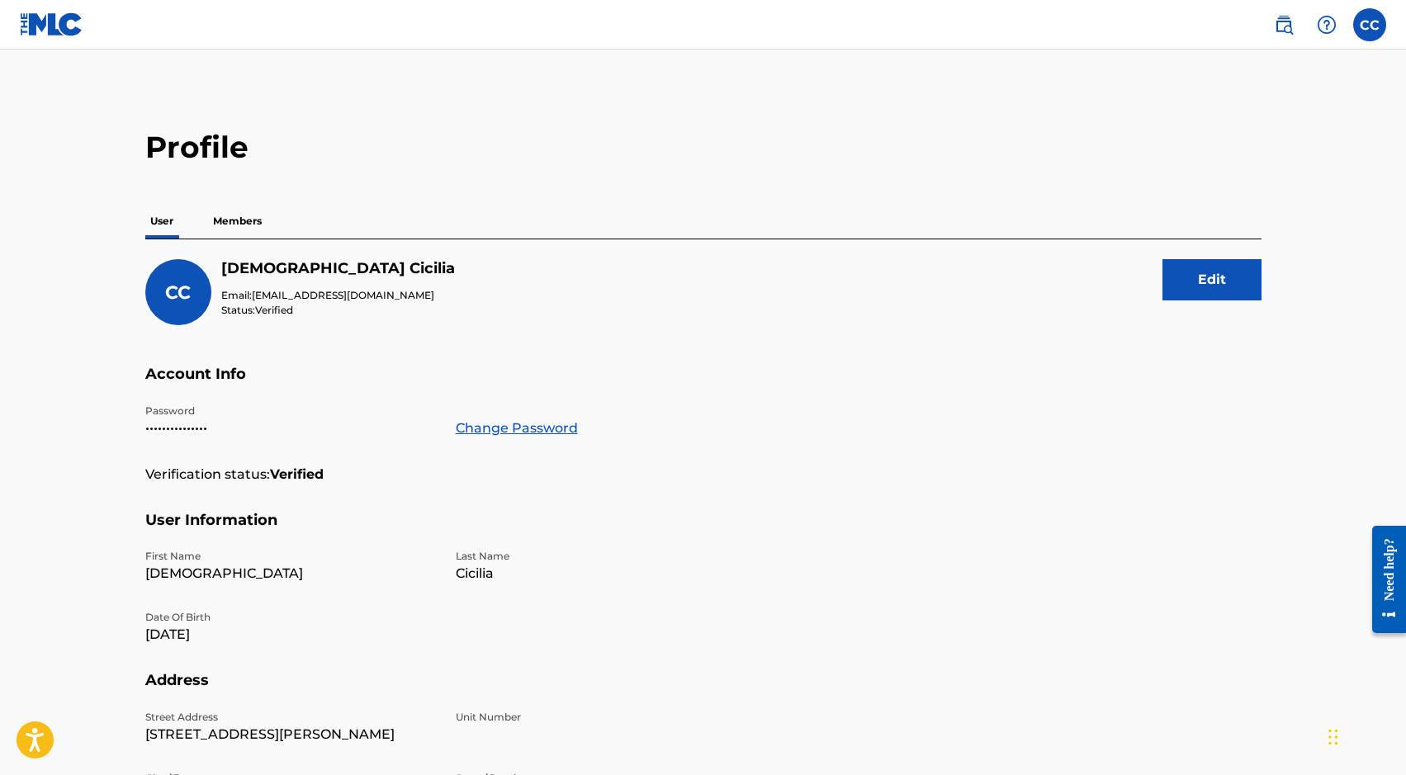
click at [217, 206] on p "Members" at bounding box center [237, 221] width 59 height 35
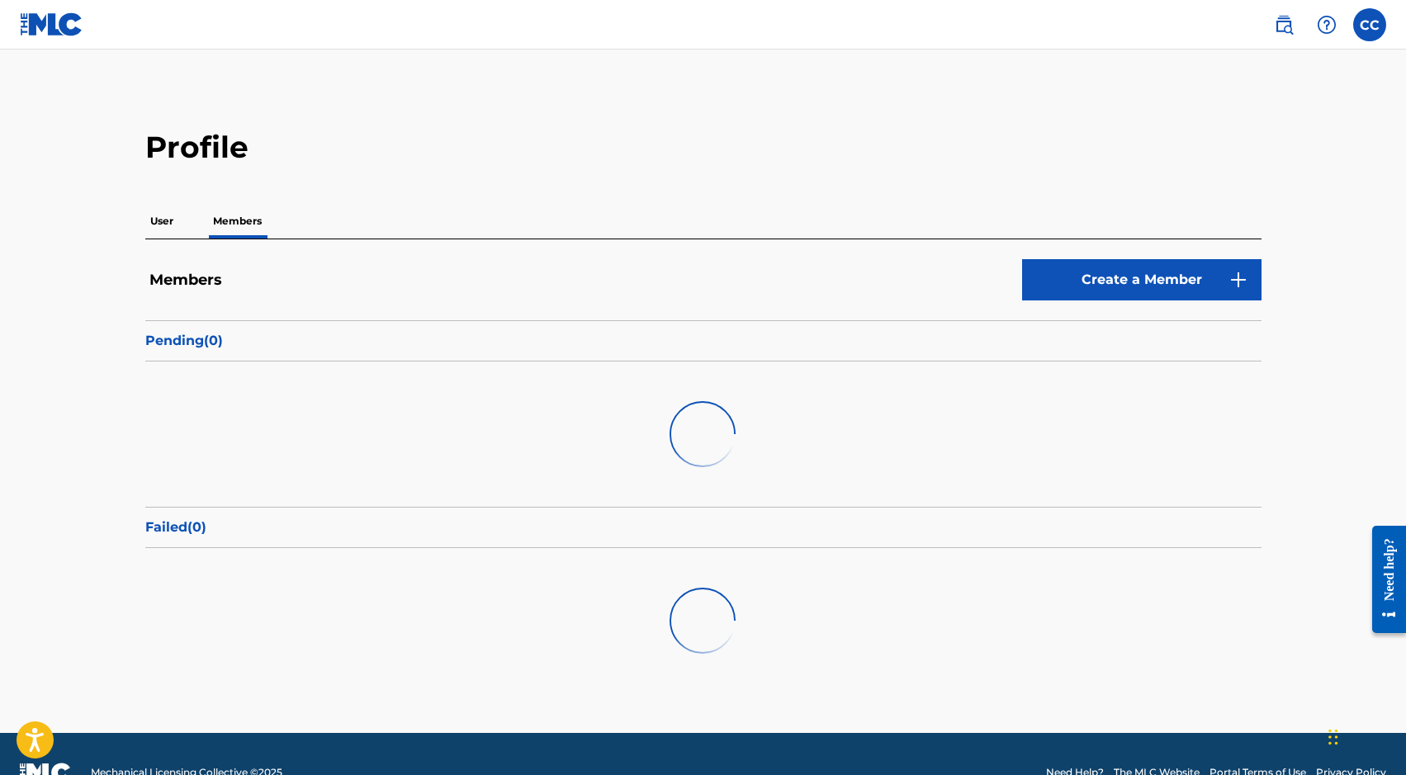
click at [157, 220] on p "User" at bounding box center [161, 221] width 33 height 35
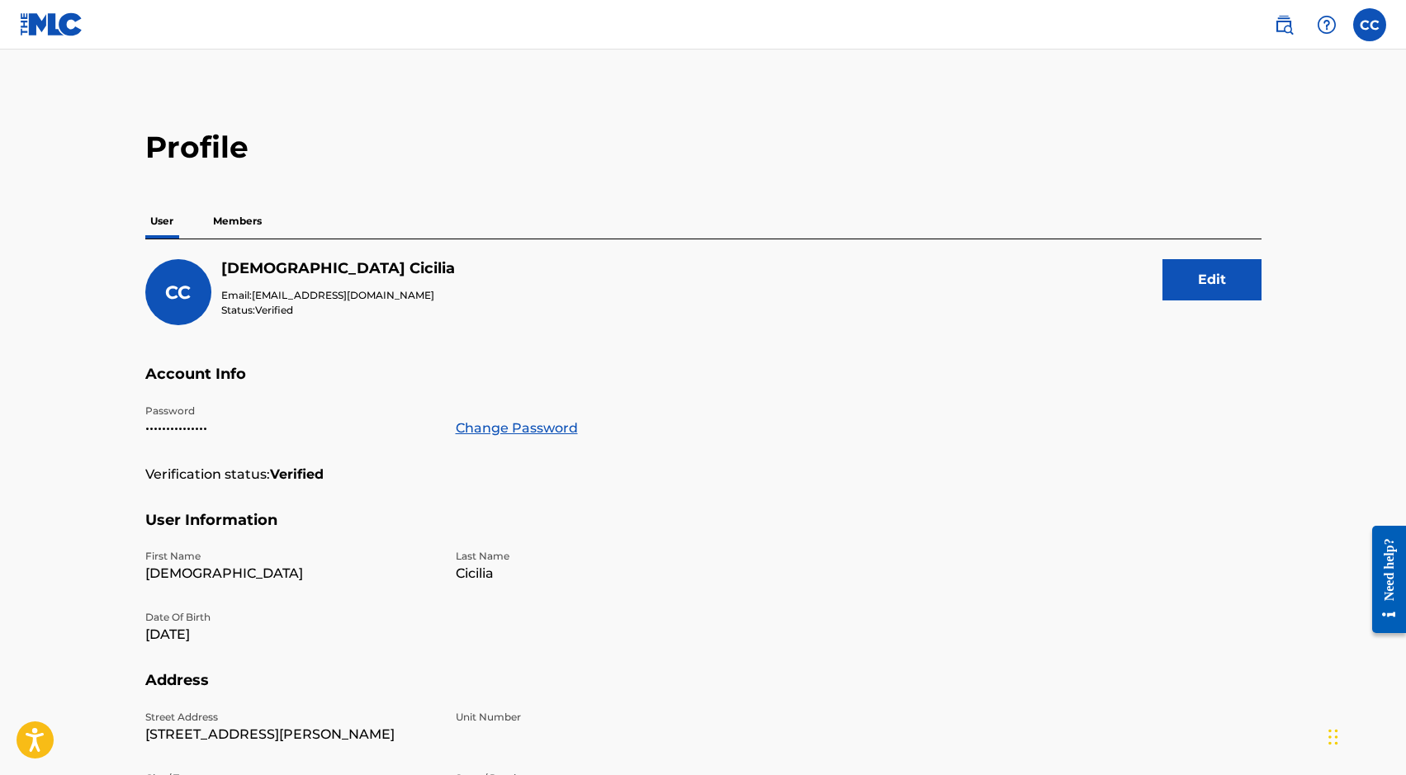
click at [59, 35] on img at bounding box center [52, 24] width 64 height 24
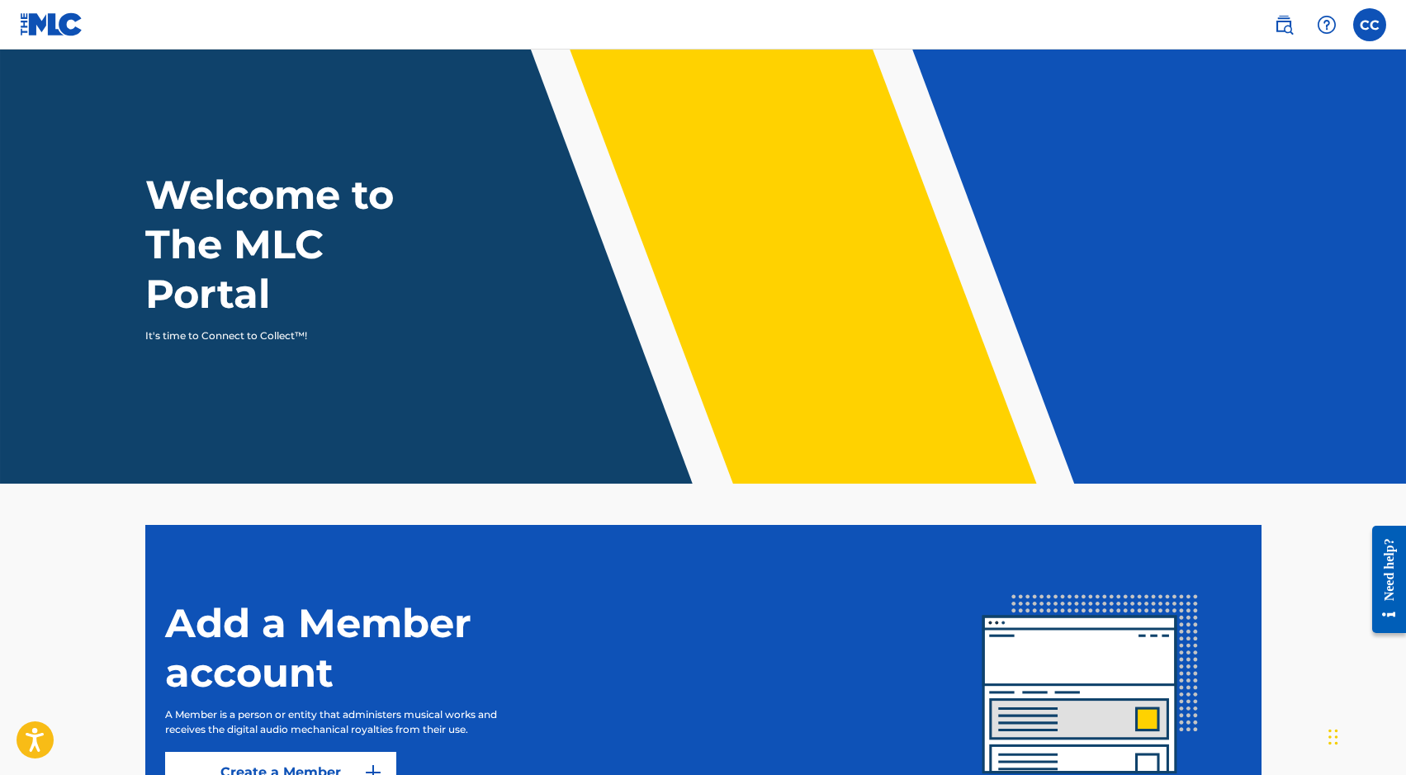
scroll to position [171, 0]
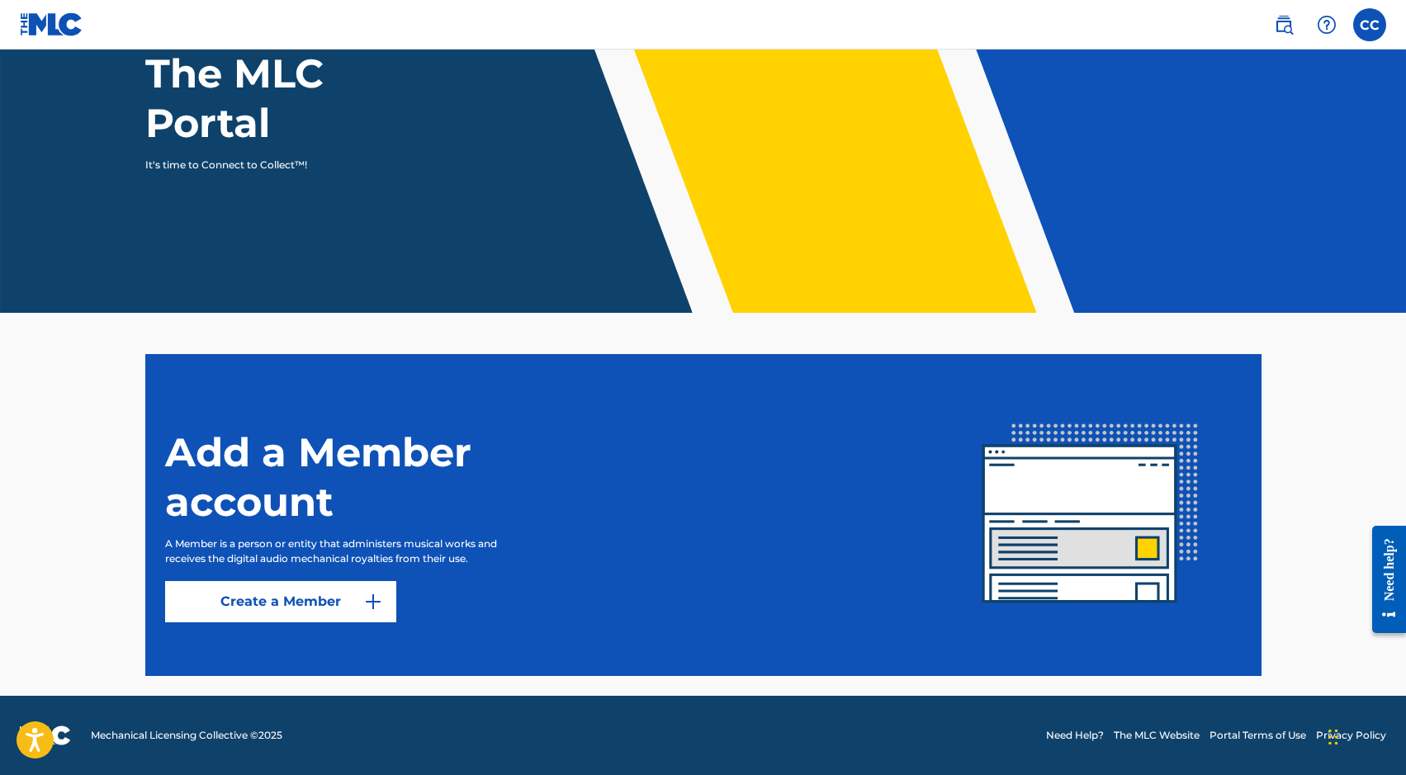
click at [328, 600] on link "Create a Member" at bounding box center [280, 601] width 231 height 41
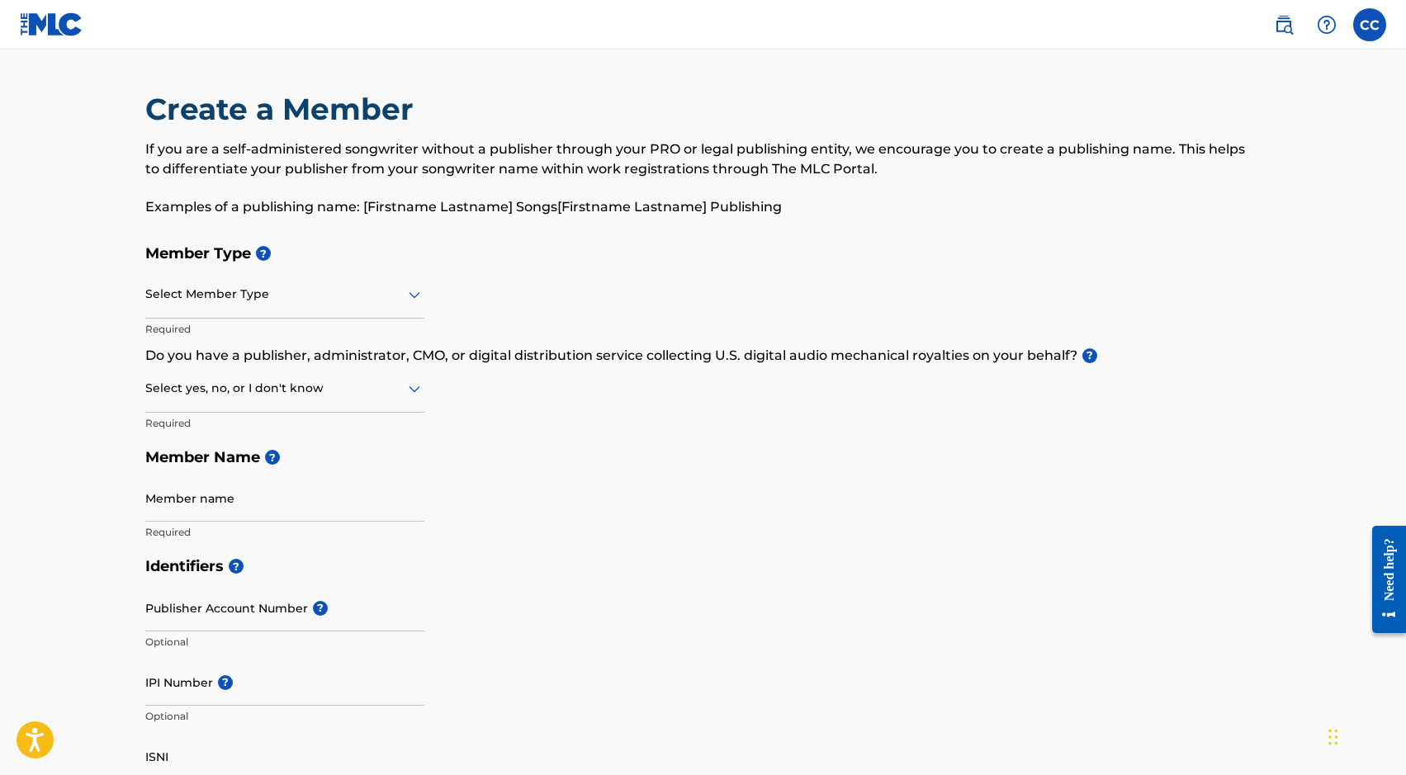
click at [46, 13] on img at bounding box center [52, 24] width 64 height 24
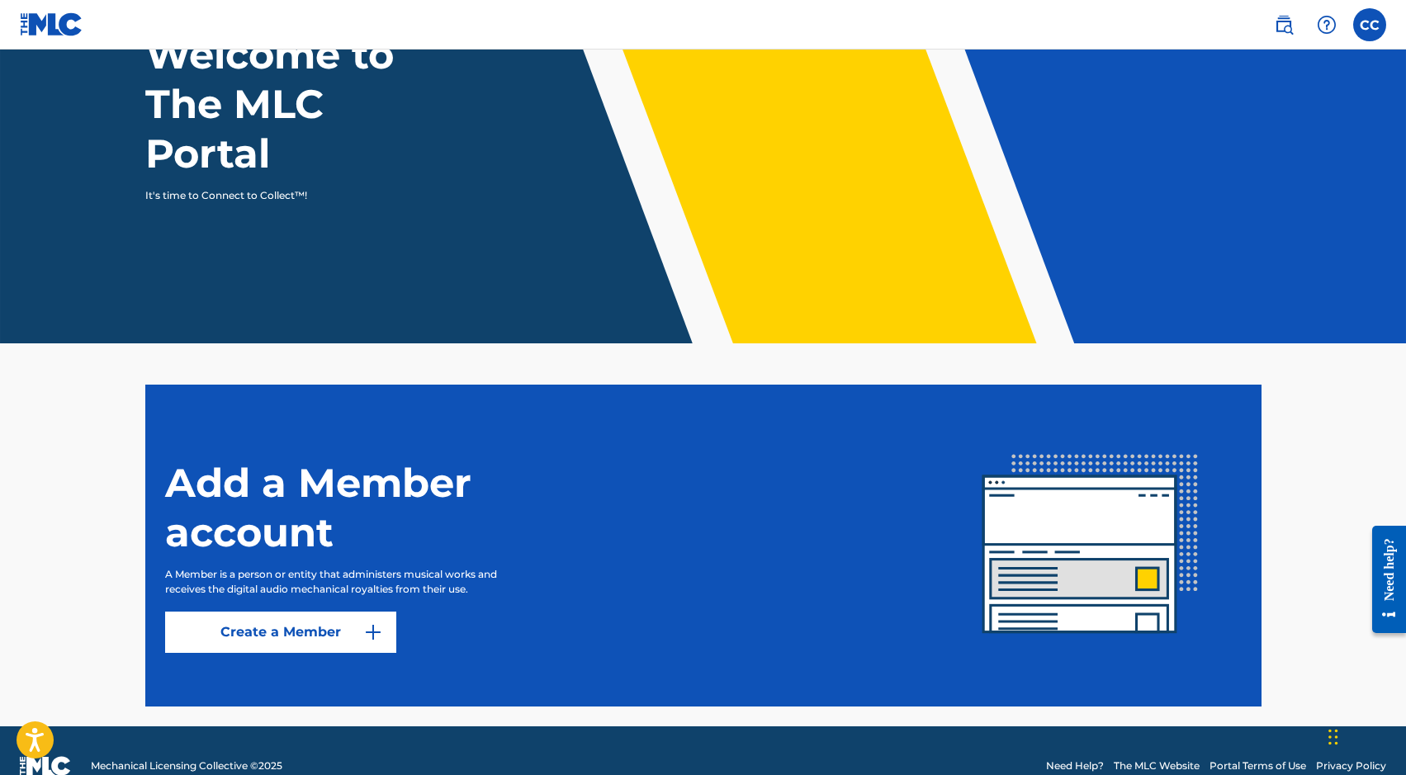
scroll to position [137, 0]
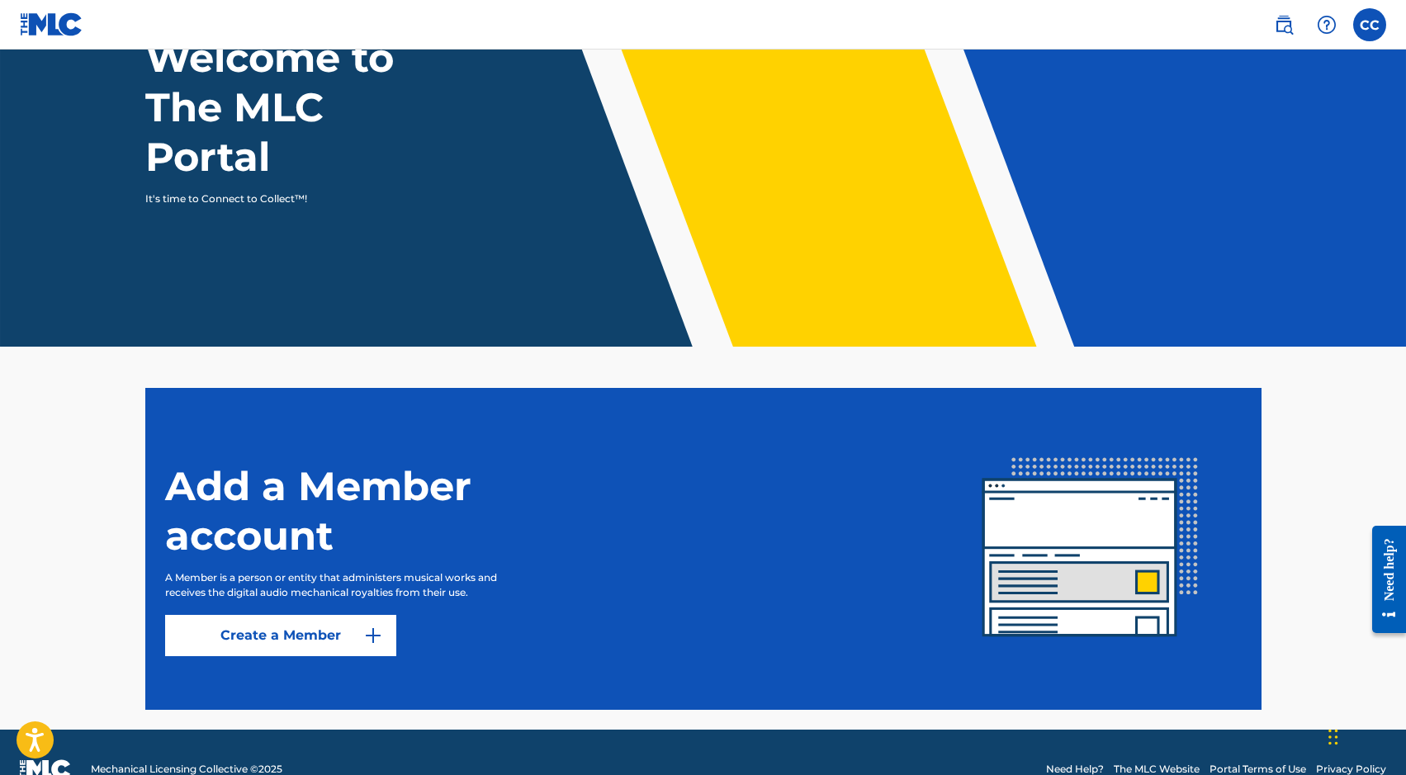
click at [343, 641] on link "Create a Member" at bounding box center [280, 635] width 231 height 41
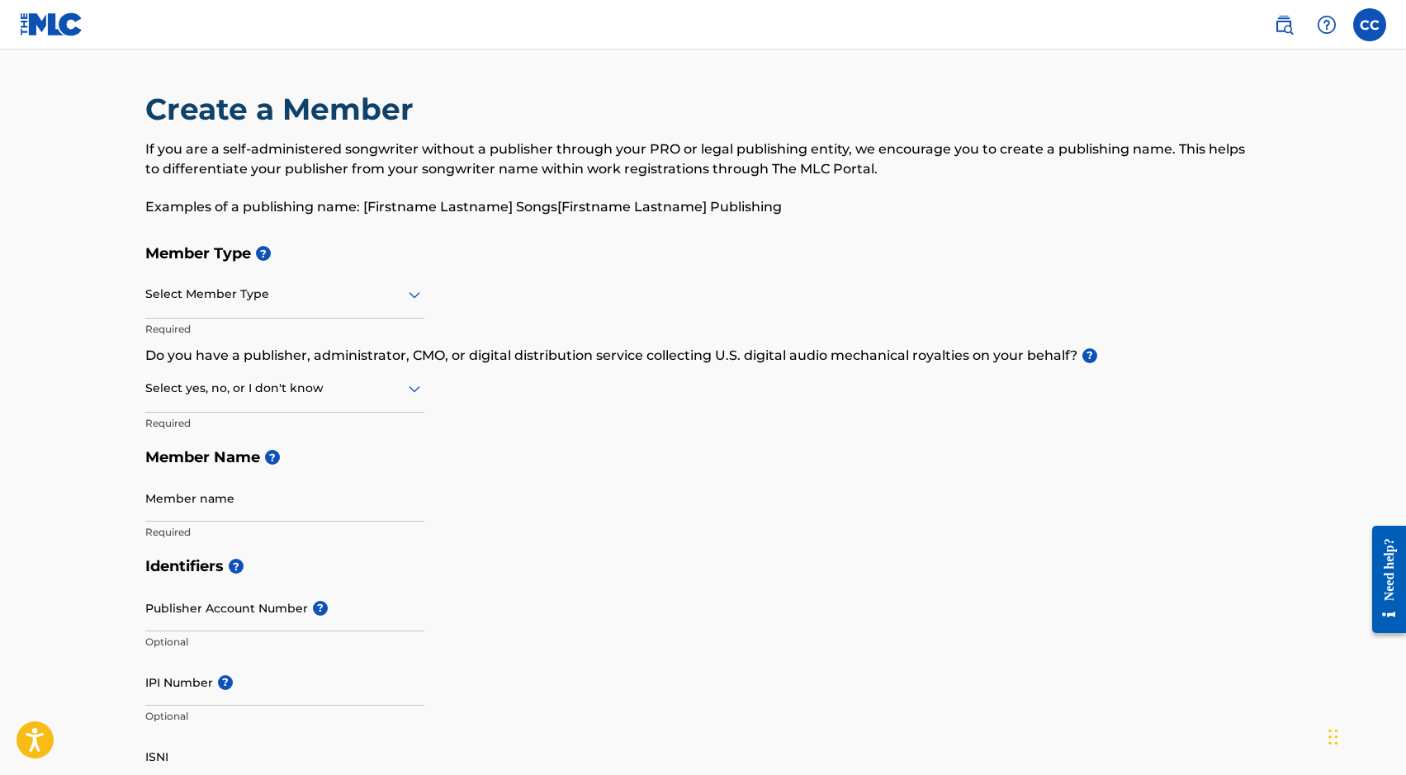
click at [268, 302] on div at bounding box center [284, 294] width 279 height 21
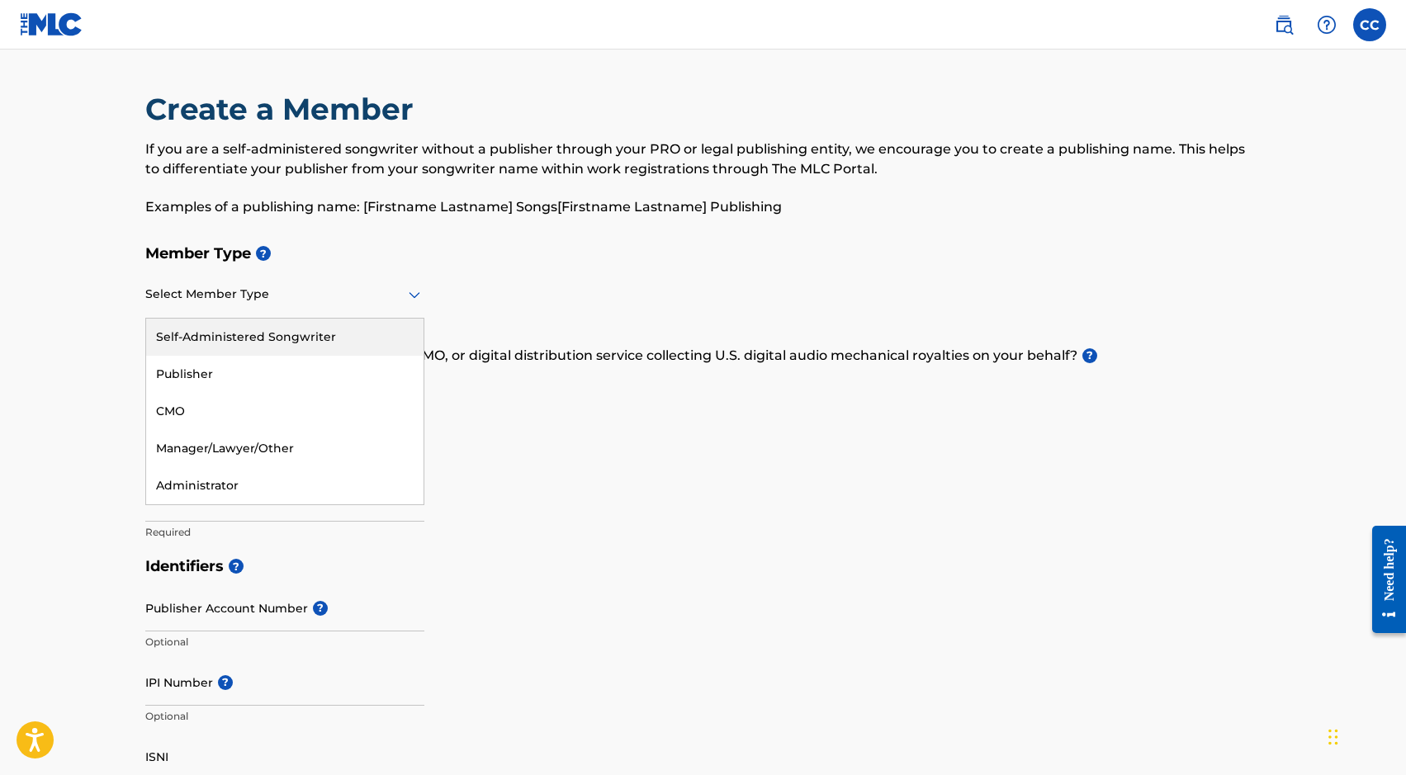
click at [491, 277] on div "Member Type ? Self-Administered Songwriter, 1 of 5. 5 results available. Use Up…" at bounding box center [703, 392] width 1117 height 313
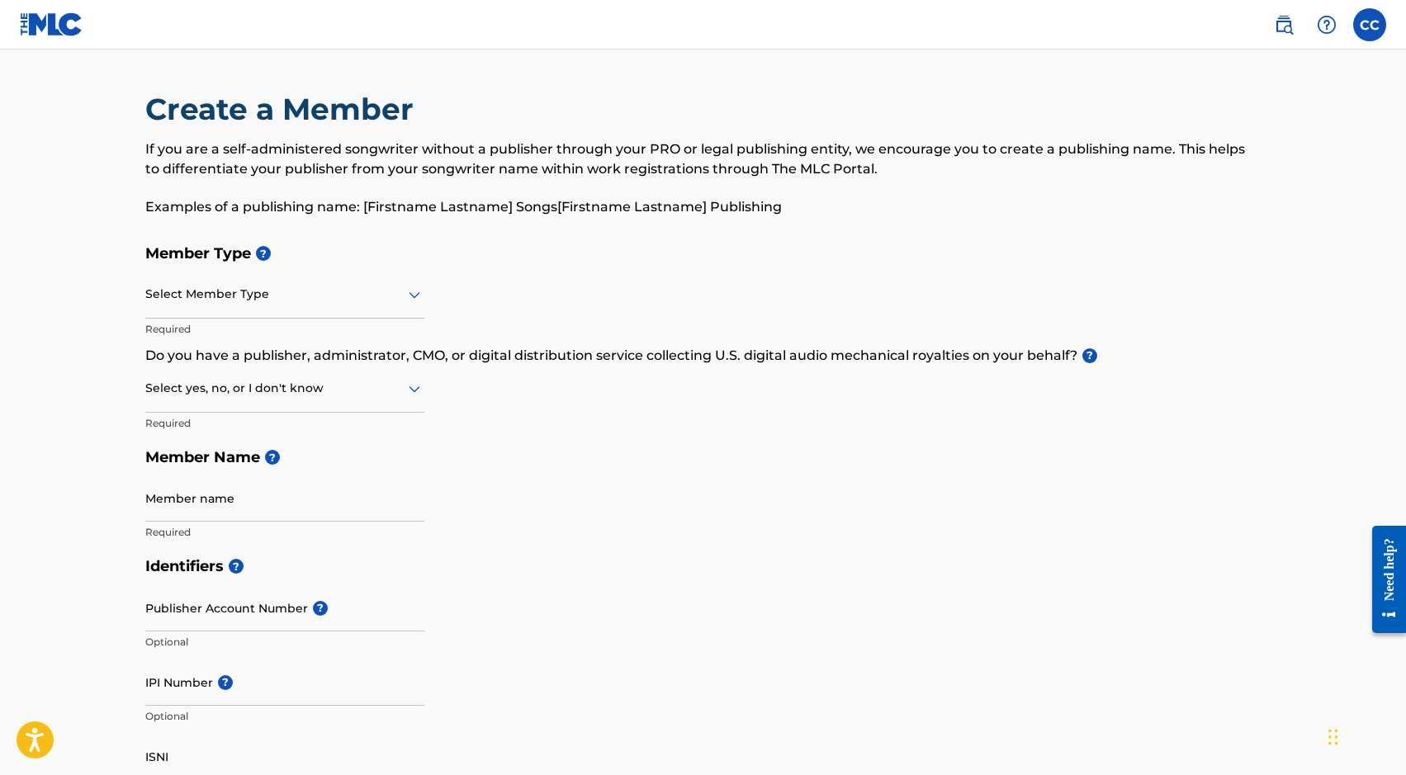
click at [1275, 17] on img at bounding box center [1284, 25] width 20 height 20
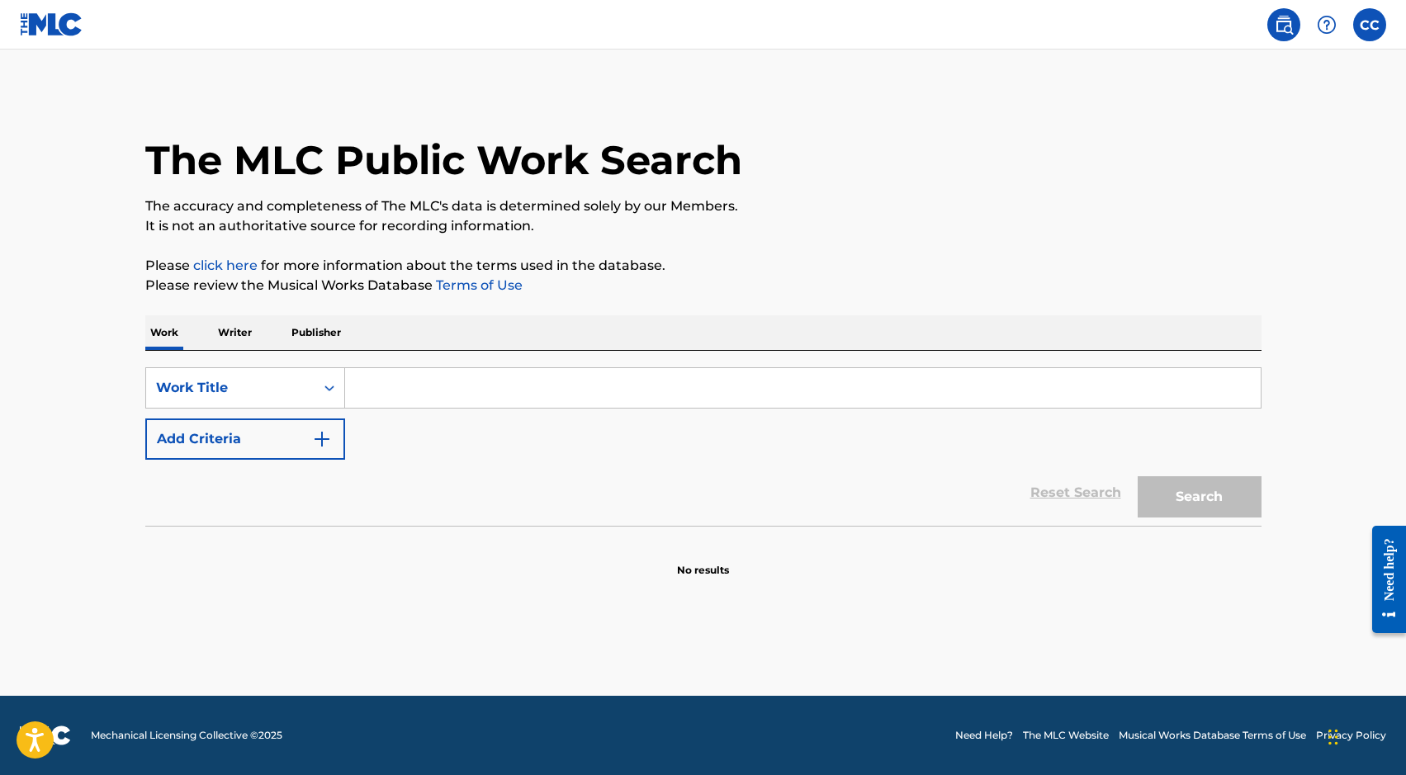
click at [340, 336] on p "Publisher" at bounding box center [316, 332] width 59 height 35
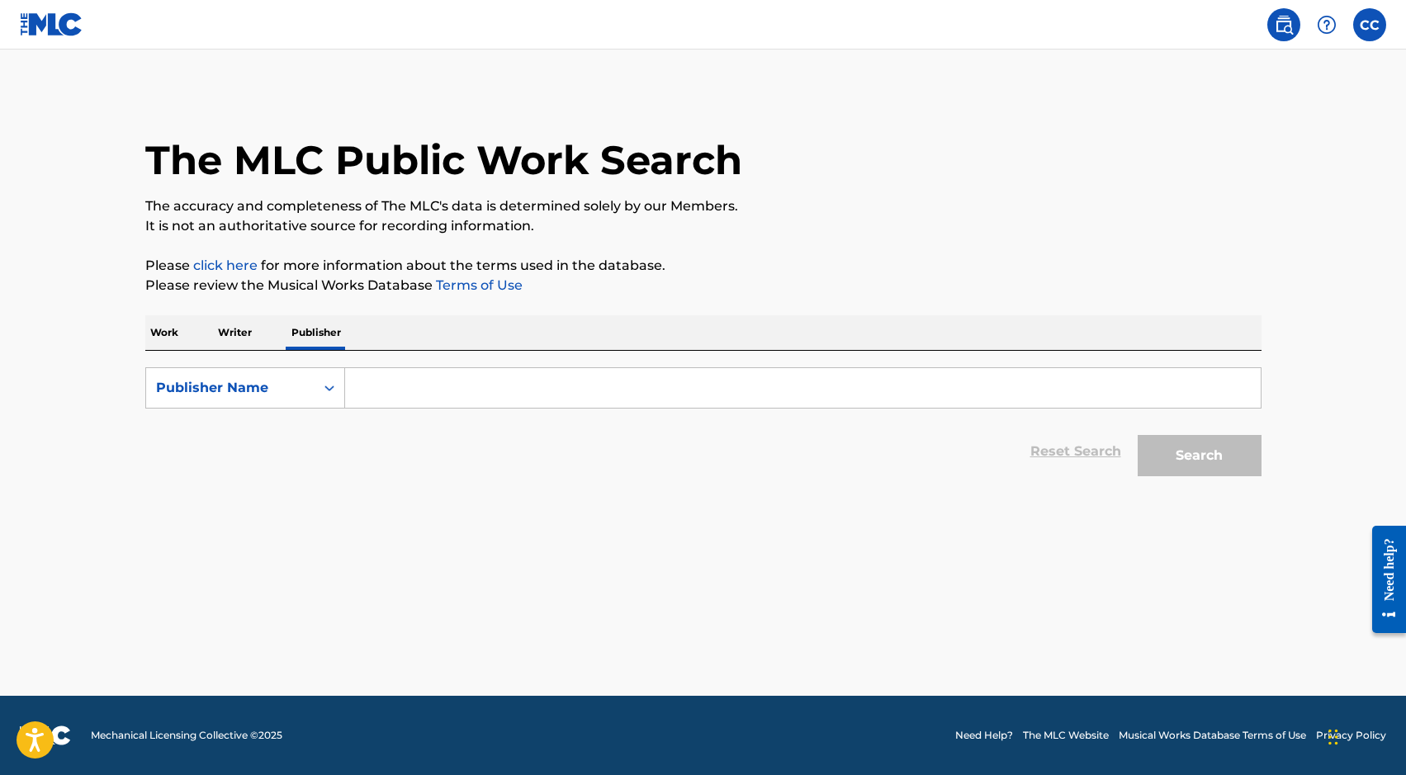
click at [221, 337] on p "Writer" at bounding box center [235, 332] width 44 height 35
click at [173, 332] on p "Work" at bounding box center [164, 332] width 38 height 35
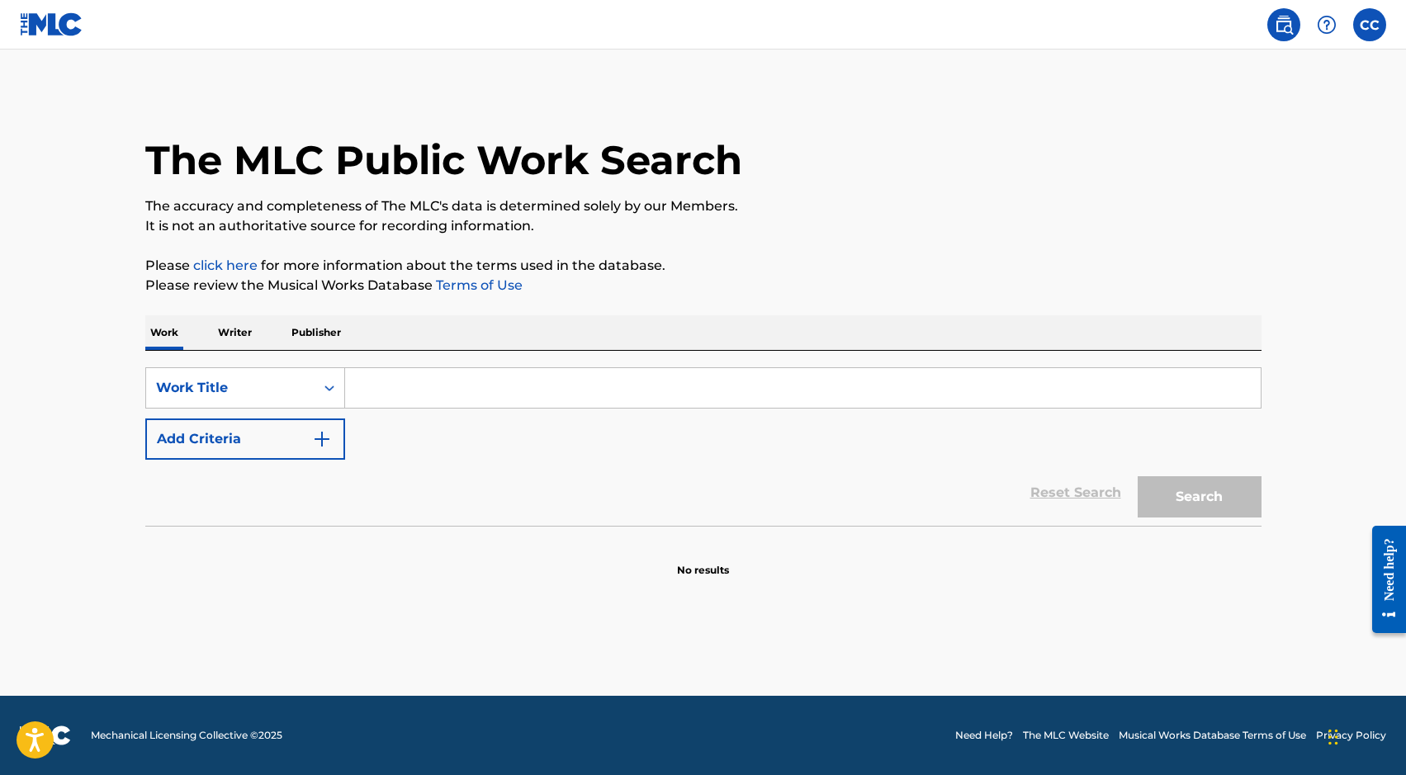
click at [1283, 25] on img at bounding box center [1284, 25] width 20 height 20
click at [1282, 26] on img at bounding box center [1284, 25] width 20 height 20
click at [1329, 17] on img at bounding box center [1327, 25] width 20 height 20
click at [1367, 116] on p "View portal intro" at bounding box center [1327, 109] width 140 height 40
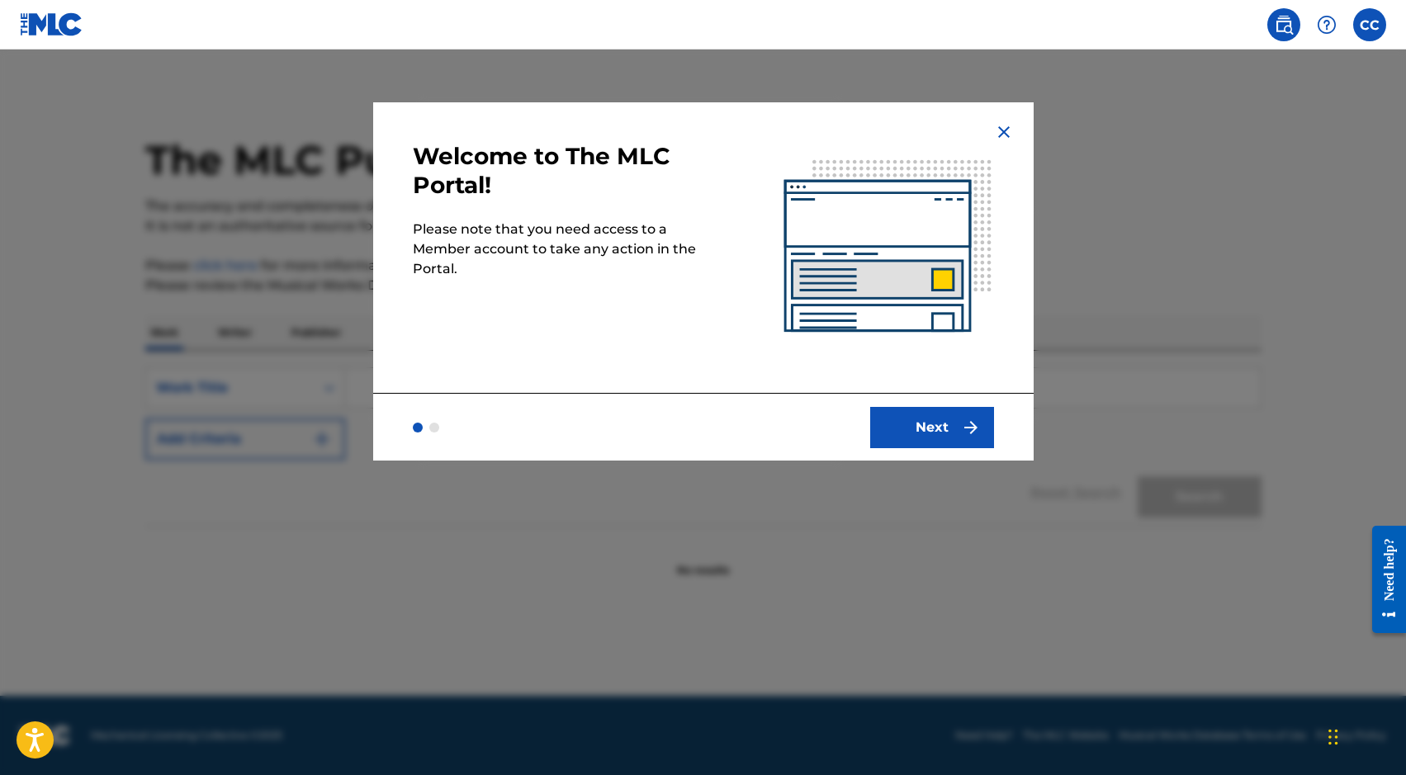
click at [942, 427] on button "Next" at bounding box center [932, 427] width 124 height 41
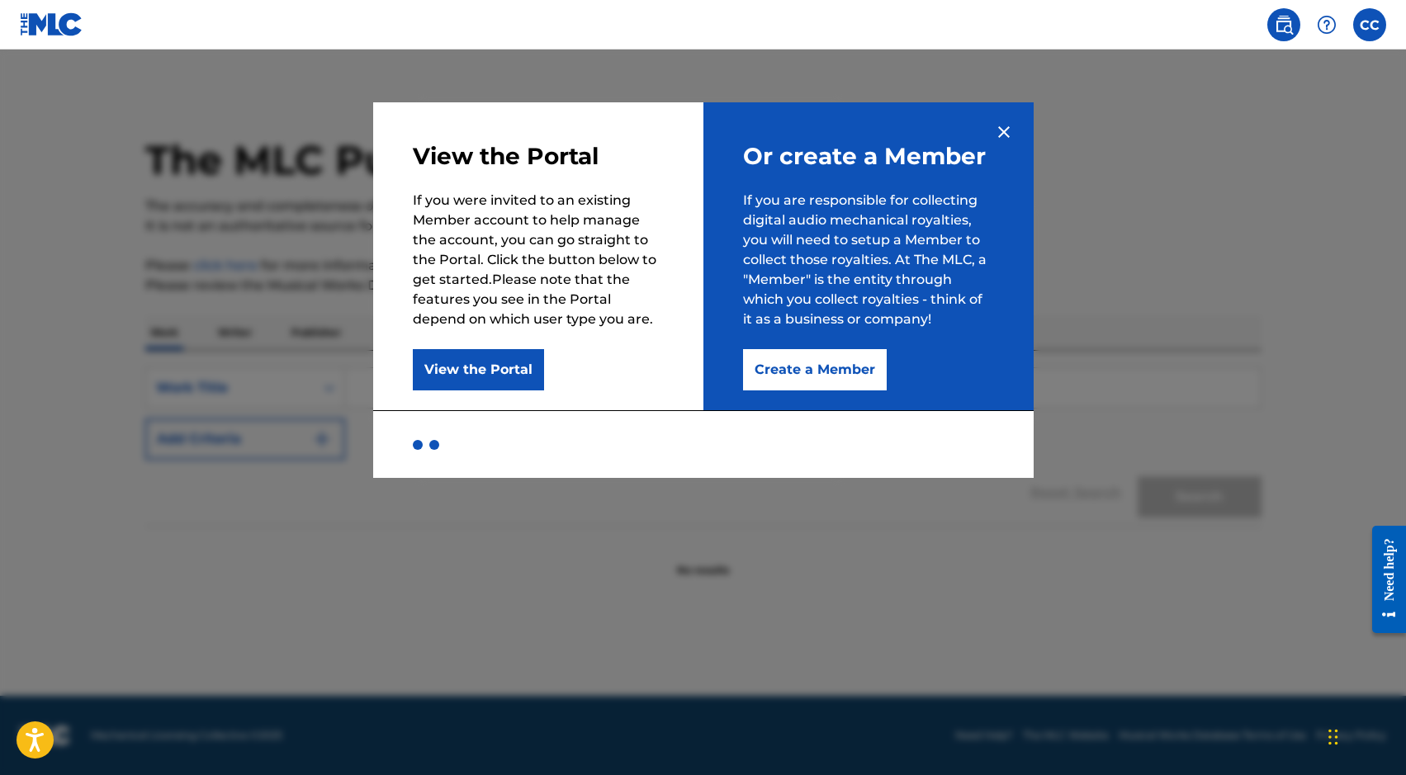
click at [500, 367] on button "View the Portal" at bounding box center [478, 369] width 131 height 41
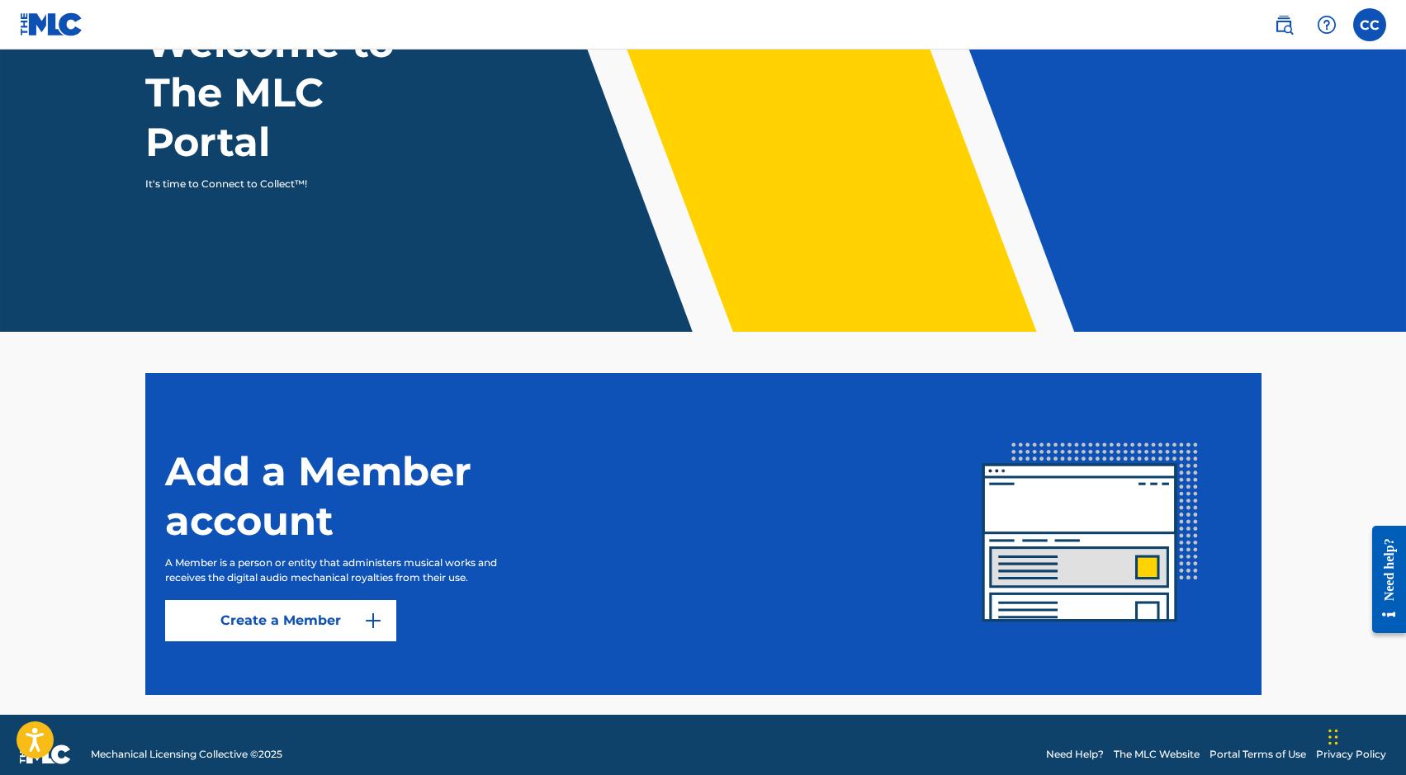
scroll to position [171, 0]
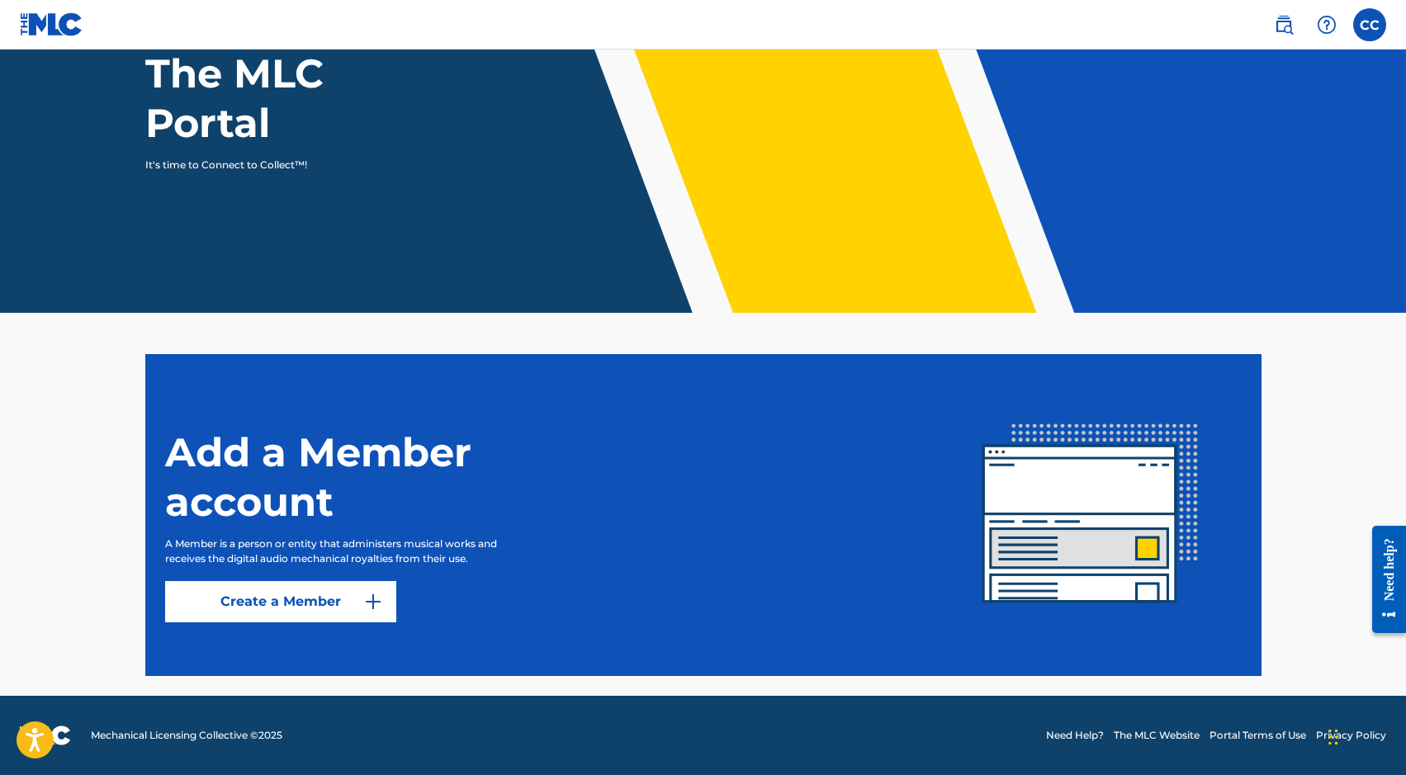
click at [380, 609] on img at bounding box center [373, 602] width 20 height 20
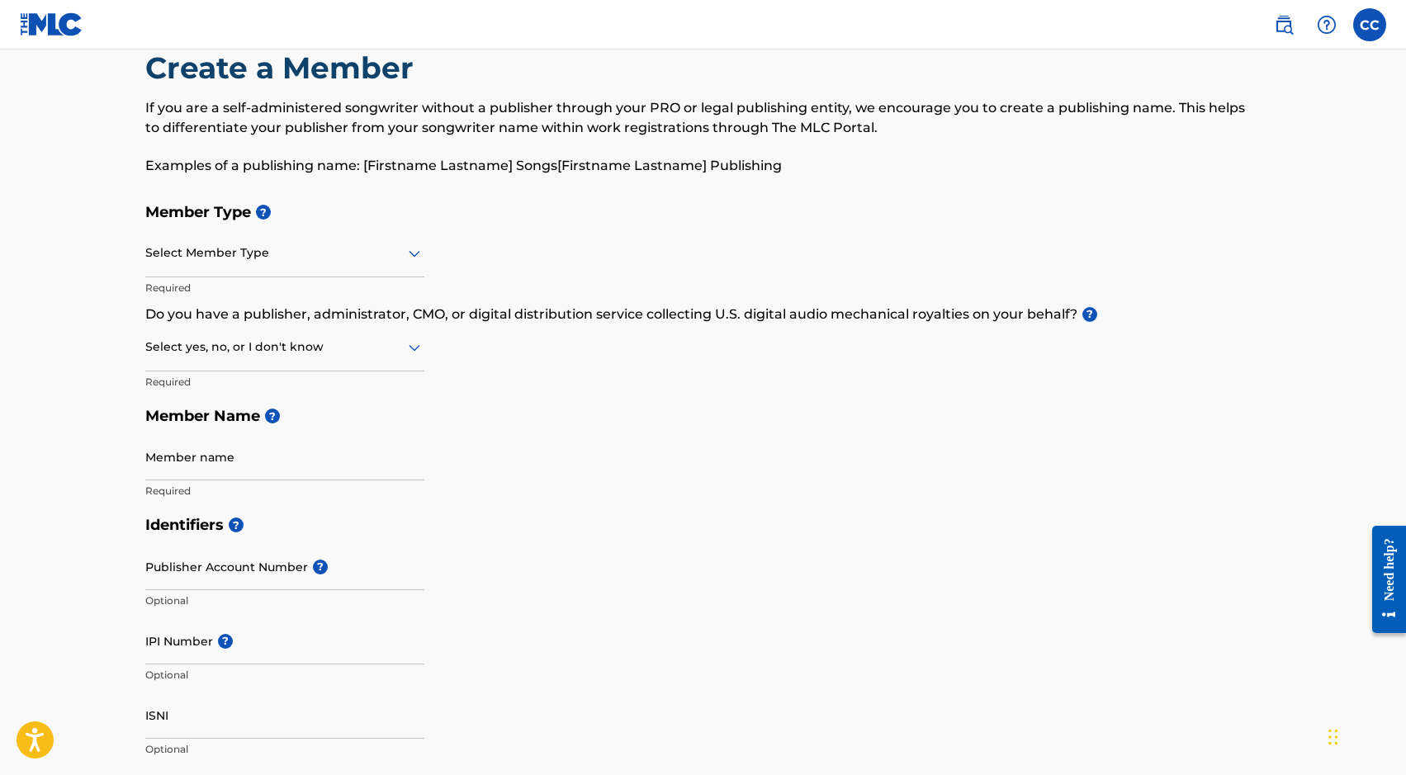
scroll to position [34, 0]
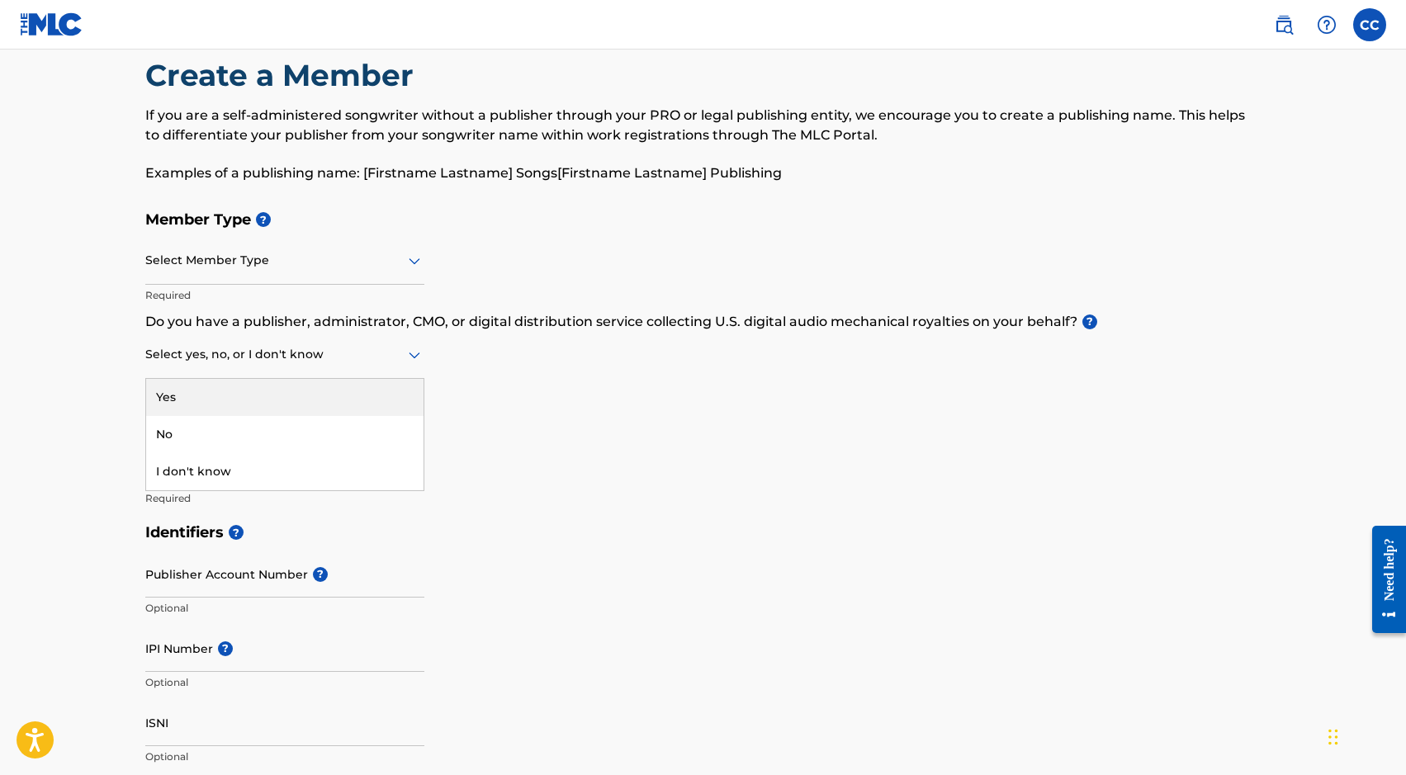
click at [377, 374] on div "Select yes, no, or I don't know" at bounding box center [284, 355] width 279 height 47
click at [528, 374] on div "Member Type ? Select Member Type Required Do you have a publisher, administrato…" at bounding box center [703, 358] width 1117 height 313
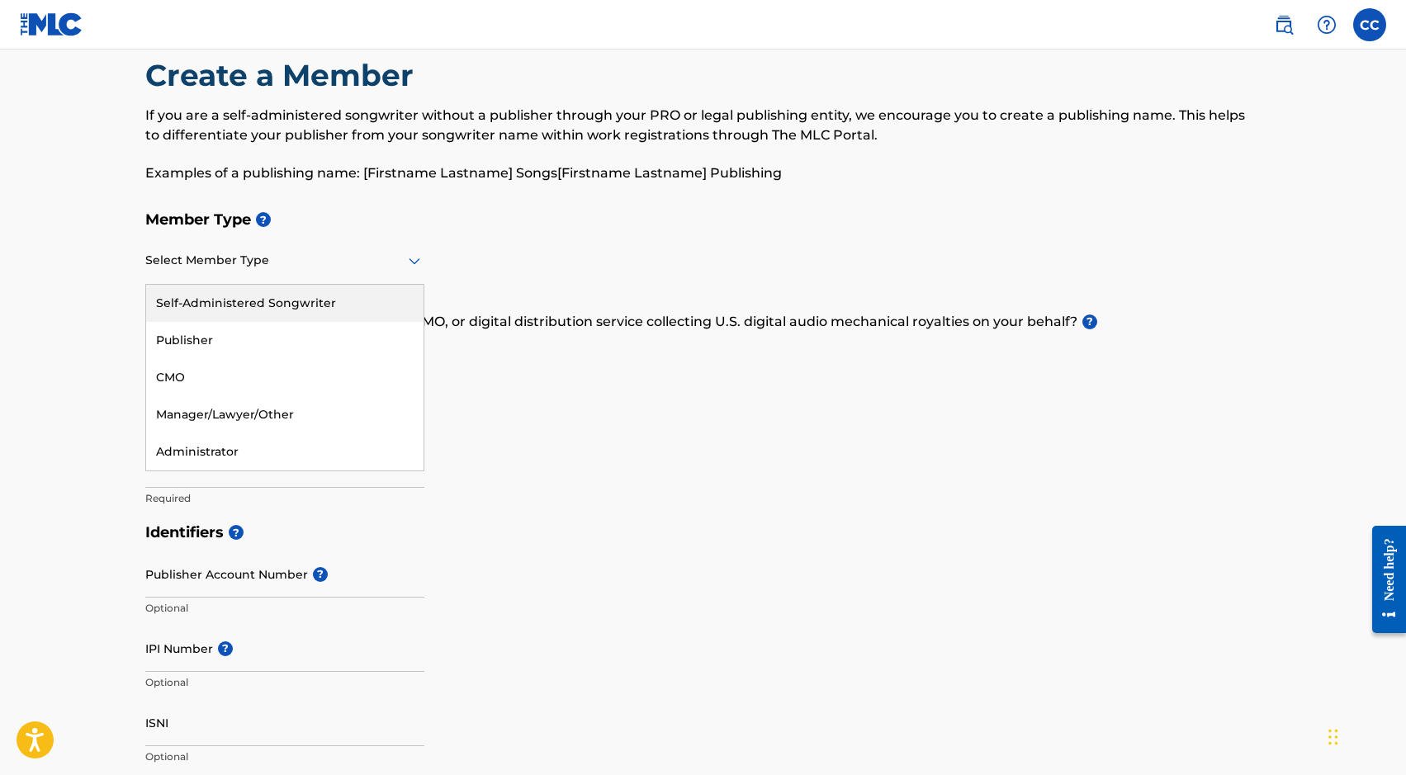
click at [396, 249] on div "Select Member Type" at bounding box center [284, 261] width 279 height 47
click at [489, 268] on div "Member Type ? Self-Administered Songwriter, 1 of 5. 5 results available. Use Up…" at bounding box center [703, 358] width 1117 height 313
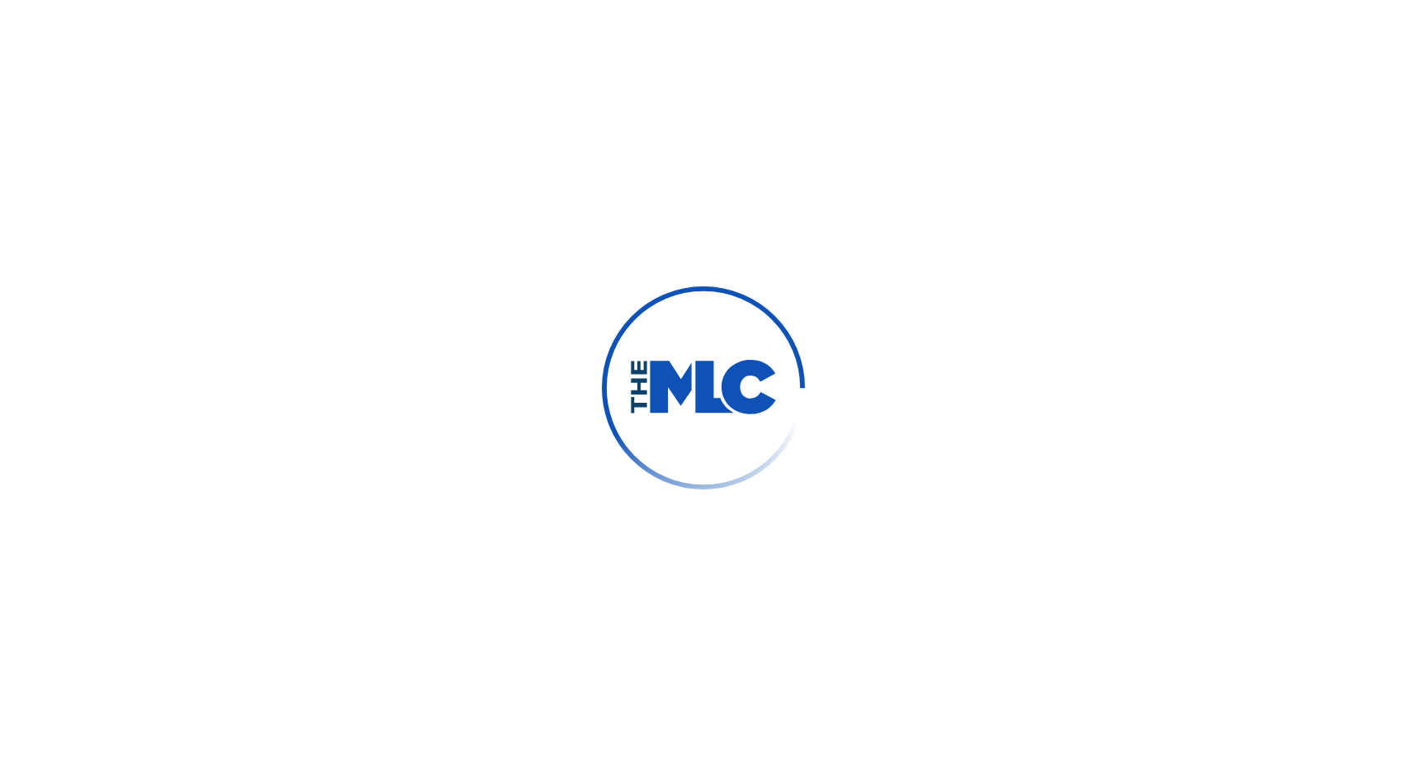
click at [728, 272] on div at bounding box center [703, 387] width 1406 height 775
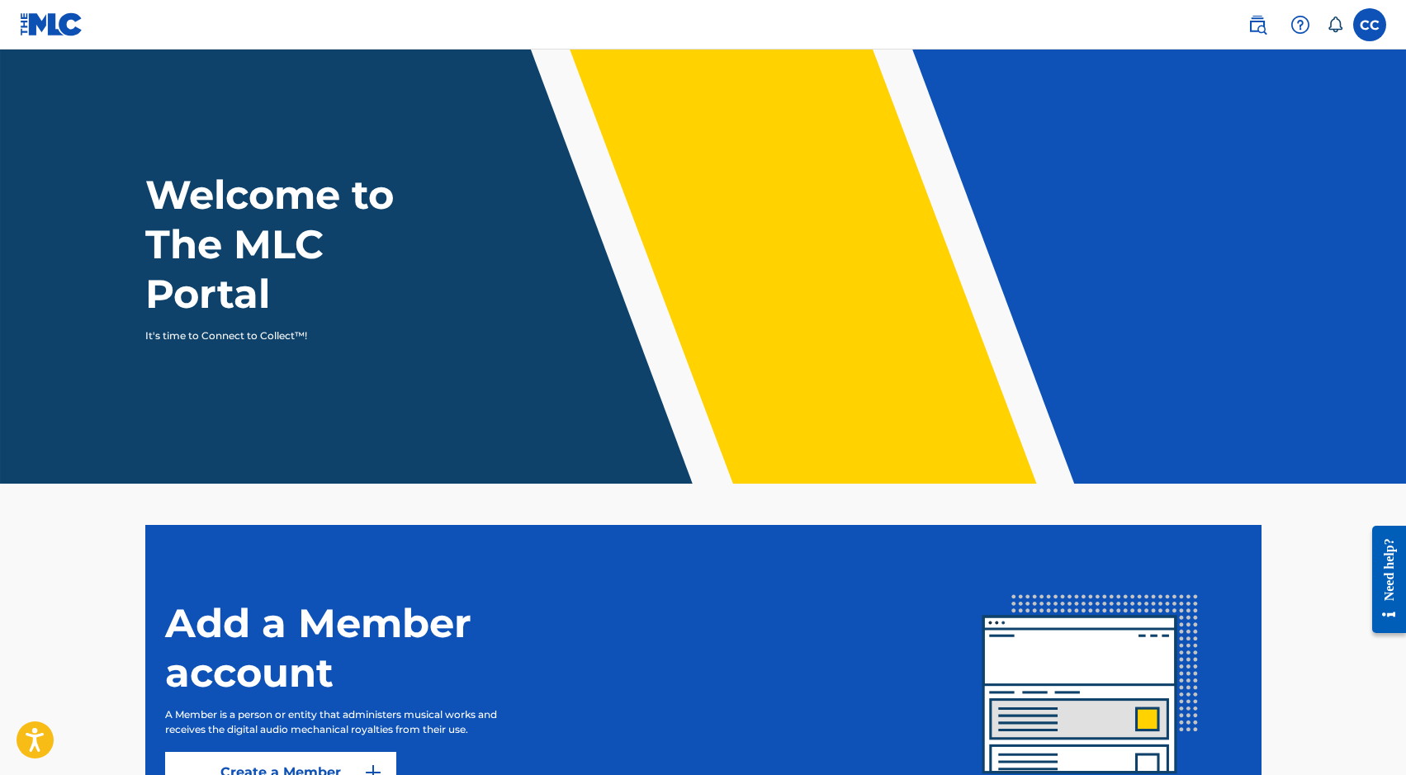
click at [1380, 13] on label at bounding box center [1370, 24] width 33 height 33
click at [1370, 25] on input "CC [DEMOGRAPHIC_DATA][PERSON_NAME] [EMAIL_ADDRESS][DOMAIN_NAME] Notification Pr…" at bounding box center [1370, 25] width 0 height 0
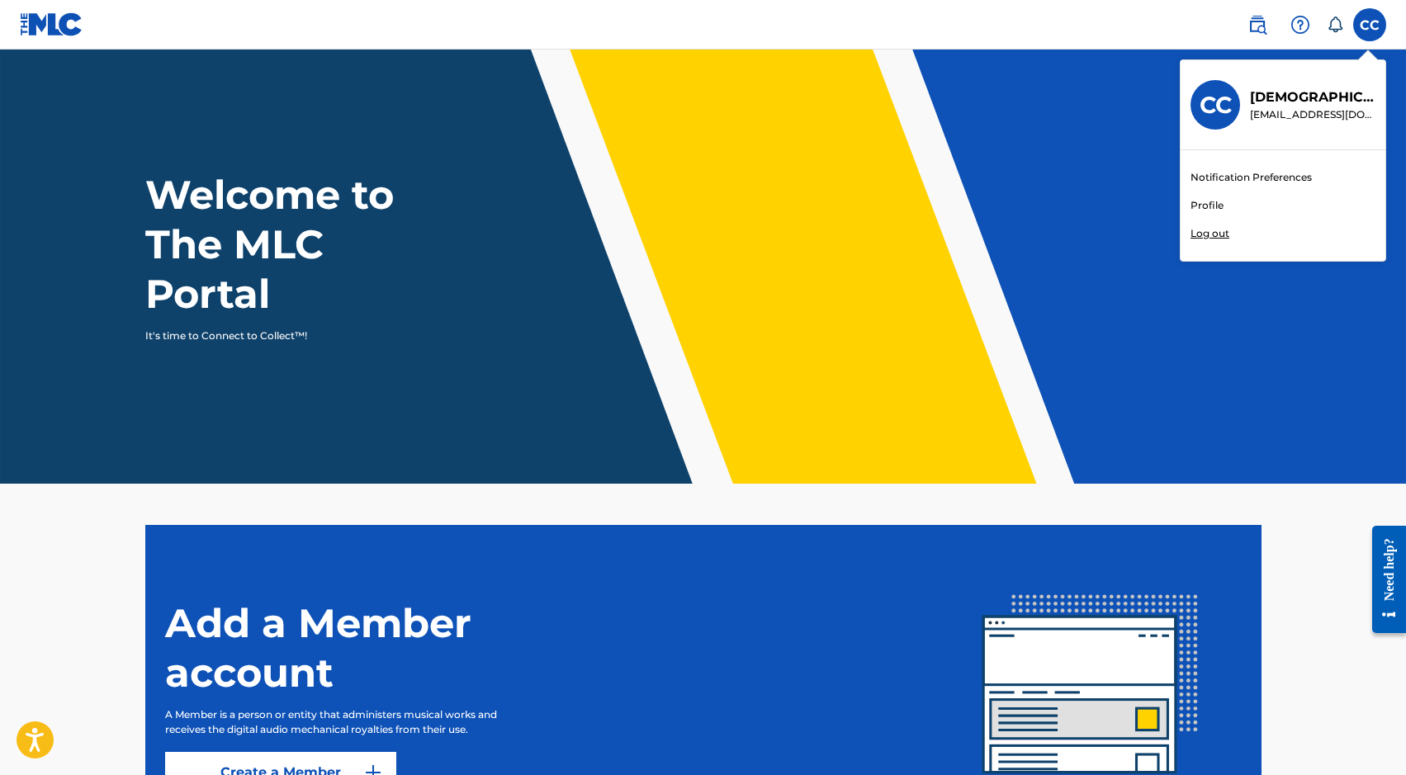
click at [1206, 238] on p "Log out" at bounding box center [1210, 233] width 39 height 15
click at [1370, 25] on input "CC [DEMOGRAPHIC_DATA][PERSON_NAME] [EMAIL_ADDRESS][DOMAIN_NAME] Notification Pr…" at bounding box center [1370, 25] width 0 height 0
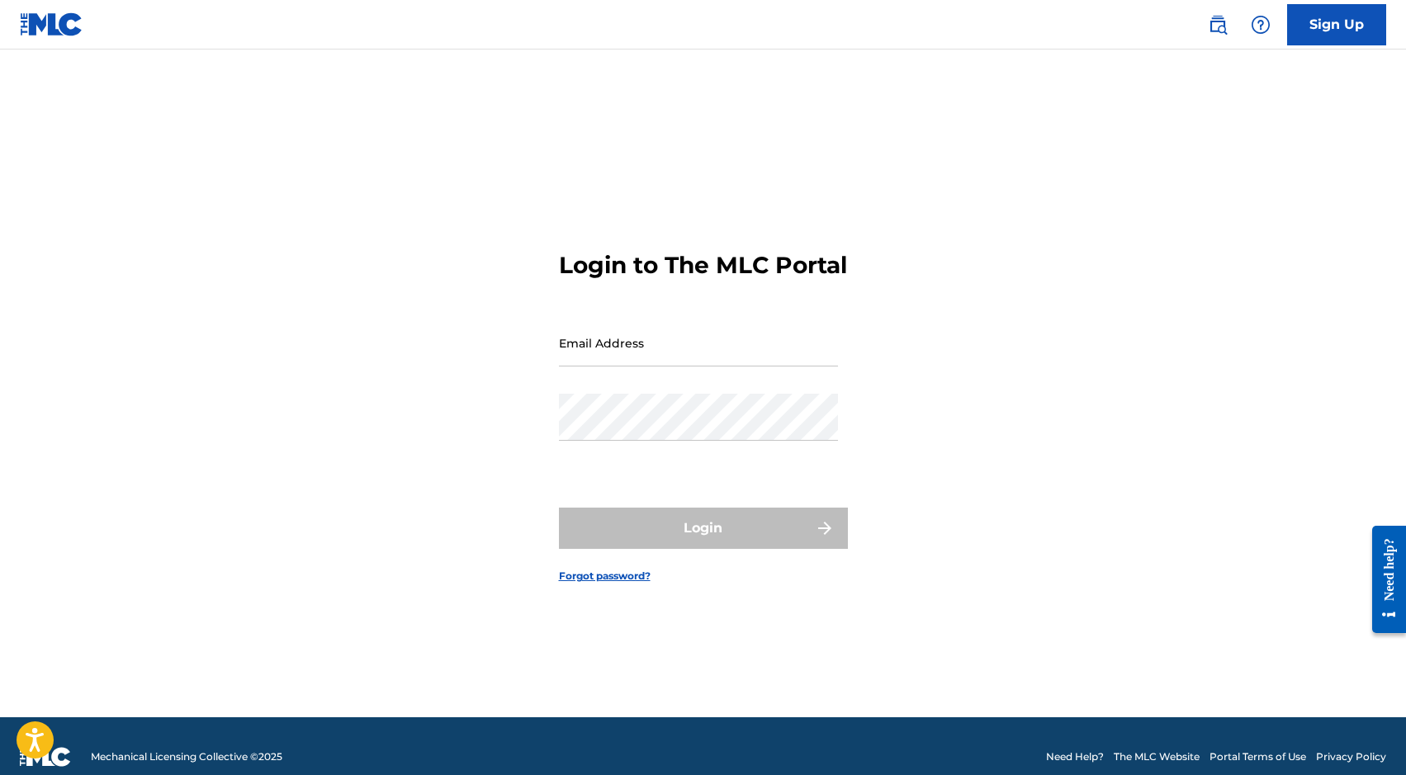
click at [636, 367] on input "Email Address" at bounding box center [698, 343] width 279 height 47
type input "[EMAIL_ADDRESS][DOMAIN_NAME]"
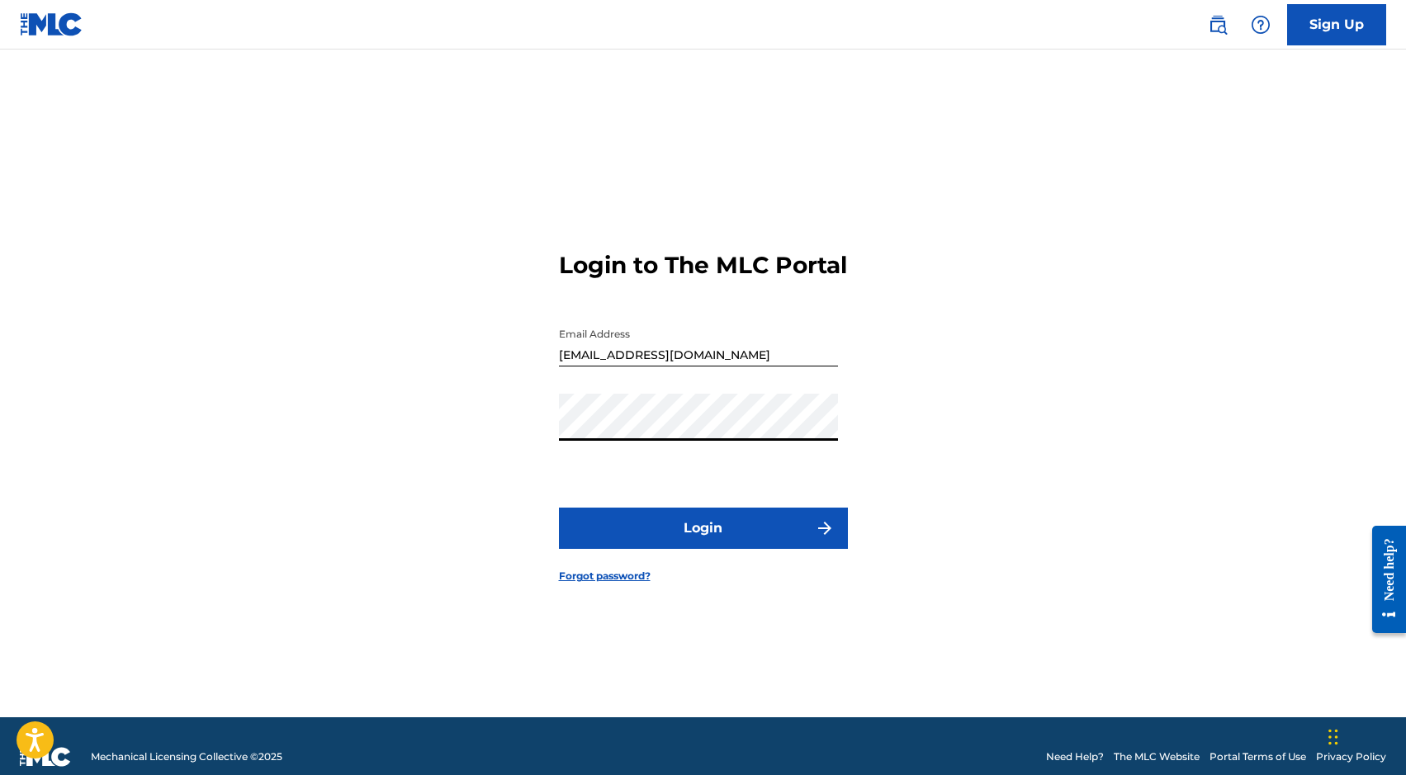
click at [608, 549] on button "Login" at bounding box center [703, 528] width 289 height 41
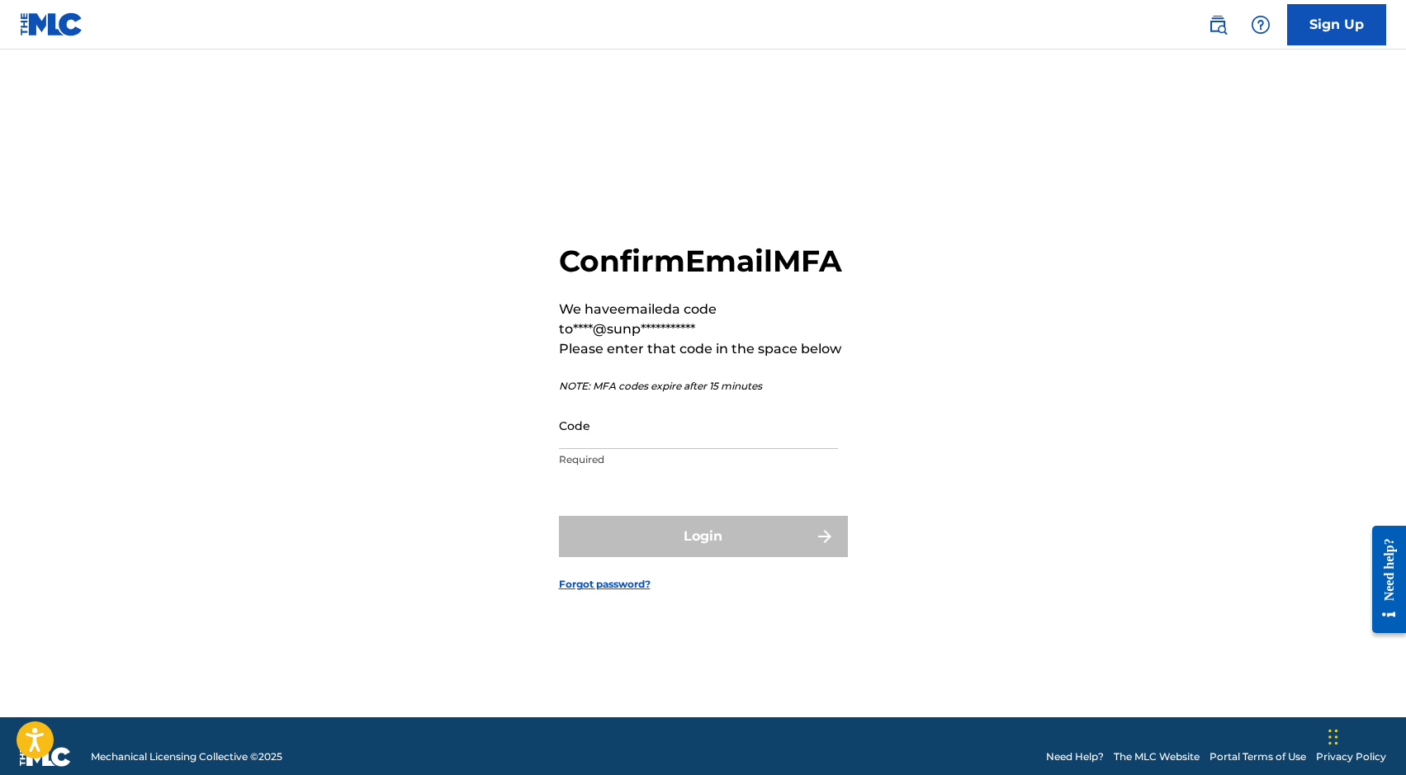
click at [644, 449] on input "Code" at bounding box center [698, 425] width 279 height 47
